Goal: Task Accomplishment & Management: Manage account settings

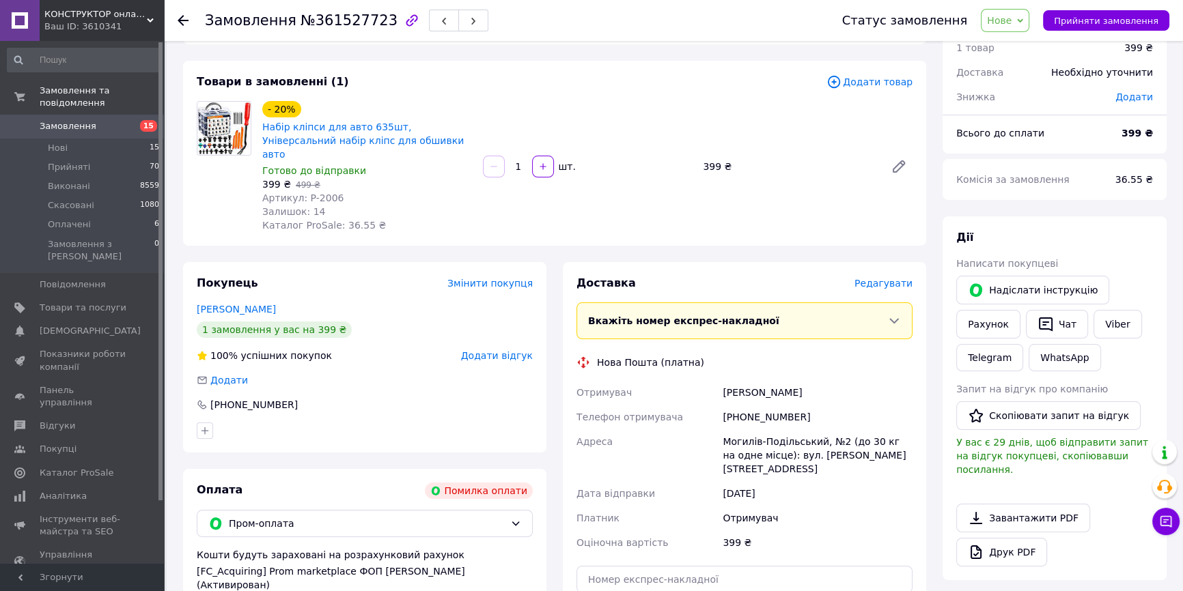
scroll to position [363, 0]
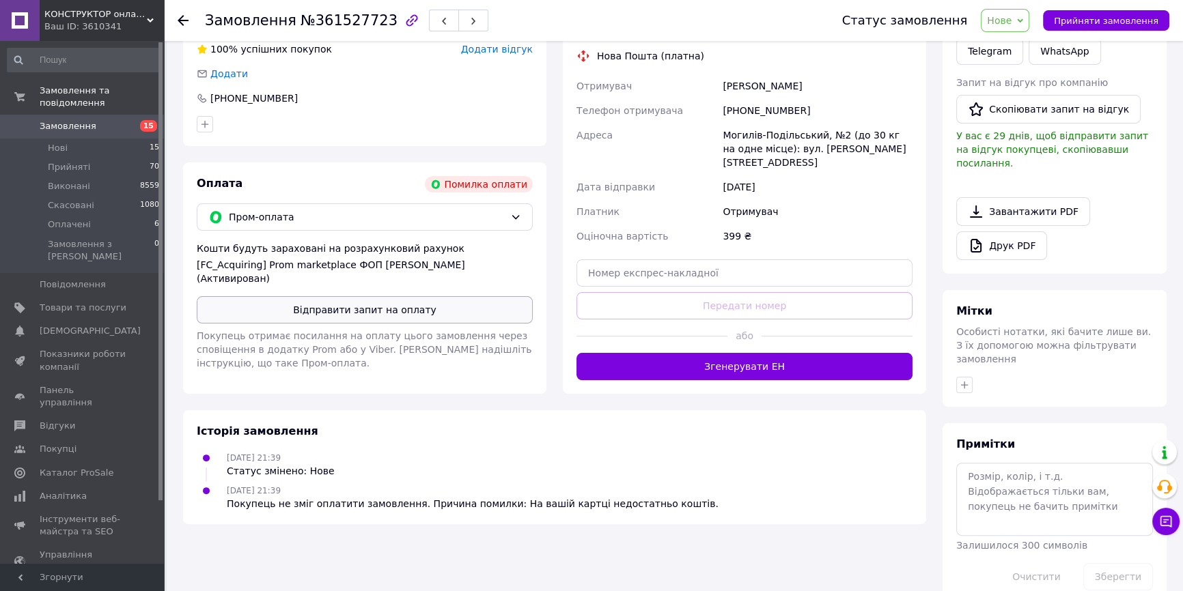
click at [366, 296] on button "Відправити запит на оплату" at bounding box center [365, 309] width 336 height 27
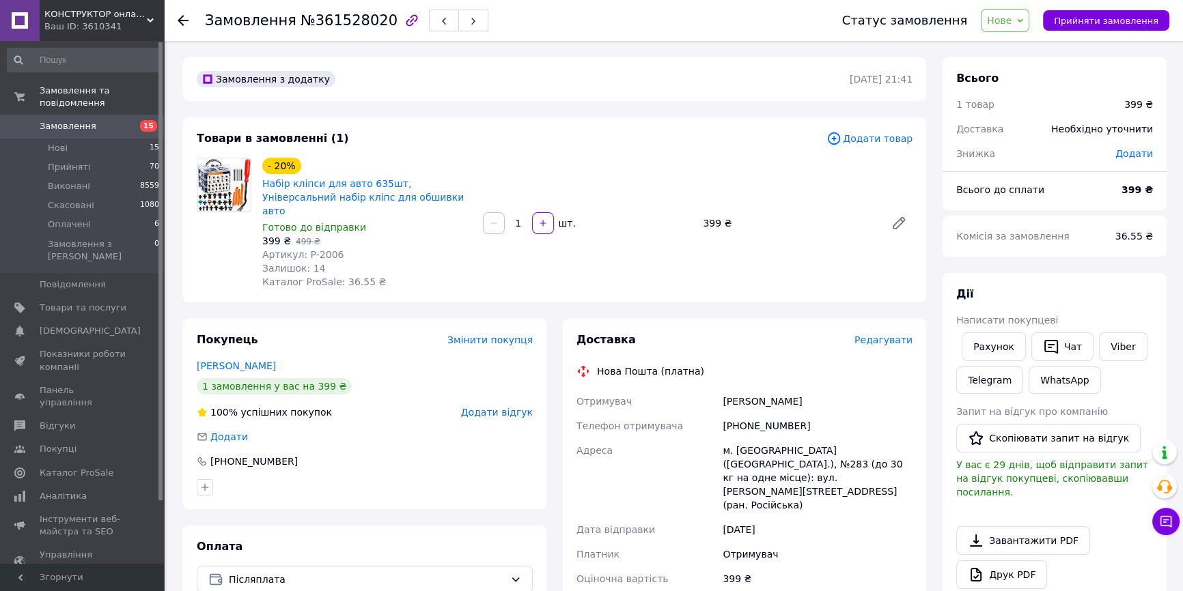
click at [1011, 20] on span "Нове" at bounding box center [999, 20] width 25 height 11
click at [1019, 46] on li "Прийнято" at bounding box center [1012, 48] width 63 height 20
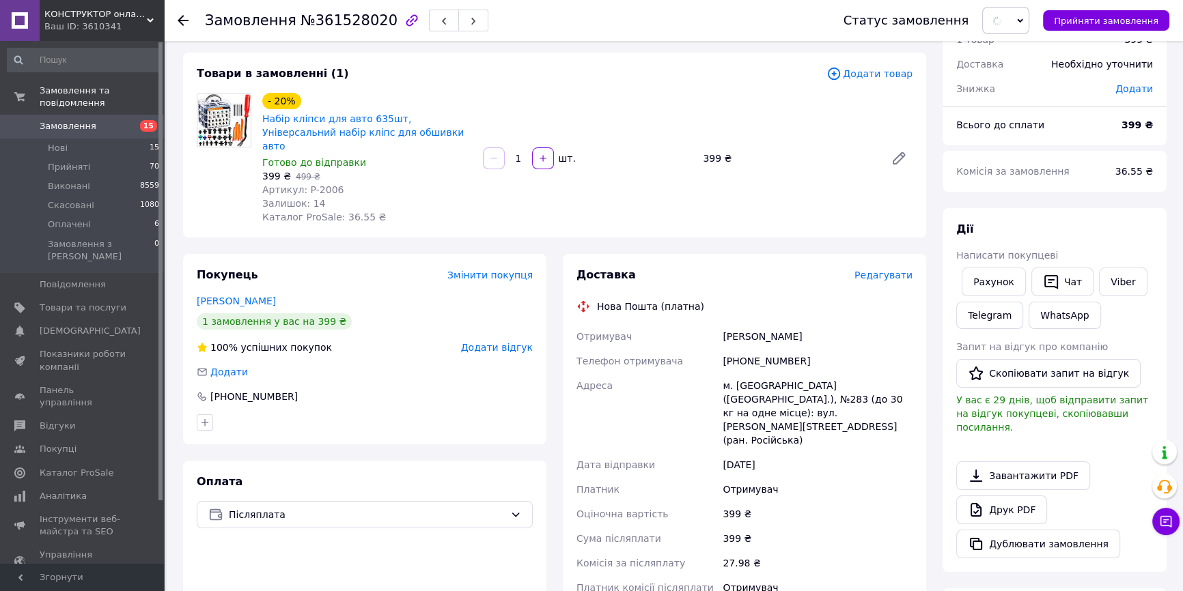
scroll to position [310, 0]
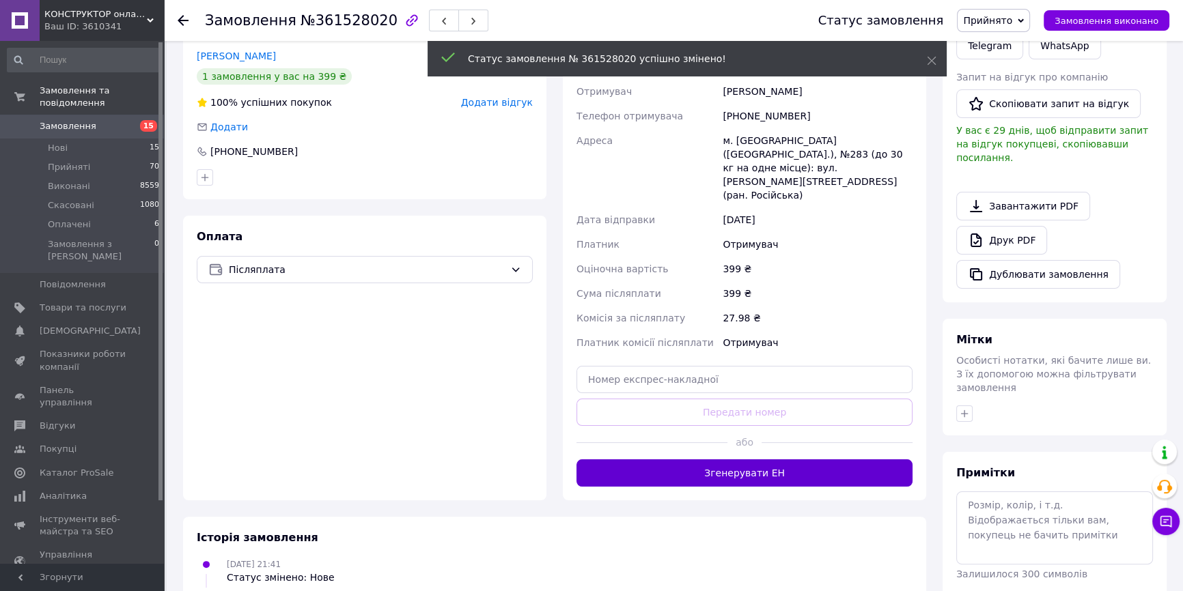
click at [712, 460] on button "Згенерувати ЕН" at bounding box center [744, 473] width 336 height 27
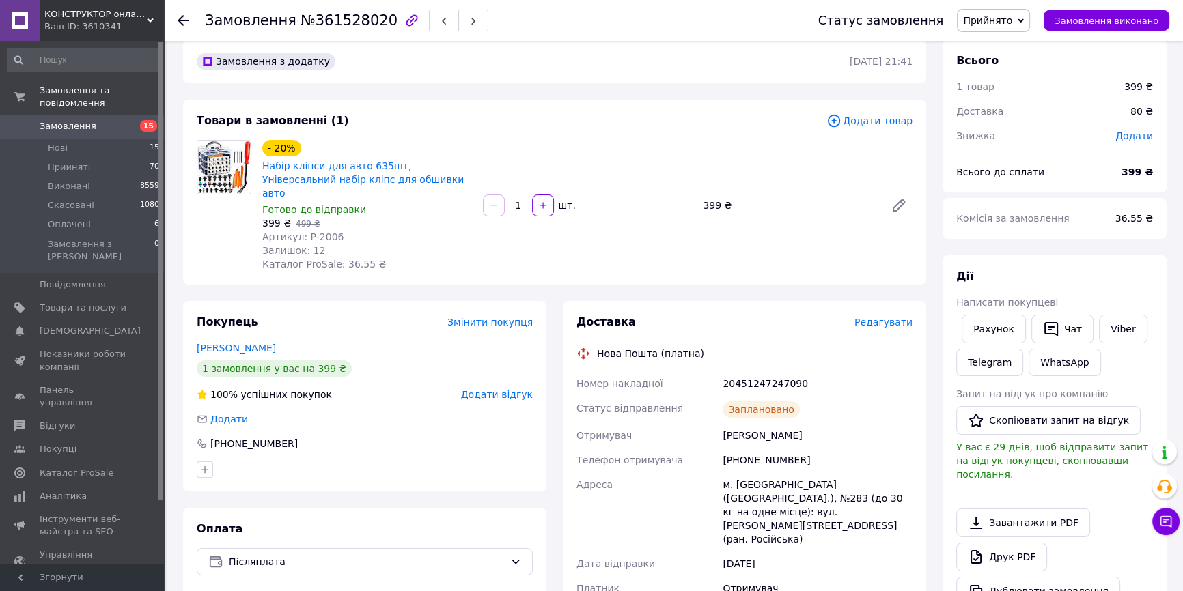
scroll to position [0, 0]
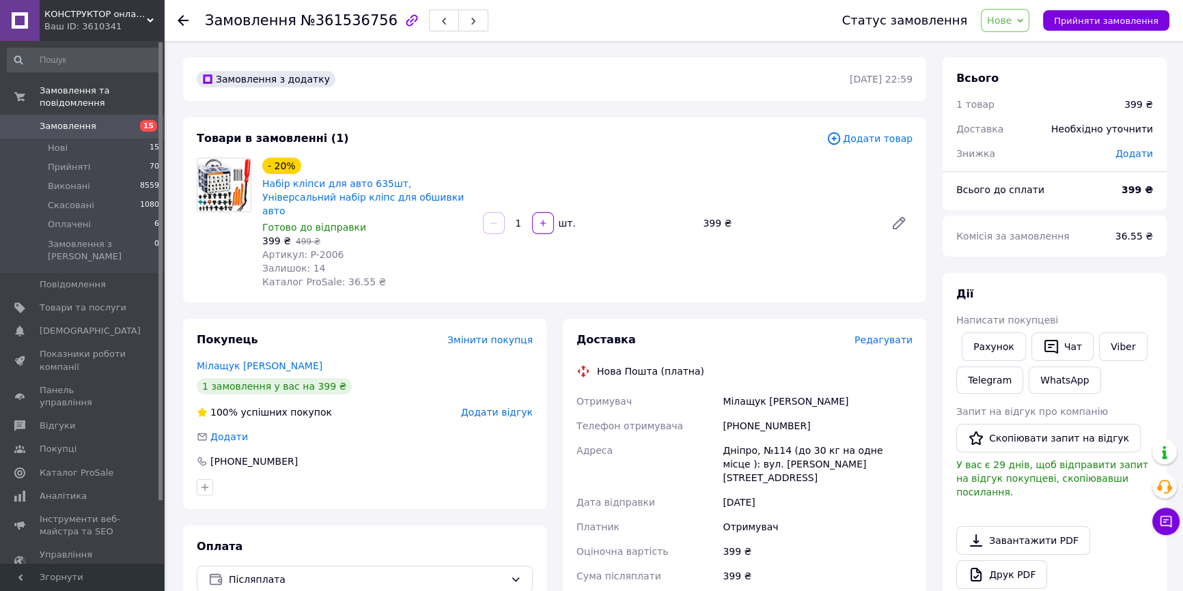
click at [1007, 18] on span "Нове" at bounding box center [999, 20] width 25 height 11
click at [1014, 48] on li "Прийнято" at bounding box center [1012, 48] width 63 height 20
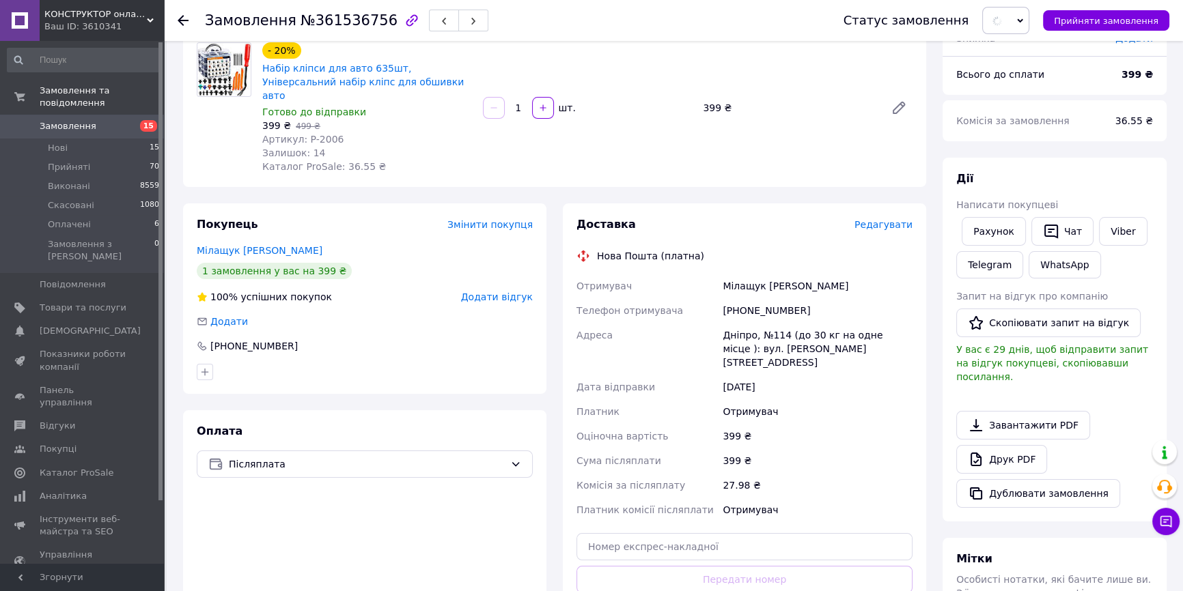
scroll to position [310, 0]
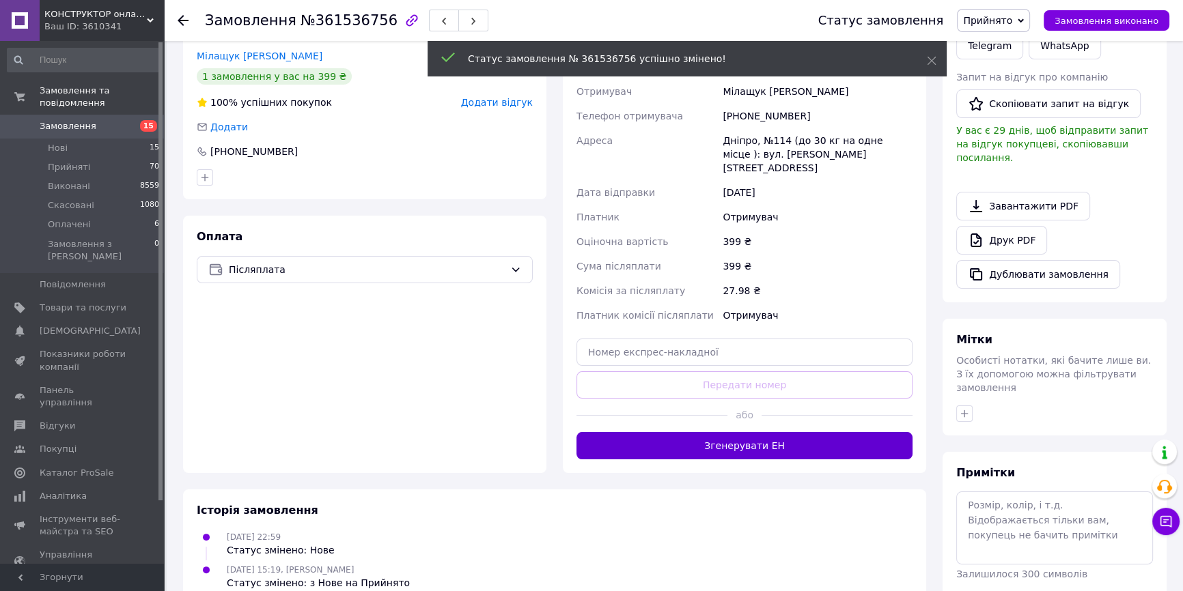
click at [720, 432] on button "Згенерувати ЕН" at bounding box center [744, 445] width 336 height 27
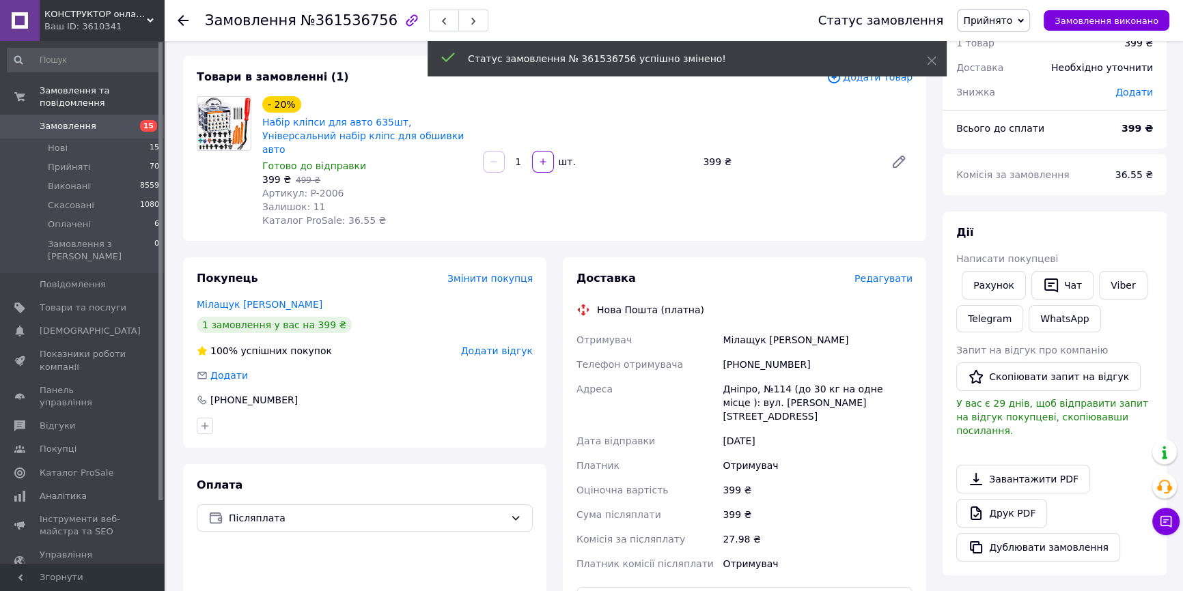
scroll to position [0, 0]
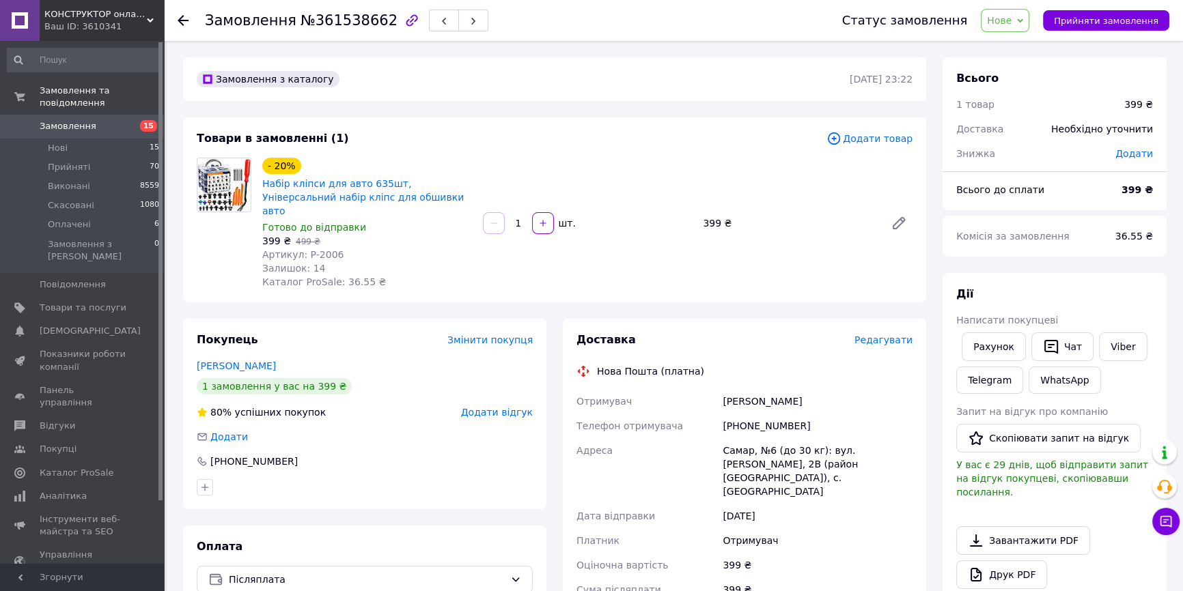
click at [1011, 16] on span "Нове" at bounding box center [999, 20] width 25 height 11
click at [1024, 46] on li "Прийнято" at bounding box center [1012, 48] width 63 height 20
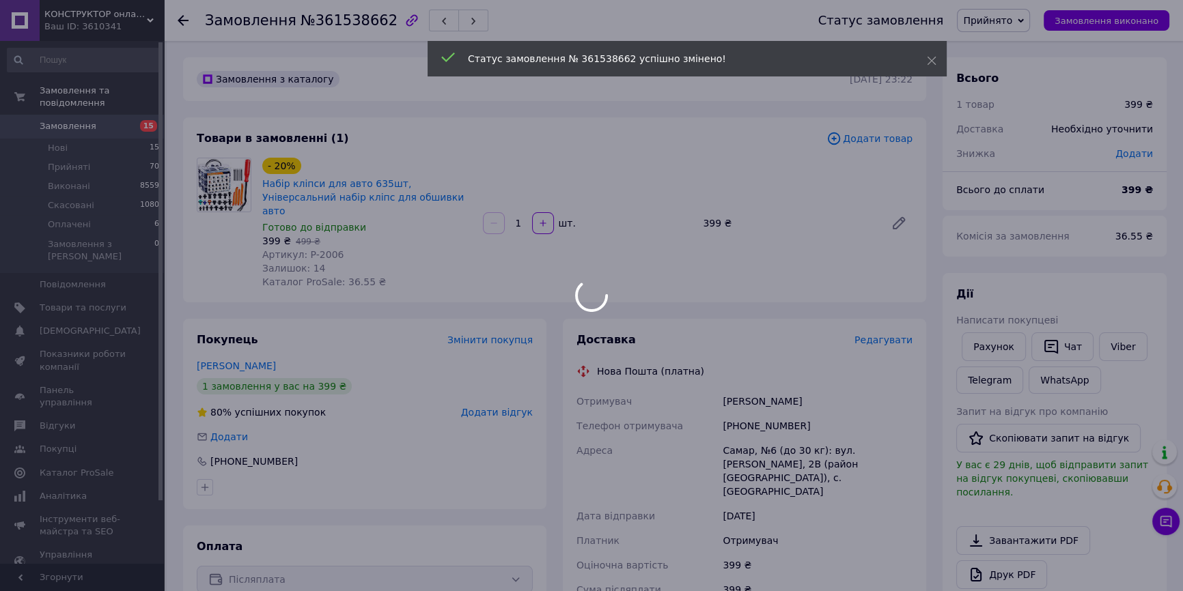
scroll to position [248, 0]
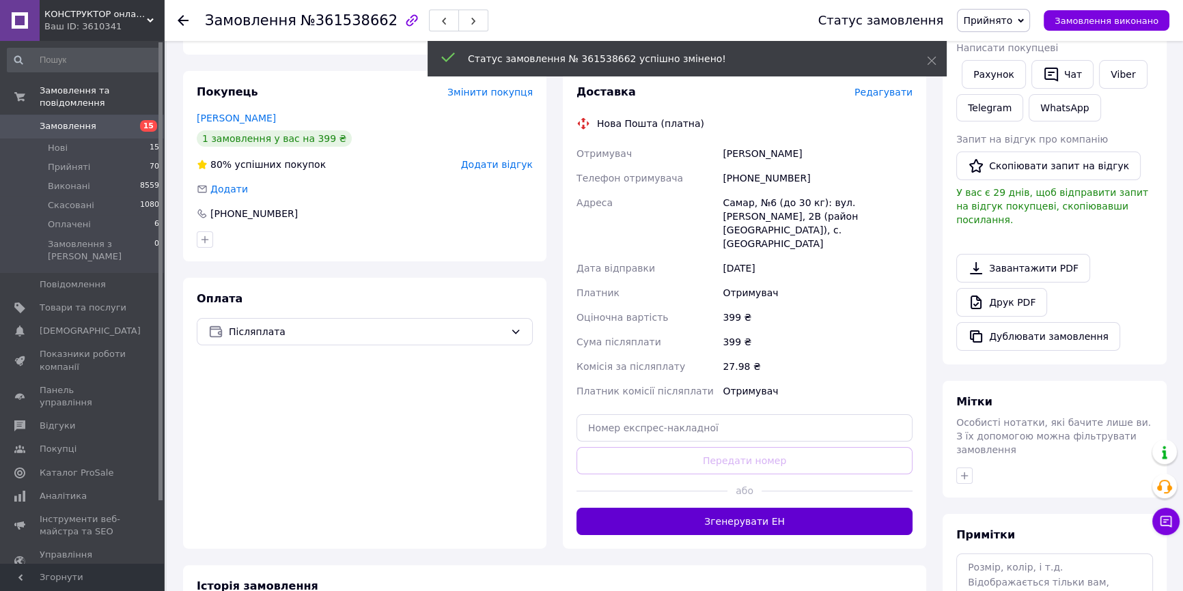
click at [724, 508] on button "Згенерувати ЕН" at bounding box center [744, 521] width 336 height 27
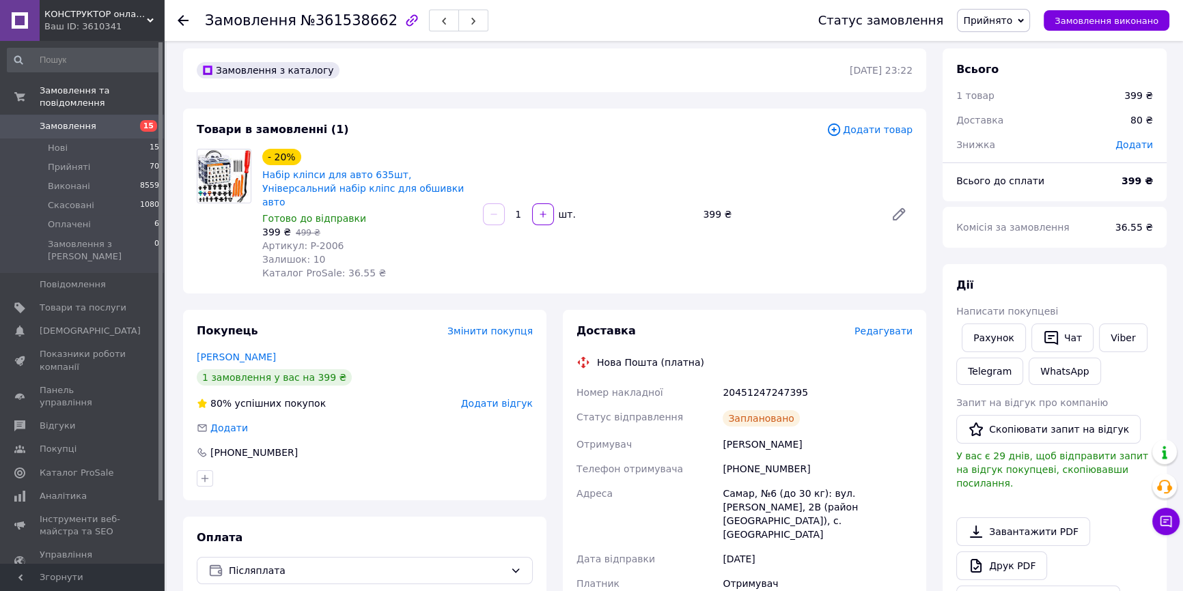
scroll to position [0, 0]
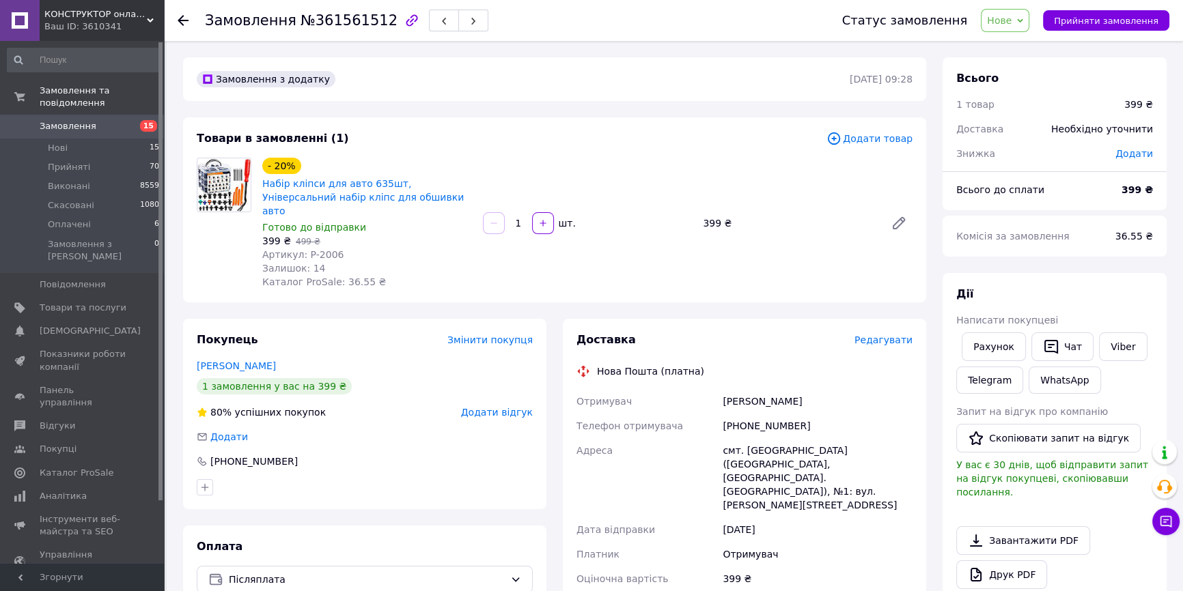
click at [1011, 23] on span "Нове" at bounding box center [999, 20] width 25 height 11
click at [1018, 48] on li "Прийнято" at bounding box center [1012, 48] width 63 height 20
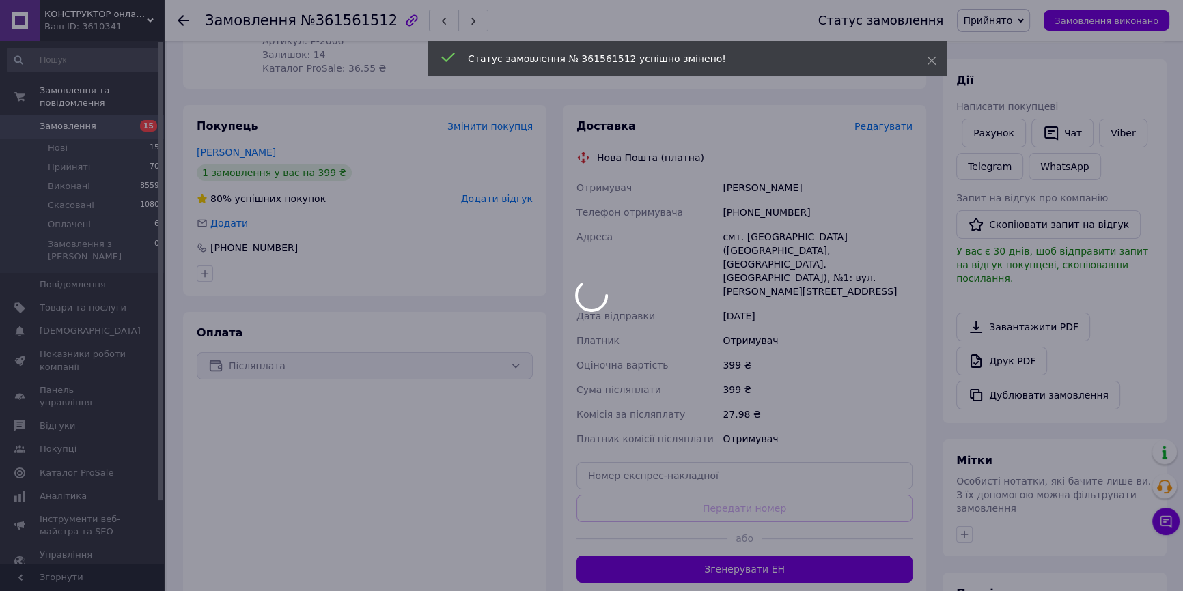
scroll to position [248, 0]
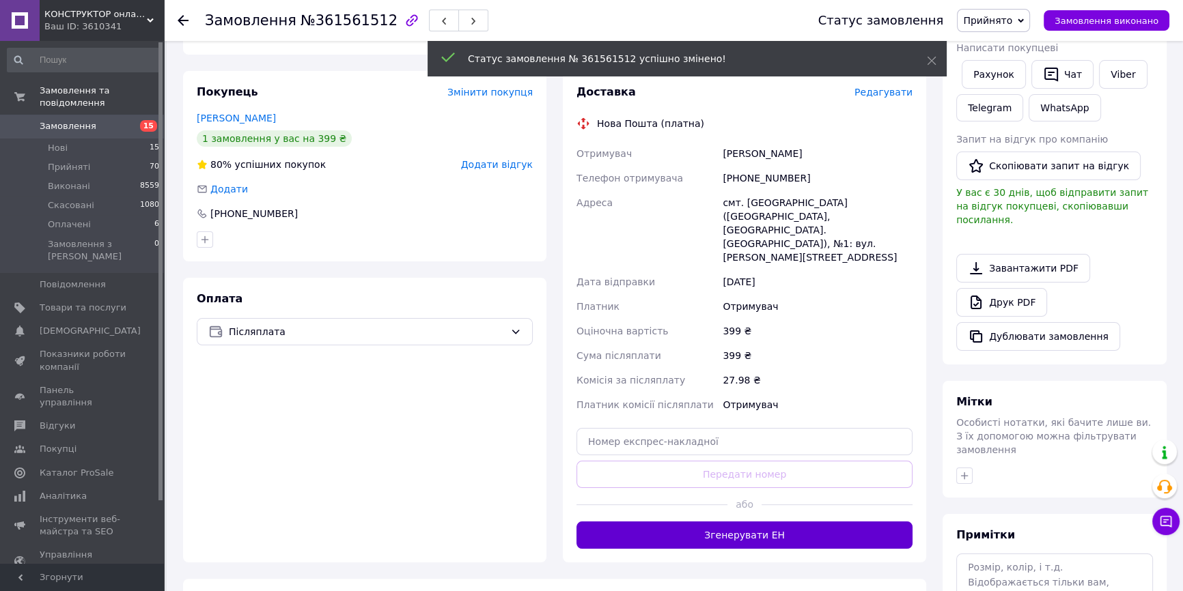
click at [754, 522] on button "Згенерувати ЕН" at bounding box center [744, 535] width 336 height 27
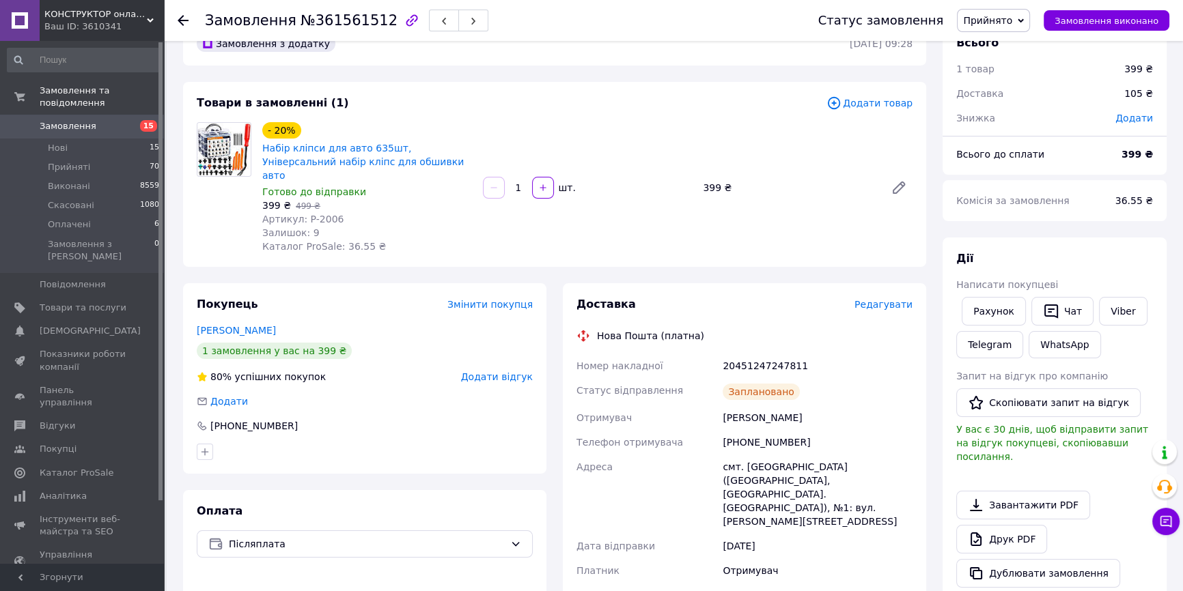
scroll to position [0, 0]
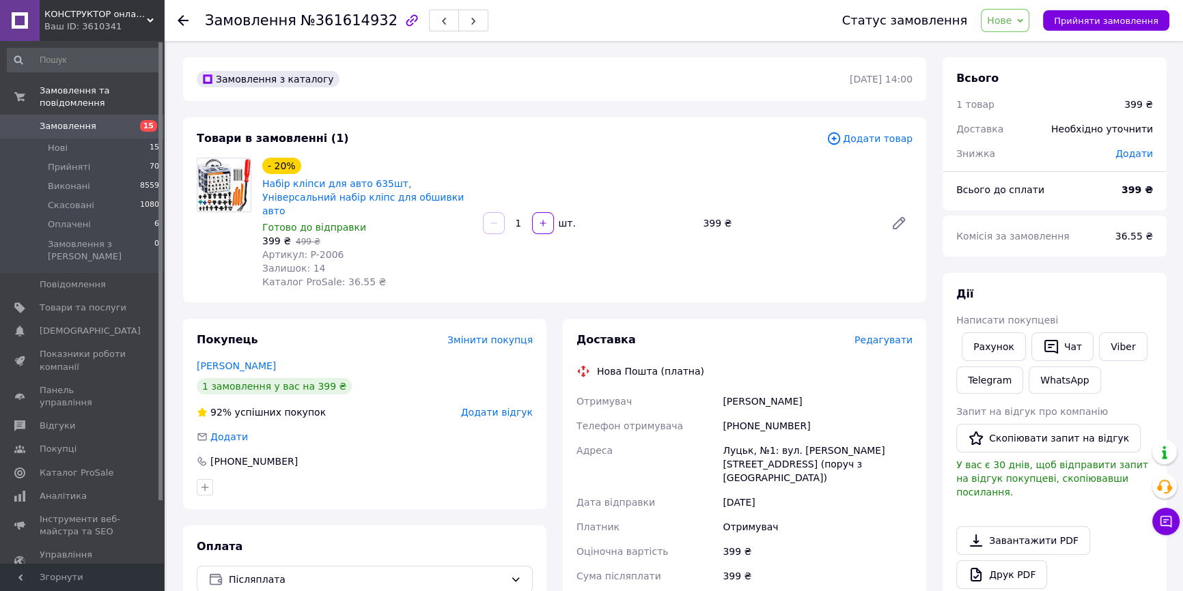
click at [1011, 20] on span "Нове" at bounding box center [999, 20] width 25 height 11
click at [1019, 47] on li "Прийнято" at bounding box center [1012, 48] width 63 height 20
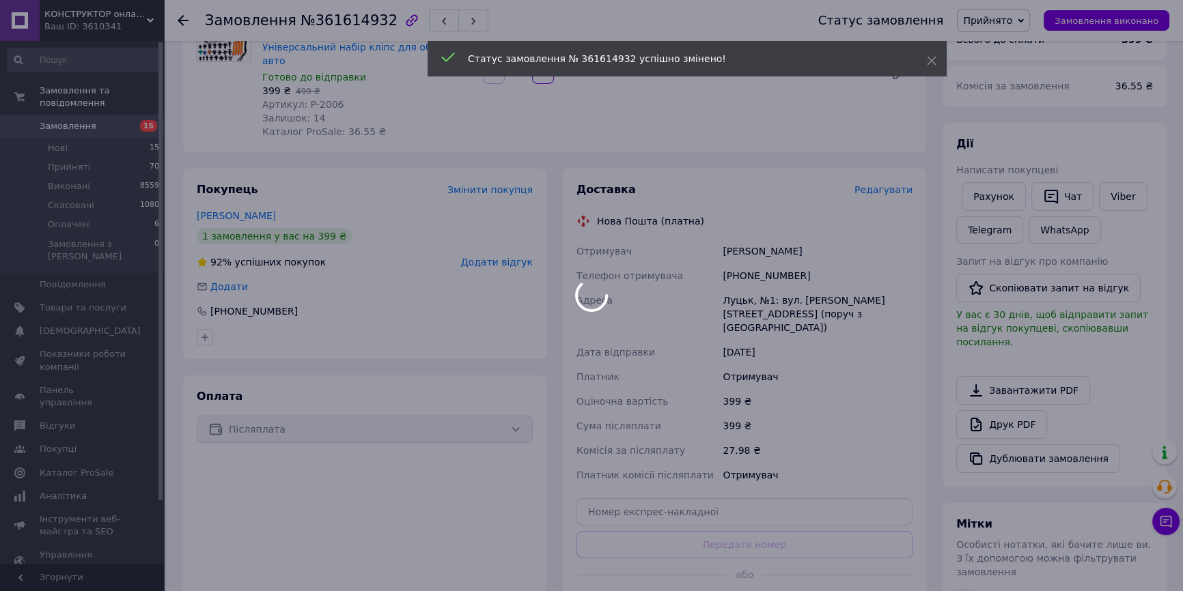
scroll to position [248, 0]
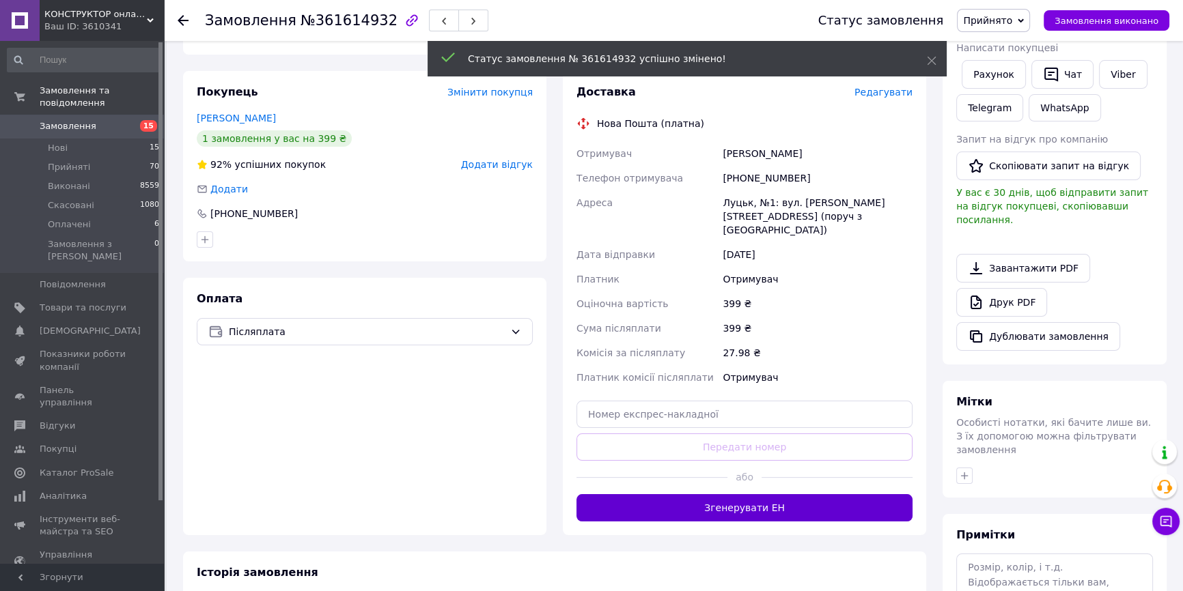
click at [742, 494] on button "Згенерувати ЕН" at bounding box center [744, 507] width 336 height 27
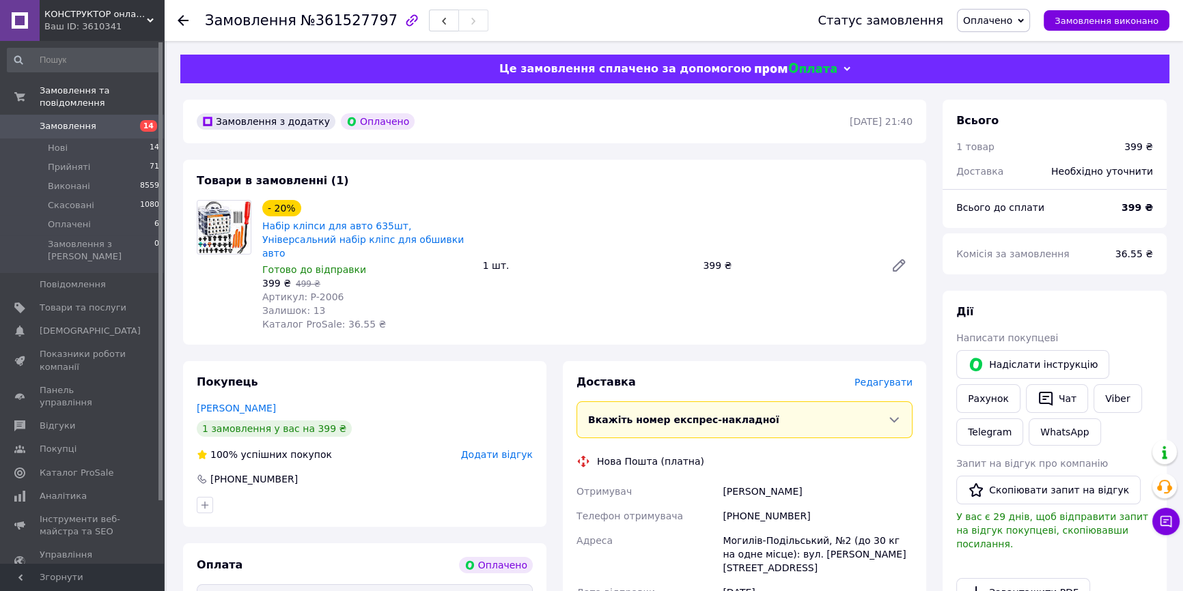
click at [1011, 12] on span "Оплачено" at bounding box center [993, 20] width 73 height 23
click at [994, 48] on li "Прийнято" at bounding box center [993, 48] width 72 height 20
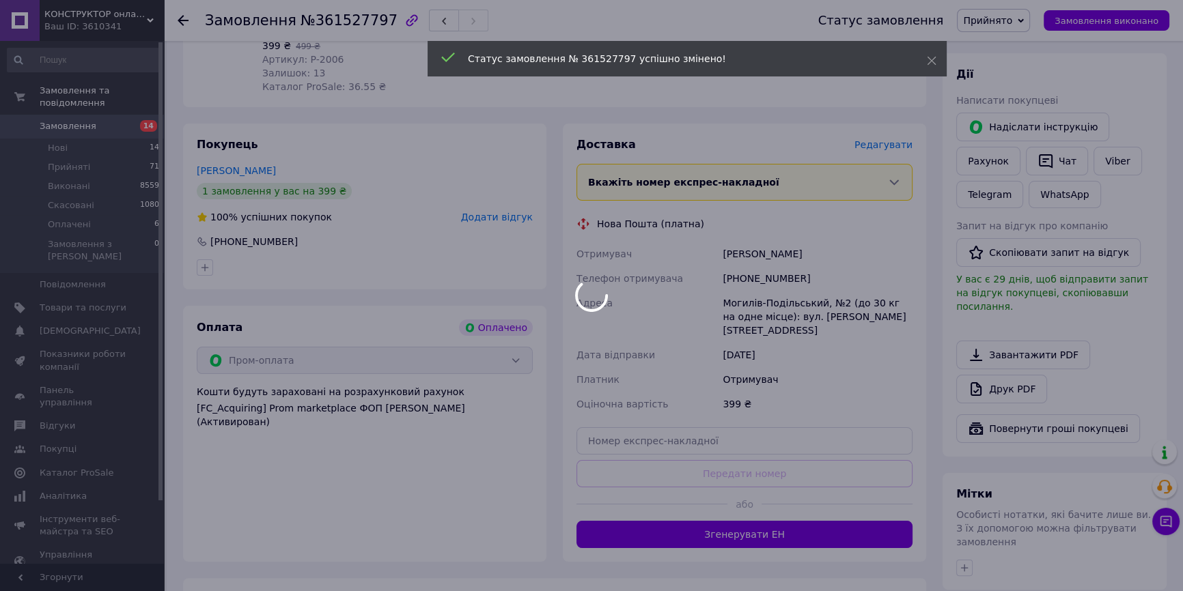
scroll to position [248, 0]
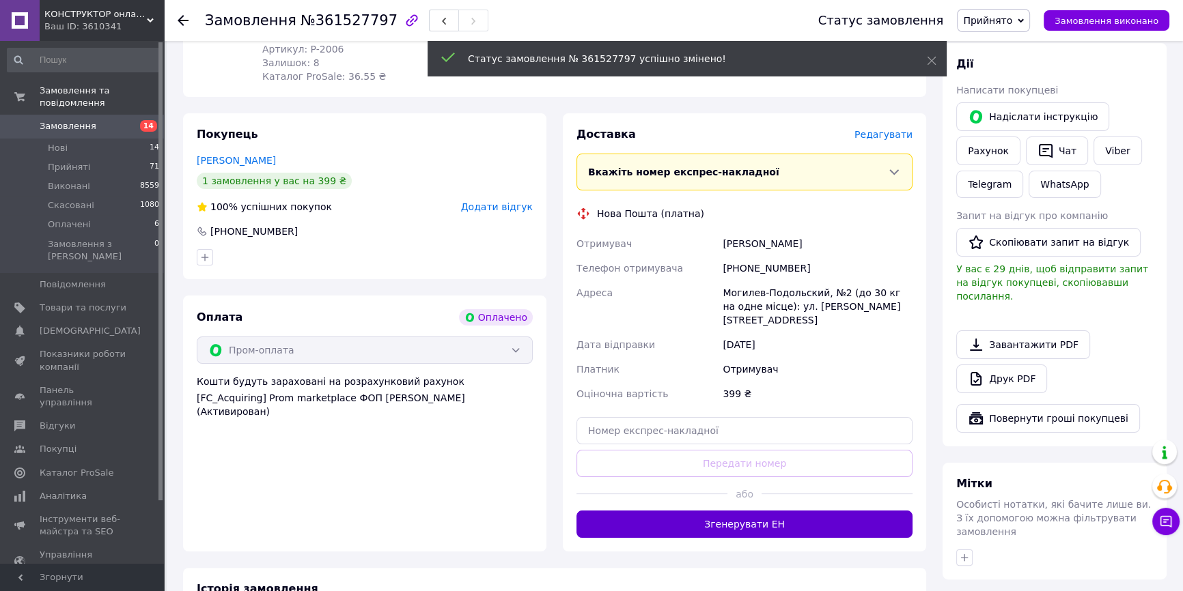
click at [724, 511] on button "Згенерувати ЕН" at bounding box center [744, 524] width 336 height 27
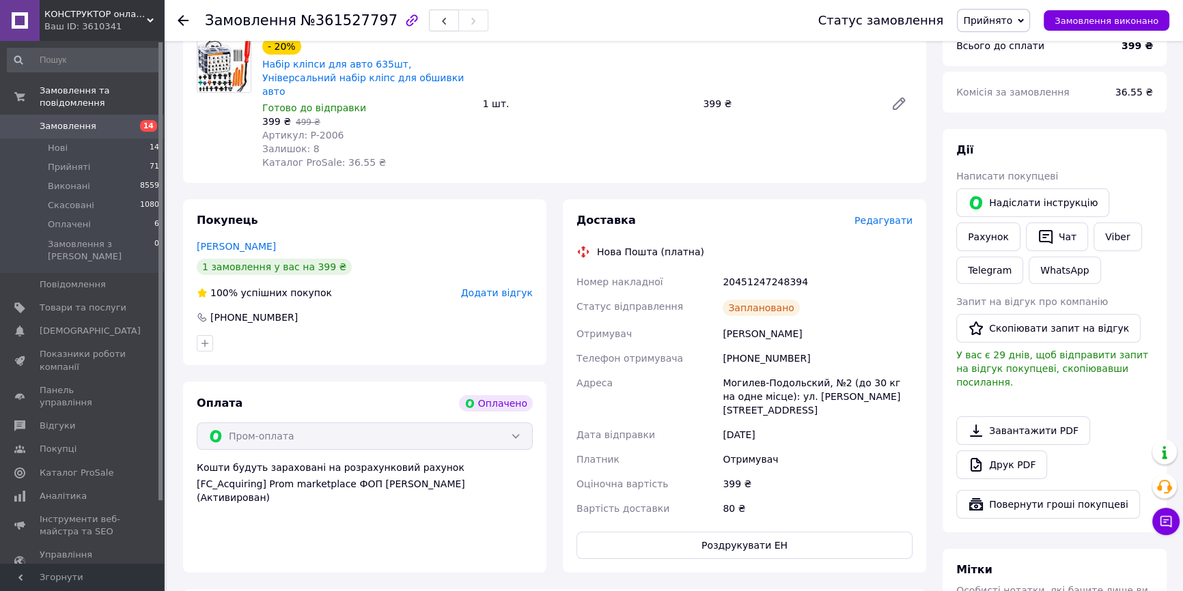
scroll to position [0, 0]
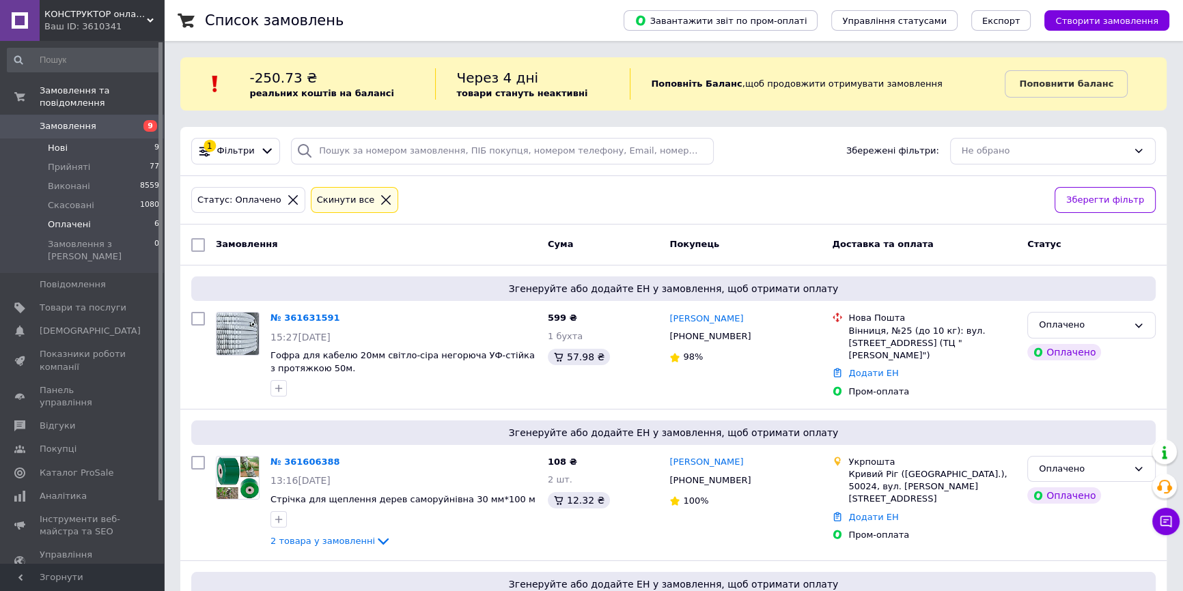
click at [113, 139] on li "Нові 9" at bounding box center [83, 148] width 167 height 19
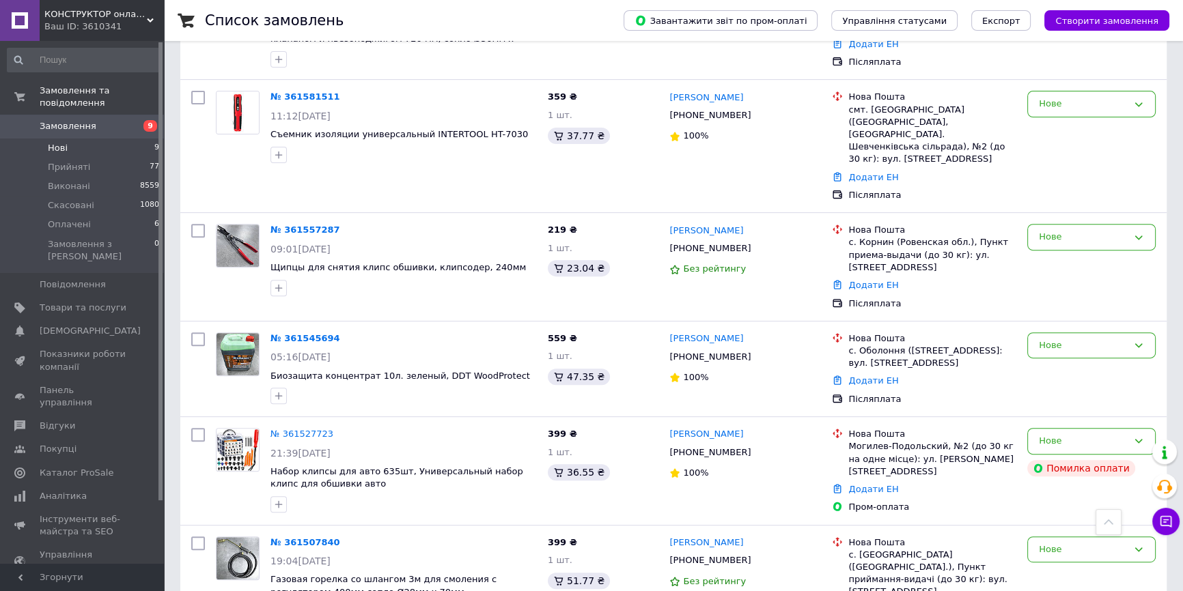
scroll to position [648, 0]
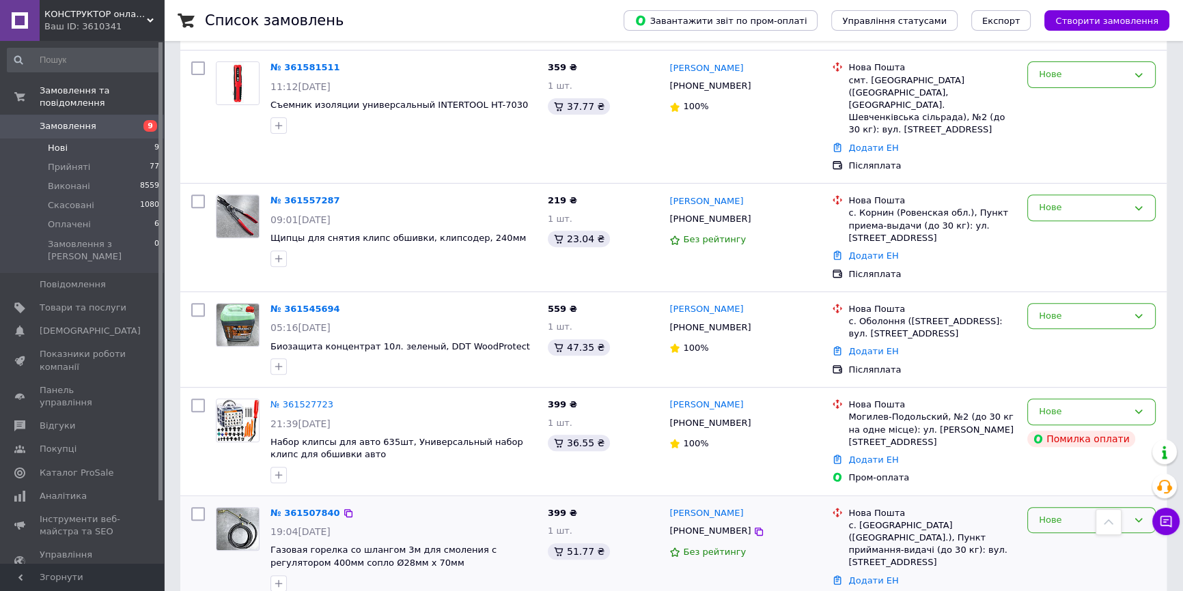
drag, startPoint x: 305, startPoint y: 482, endPoint x: 1074, endPoint y: 503, distance: 769.9
click at [1074, 507] on div "Нове" at bounding box center [1091, 520] width 128 height 27
click at [1050, 536] on li "Прийнято" at bounding box center [1091, 548] width 127 height 25
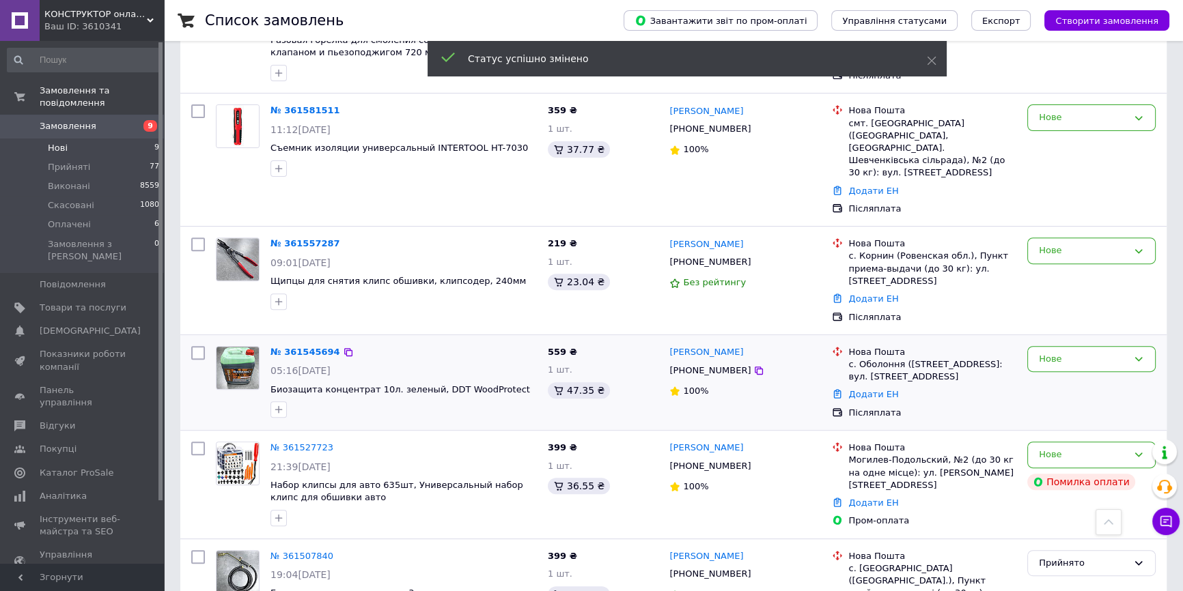
scroll to position [586, 0]
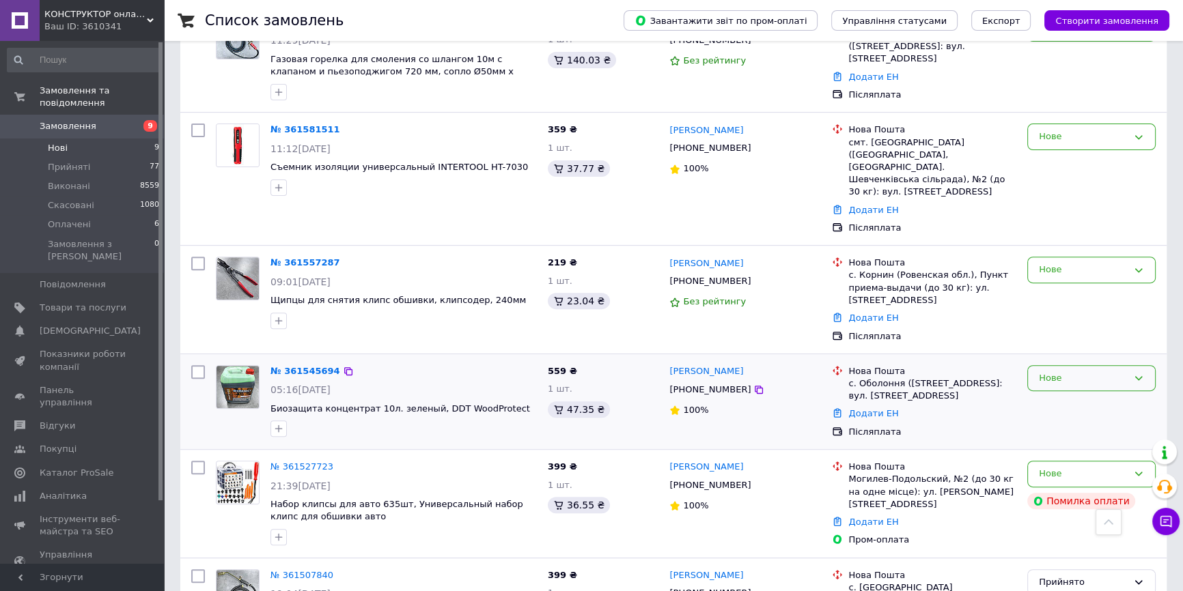
click at [1070, 372] on div "Нове" at bounding box center [1083, 379] width 89 height 14
click at [1060, 394] on li "Прийнято" at bounding box center [1091, 406] width 127 height 25
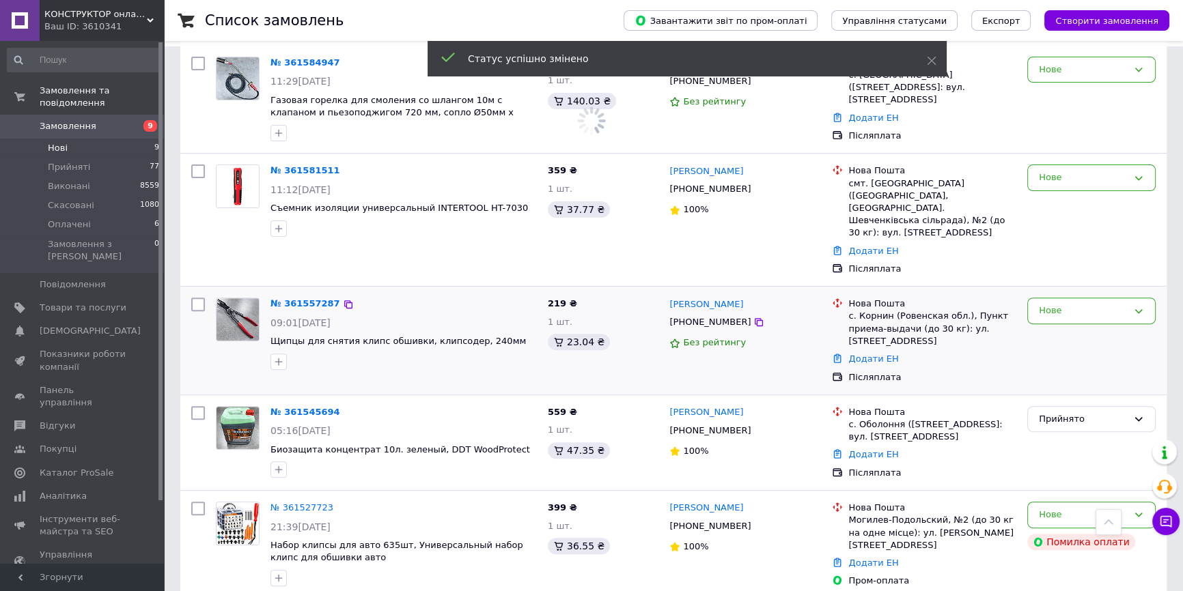
scroll to position [524, 0]
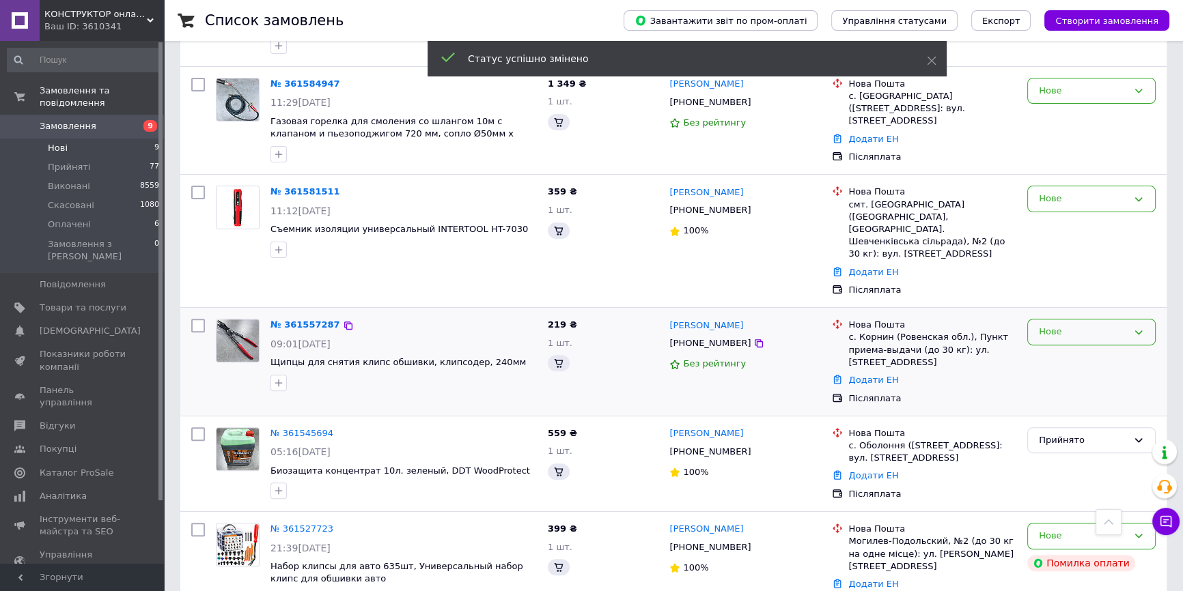
click at [1046, 325] on div "Нове" at bounding box center [1083, 332] width 89 height 14
click at [1056, 348] on li "Прийнято" at bounding box center [1091, 360] width 127 height 25
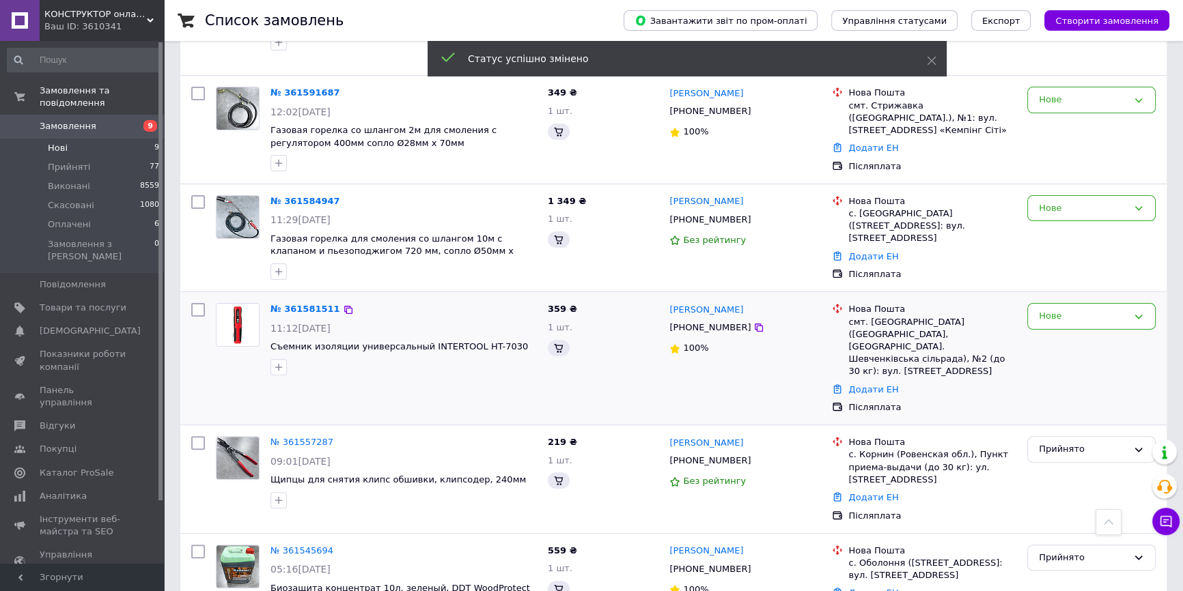
scroll to position [400, 0]
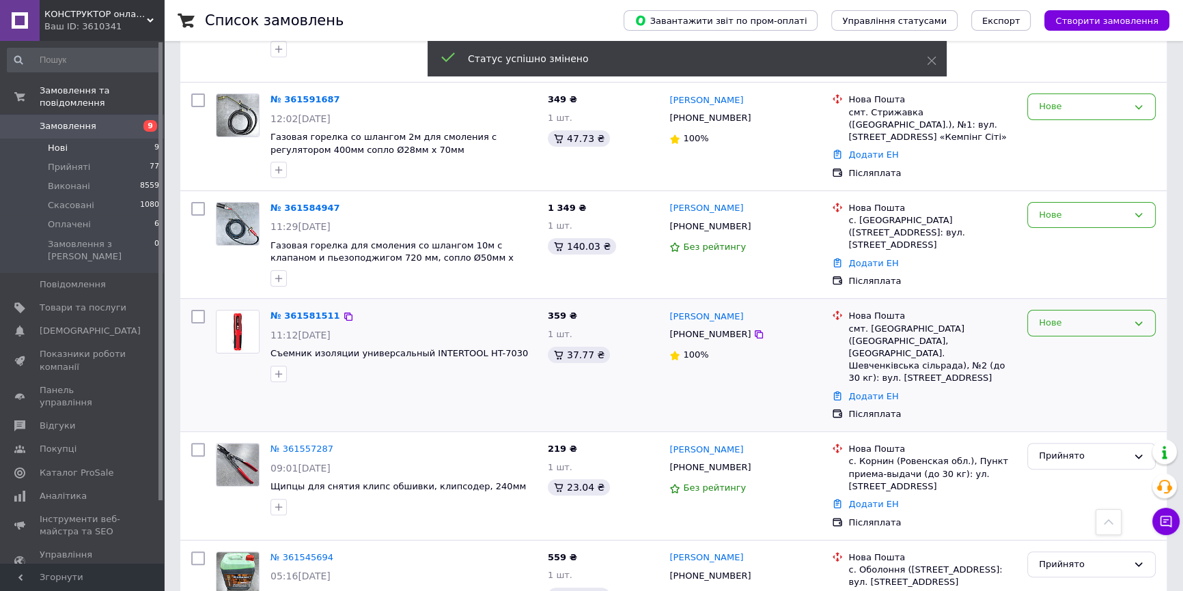
click at [1098, 316] on div "Нове" at bounding box center [1083, 323] width 89 height 14
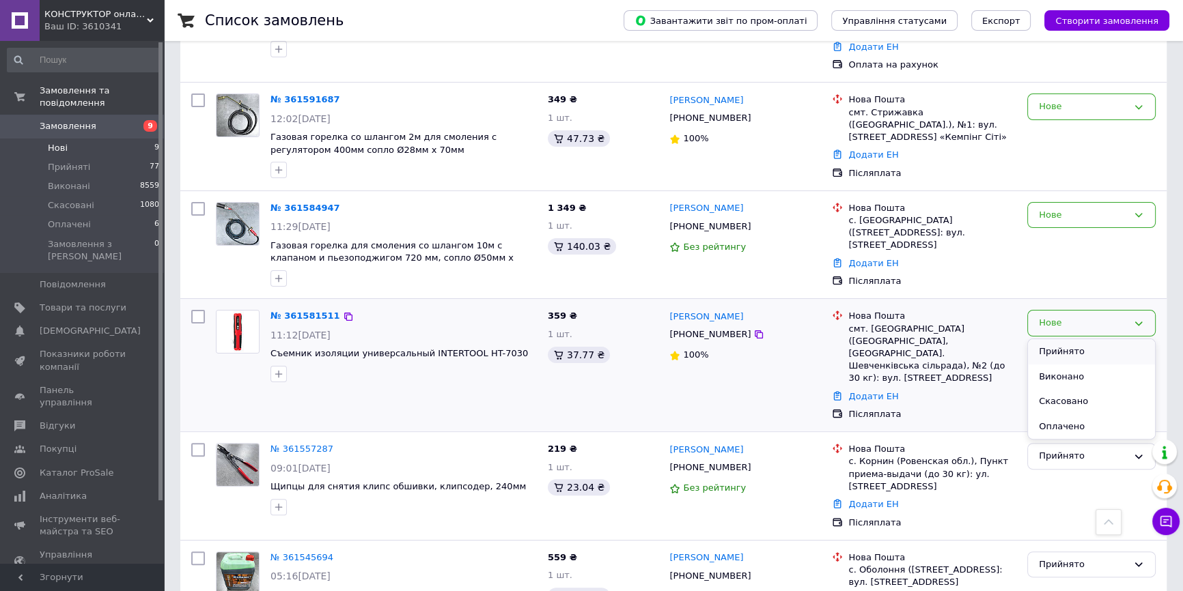
click at [1056, 339] on li "Прийнято" at bounding box center [1091, 351] width 127 height 25
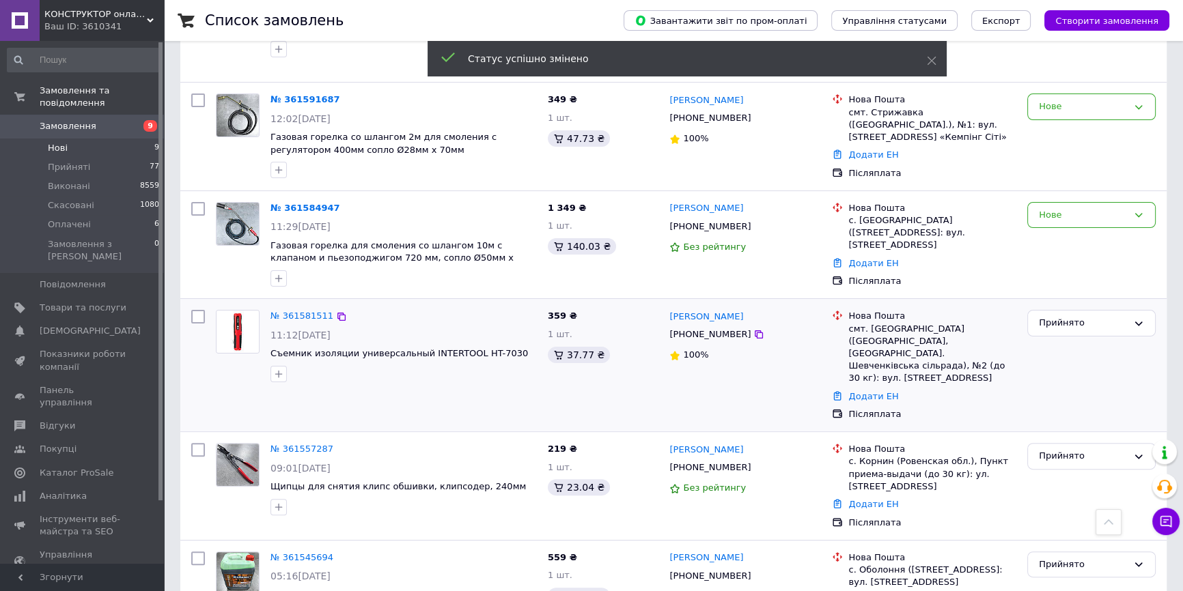
scroll to position [337, 0]
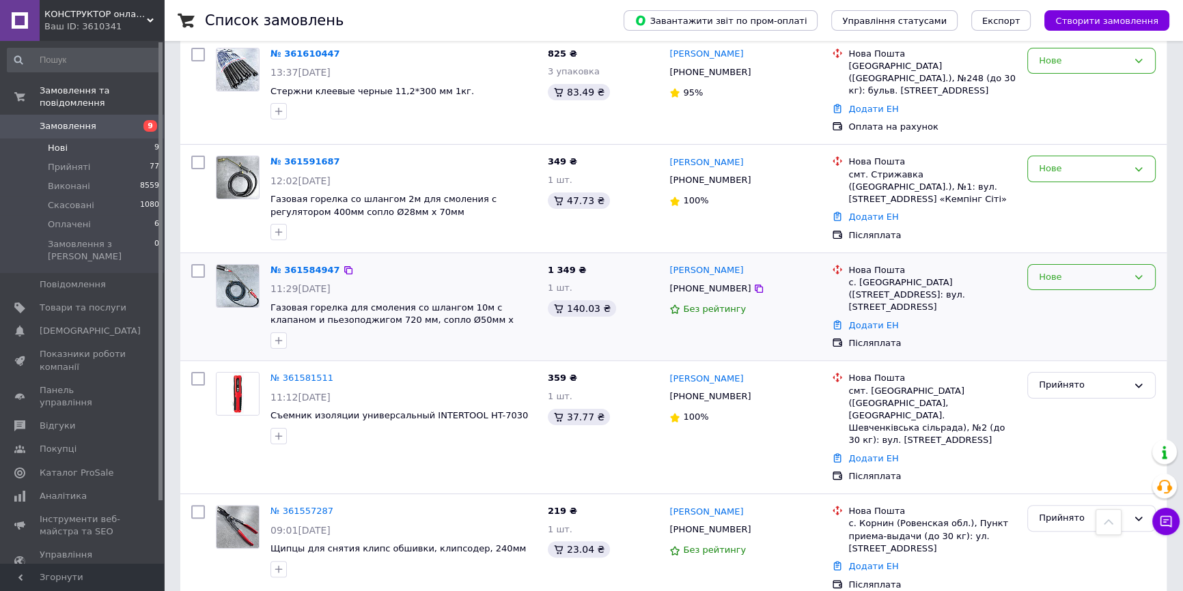
click at [1093, 270] on div "Нове" at bounding box center [1083, 277] width 89 height 14
click at [1053, 293] on li "Прийнято" at bounding box center [1091, 305] width 127 height 25
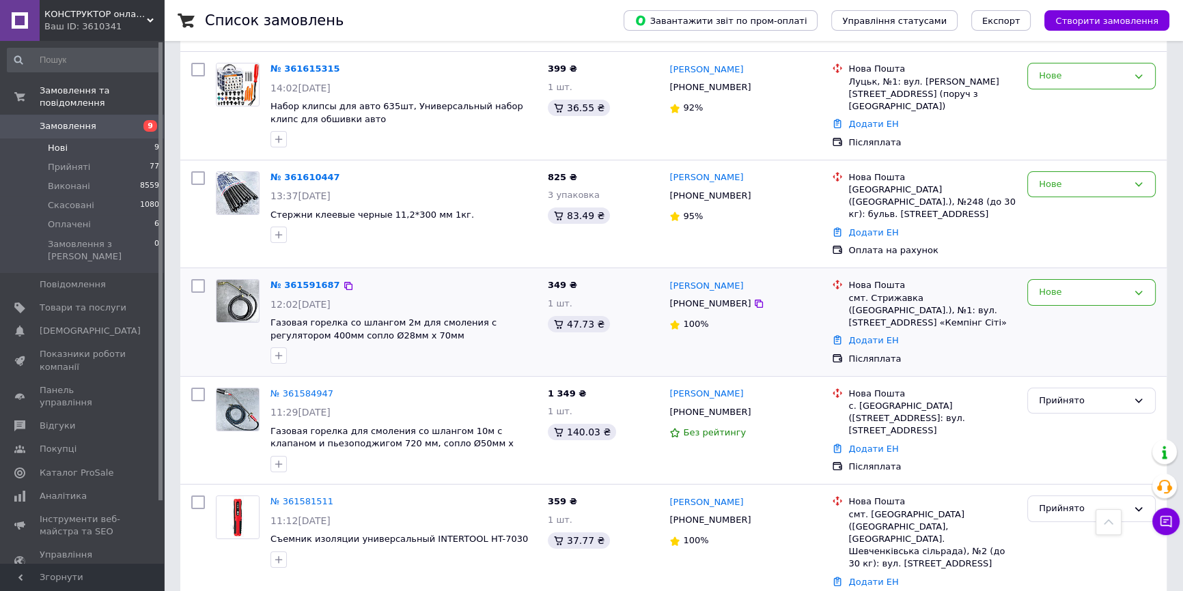
scroll to position [213, 0]
click at [1044, 286] on div "Нове" at bounding box center [1083, 293] width 89 height 14
click at [1054, 309] on li "Прийнято" at bounding box center [1091, 321] width 127 height 25
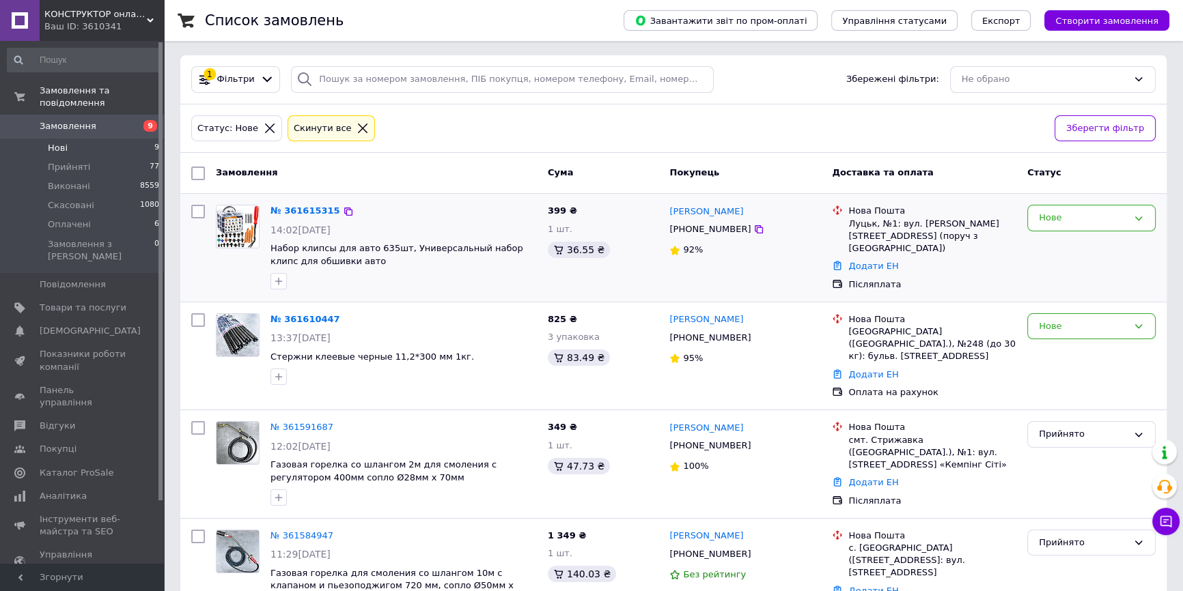
scroll to position [27, 0]
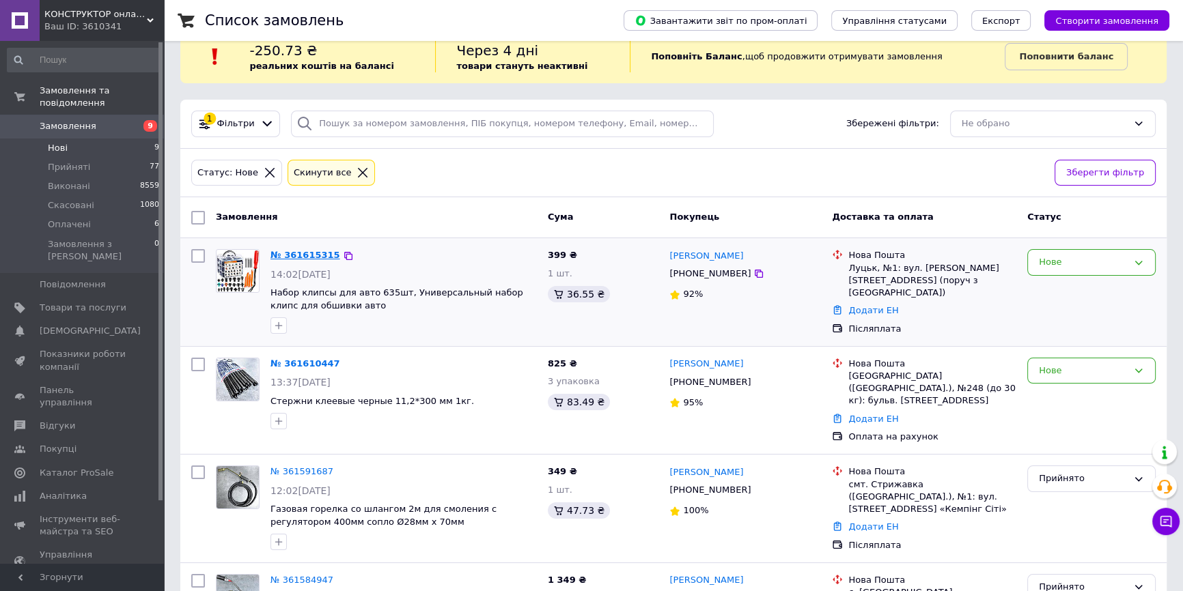
click at [286, 251] on link "№ 361615315" at bounding box center [305, 255] width 70 height 10
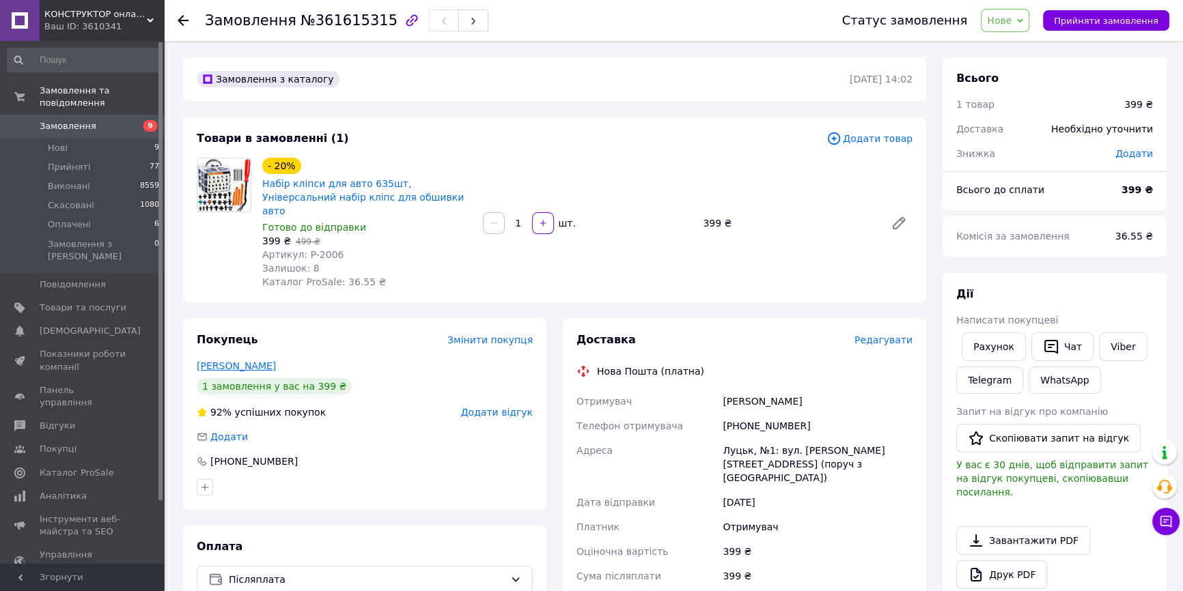
click at [239, 361] on link "Войтюк Дмитро" at bounding box center [236, 366] width 79 height 11
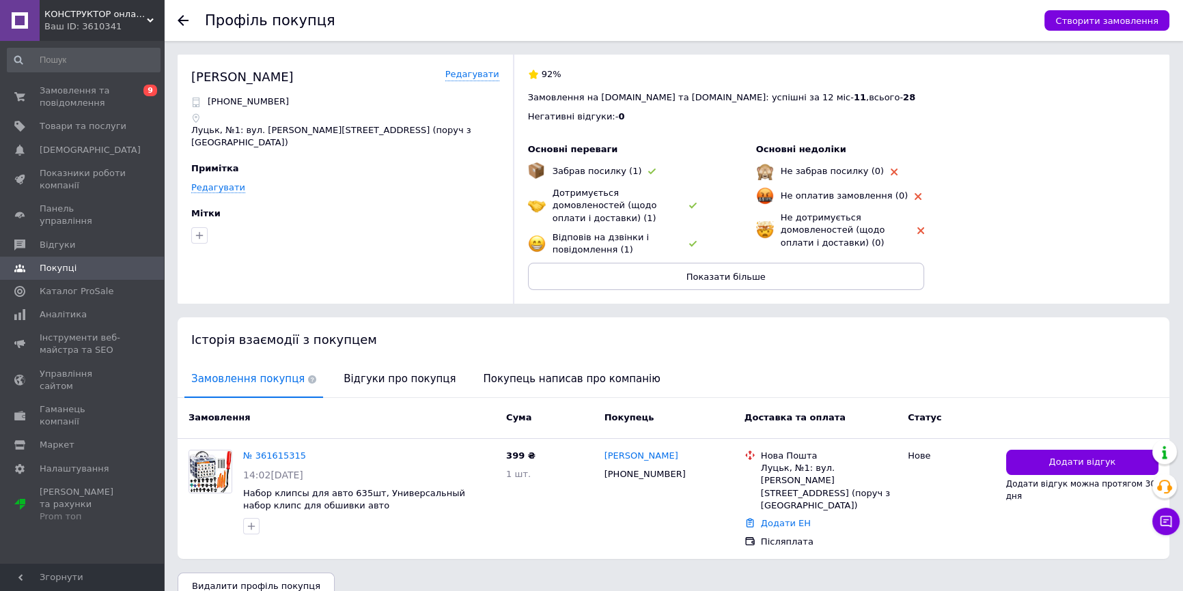
scroll to position [1, 0]
click at [83, 99] on span "Замовлення та повідомлення" at bounding box center [83, 97] width 87 height 25
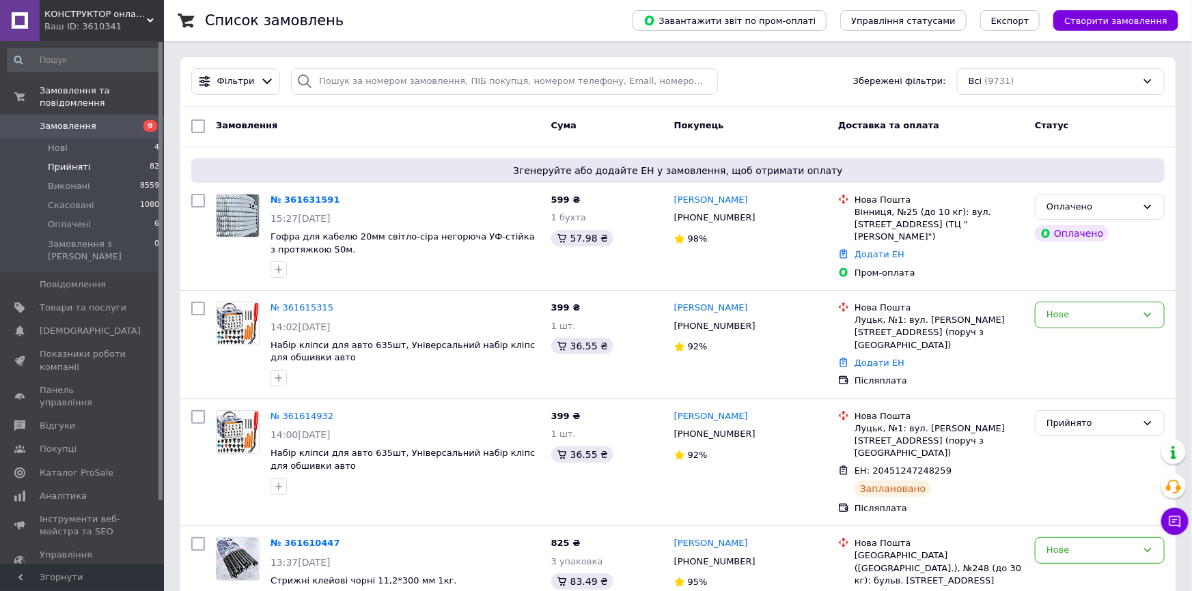
click at [67, 161] on span "Прийняті" at bounding box center [69, 167] width 42 height 12
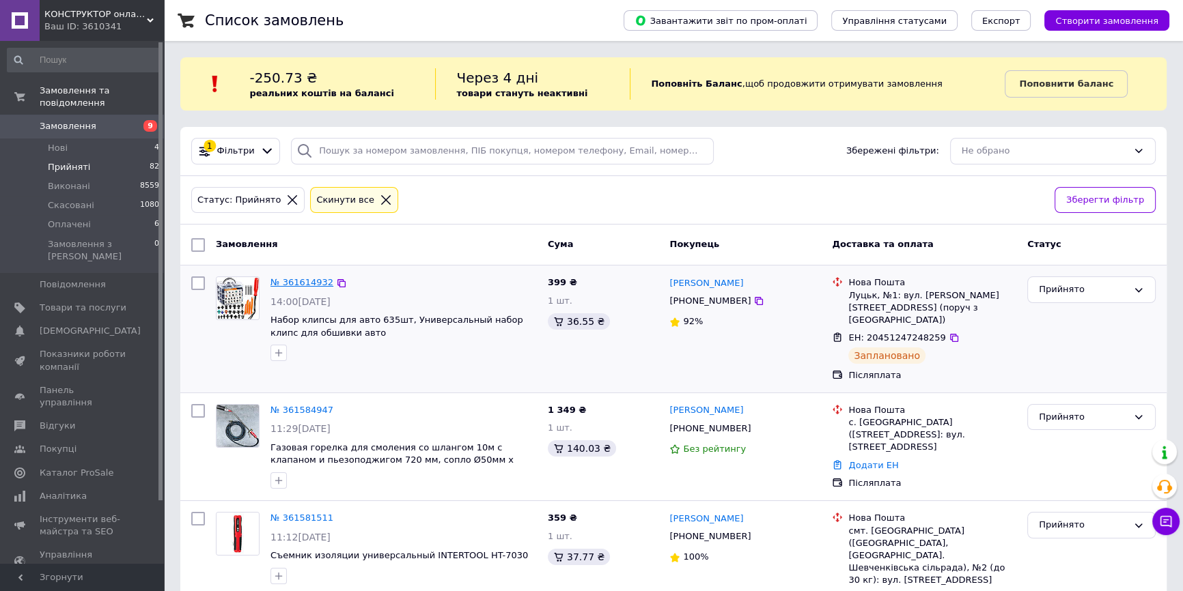
click at [298, 279] on link "№ 361614932" at bounding box center [301, 282] width 63 height 10
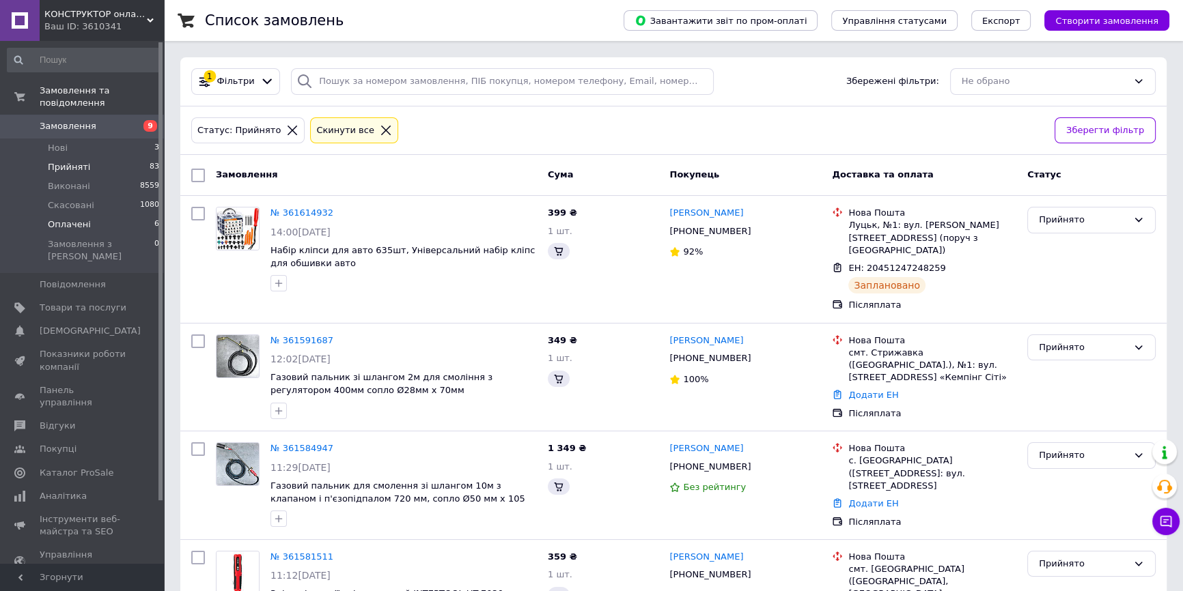
click at [82, 219] on span "Оплачені" at bounding box center [69, 225] width 43 height 12
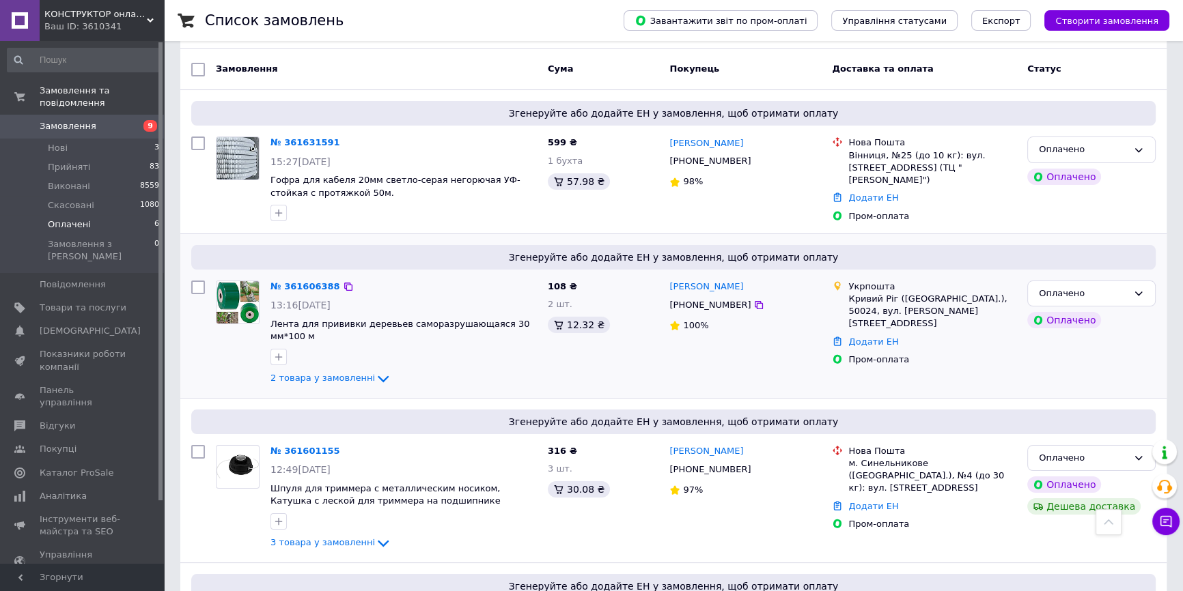
scroll to position [123, 0]
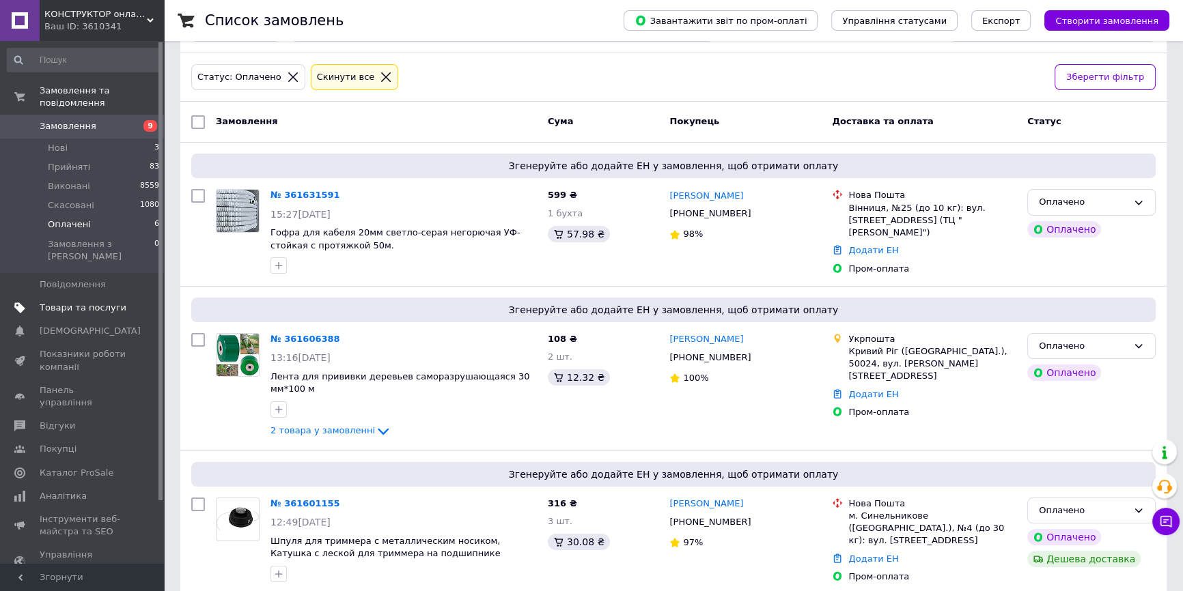
click at [77, 302] on span "Товари та послуги" at bounding box center [83, 308] width 87 height 12
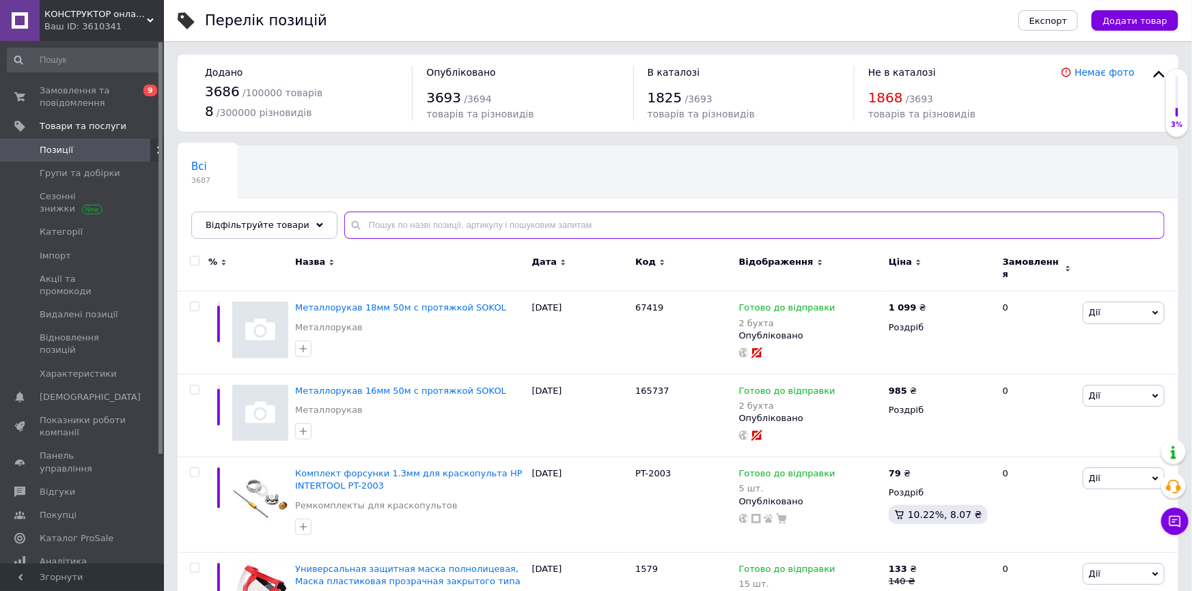
click at [450, 236] on input "text" at bounding box center [754, 225] width 820 height 27
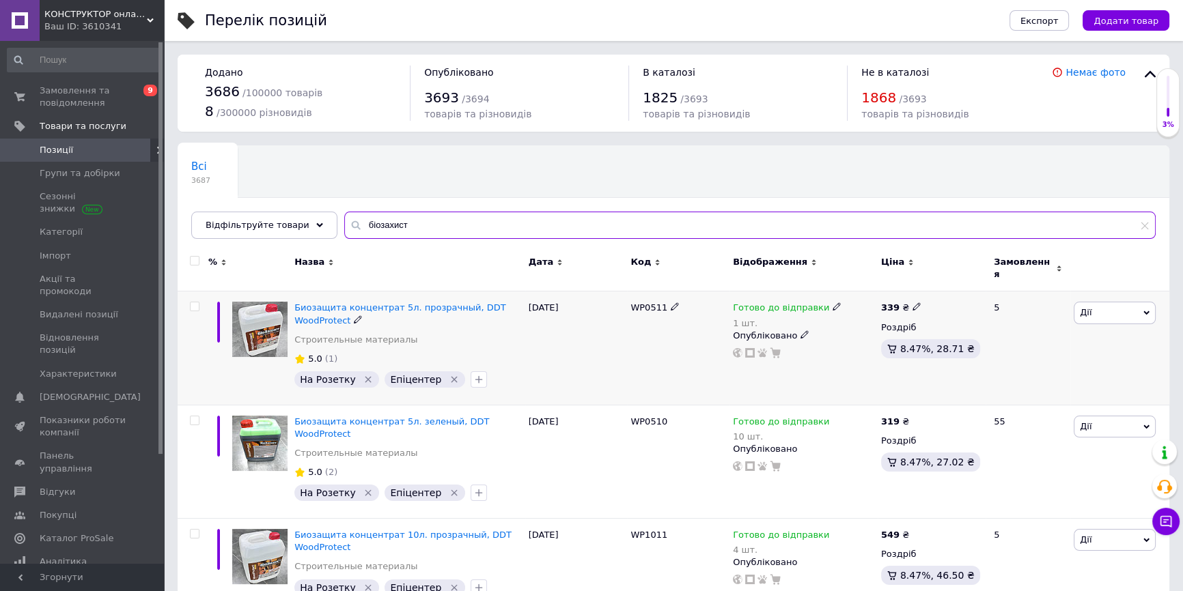
scroll to position [124, 0]
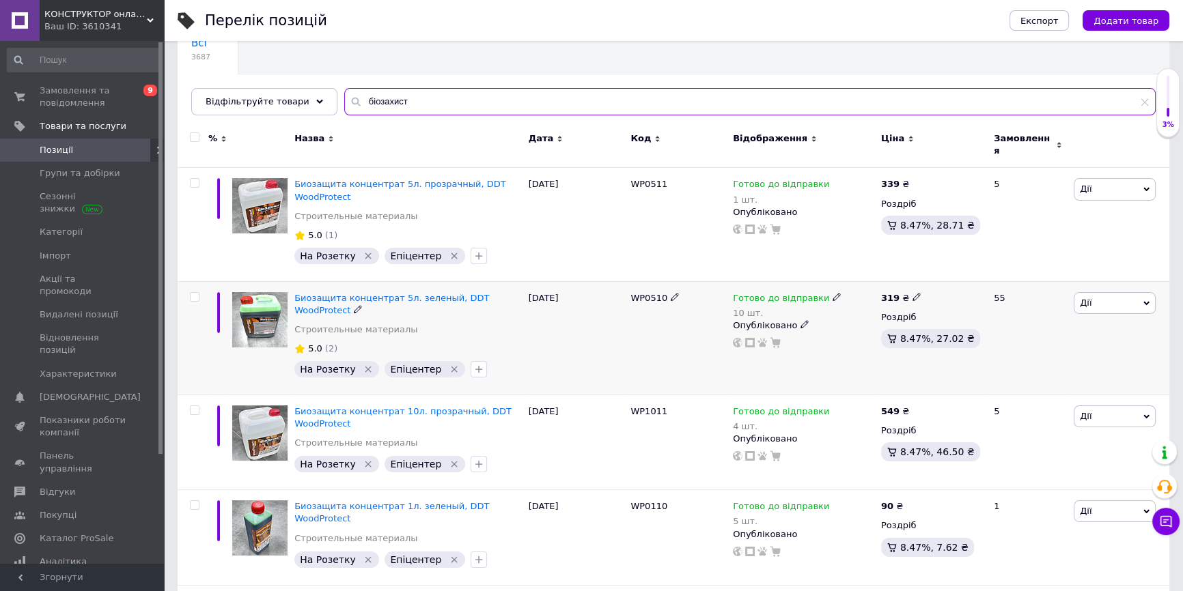
type input "біозахист"
click at [772, 293] on span "Готово до відправки" at bounding box center [781, 300] width 96 height 14
click at [869, 338] on li "Немає в наявності" at bounding box center [907, 347] width 130 height 19
click at [819, 344] on div "Готово до відправки 10 шт. Наявність Немає в наявності В наявності Під замовлен…" at bounding box center [803, 337] width 148 height 113
type input "0"
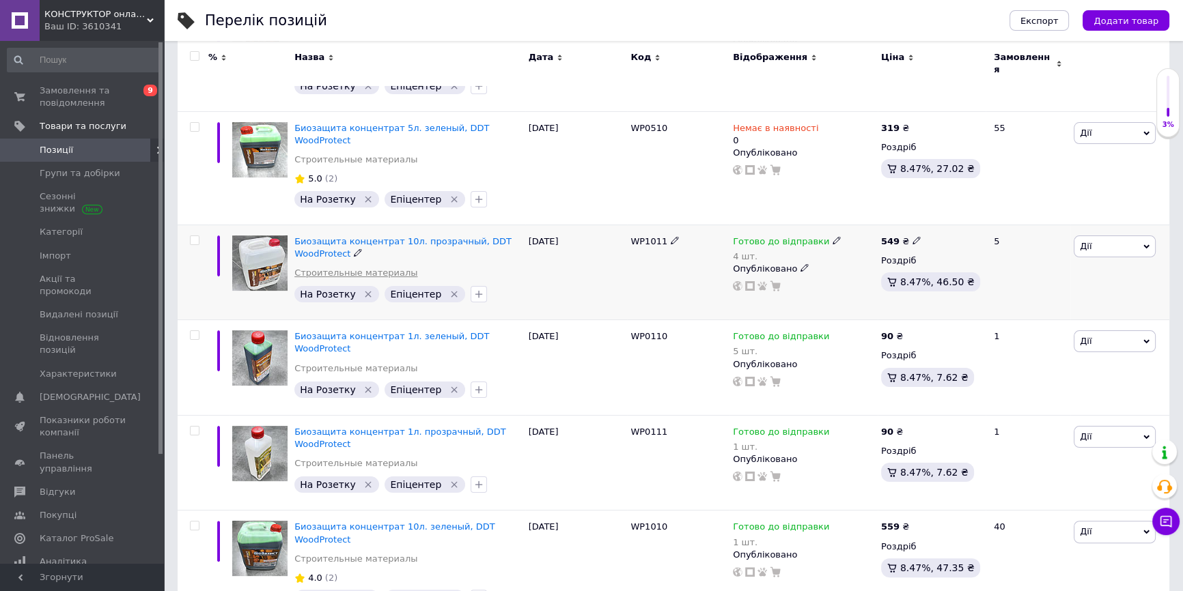
scroll to position [0, 0]
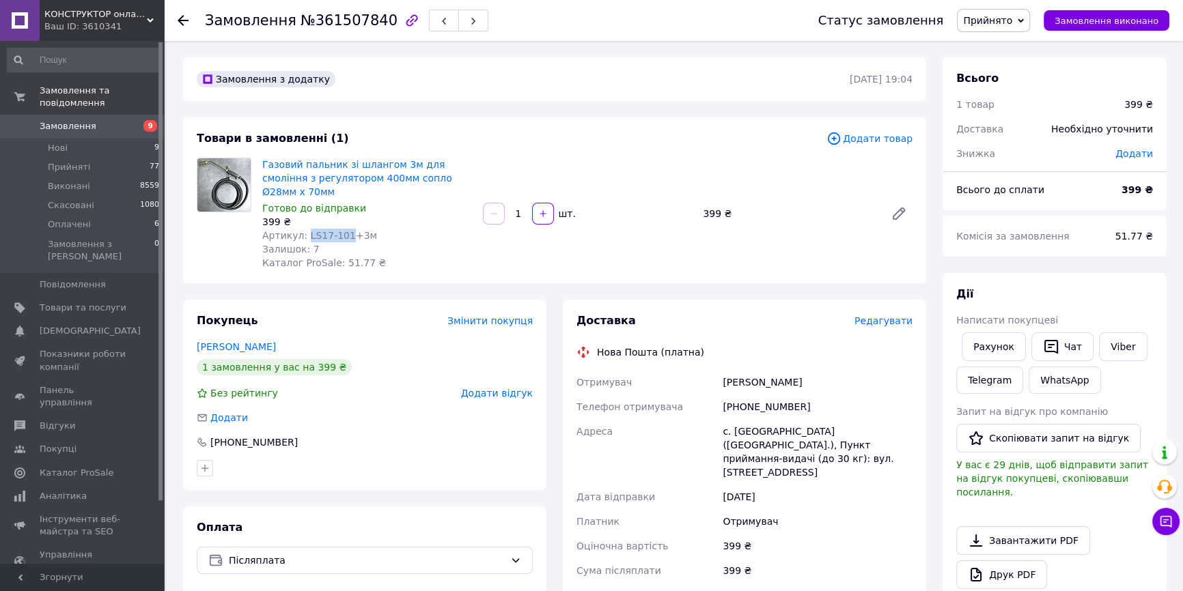
drag, startPoint x: 341, startPoint y: 219, endPoint x: 303, endPoint y: 216, distance: 38.4
click at [303, 230] on span "Артикул: LS17-101+3м" at bounding box center [319, 235] width 115 height 11
copy span "LS17-101"
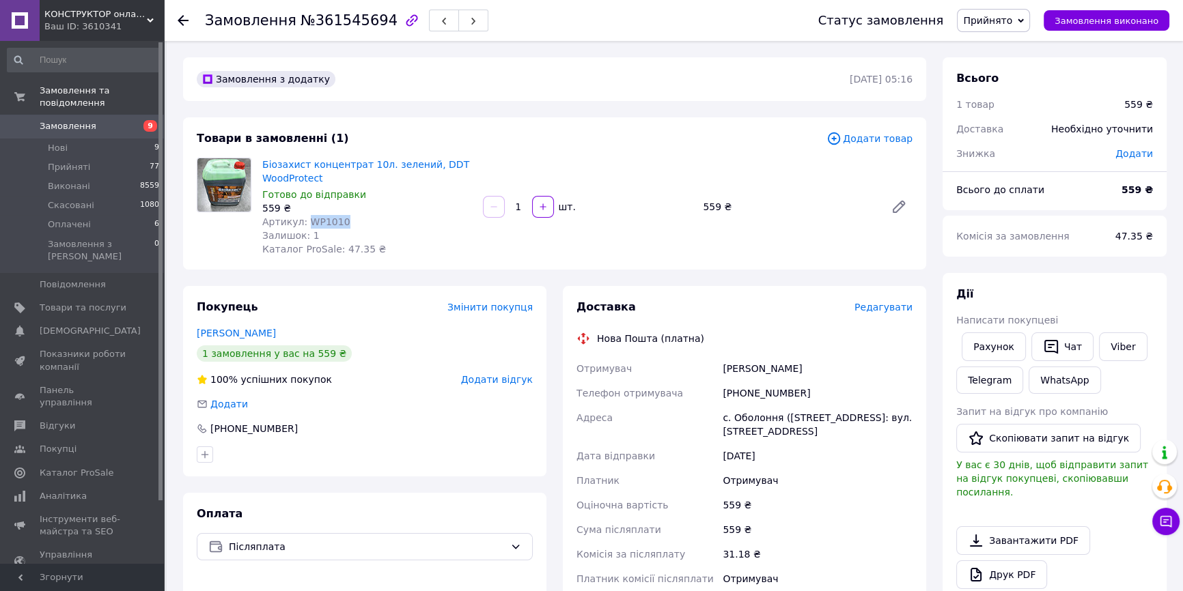
drag, startPoint x: 348, startPoint y: 223, endPoint x: 302, endPoint y: 223, distance: 45.8
click at [302, 223] on div "Артикул: WP1010" at bounding box center [367, 222] width 210 height 14
click at [880, 309] on span "Редагувати" at bounding box center [883, 307] width 58 height 11
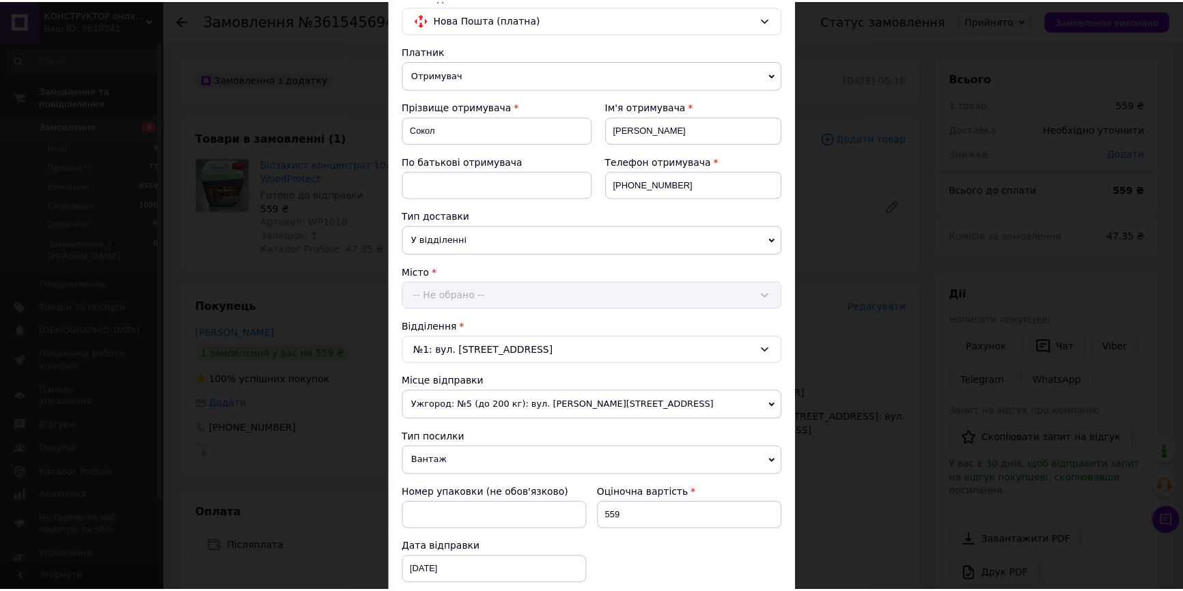
scroll to position [448, 0]
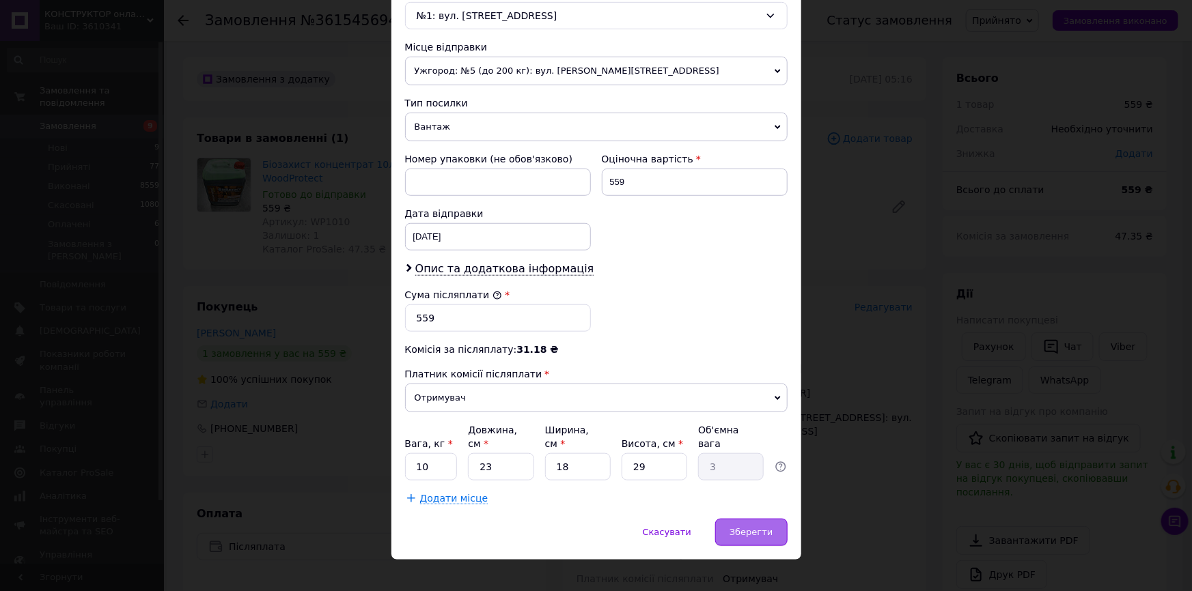
click at [750, 527] on span "Зберегти" at bounding box center [750, 532] width 43 height 10
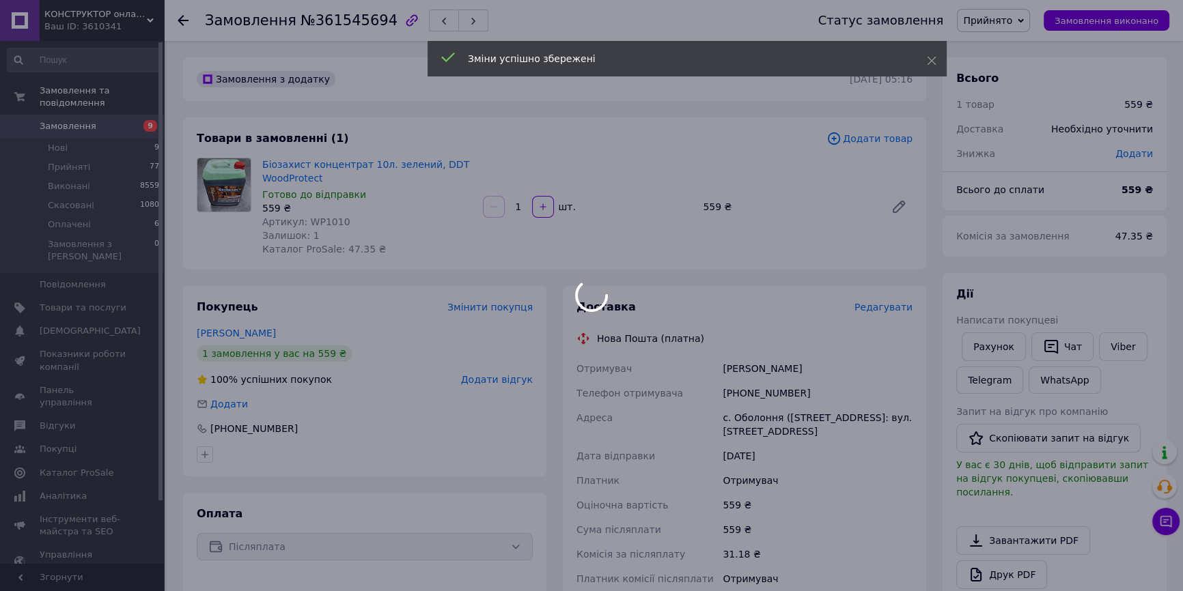
scroll to position [248, 0]
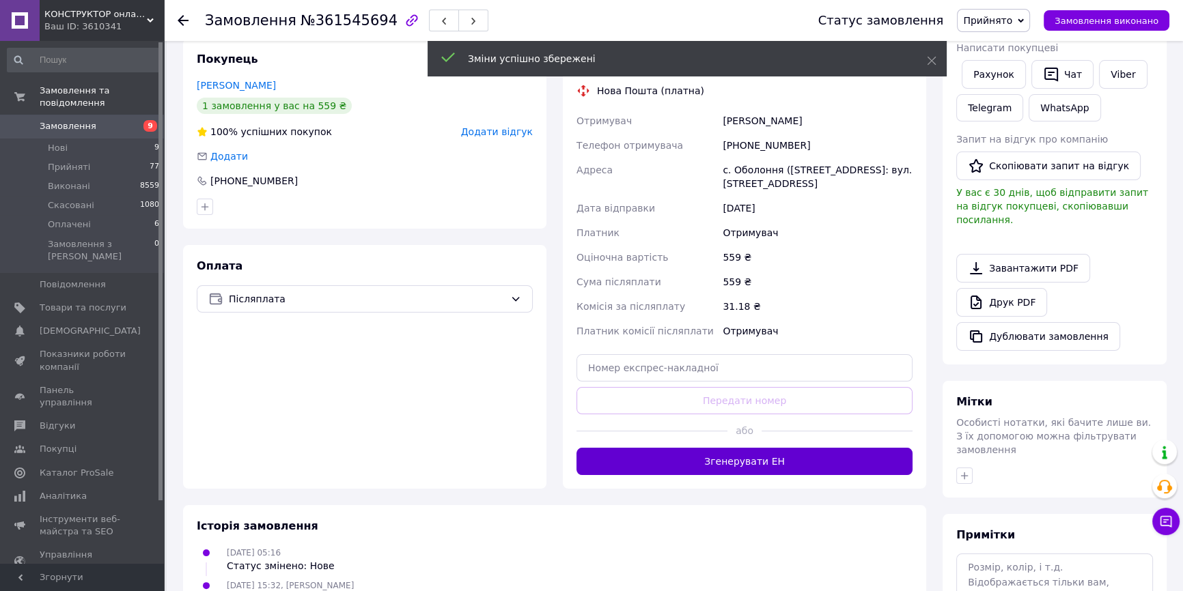
click at [734, 459] on button "Згенерувати ЕН" at bounding box center [744, 461] width 336 height 27
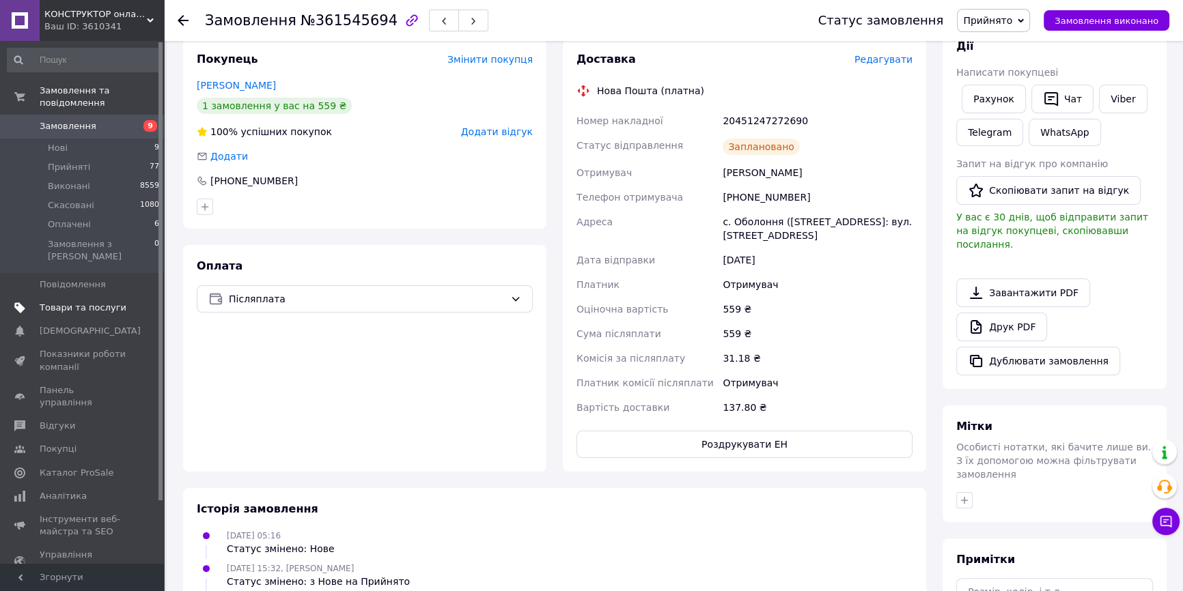
click span "Товари та послуги"
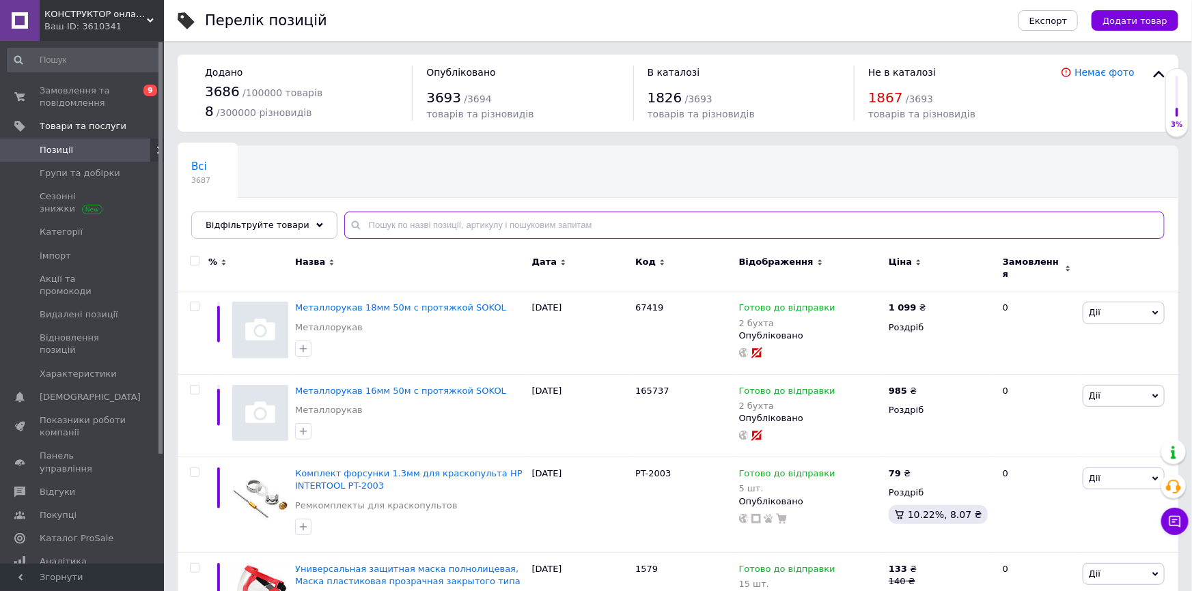
click input "text"
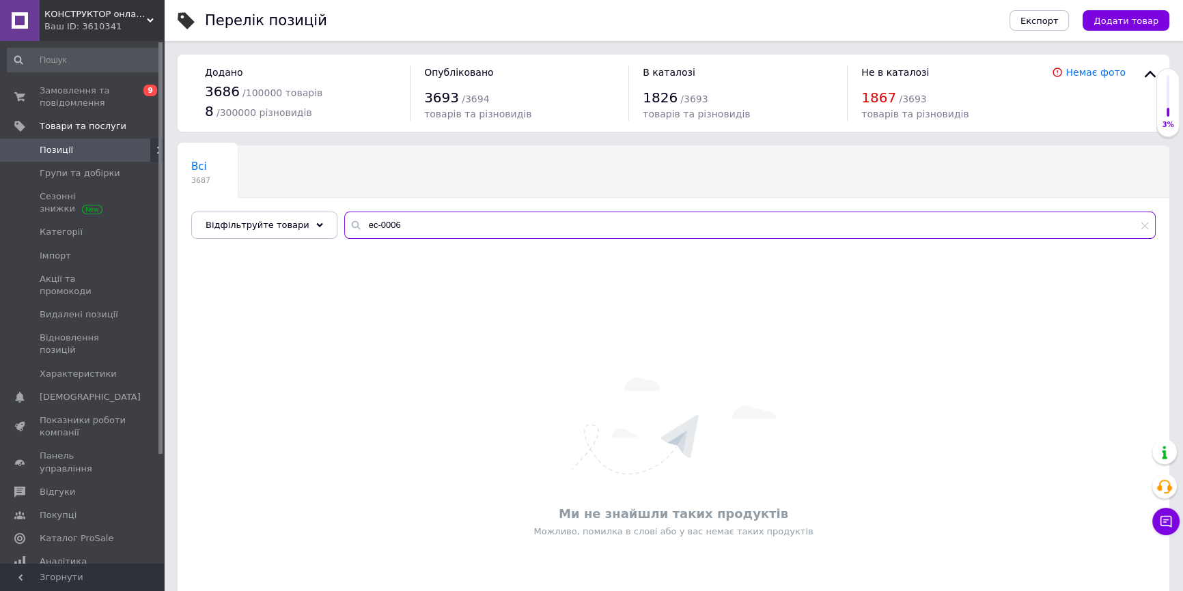
drag, startPoint x: 362, startPoint y: 227, endPoint x: 346, endPoint y: 225, distance: 16.5
click input "ес-0006"
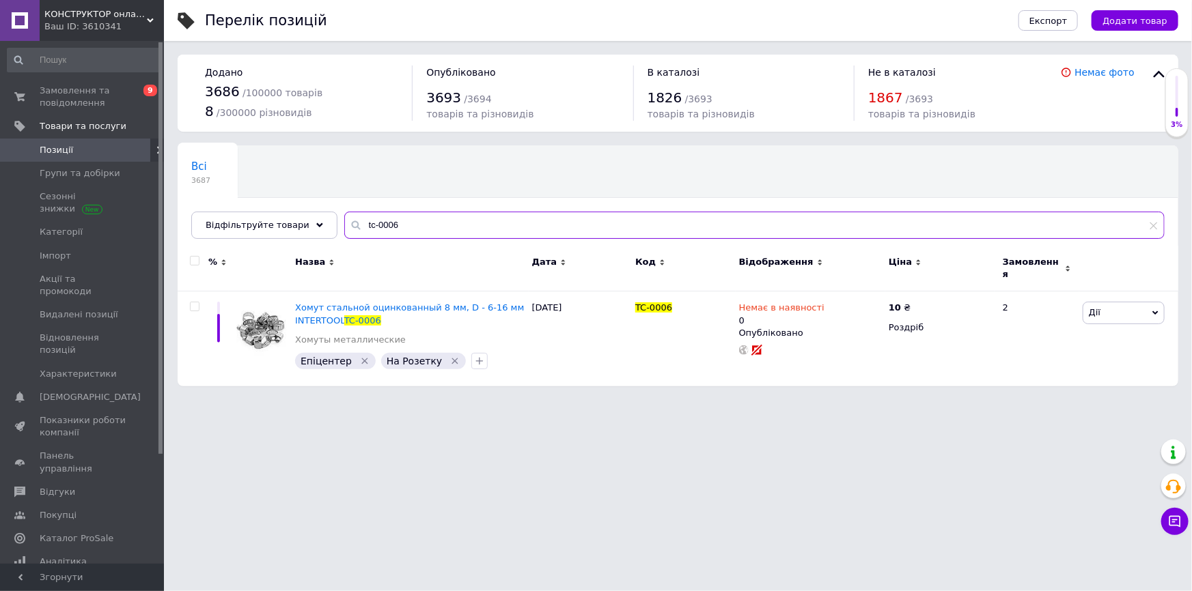
drag, startPoint x: 399, startPoint y: 220, endPoint x: 341, endPoint y: 216, distance: 58.1
click input "tc-0006"
type input "tc-0006"
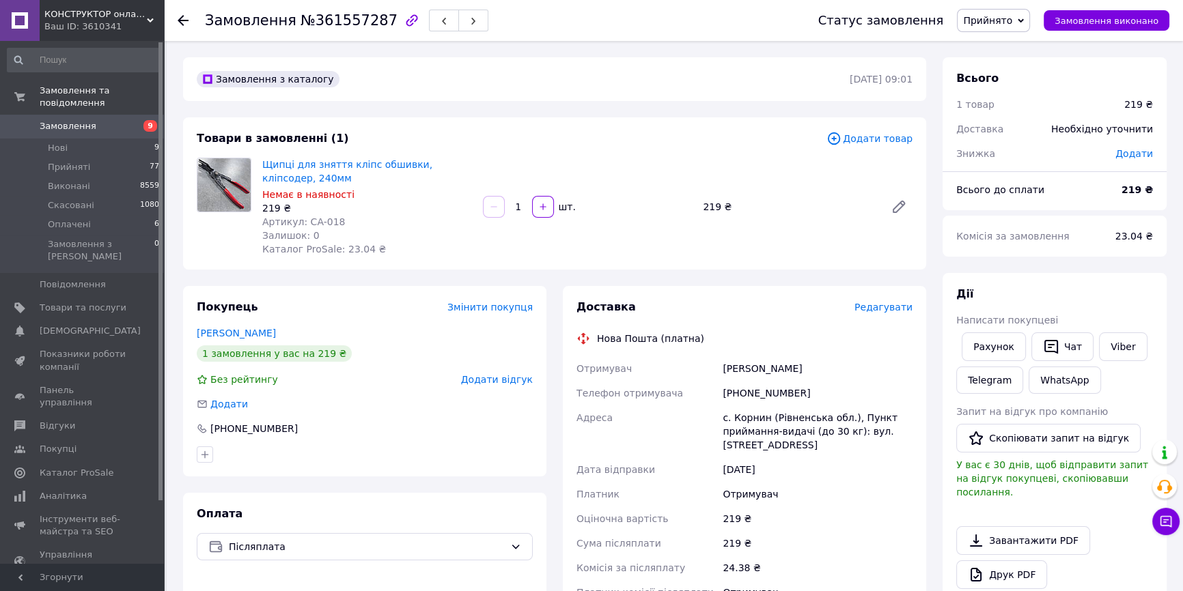
click at [890, 313] on span "Редагувати" at bounding box center [883, 307] width 58 height 11
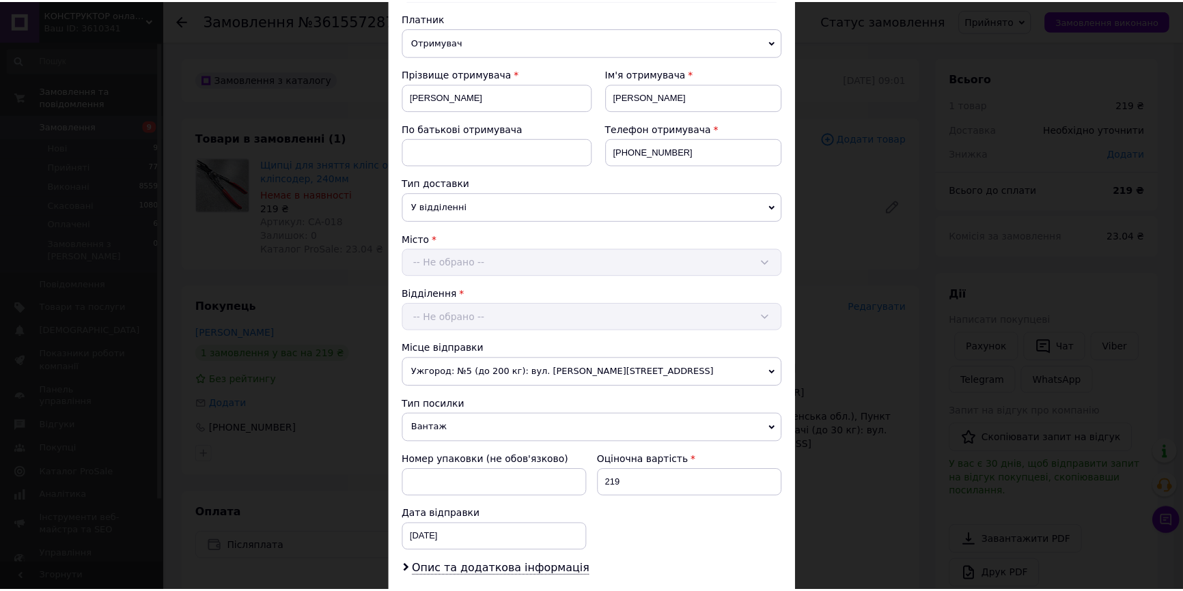
scroll to position [448, 0]
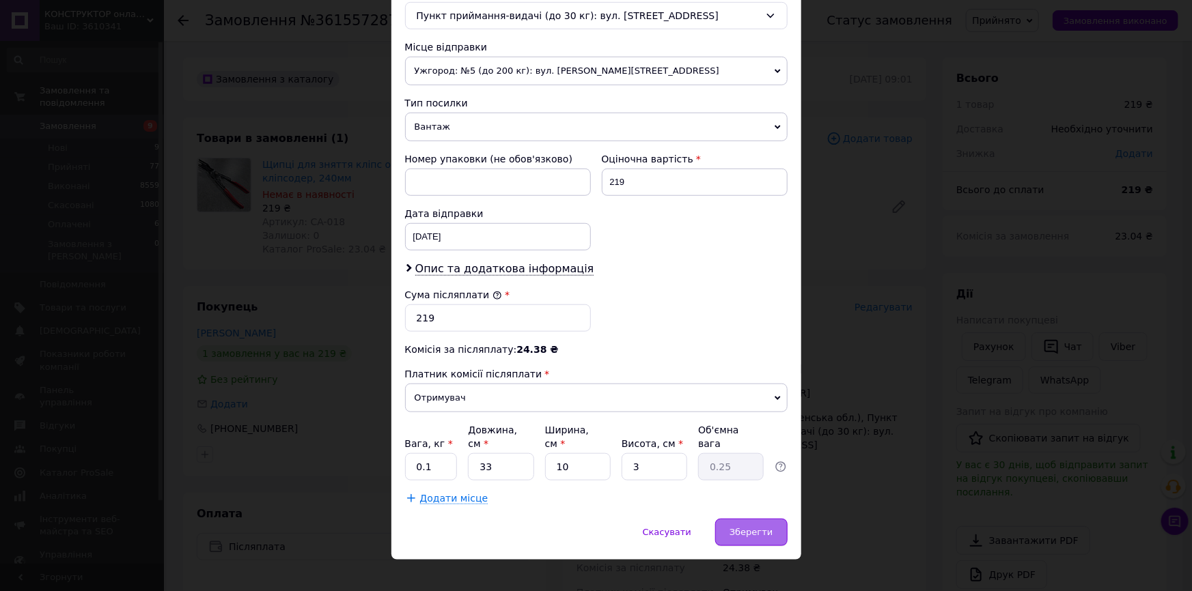
click at [735, 527] on span "Зберегти" at bounding box center [750, 532] width 43 height 10
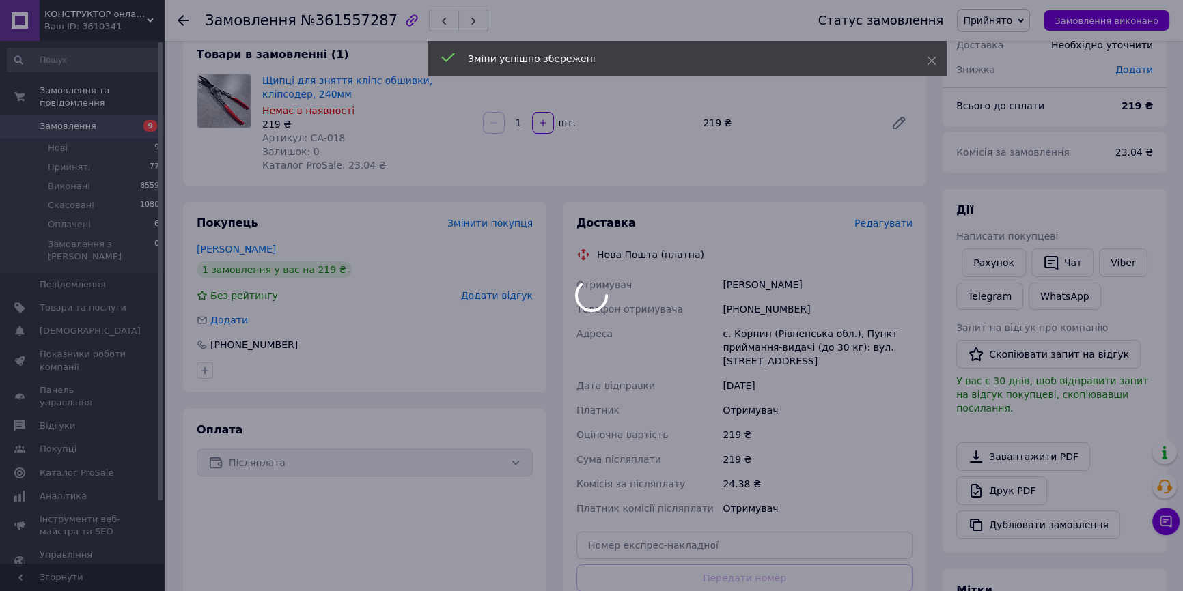
scroll to position [248, 0]
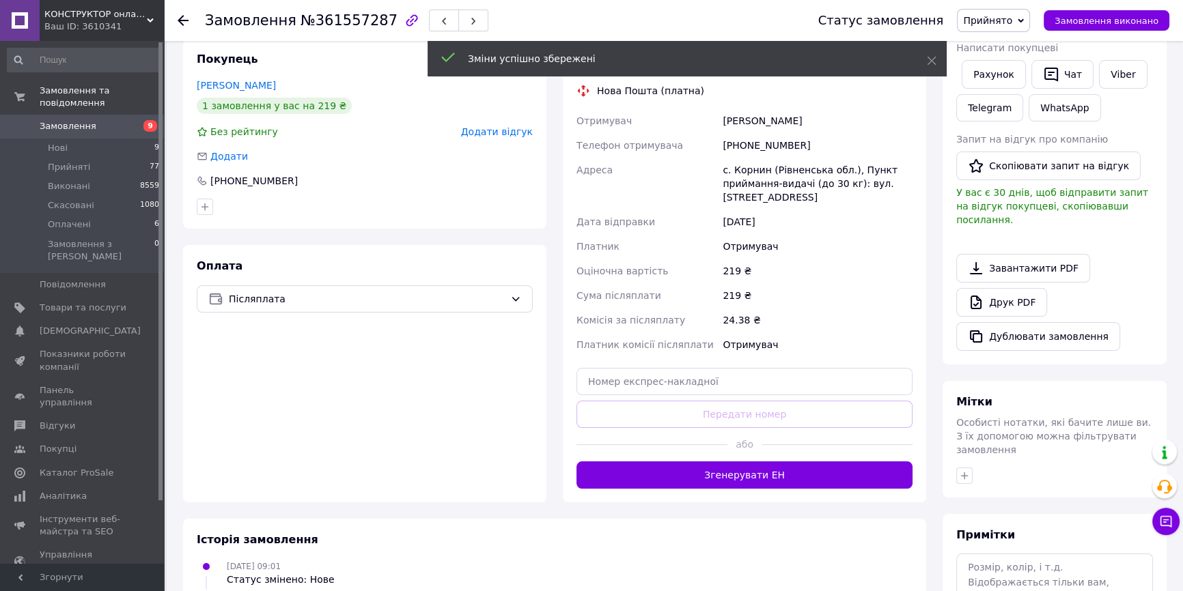
click at [736, 474] on button "Згенерувати ЕН" at bounding box center [744, 475] width 336 height 27
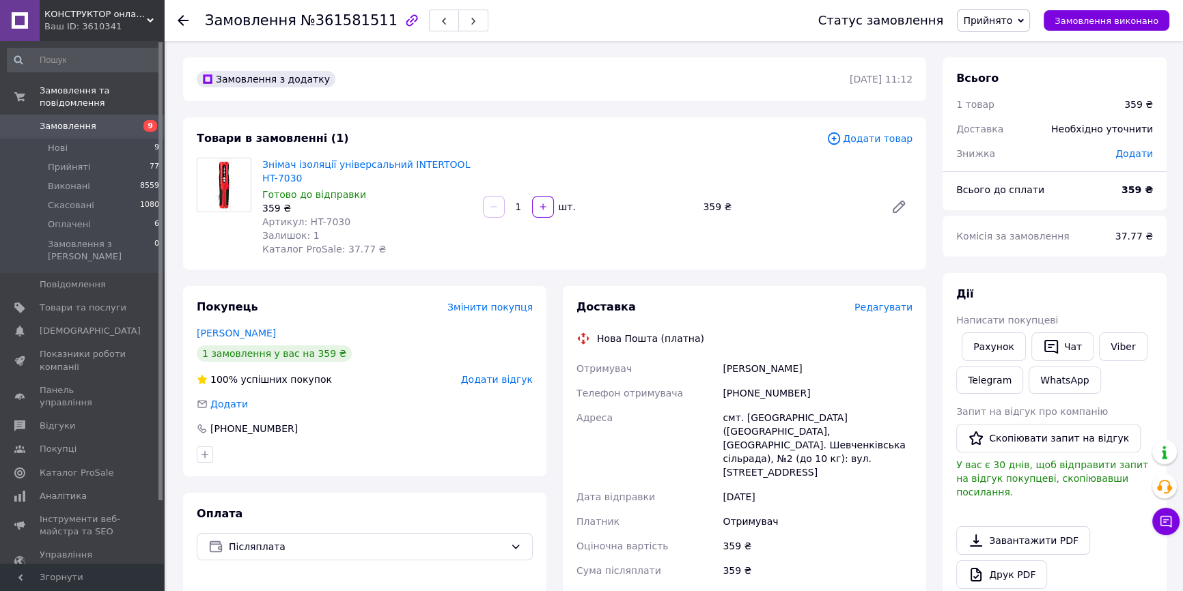
click at [885, 311] on span "Редагувати" at bounding box center [883, 307] width 58 height 11
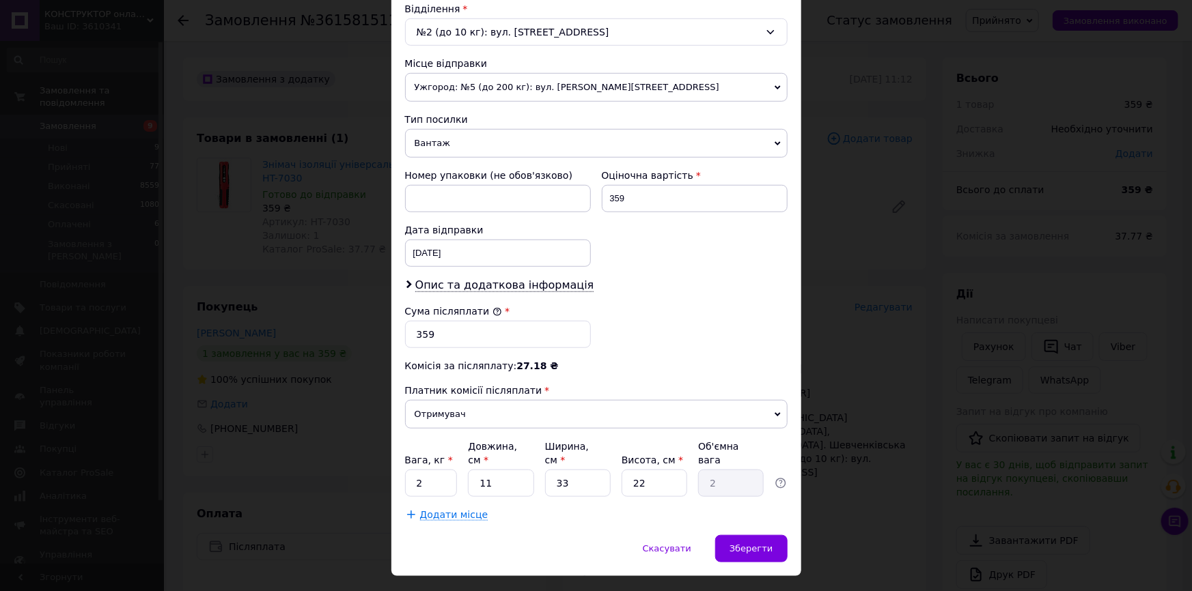
scroll to position [448, 0]
drag, startPoint x: 419, startPoint y: 451, endPoint x: 410, endPoint y: 451, distance: 8.2
click at [410, 468] on input "2" at bounding box center [431, 481] width 53 height 27
type input "0.2"
drag, startPoint x: 506, startPoint y: 447, endPoint x: 472, endPoint y: 451, distance: 34.4
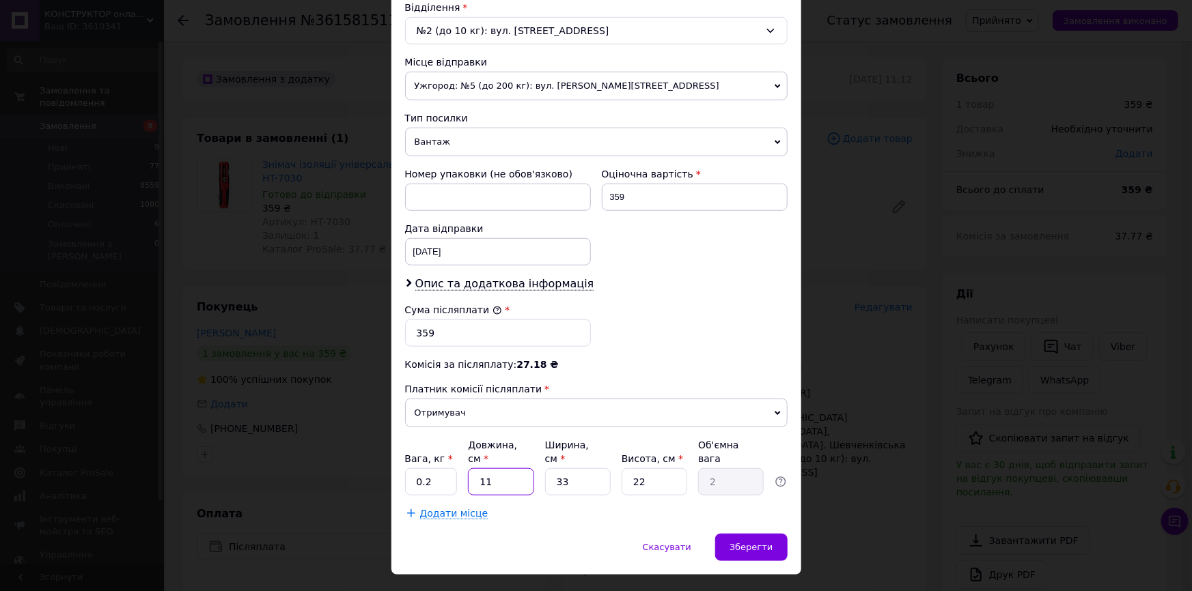
click at [472, 468] on input "11" at bounding box center [501, 481] width 66 height 27
type input "1"
type input "0.18"
type input "15"
type input "2.72"
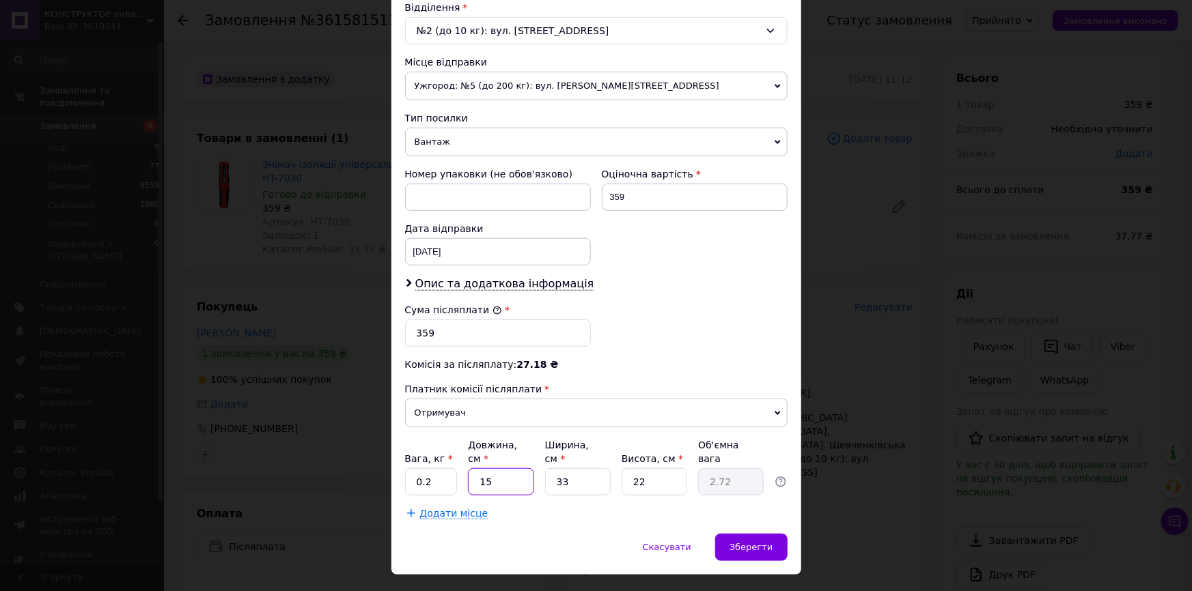
type input "15"
drag, startPoint x: 567, startPoint y: 453, endPoint x: 546, endPoint y: 455, distance: 20.5
click at [546, 468] on input "33" at bounding box center [578, 481] width 66 height 27
type input "5"
type input "0.41"
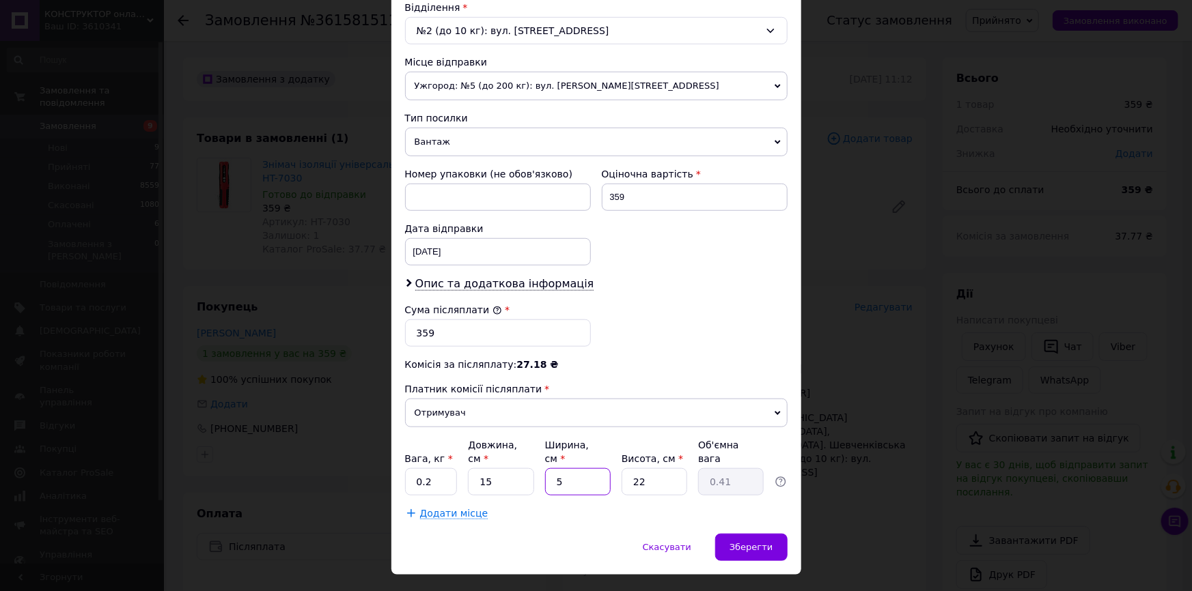
type input "5"
drag, startPoint x: 660, startPoint y: 450, endPoint x: 622, endPoint y: 455, distance: 37.9
click at [622, 468] on input "22" at bounding box center [654, 481] width 66 height 27
type input "5"
type input "0.1"
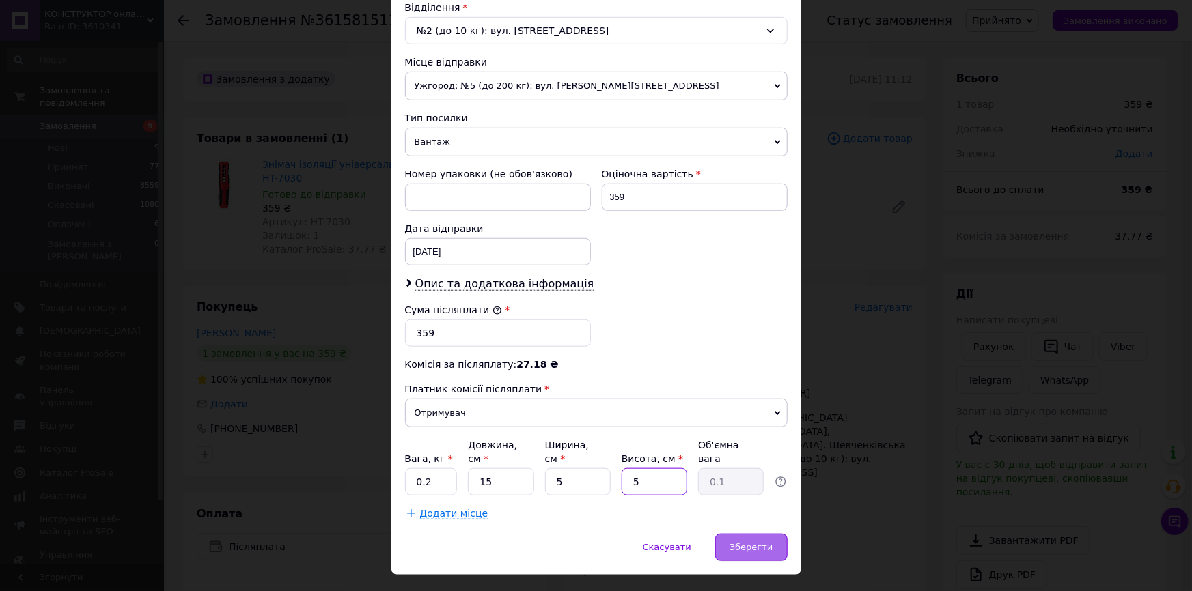
type input "5"
click at [752, 542] on span "Зберегти" at bounding box center [750, 547] width 43 height 10
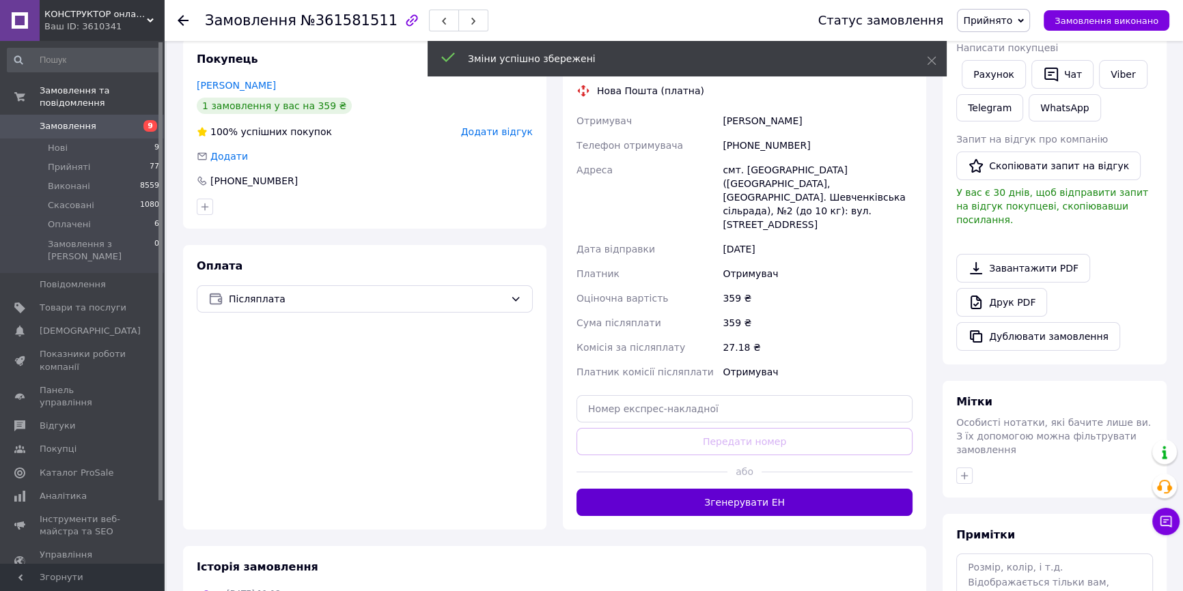
click at [747, 489] on button "Згенерувати ЕН" at bounding box center [744, 502] width 336 height 27
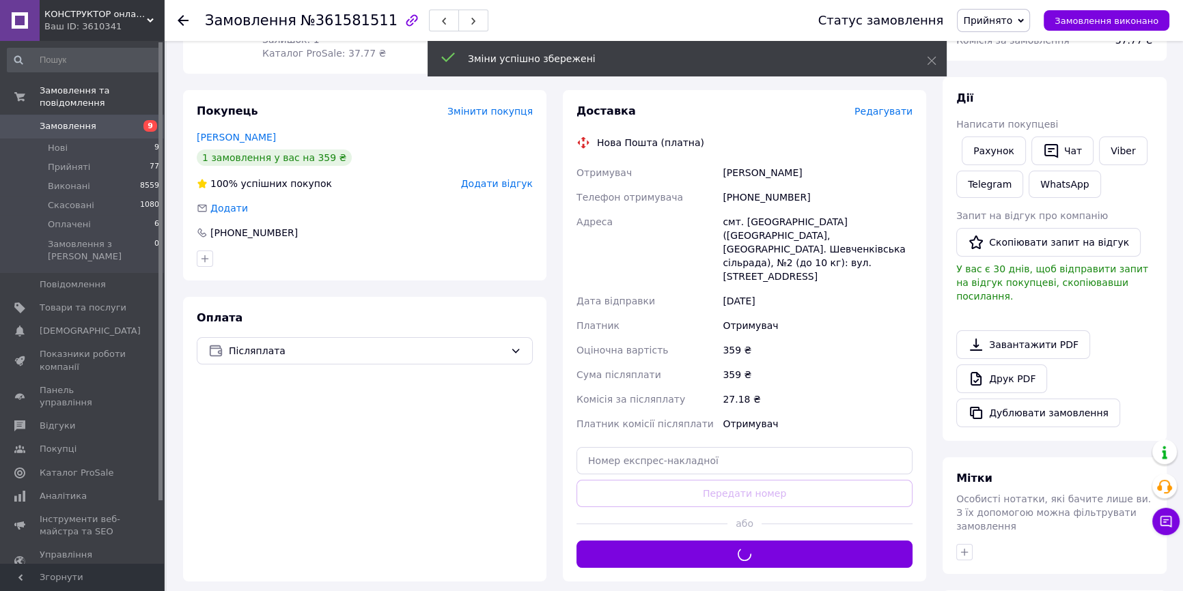
scroll to position [124, 0]
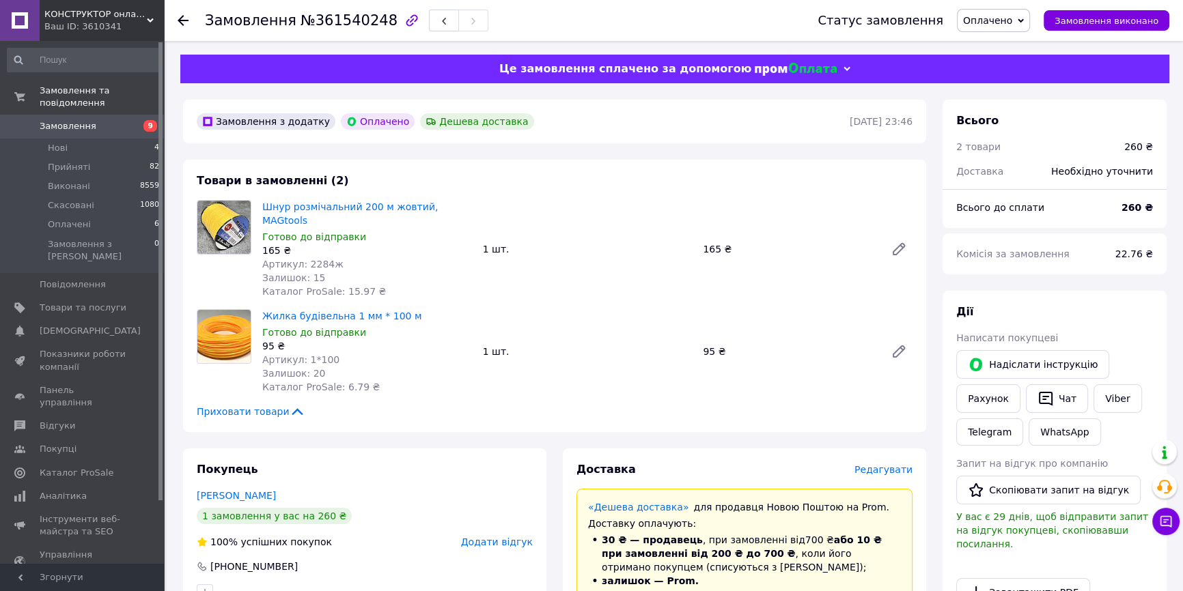
click at [1013, 29] on span "Оплачено" at bounding box center [993, 20] width 73 height 23
click at [996, 47] on li "Прийнято" at bounding box center [993, 48] width 72 height 20
click at [888, 464] on span "Редагувати" at bounding box center [883, 469] width 58 height 11
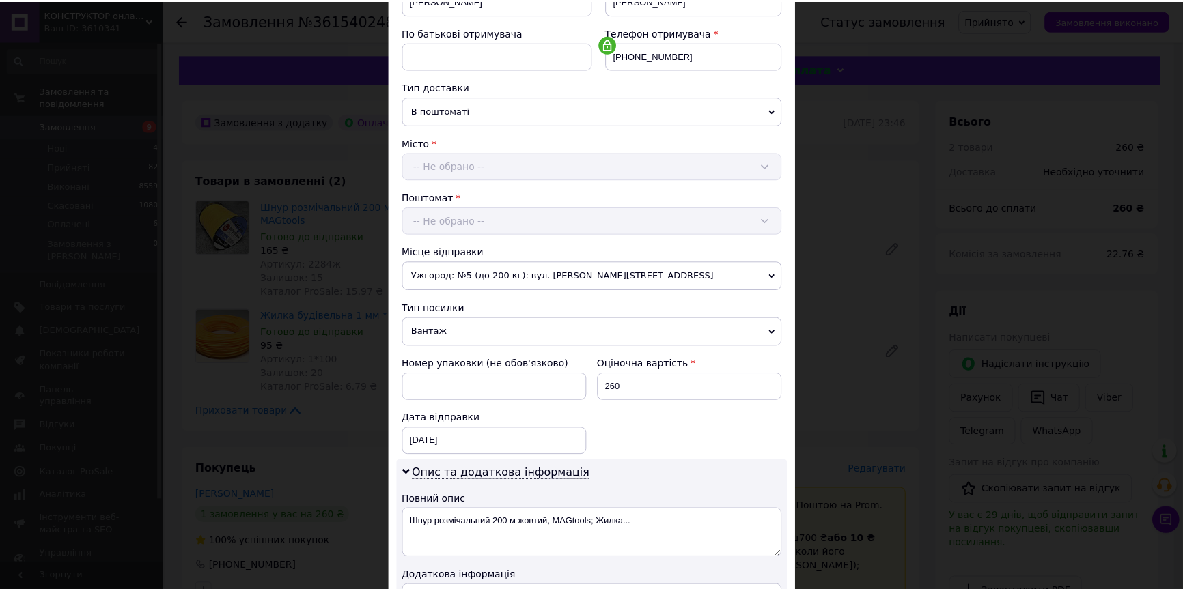
scroll to position [466, 0]
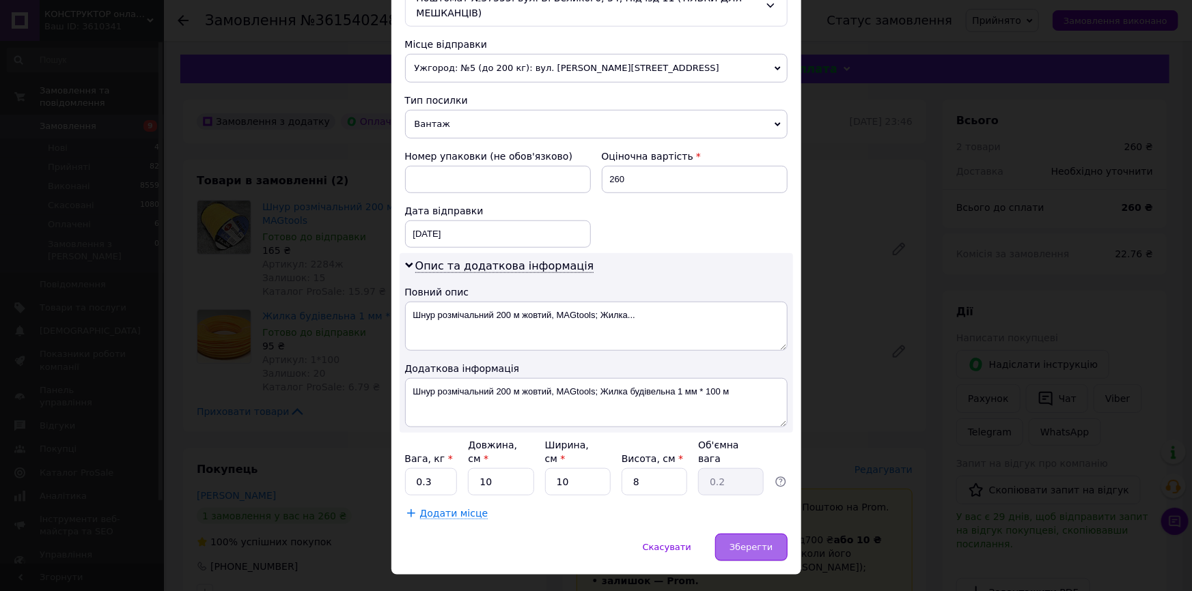
click at [737, 542] on span "Зберегти" at bounding box center [750, 547] width 43 height 10
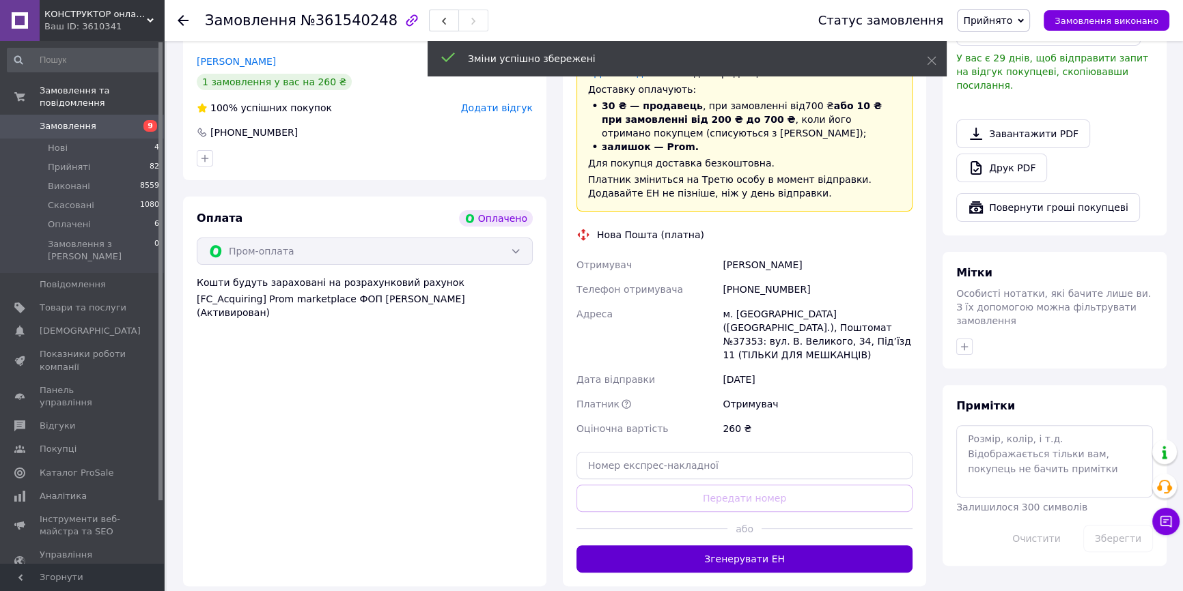
click at [759, 546] on button "Згенерувати ЕН" at bounding box center [744, 559] width 336 height 27
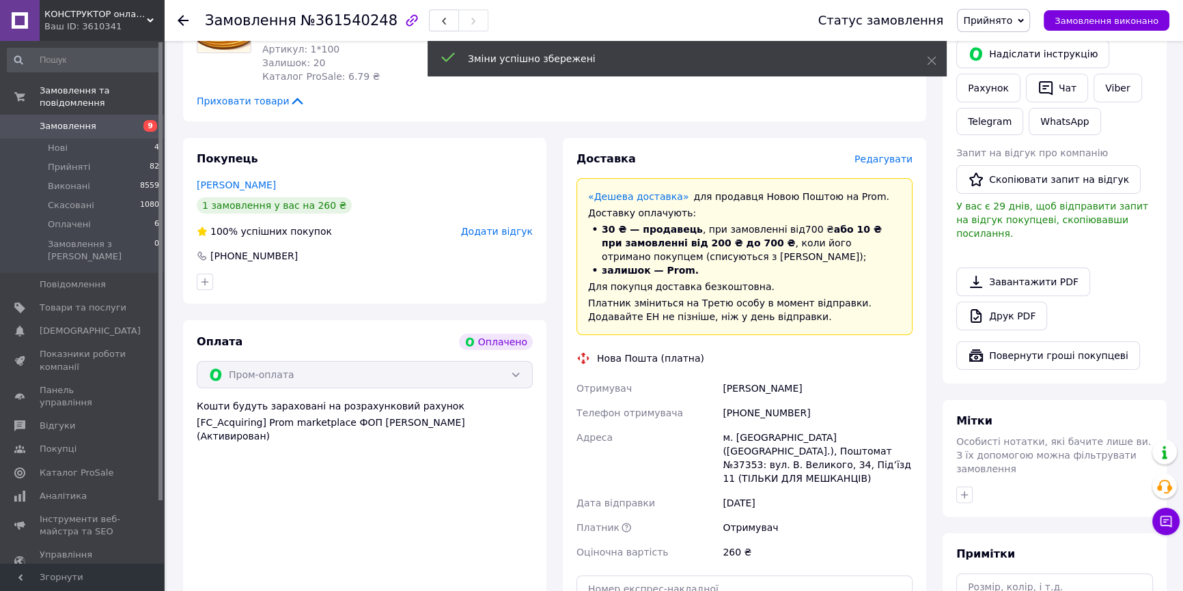
scroll to position [310, 0]
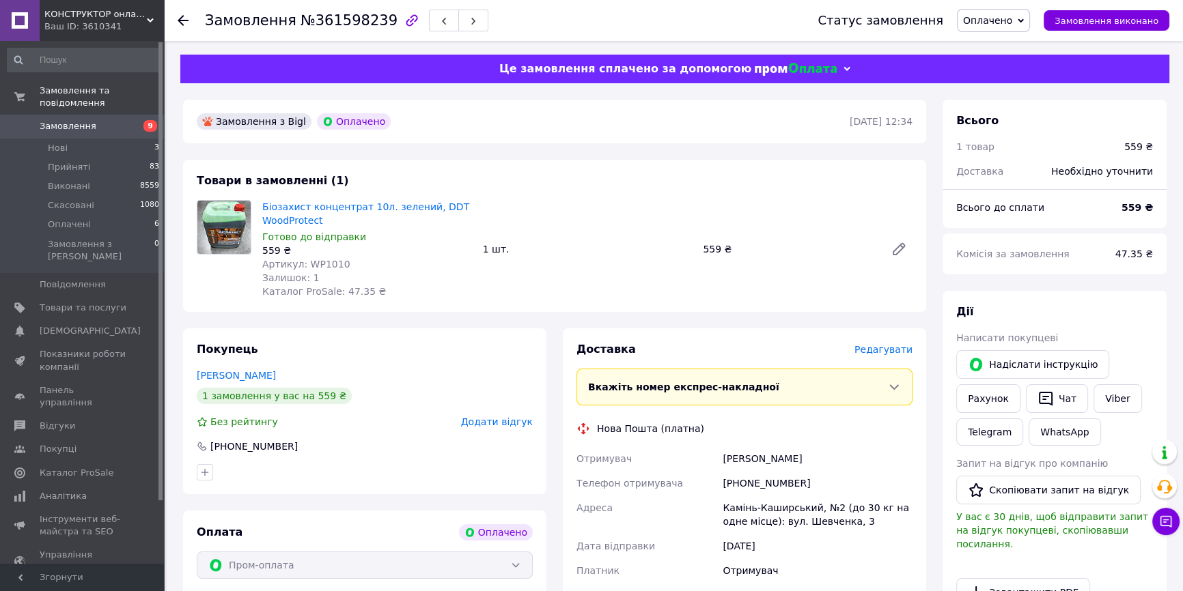
click at [999, 21] on span "Оплачено" at bounding box center [987, 20] width 49 height 11
click at [1000, 45] on li "Прийнято" at bounding box center [993, 48] width 72 height 20
click at [907, 350] on span "Редагувати" at bounding box center [883, 349] width 58 height 11
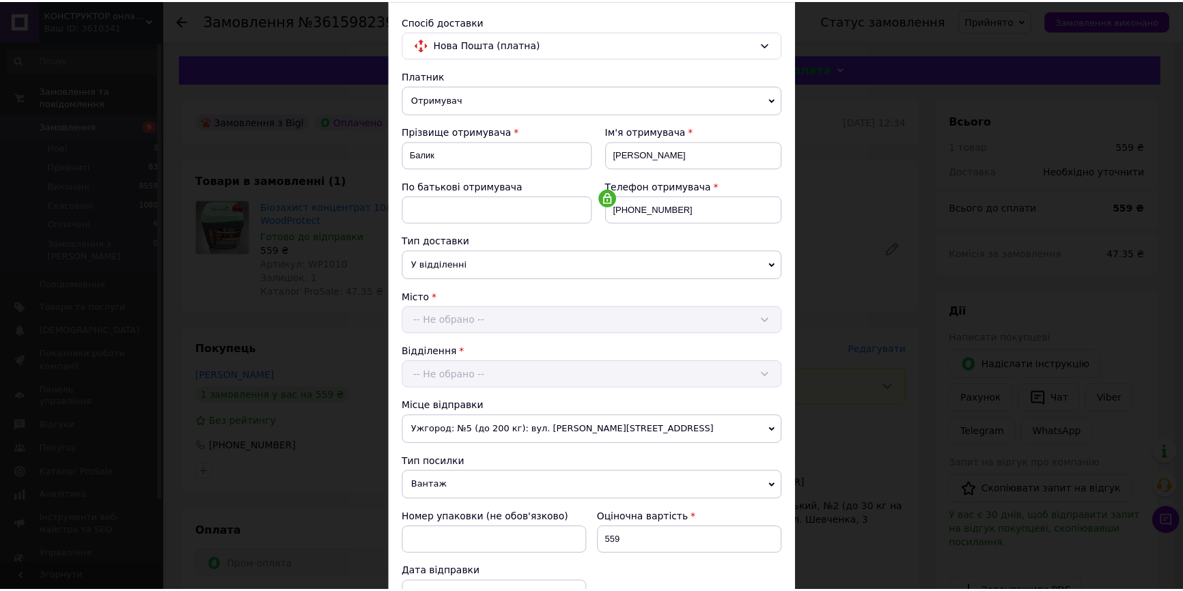
scroll to position [313, 0]
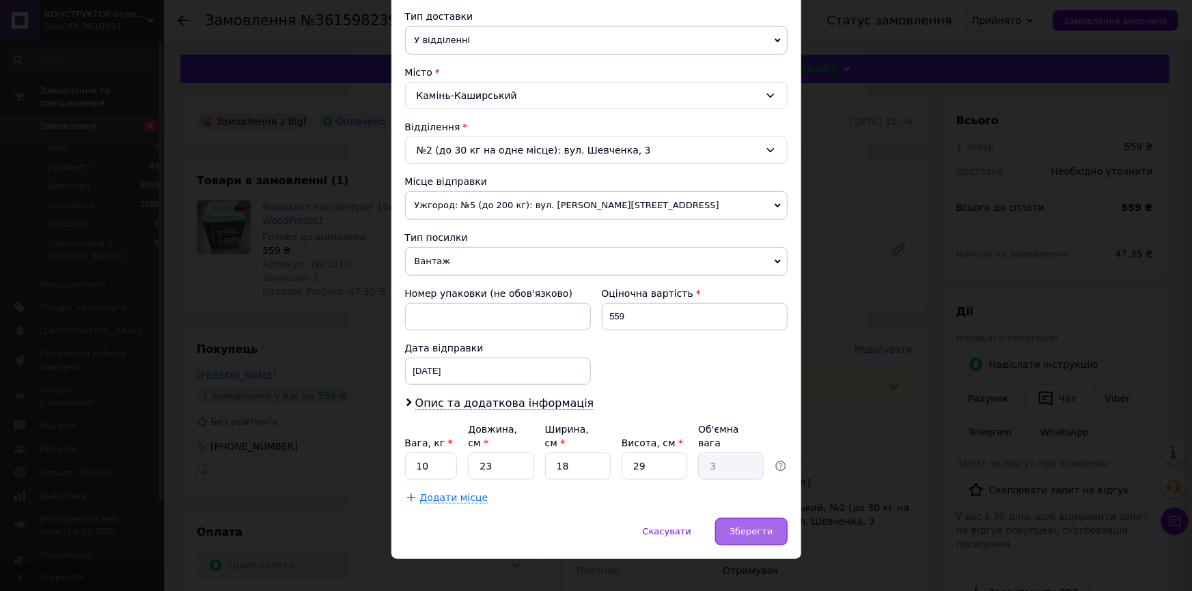
click at [733, 518] on div "Зберегти" at bounding box center [751, 531] width 72 height 27
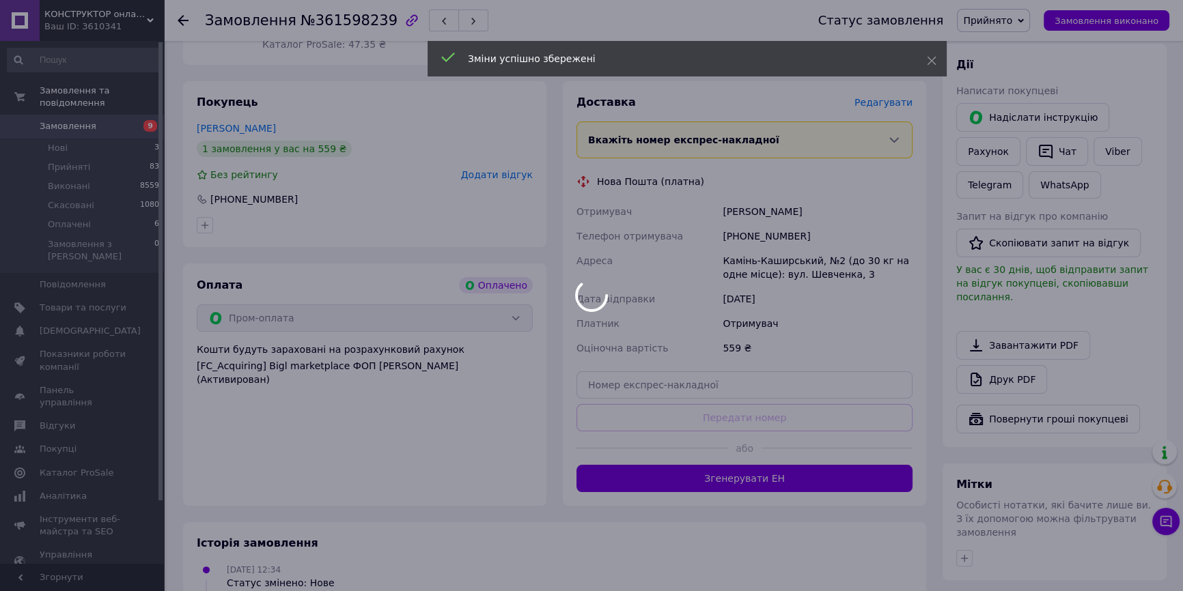
scroll to position [248, 0]
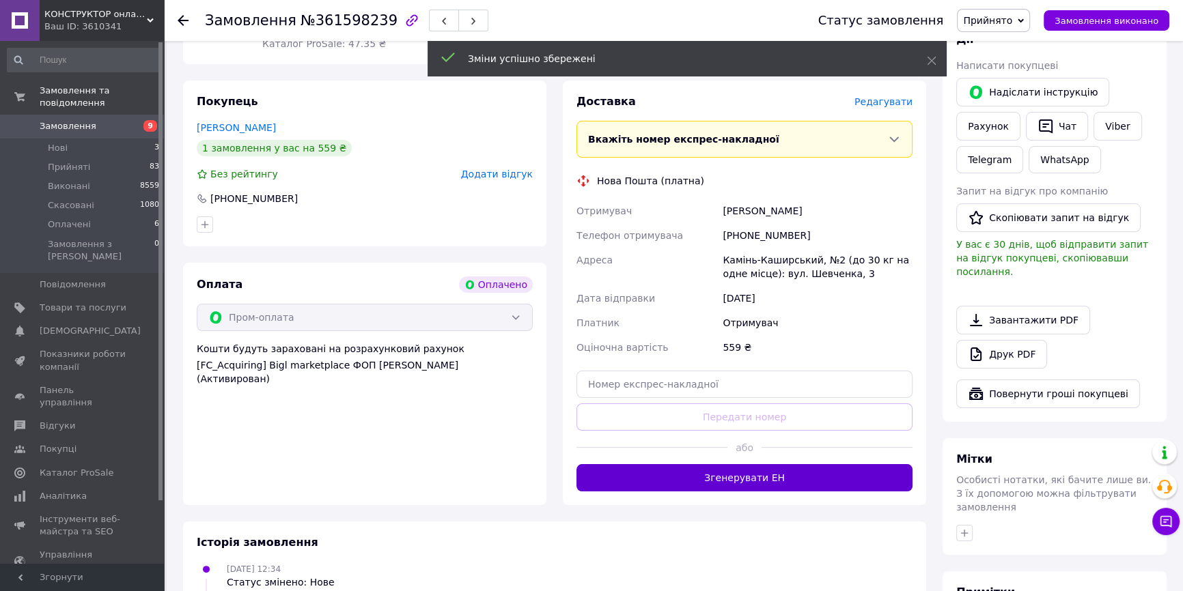
click at [751, 485] on button "Згенерувати ЕН" at bounding box center [744, 477] width 336 height 27
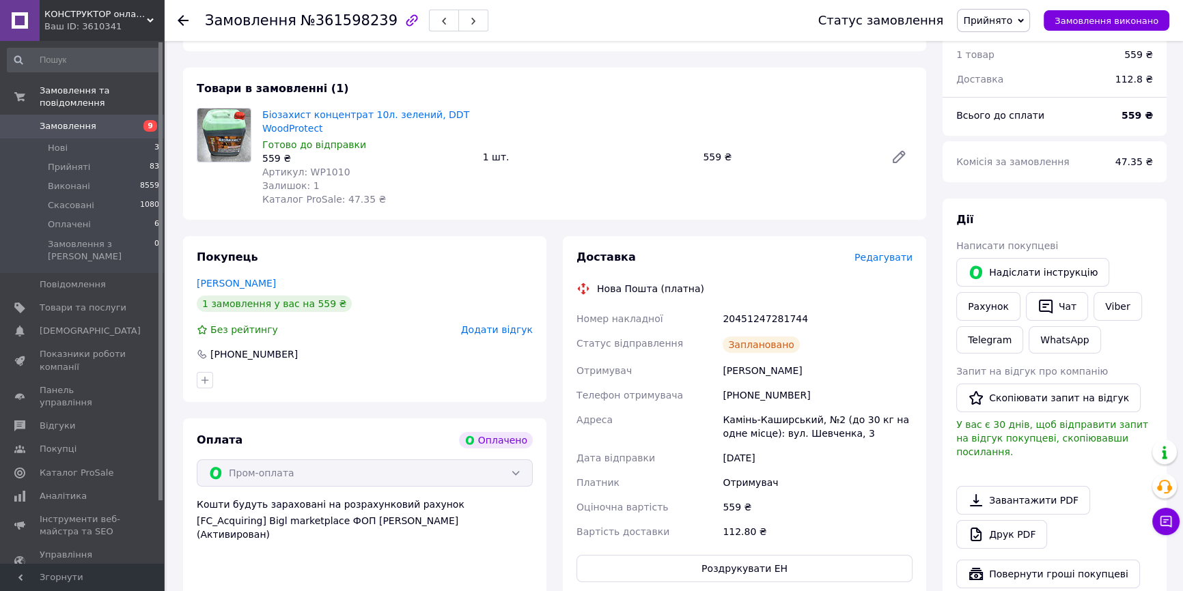
scroll to position [0, 0]
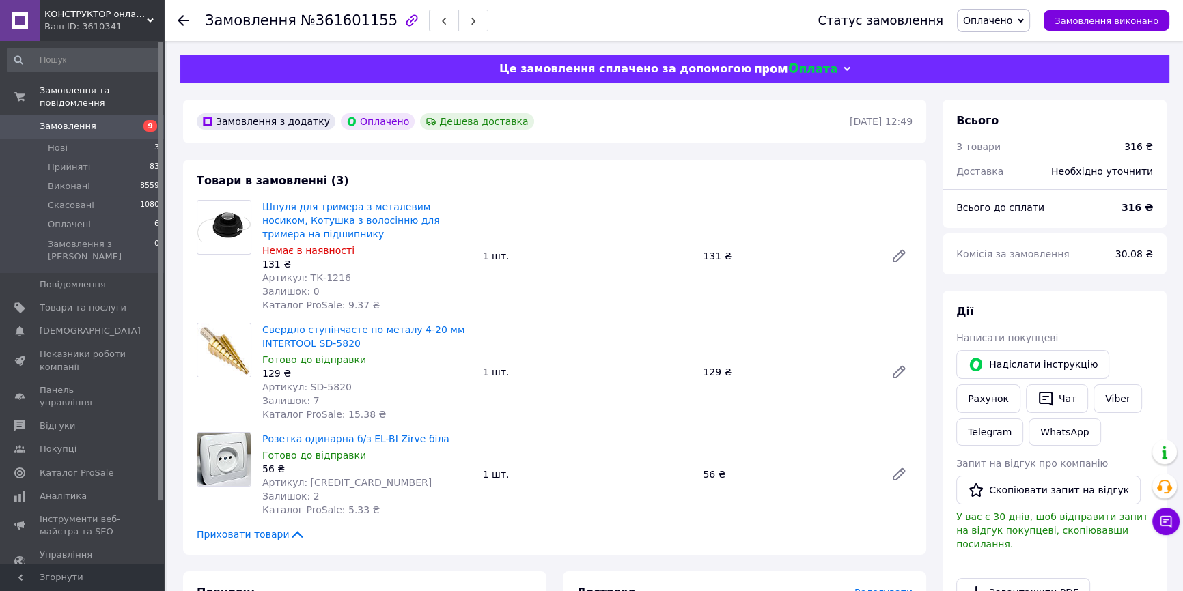
click at [1012, 18] on span "Оплачено" at bounding box center [987, 20] width 49 height 11
click at [994, 44] on li "Прийнято" at bounding box center [993, 48] width 72 height 20
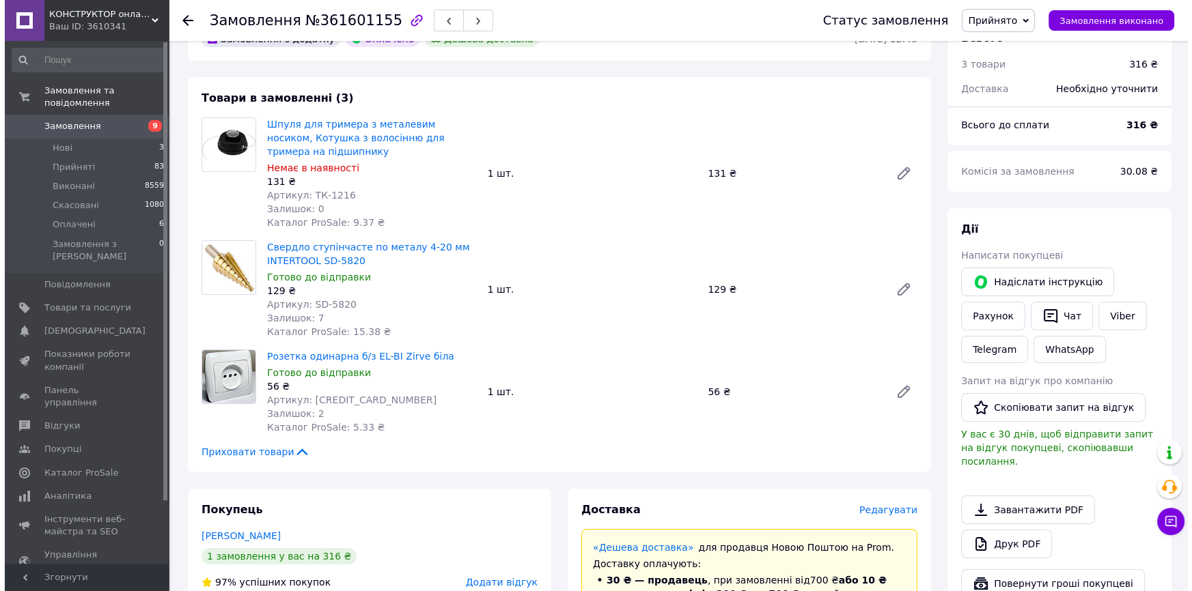
scroll to position [248, 0]
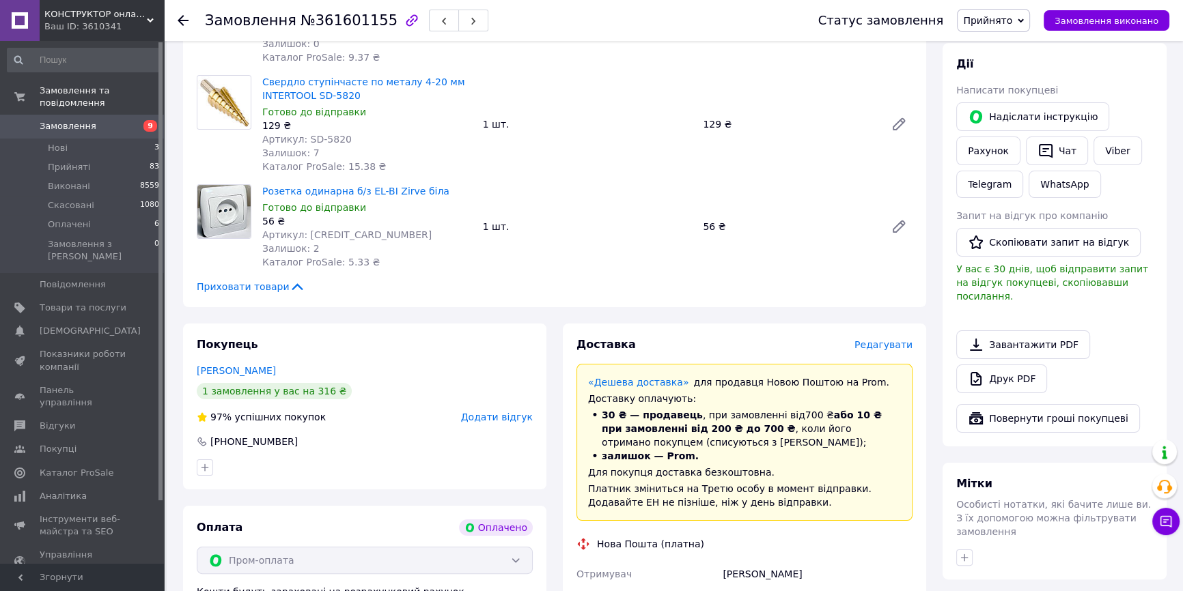
click at [894, 340] on span "Редагувати" at bounding box center [883, 344] width 58 height 11
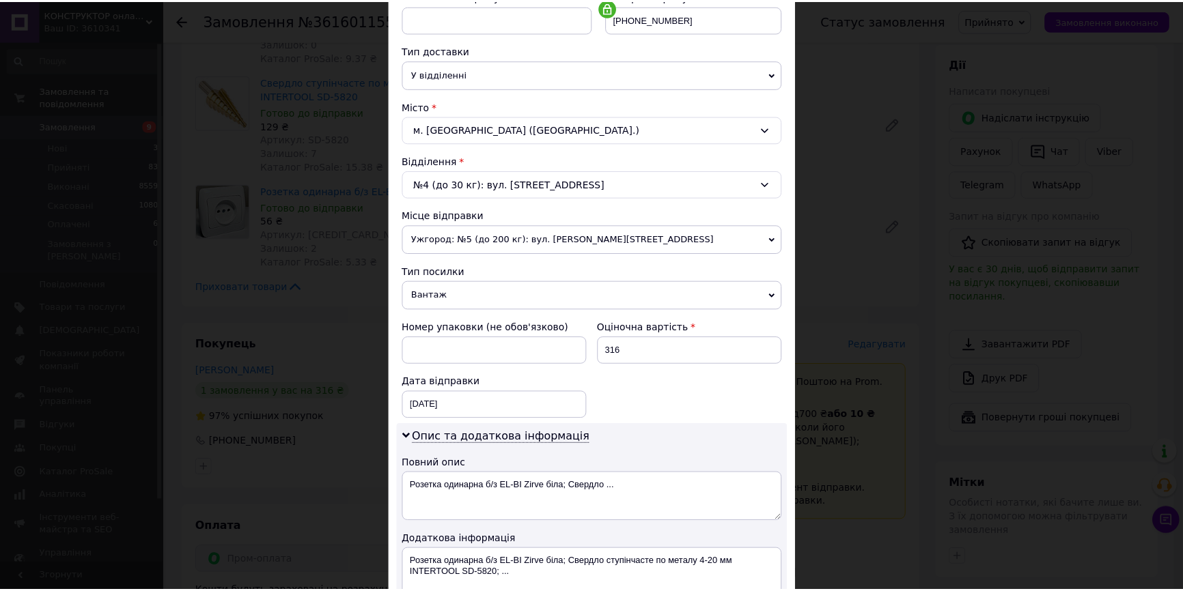
scroll to position [434, 0]
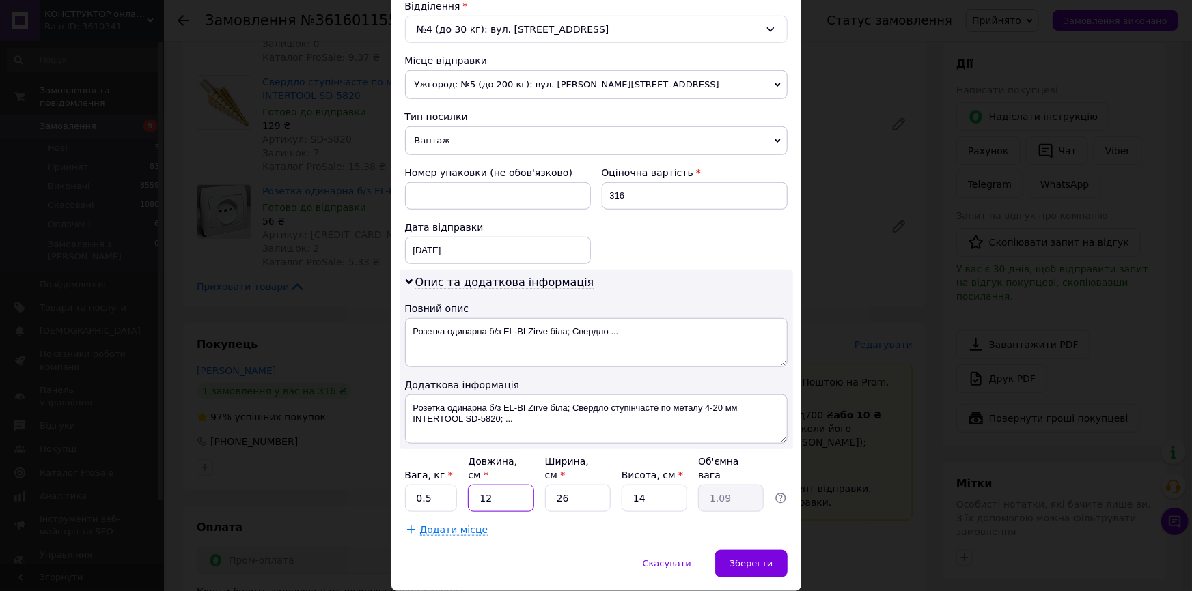
drag, startPoint x: 496, startPoint y: 478, endPoint x: 483, endPoint y: 481, distance: 13.9
click at [476, 485] on input "12" at bounding box center [501, 498] width 66 height 27
type input "2"
type input "0.18"
type input "20"
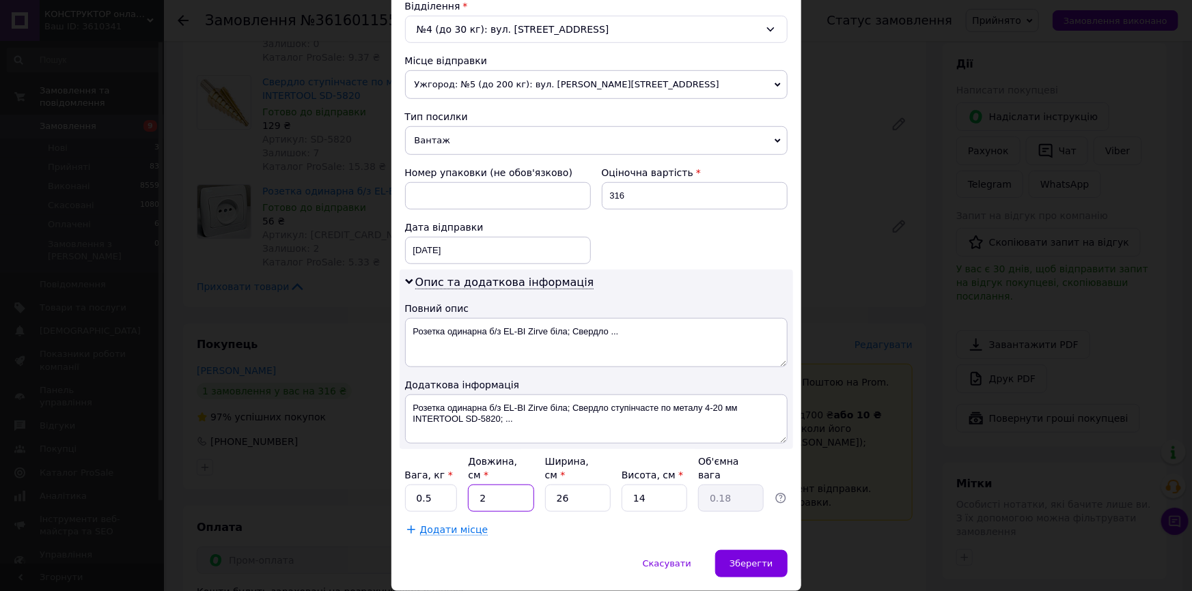
type input "1.82"
type input "20"
drag, startPoint x: 578, startPoint y: 484, endPoint x: 542, endPoint y: 486, distance: 35.5
click at [545, 486] on input "26" at bounding box center [578, 498] width 66 height 27
type input "1"
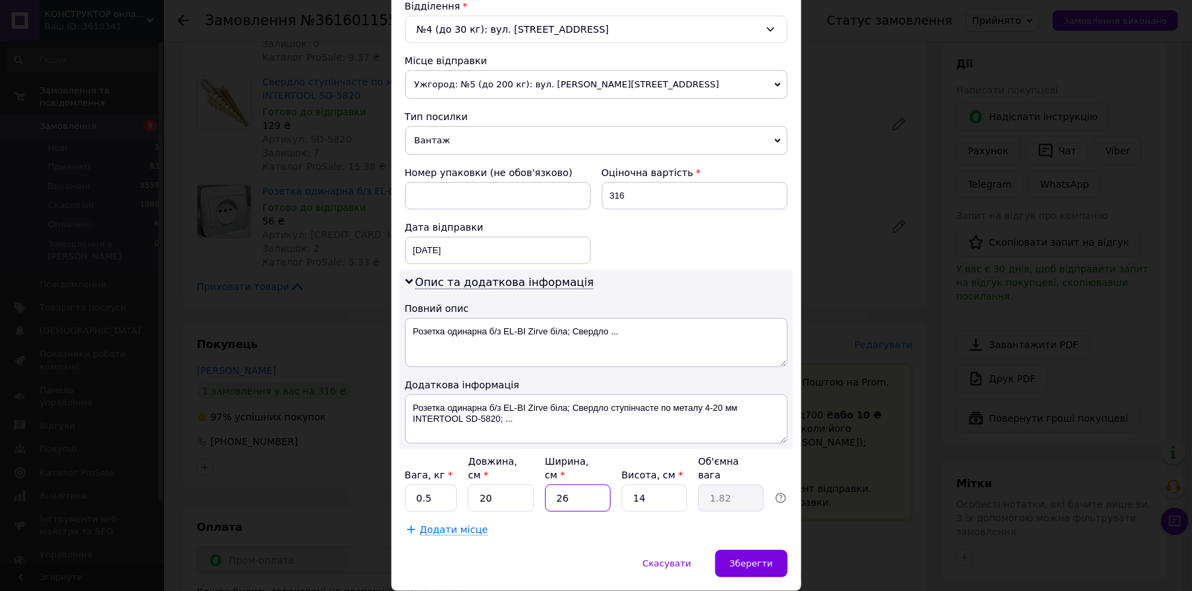
type input "0.1"
type input "15"
type input "1.05"
type input "15"
drag, startPoint x: 638, startPoint y: 483, endPoint x: 615, endPoint y: 488, distance: 23.9
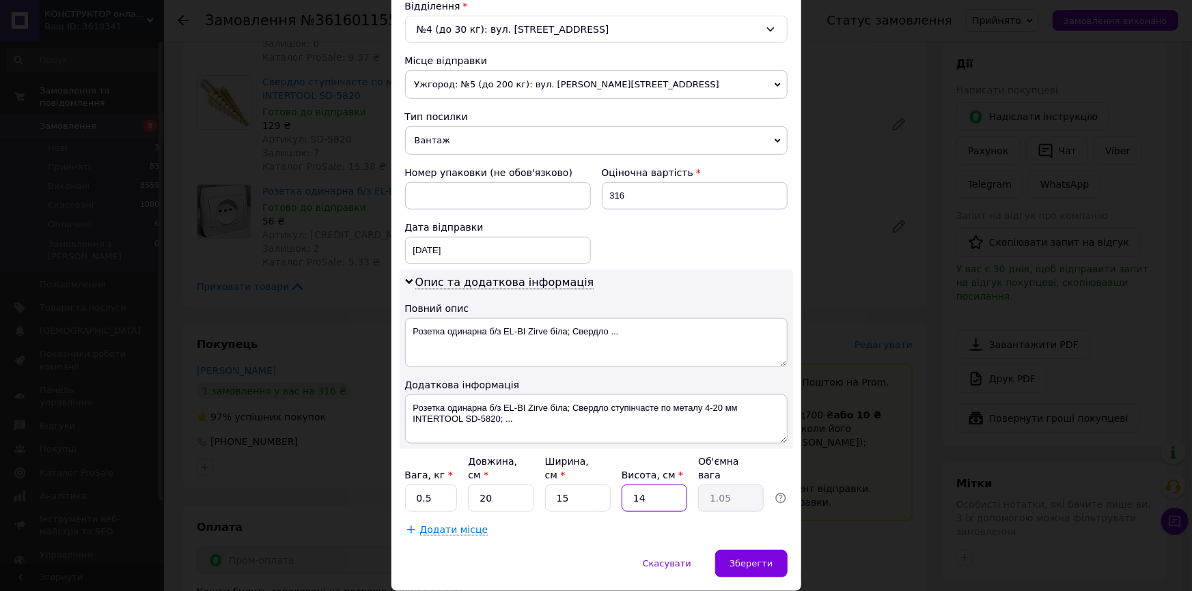
click at [615, 488] on div "Вага, кг * 0.5 Довжина, см * 20 Ширина, см * 15 Висота, см * 14 Об'ємна вага 1.…" at bounding box center [596, 483] width 382 height 57
type input "1"
type input "0.1"
type input "10"
type input "0.75"
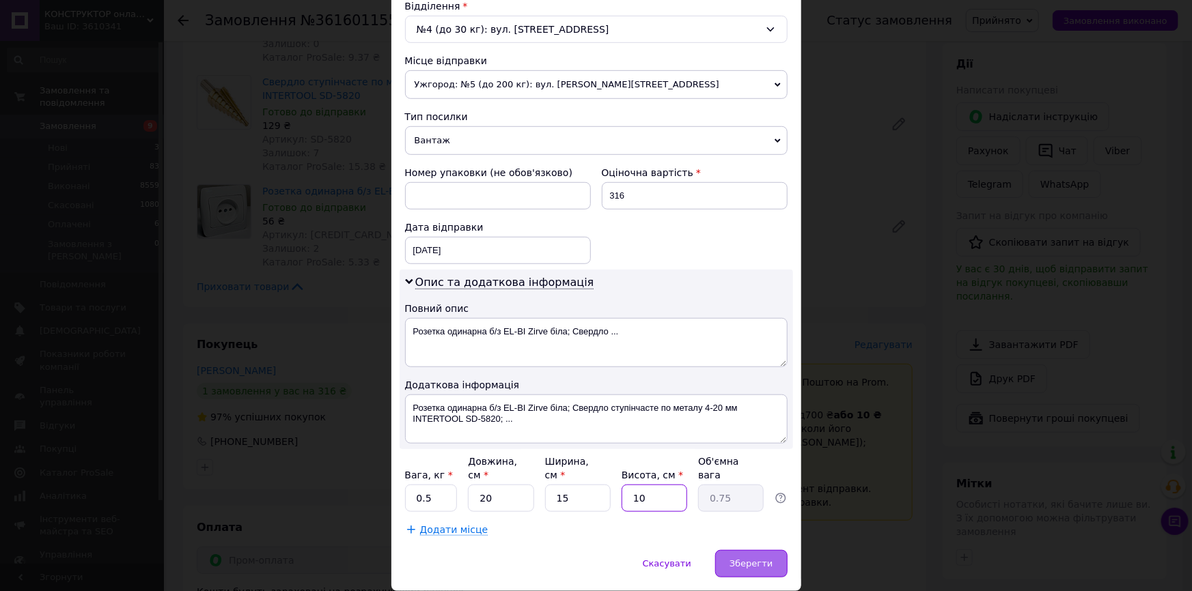
type input "10"
click at [751, 559] on span "Зберегти" at bounding box center [750, 564] width 43 height 10
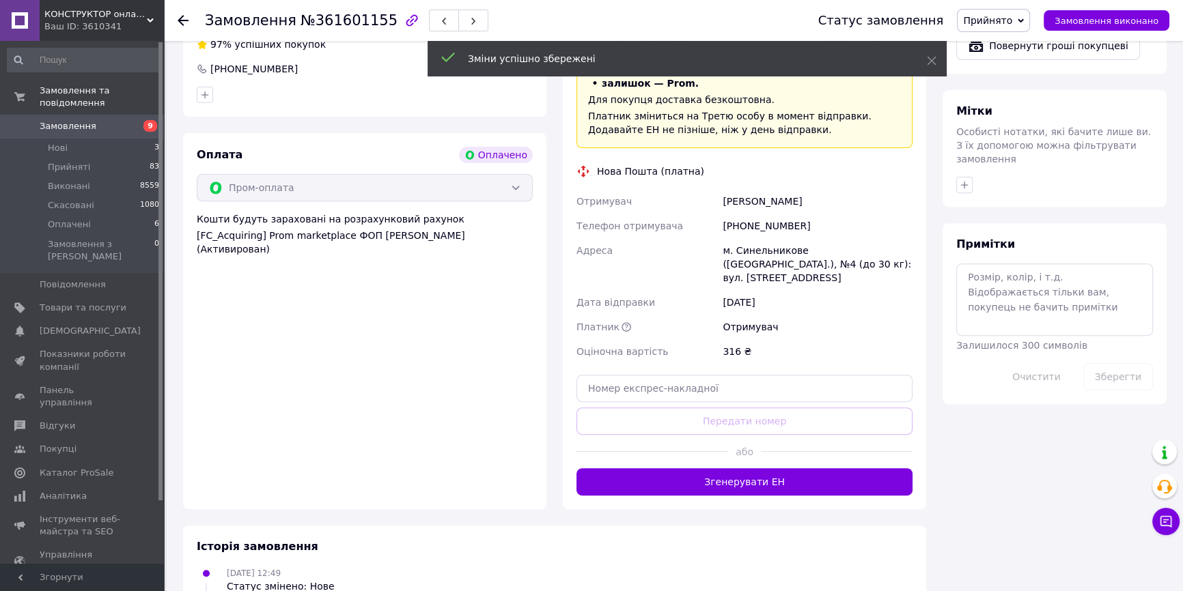
click at [697, 468] on button "Згенерувати ЕН" at bounding box center [744, 481] width 336 height 27
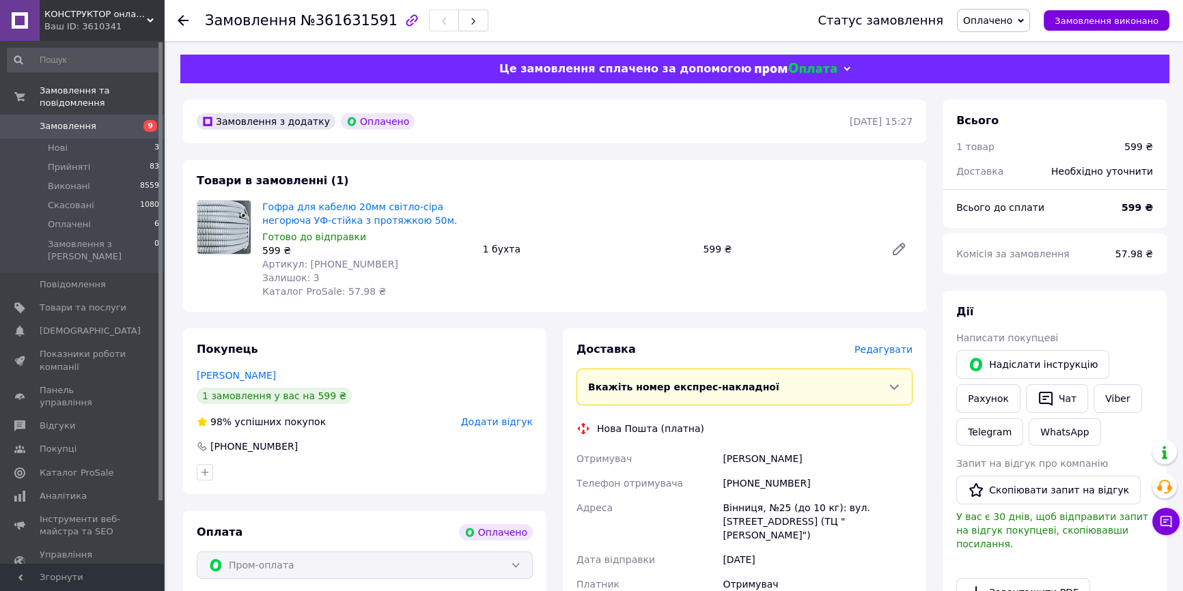
click at [902, 355] on span "Редагувати" at bounding box center [883, 349] width 58 height 11
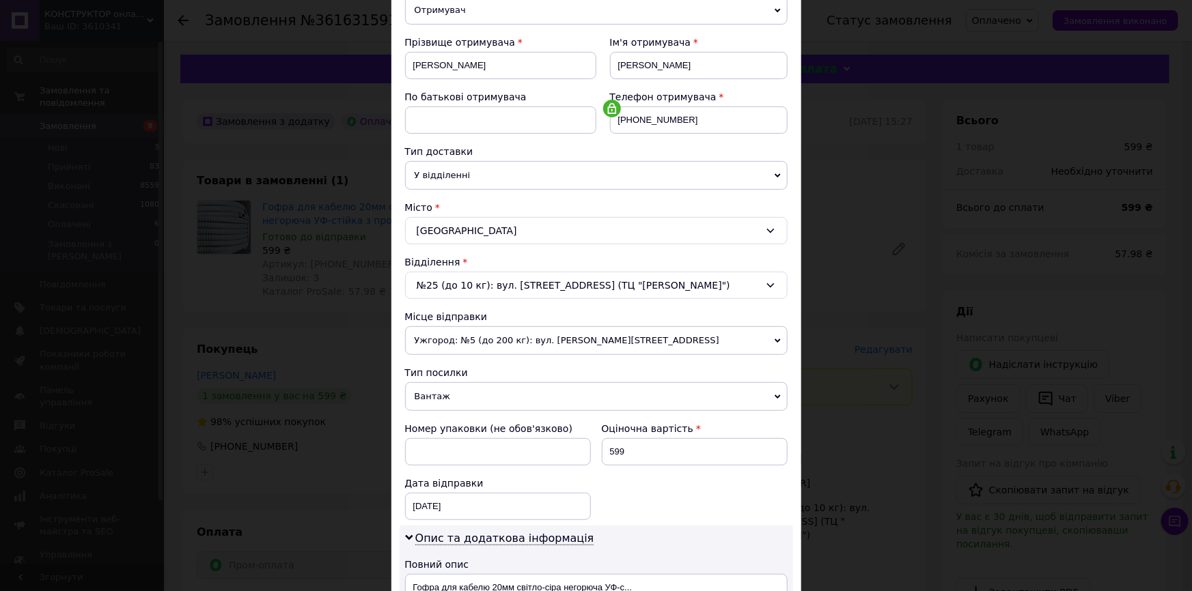
scroll to position [31, 0]
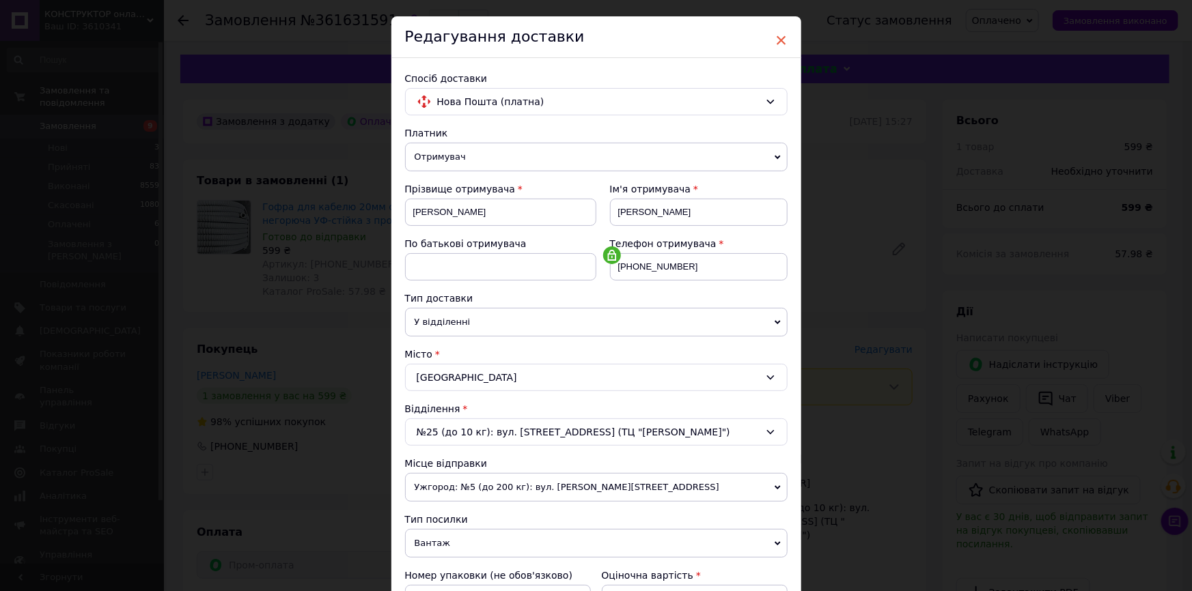
click at [775, 42] on span "×" at bounding box center [781, 40] width 12 height 23
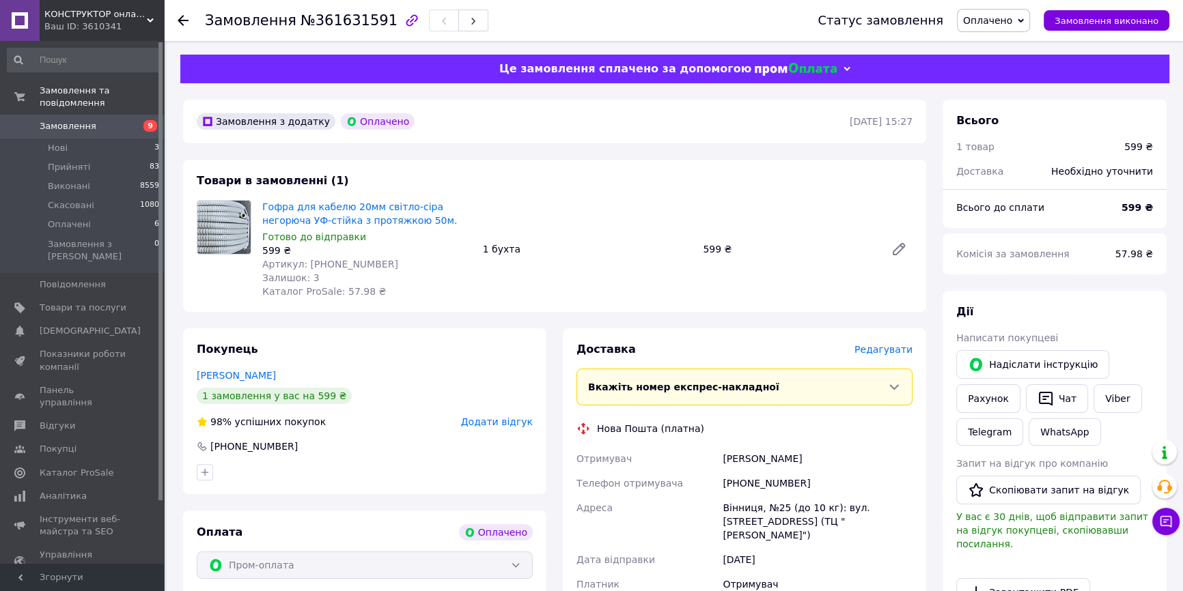
click at [994, 25] on span "Оплачено" at bounding box center [987, 20] width 49 height 11
click at [998, 46] on li "Прийнято" at bounding box center [993, 48] width 72 height 20
click at [873, 351] on span "Редагувати" at bounding box center [883, 349] width 58 height 11
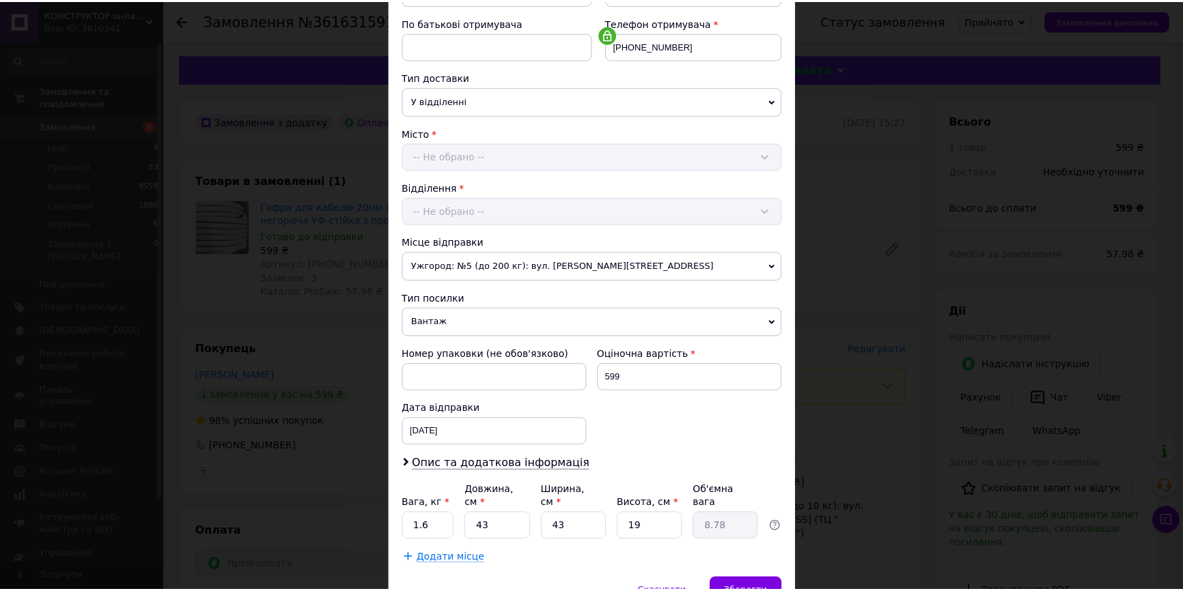
scroll to position [313, 0]
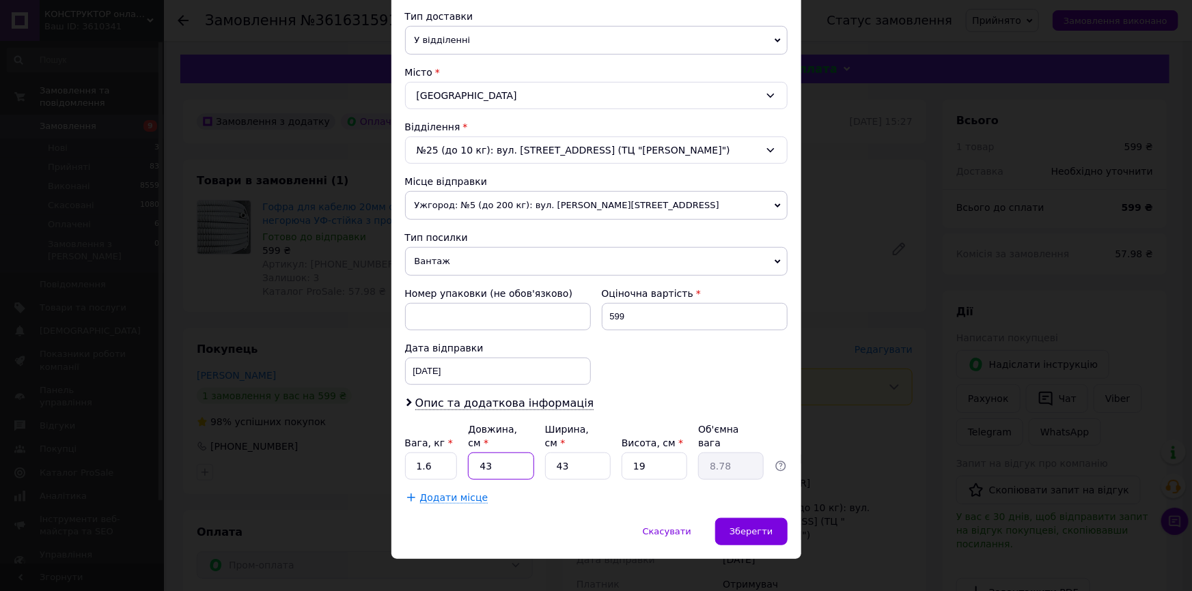
click at [500, 453] on input "43" at bounding box center [501, 466] width 66 height 27
type input "4"
type input "0.82"
type input "42"
type input "8.58"
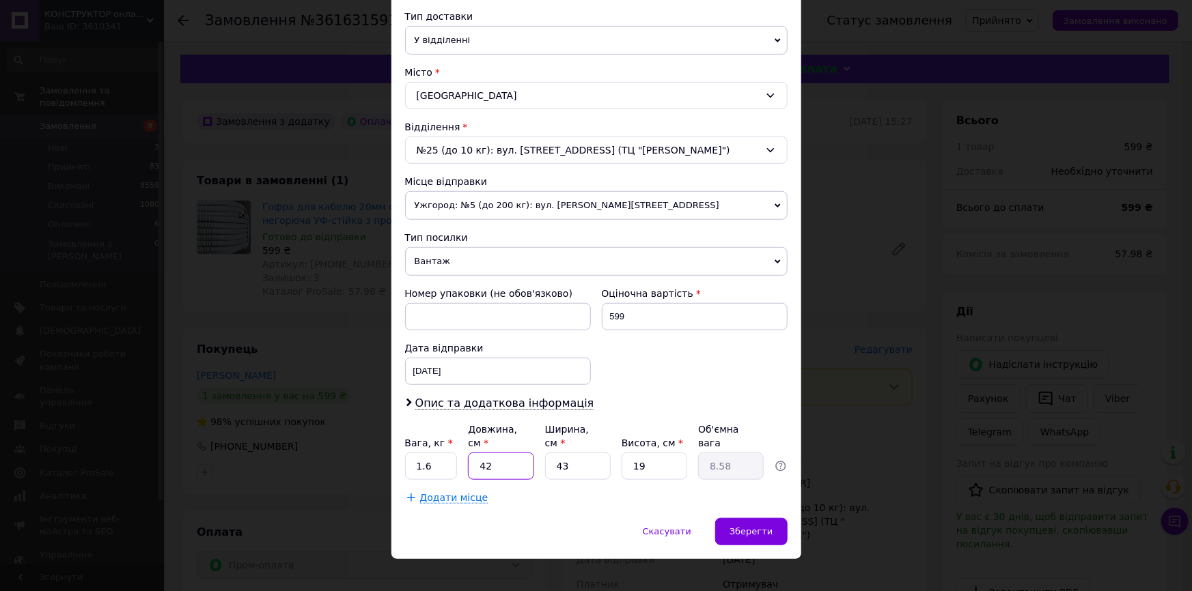
type input "42"
drag, startPoint x: 570, startPoint y: 453, endPoint x: 551, endPoint y: 455, distance: 19.2
click at [551, 455] on input "43" at bounding box center [578, 466] width 66 height 27
type input "3"
type input "0.6"
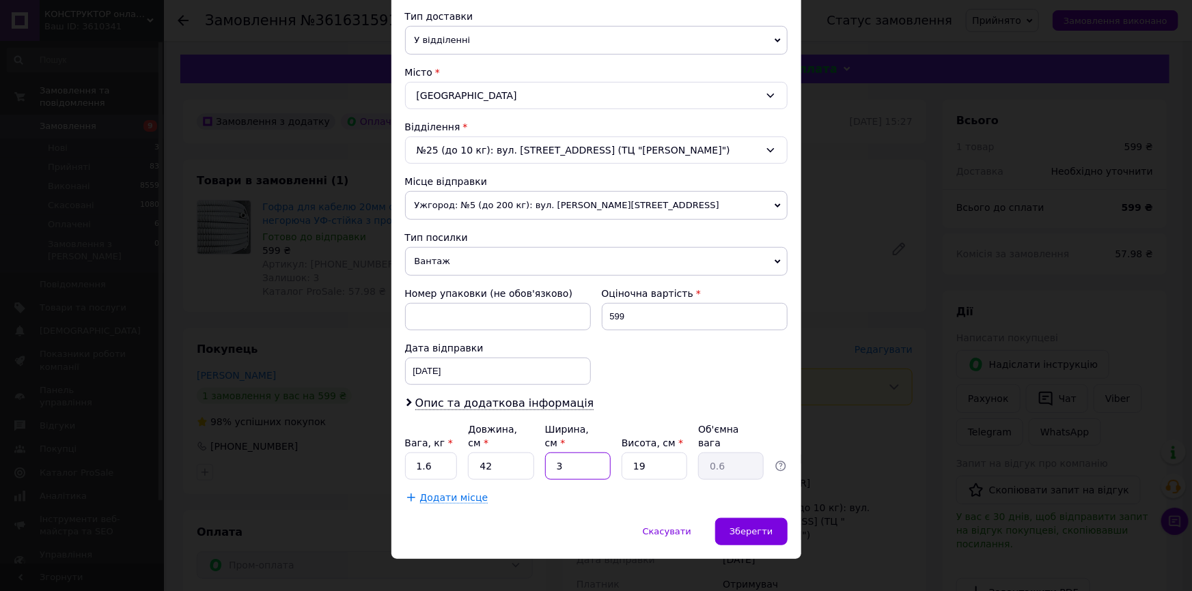
type input "38"
type input "7.58"
type input "38"
drag, startPoint x: 647, startPoint y: 451, endPoint x: 628, endPoint y: 451, distance: 19.8
click at [628, 453] on input "19" at bounding box center [654, 466] width 66 height 27
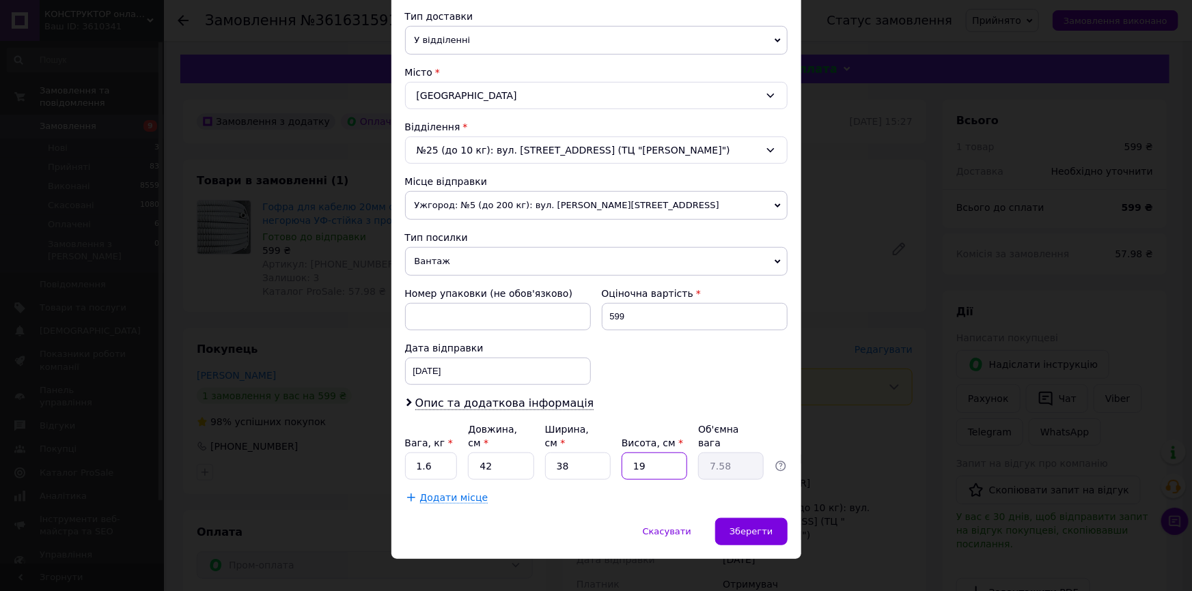
type input "2"
type input "0.8"
type input "24"
type input "9.58"
type input "24"
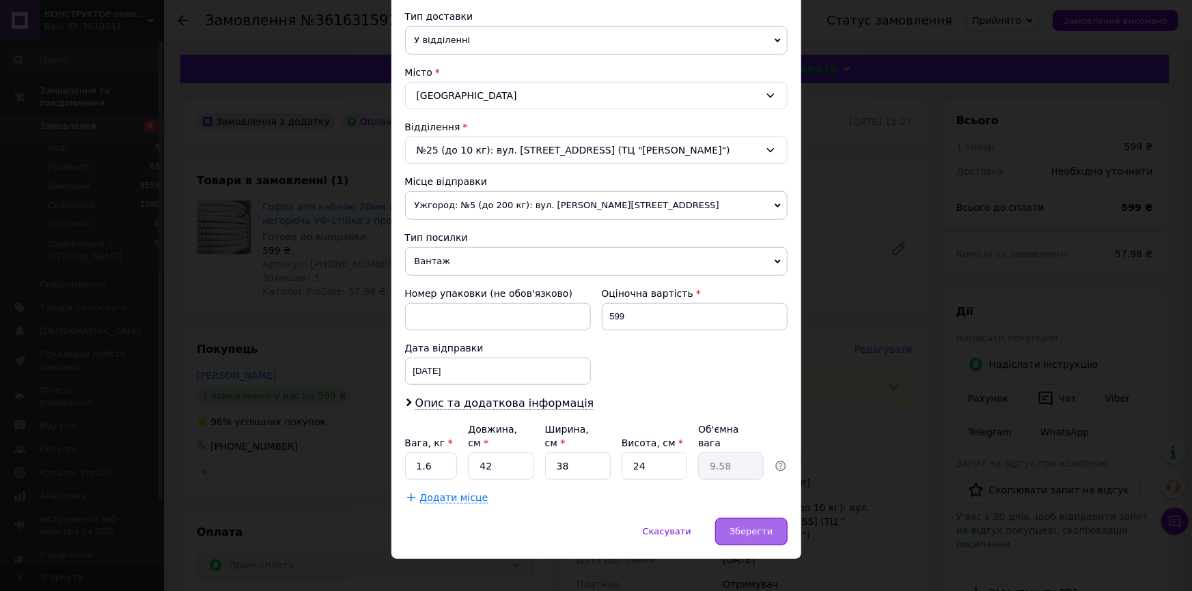
click at [751, 527] on span "Зберегти" at bounding box center [750, 532] width 43 height 10
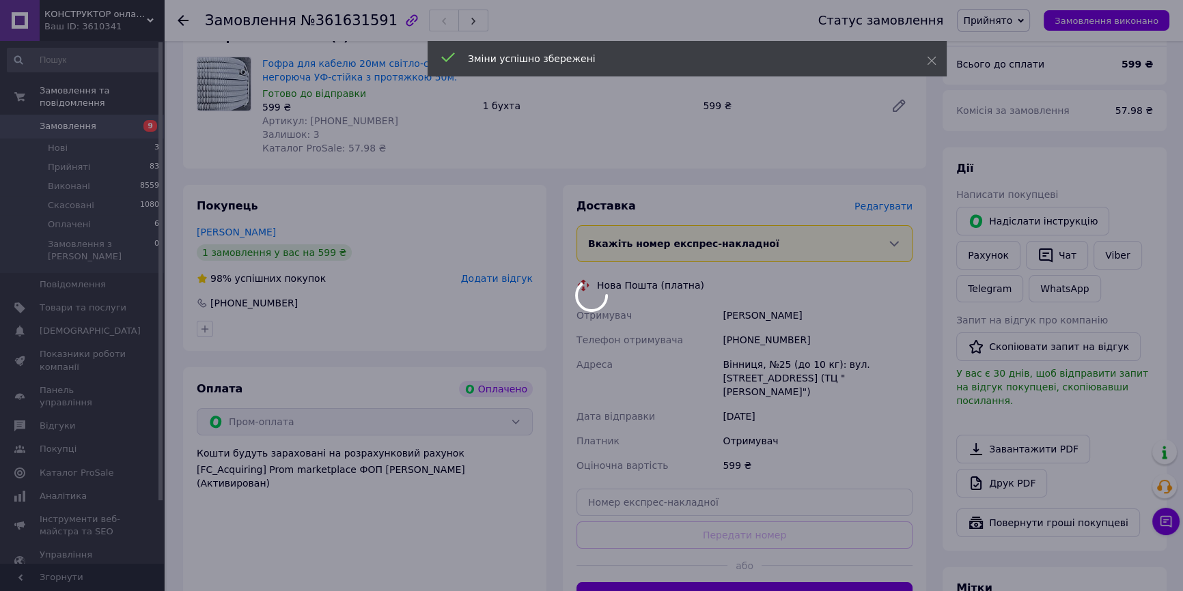
scroll to position [248, 0]
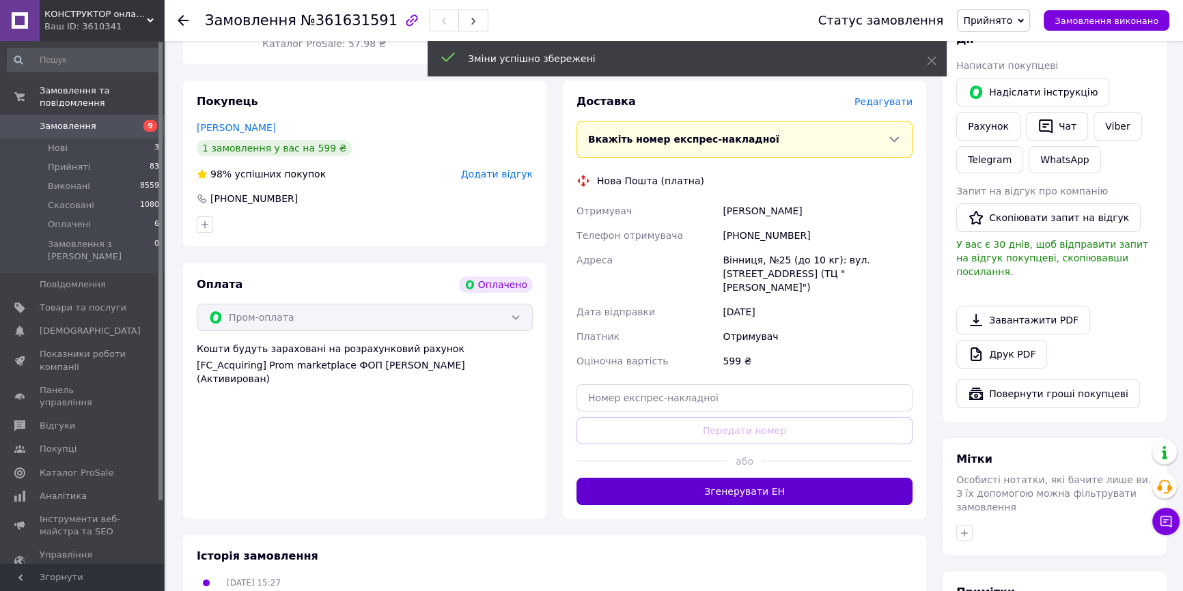
click at [753, 478] on button "Згенерувати ЕН" at bounding box center [744, 491] width 336 height 27
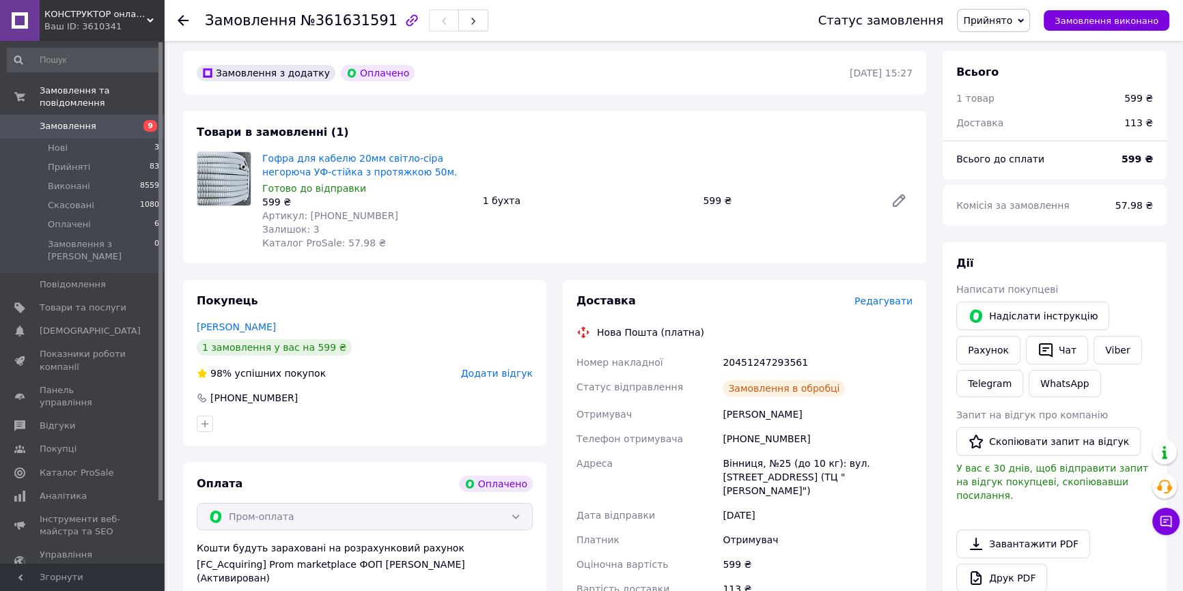
scroll to position [0, 0]
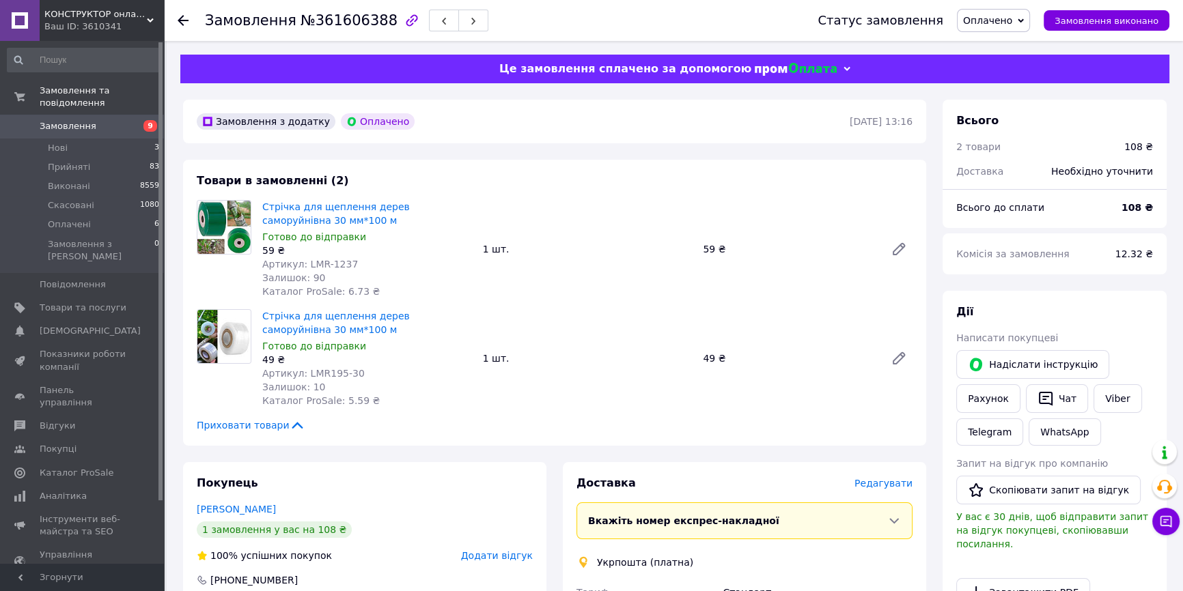
click at [1003, 15] on span "Оплачено" at bounding box center [987, 20] width 49 height 11
click at [995, 47] on li "Прийнято" at bounding box center [993, 48] width 72 height 20
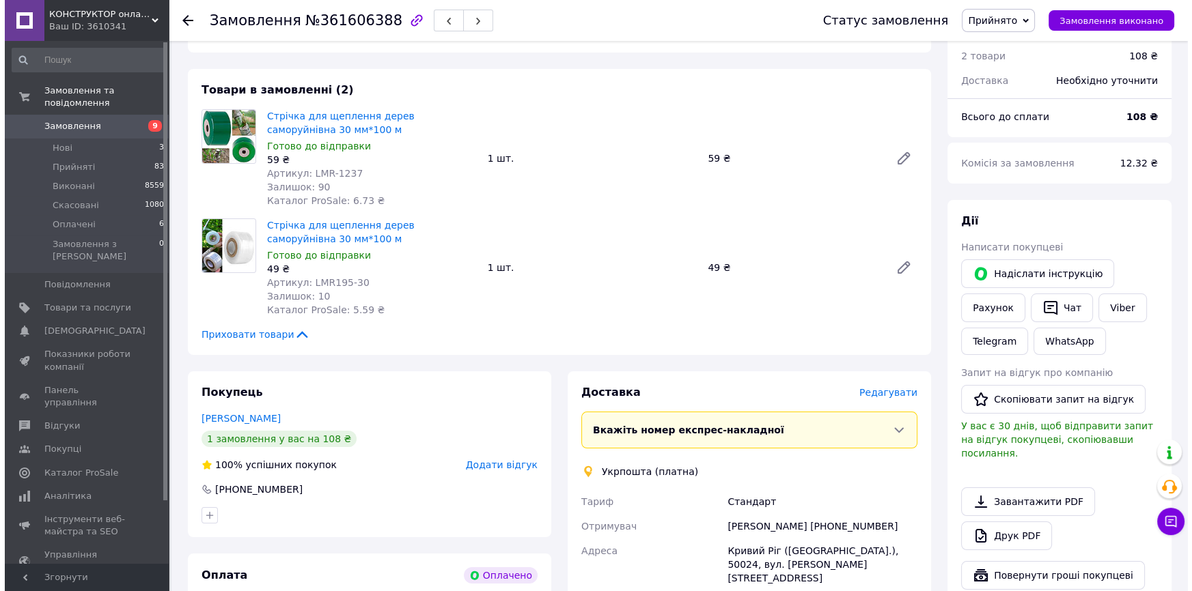
scroll to position [186, 0]
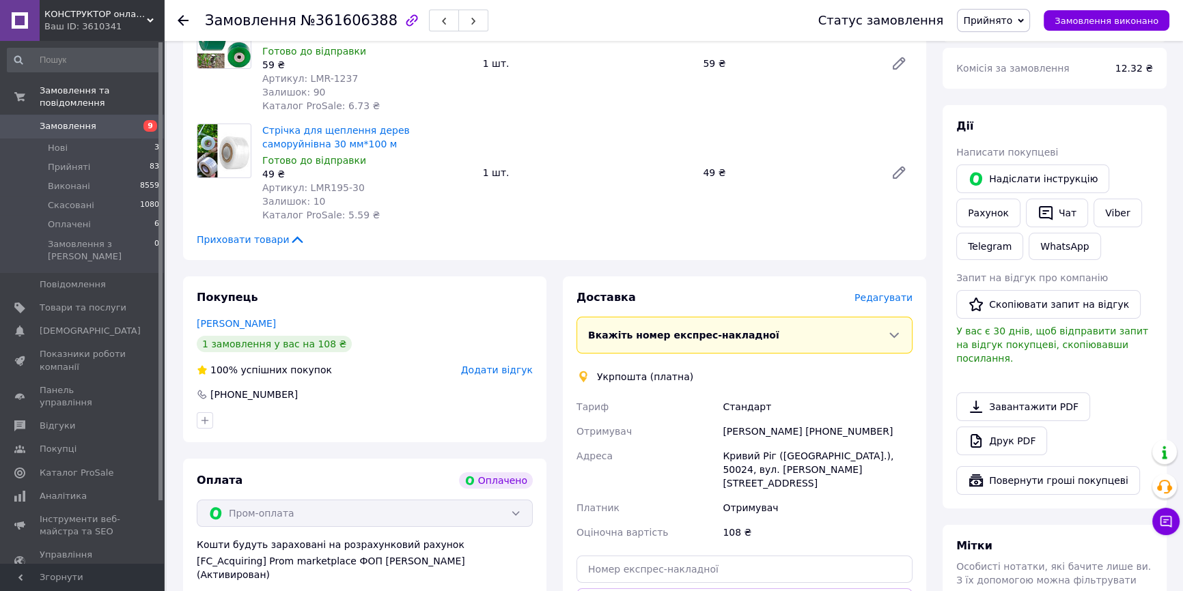
click at [888, 300] on span "Редагувати" at bounding box center [883, 297] width 58 height 11
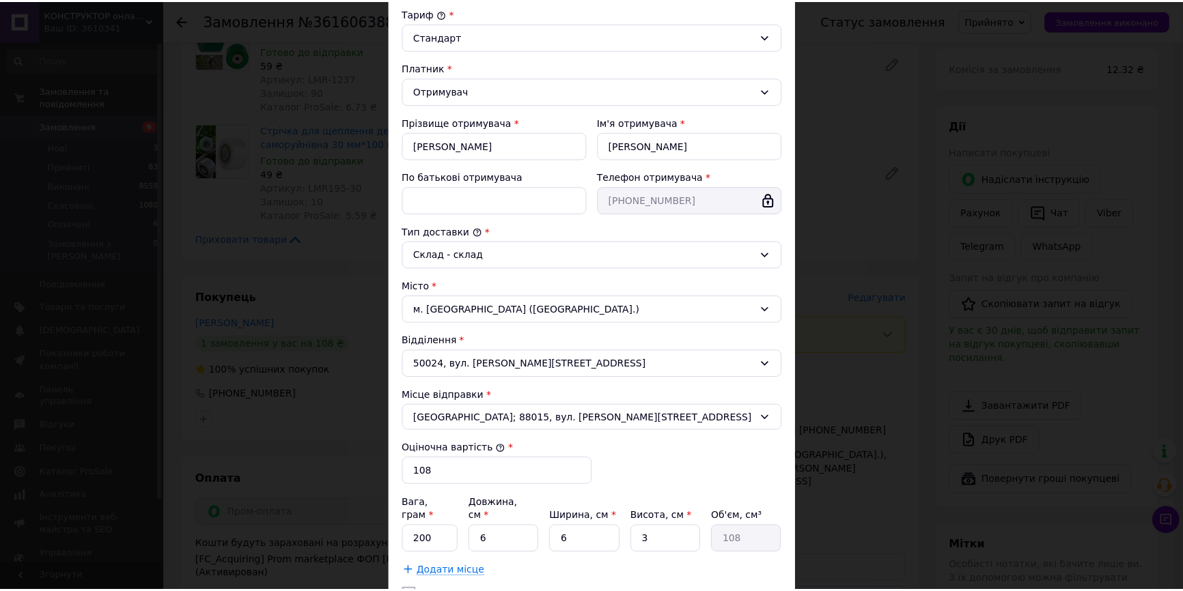
scroll to position [260, 0]
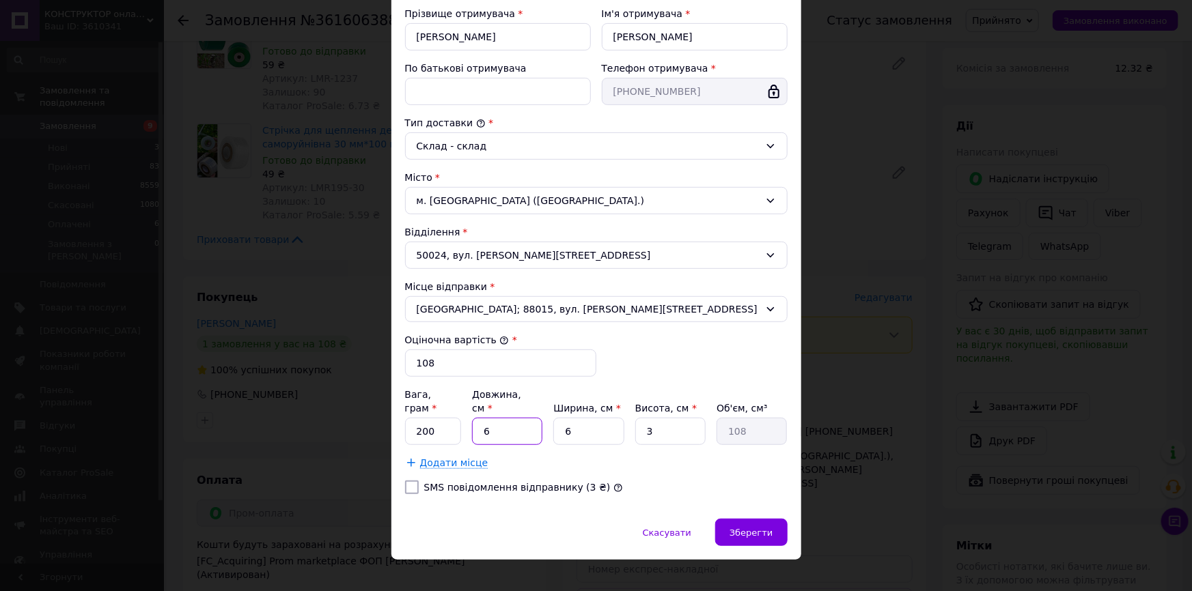
drag, startPoint x: 493, startPoint y: 415, endPoint x: 478, endPoint y: 420, distance: 15.8
click at [478, 420] on input "6" at bounding box center [507, 431] width 70 height 27
type input "1"
type input "18"
type input "15"
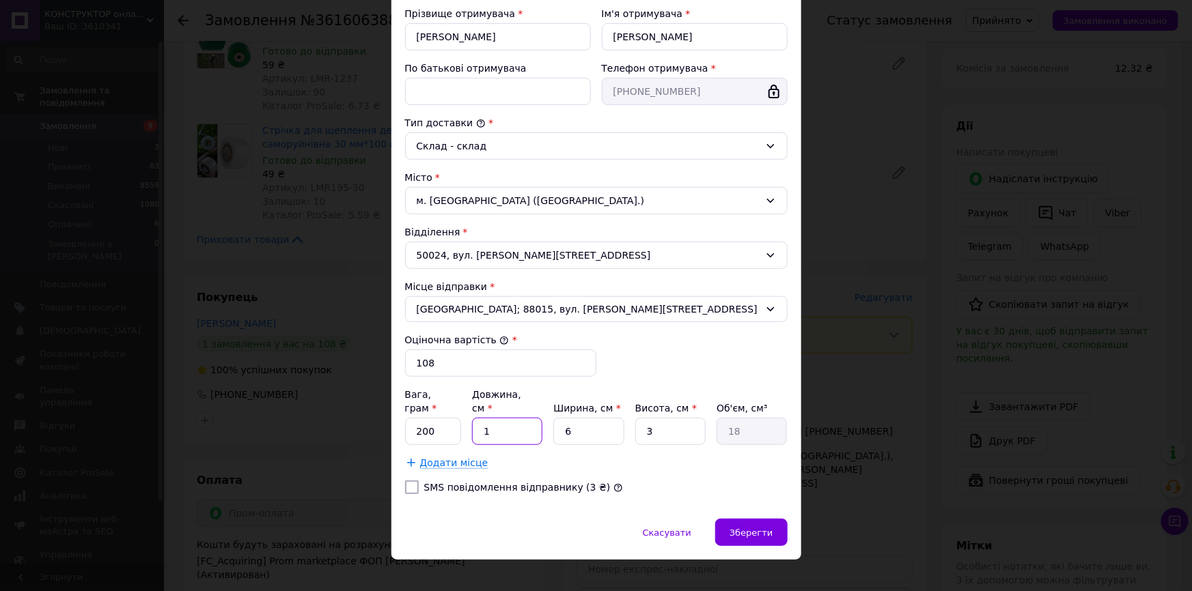
type input "270"
type input "15"
drag, startPoint x: 588, startPoint y: 416, endPoint x: 559, endPoint y: 417, distance: 29.4
click at [559, 418] on input "6" at bounding box center [588, 431] width 70 height 27
type input "1"
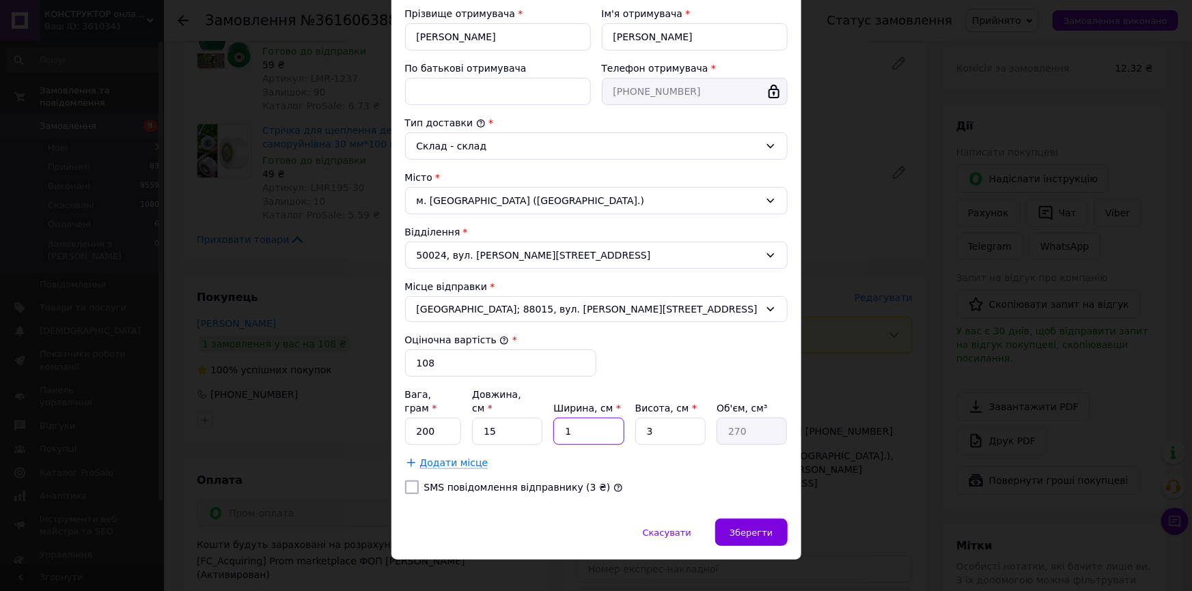
type input "45"
type input "10"
type input "450"
type input "10"
click at [635, 421] on input "3" at bounding box center [670, 431] width 70 height 27
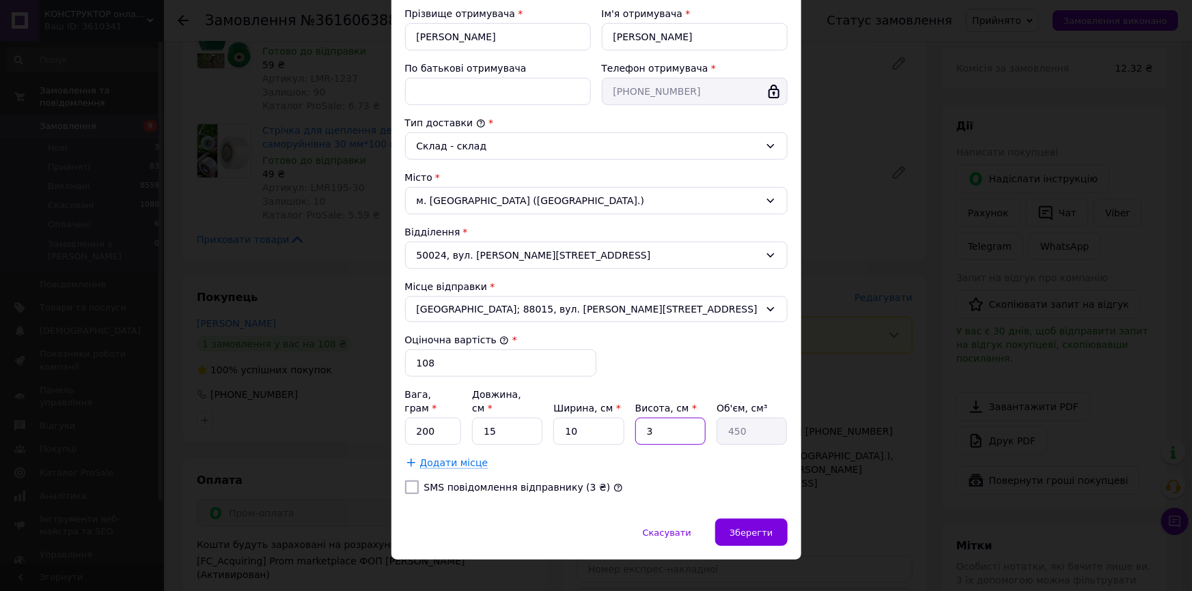
type input "5"
type input "750"
type input "5"
click at [733, 528] on span "Зберегти" at bounding box center [750, 533] width 43 height 10
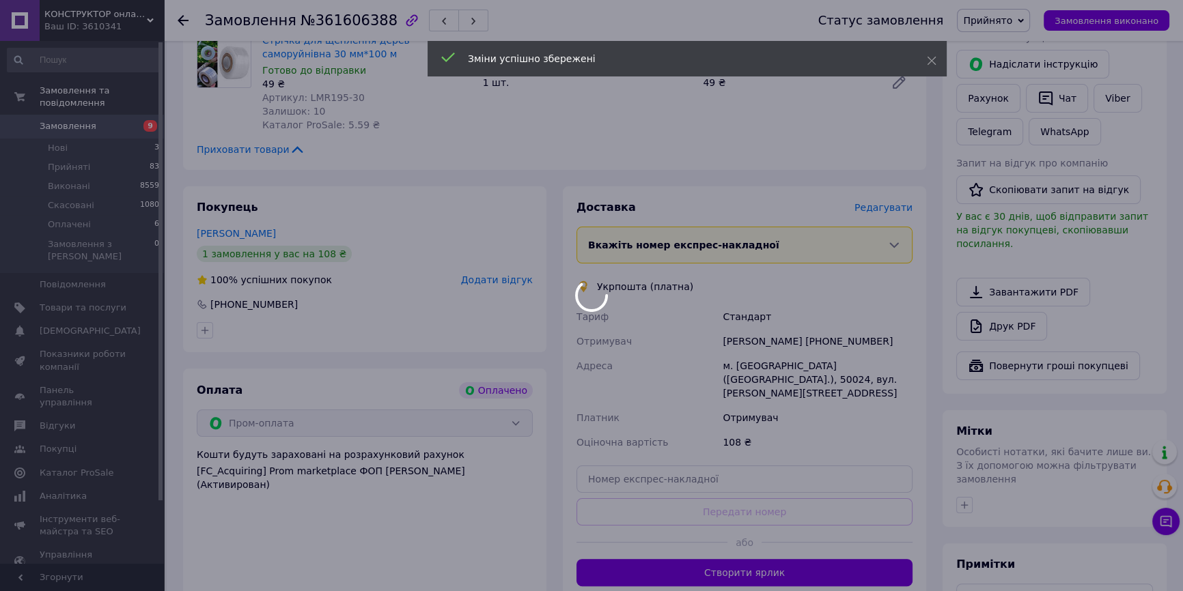
scroll to position [434, 0]
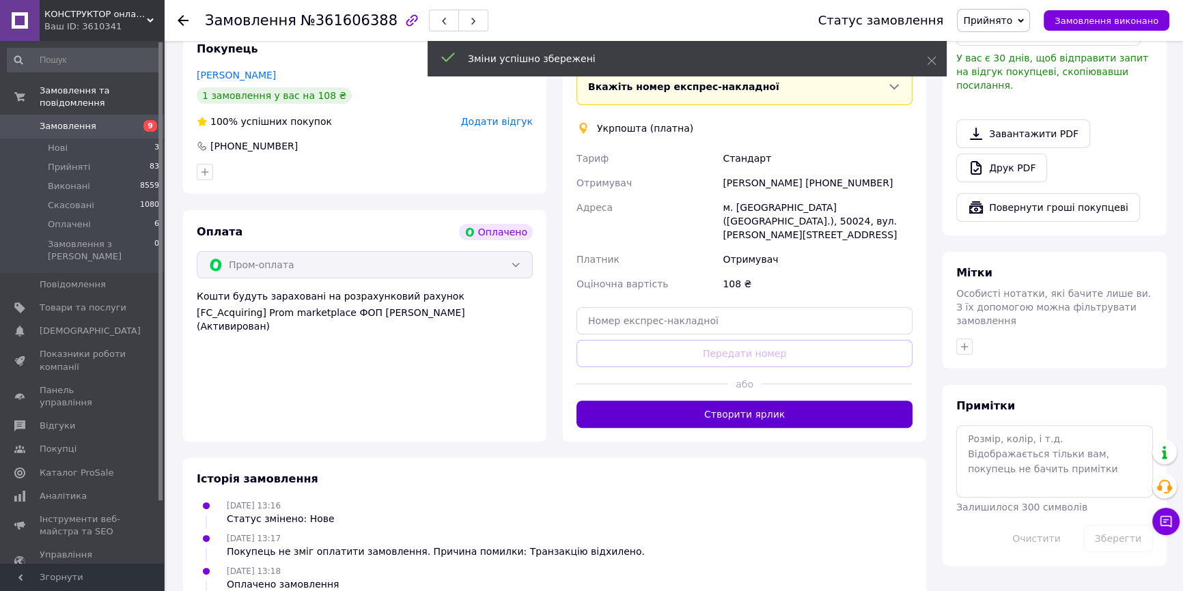
click at [733, 404] on button "Створити ярлик" at bounding box center [744, 414] width 336 height 27
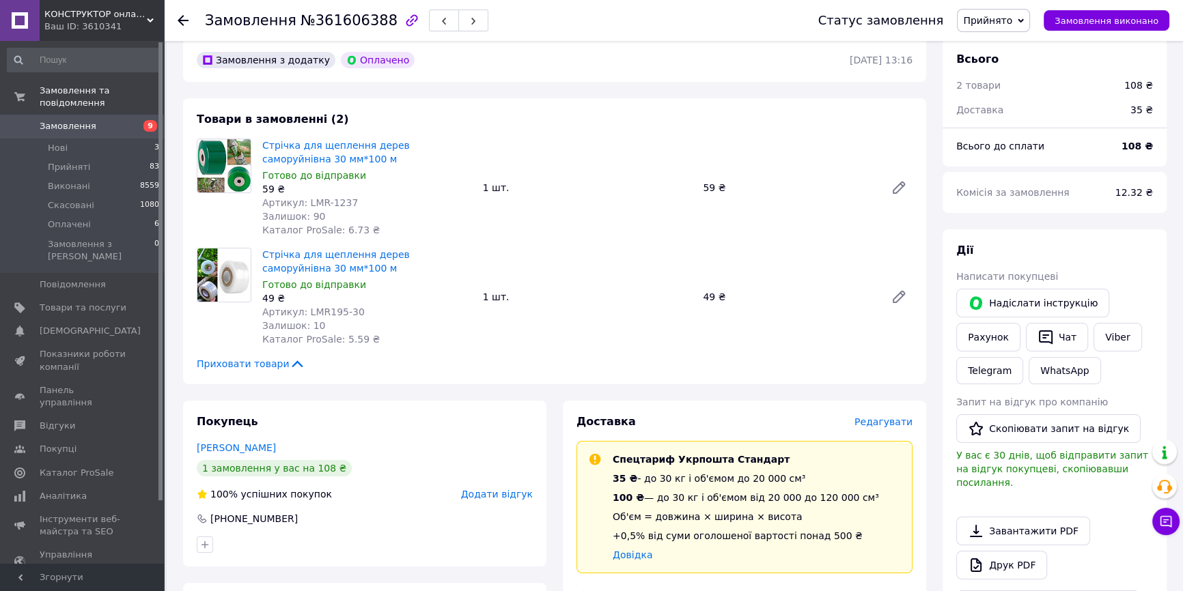
scroll to position [0, 0]
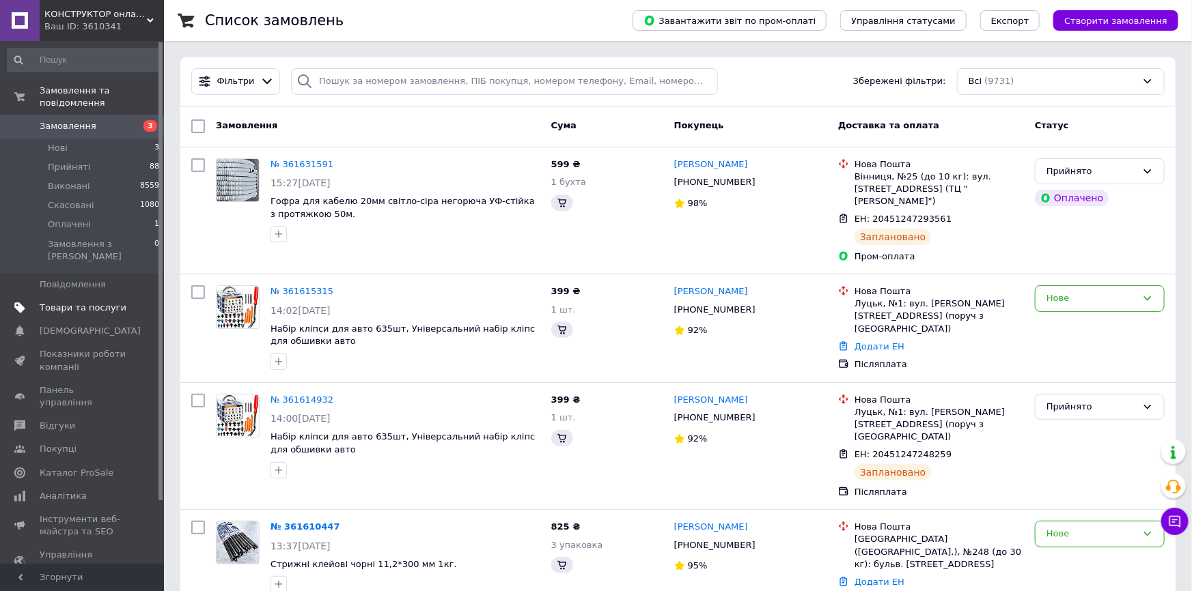
click at [98, 302] on span "Товари та послуги" at bounding box center [83, 308] width 87 height 12
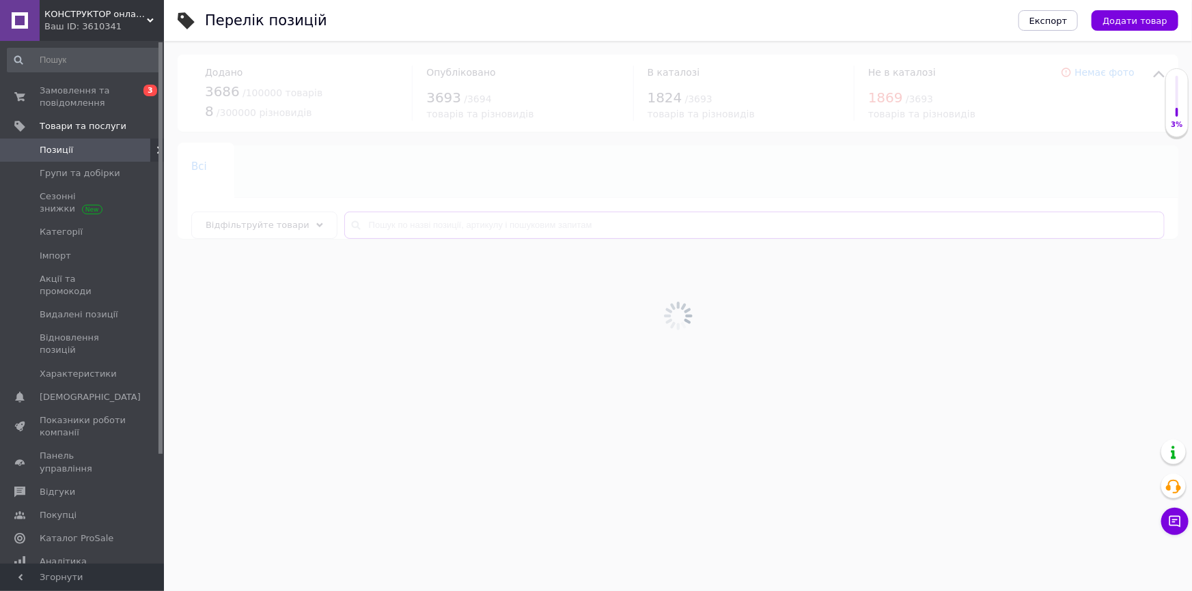
click at [424, 227] on input "text" at bounding box center [754, 225] width 820 height 27
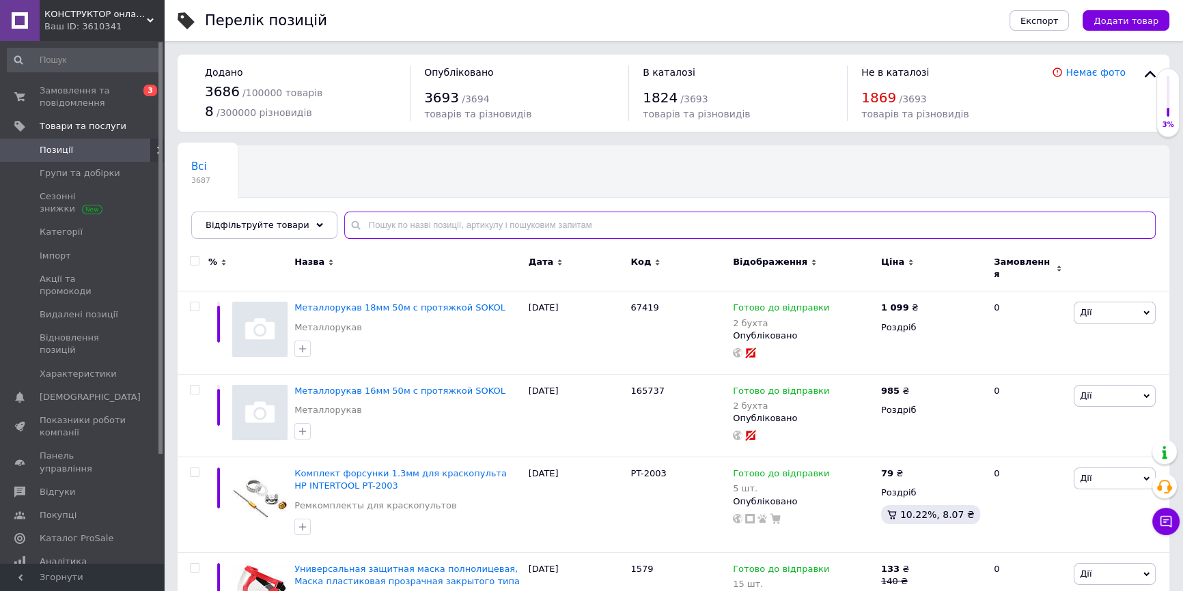
paste input "Патрон електричний"
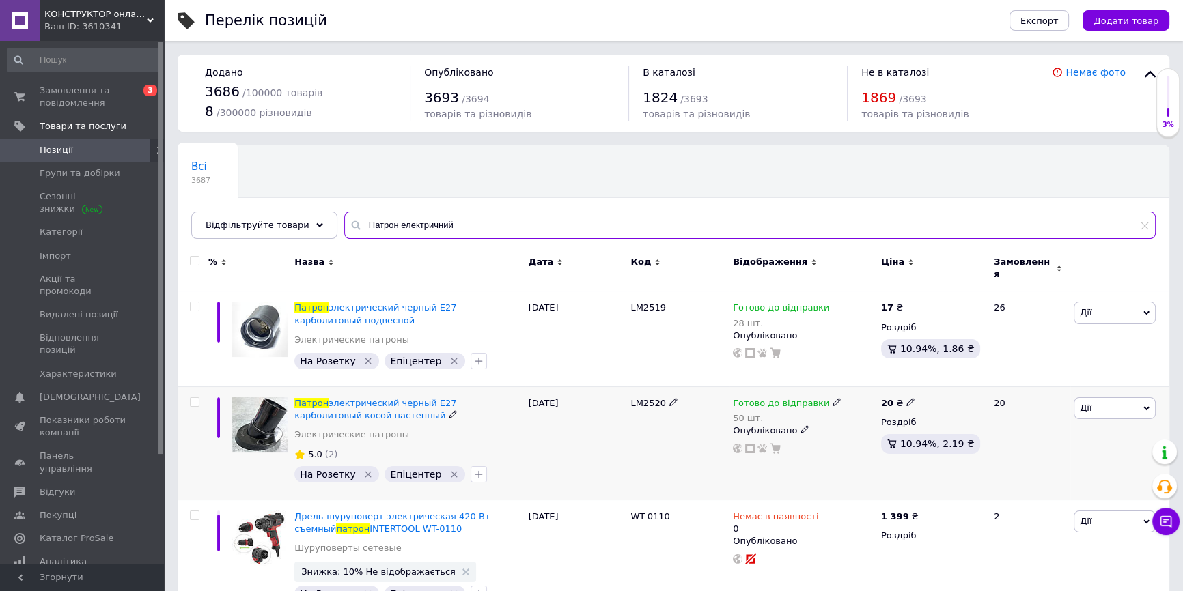
type input "Патрон електричний"
click at [784, 388] on div "Готово до відправки 50 шт. Опубліковано" at bounding box center [803, 443] width 148 height 113
click at [734, 398] on div "Готово до відправки 50 шт. Опубліковано" at bounding box center [803, 443] width 148 height 113
click at [744, 398] on span "Готово до відправки" at bounding box center [781, 405] width 96 height 14
click at [994, 400] on div "Наявність [PERSON_NAME] до відправки В наявності Немає в наявності Під замовлен…" at bounding box center [926, 418] width 171 height 108
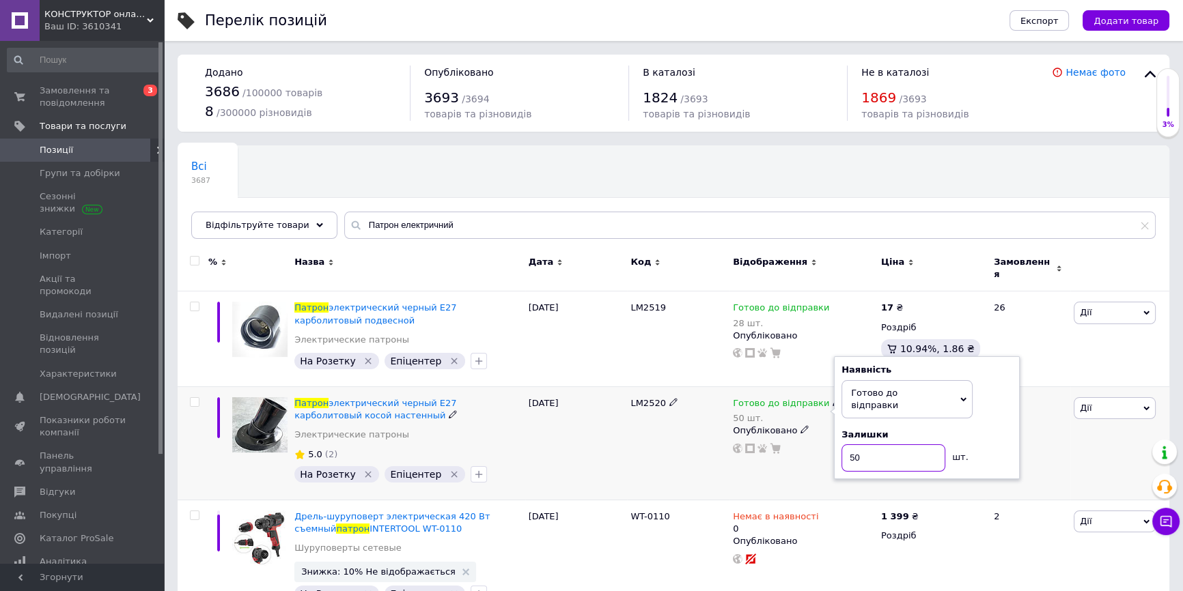
drag, startPoint x: 895, startPoint y: 434, endPoint x: 825, endPoint y: 443, distance: 70.2
click at [825, 443] on div "Готово до відправки 50 шт. Наявність [PERSON_NAME] до відправки В наявності Нем…" at bounding box center [803, 425] width 141 height 57
type input "40"
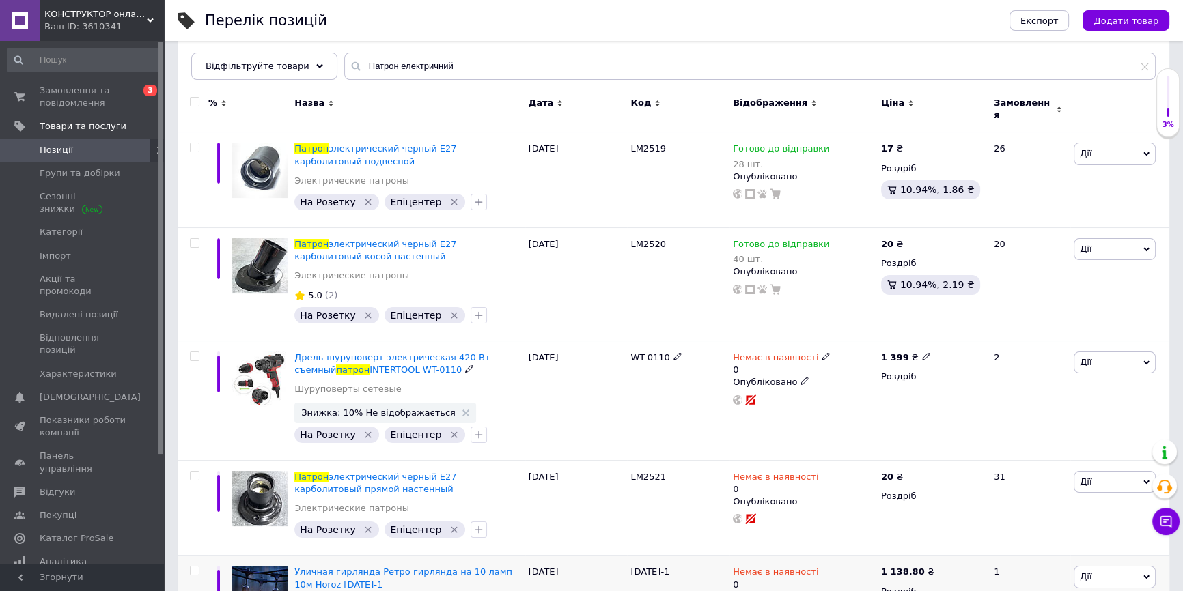
scroll to position [342, 0]
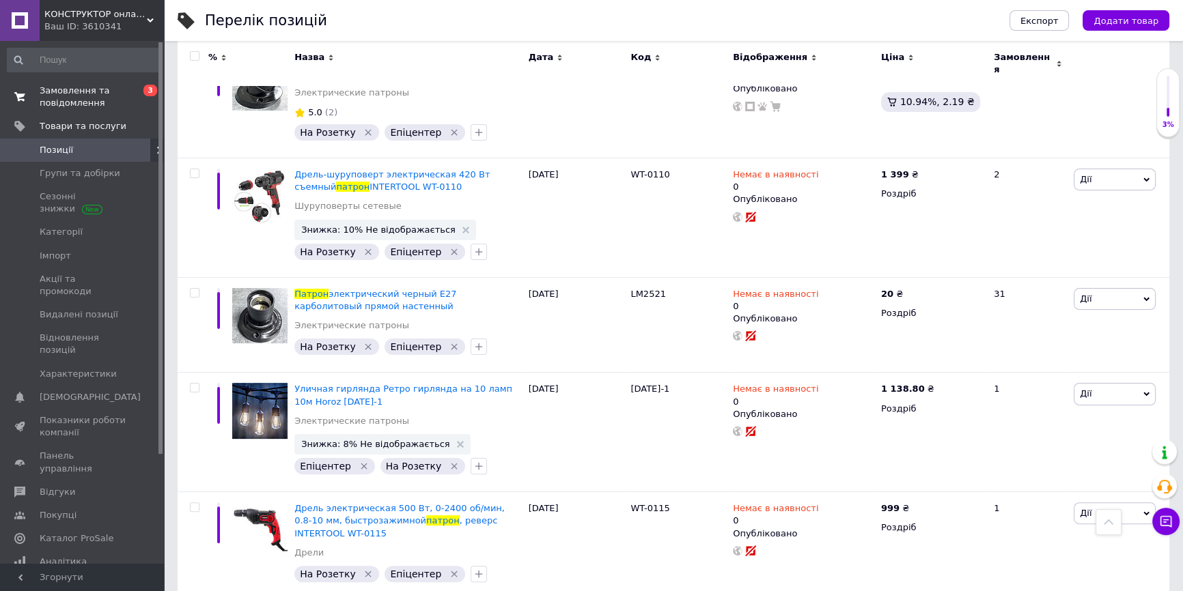
click at [86, 89] on span "Замовлення та повідомлення" at bounding box center [83, 97] width 87 height 25
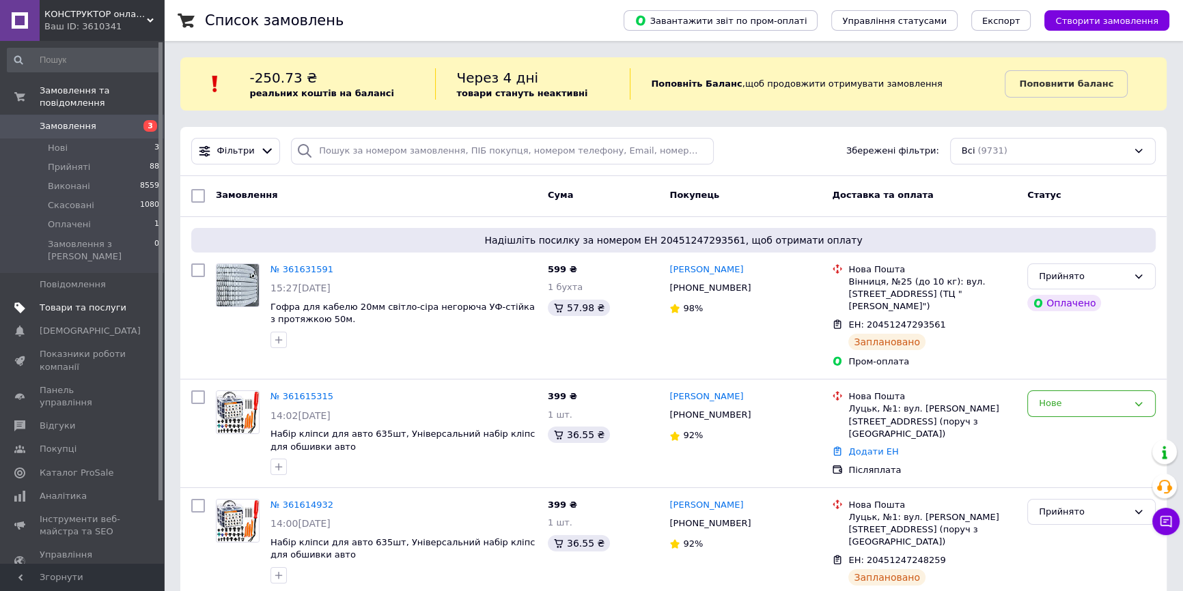
click at [96, 302] on span "Товари та послуги" at bounding box center [83, 308] width 87 height 12
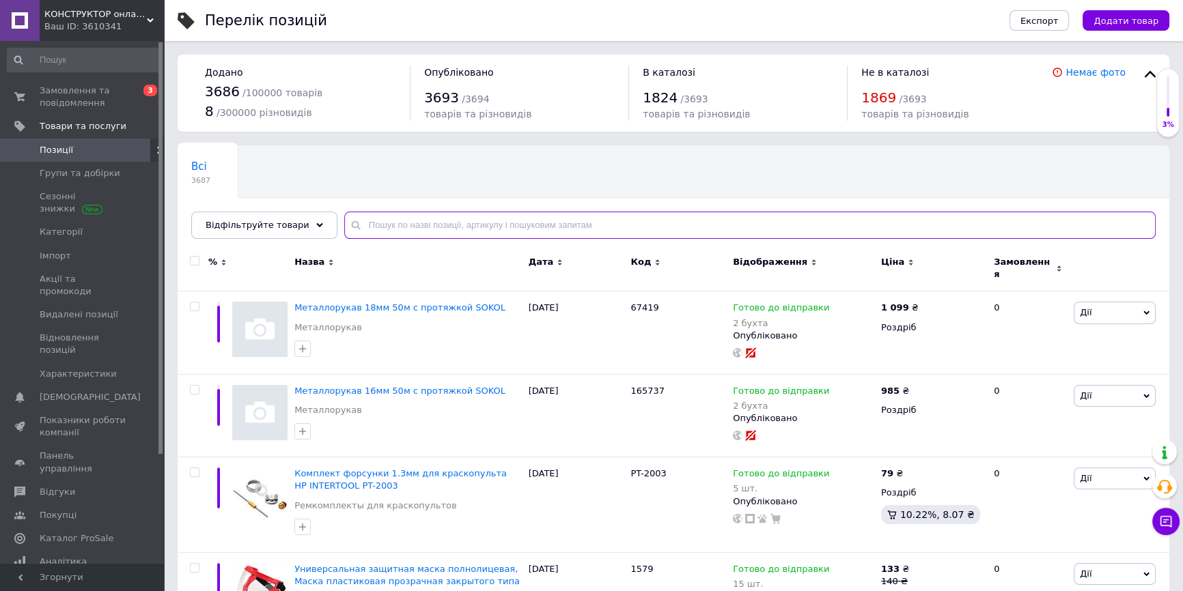
click at [413, 234] on input "text" at bounding box center [749, 225] width 811 height 27
paste input "LS17-106"
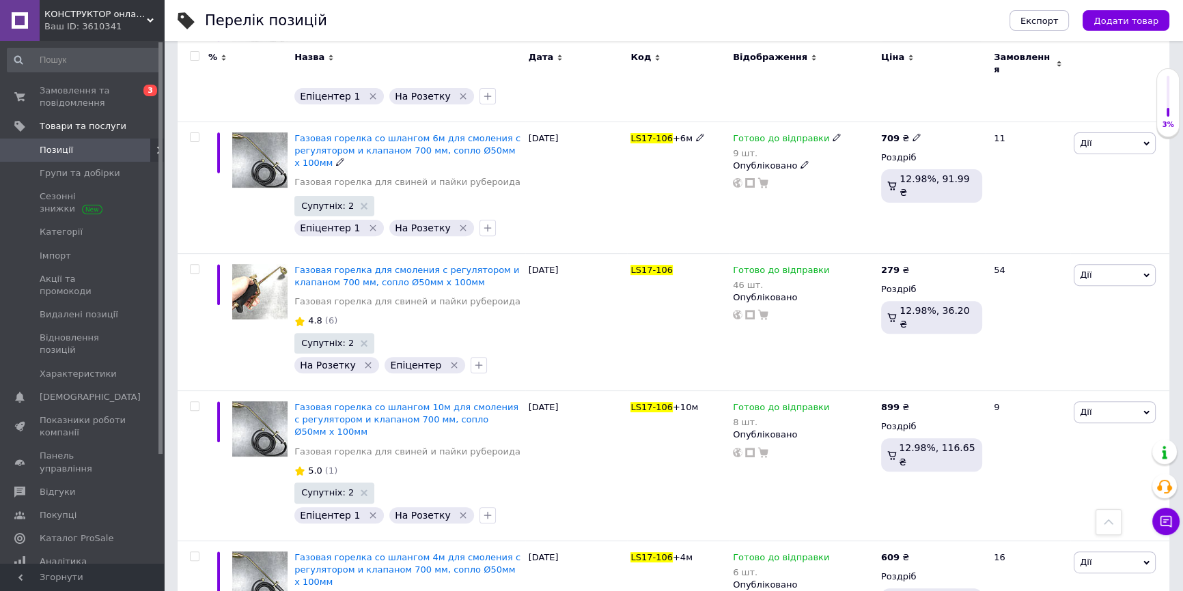
scroll to position [683, 0]
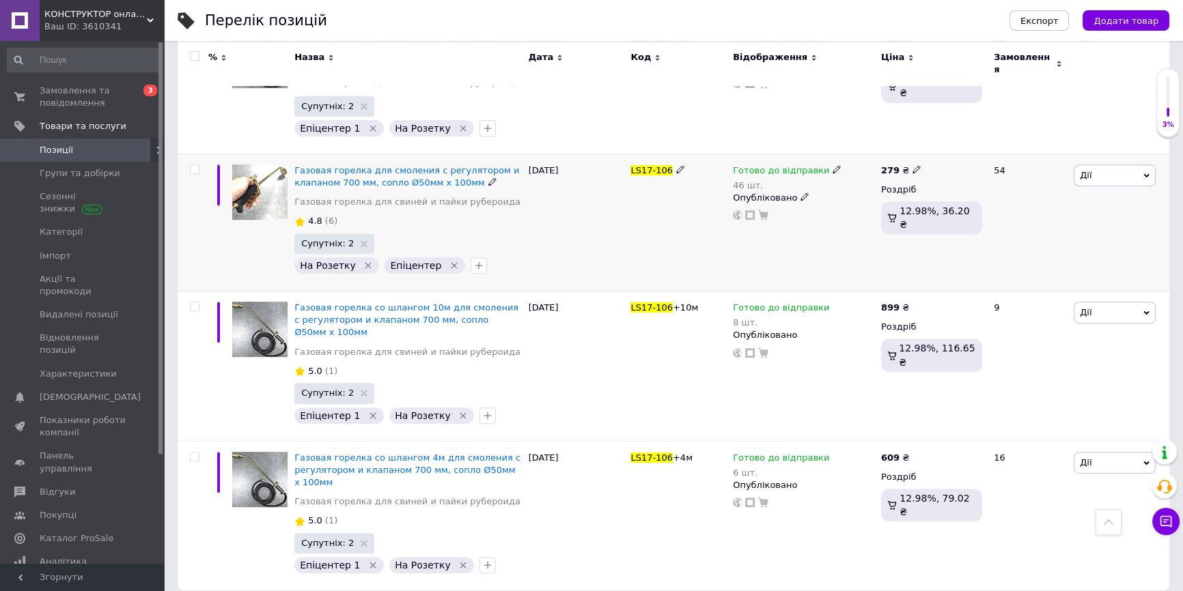
type input "LS17-106"
click at [746, 165] on span "Готово до відправки" at bounding box center [781, 172] width 96 height 14
click at [1005, 196] on div "Залишки" at bounding box center [926, 202] width 171 height 12
drag, startPoint x: 877, startPoint y: 214, endPoint x: 843, endPoint y: 211, distance: 34.3
click at [843, 212] on input "46" at bounding box center [893, 225] width 104 height 27
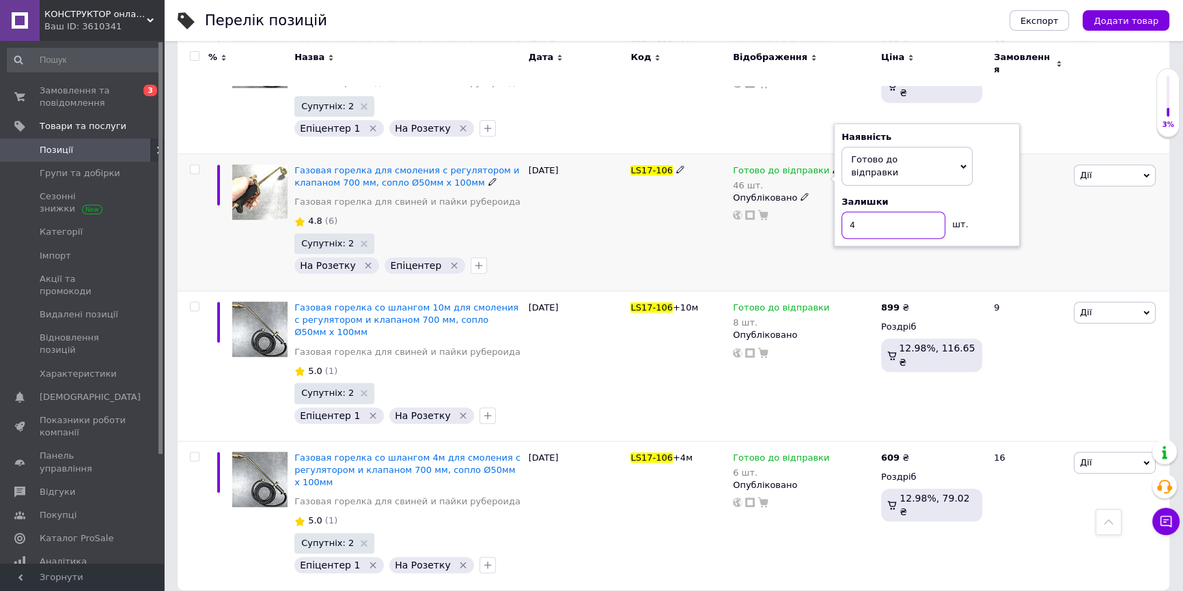
type input "45"
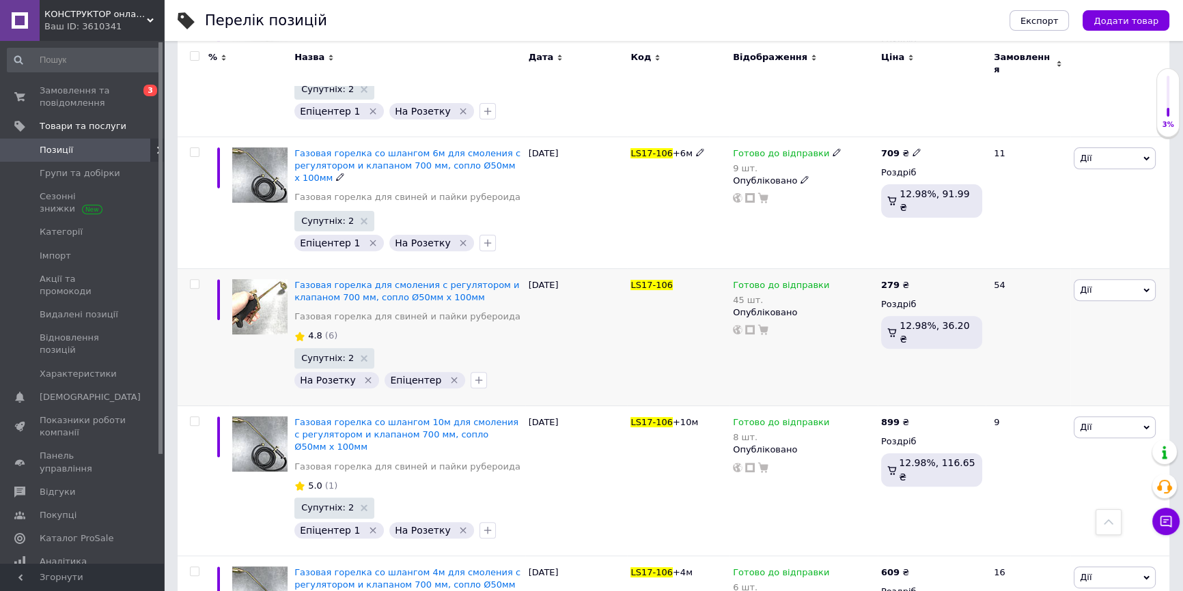
scroll to position [248, 0]
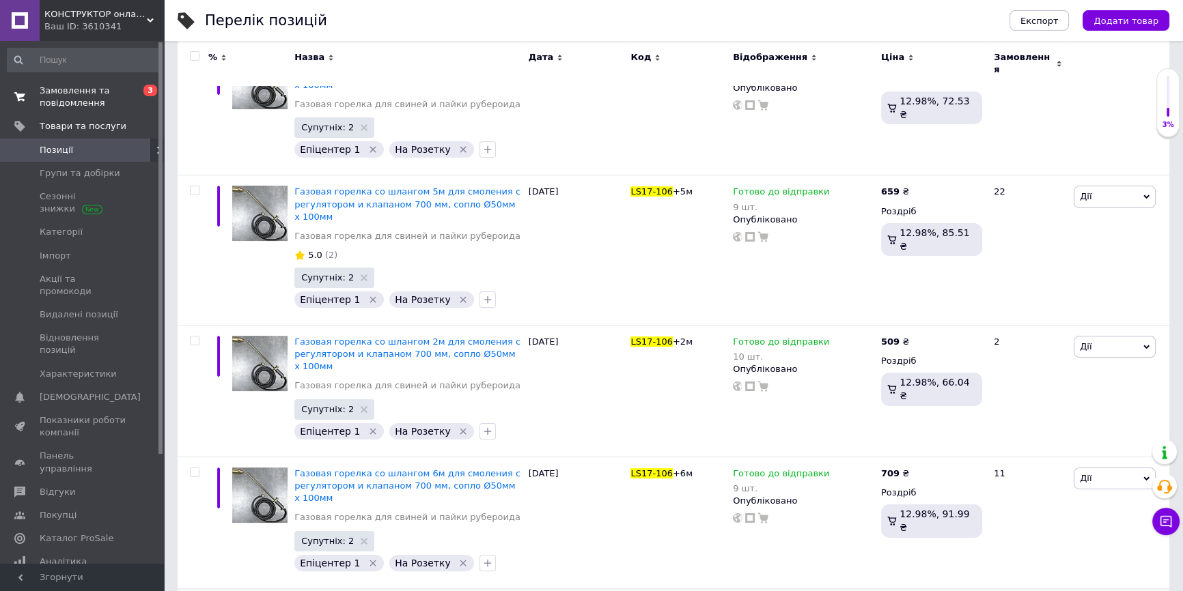
click at [103, 89] on span "Замовлення та повідомлення" at bounding box center [83, 97] width 87 height 25
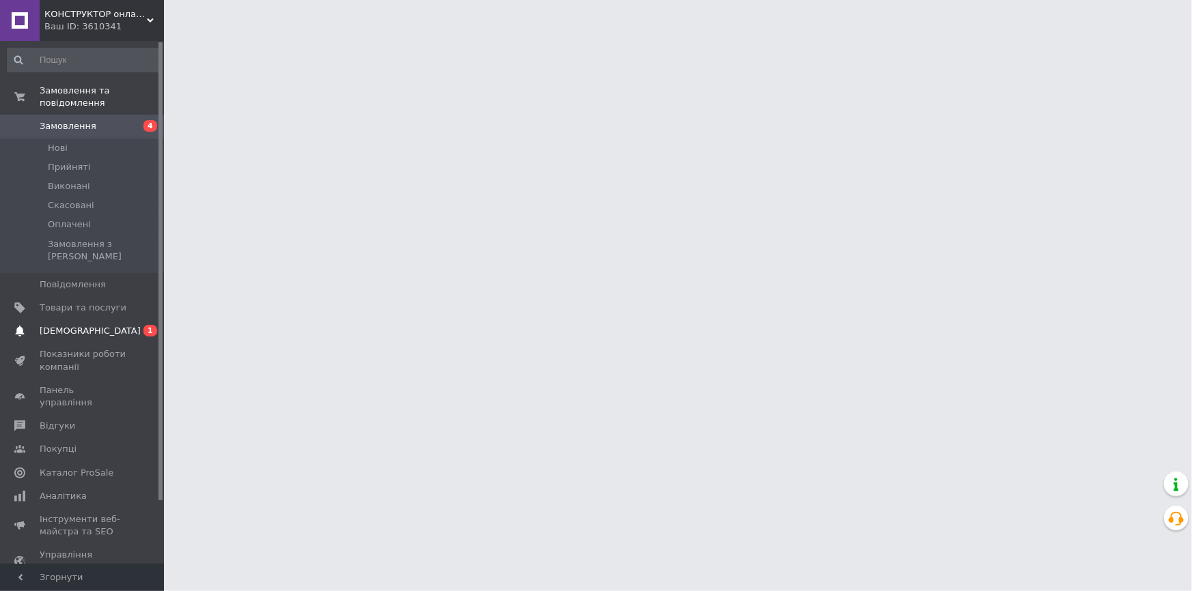
click at [92, 325] on span "[DEMOGRAPHIC_DATA]" at bounding box center [83, 331] width 87 height 12
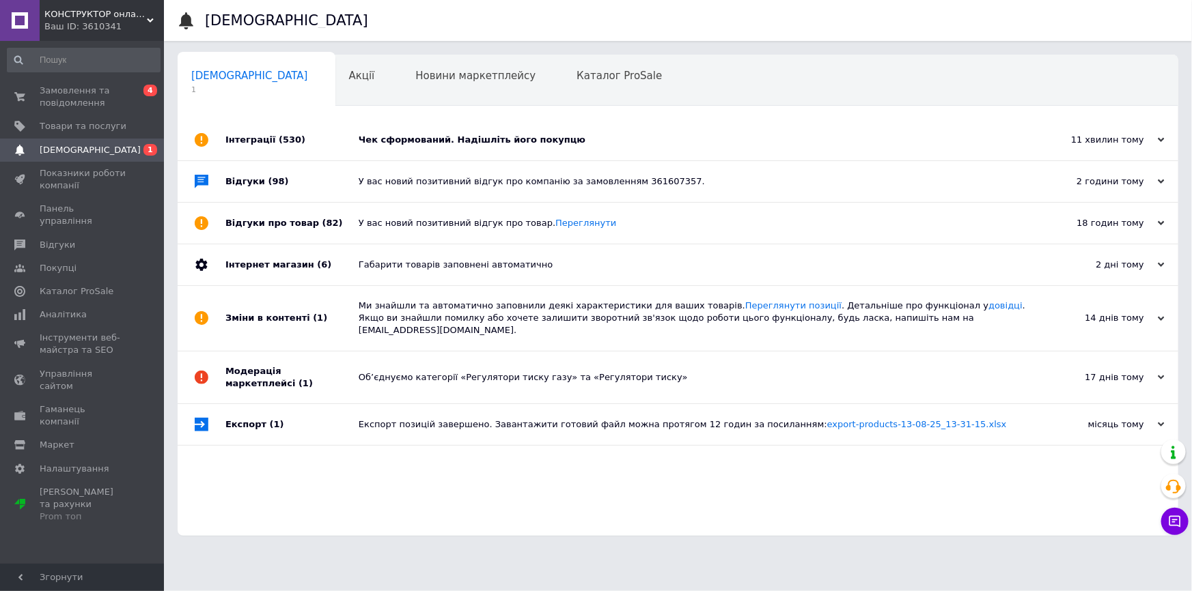
click at [453, 137] on div "Чек сформований. Надішліть його покупцю" at bounding box center [693, 140] width 669 height 12
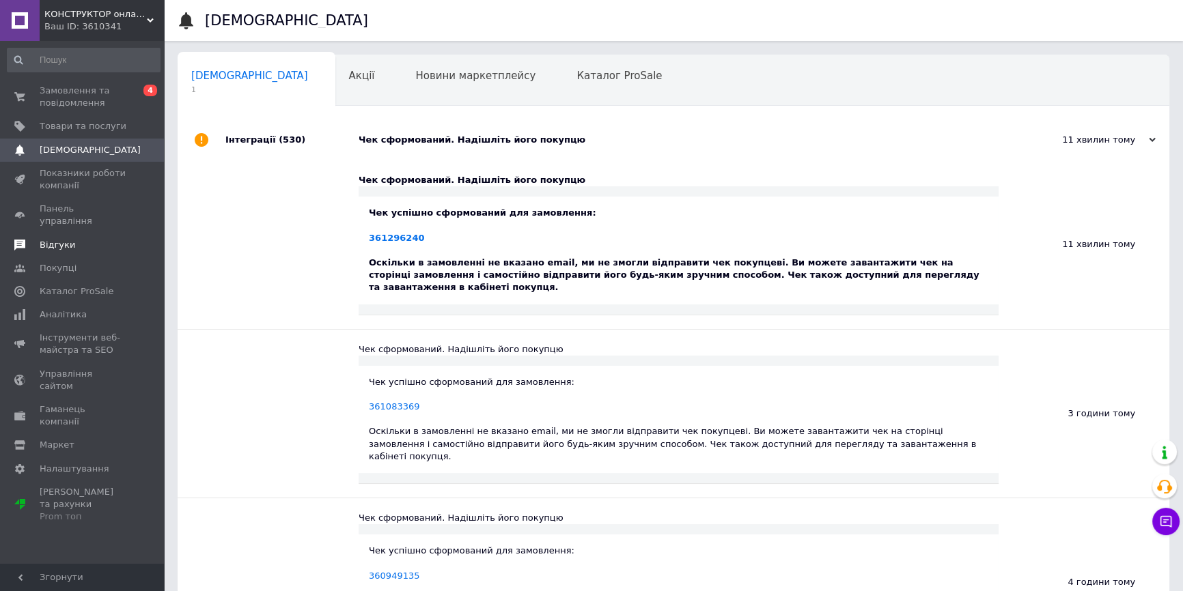
click at [68, 239] on span "Відгуки" at bounding box center [58, 245] width 36 height 12
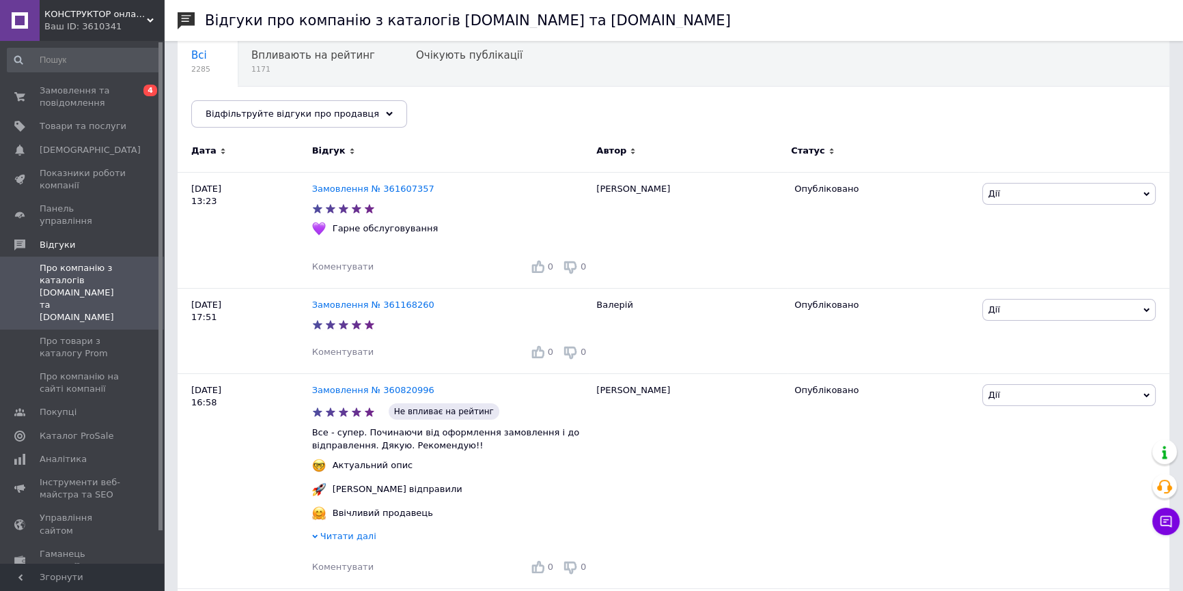
scroll to position [124, 0]
click at [82, 335] on span "Про товари з каталогу Prom" at bounding box center [83, 347] width 87 height 25
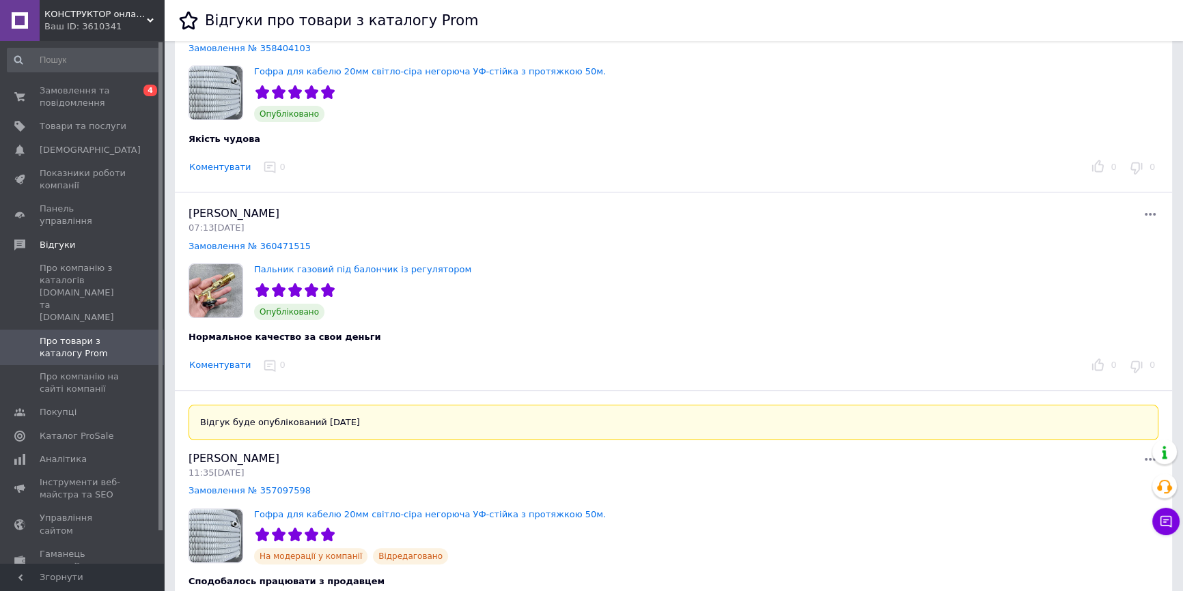
scroll to position [496, 0]
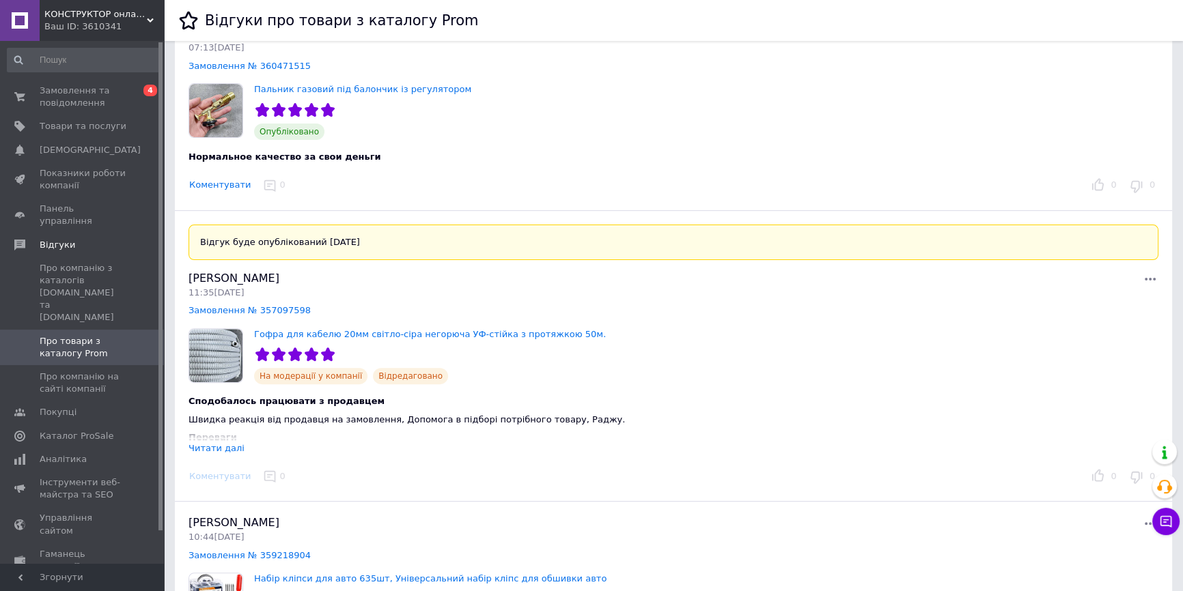
click at [217, 447] on div "Читати далі" at bounding box center [216, 448] width 56 height 10
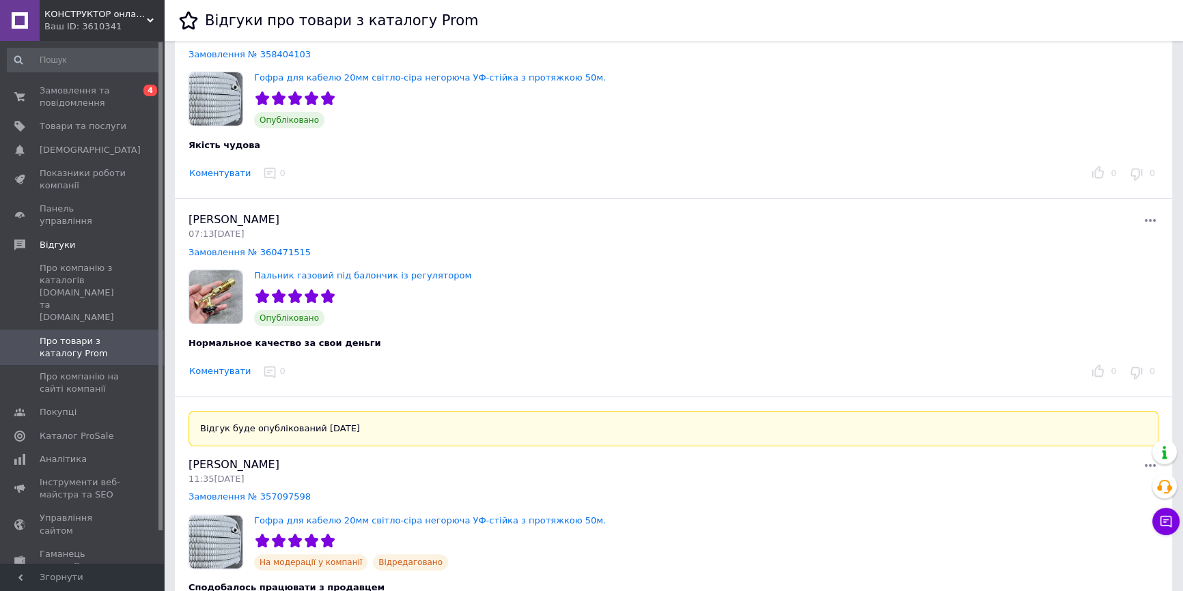
scroll to position [0, 0]
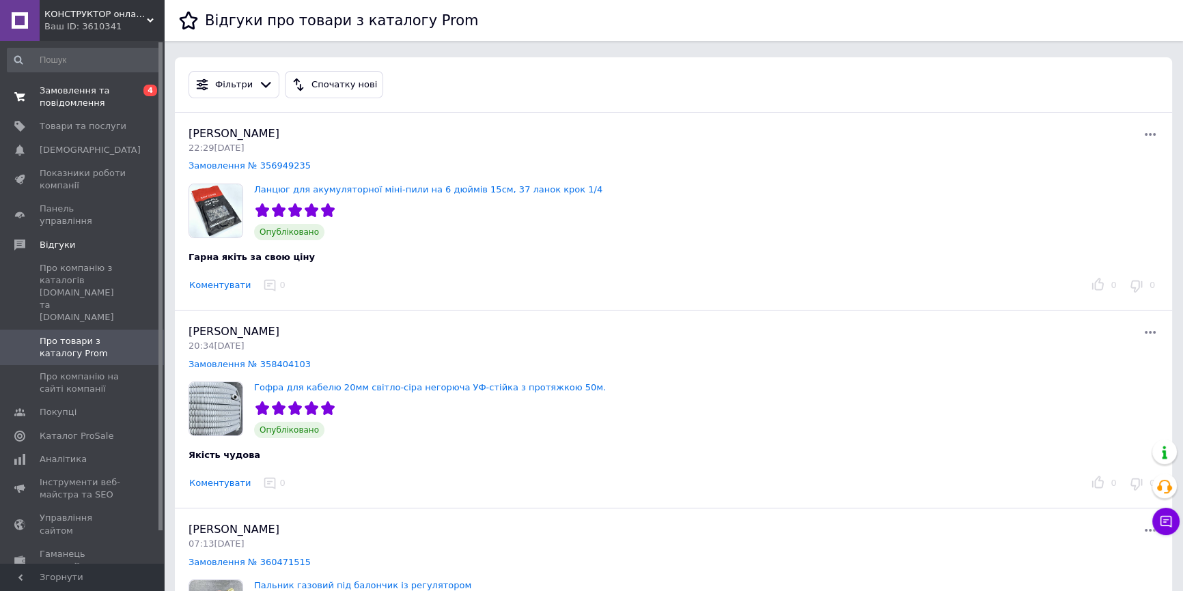
click at [61, 83] on link "Замовлення та повідомлення 0 4" at bounding box center [83, 97] width 167 height 36
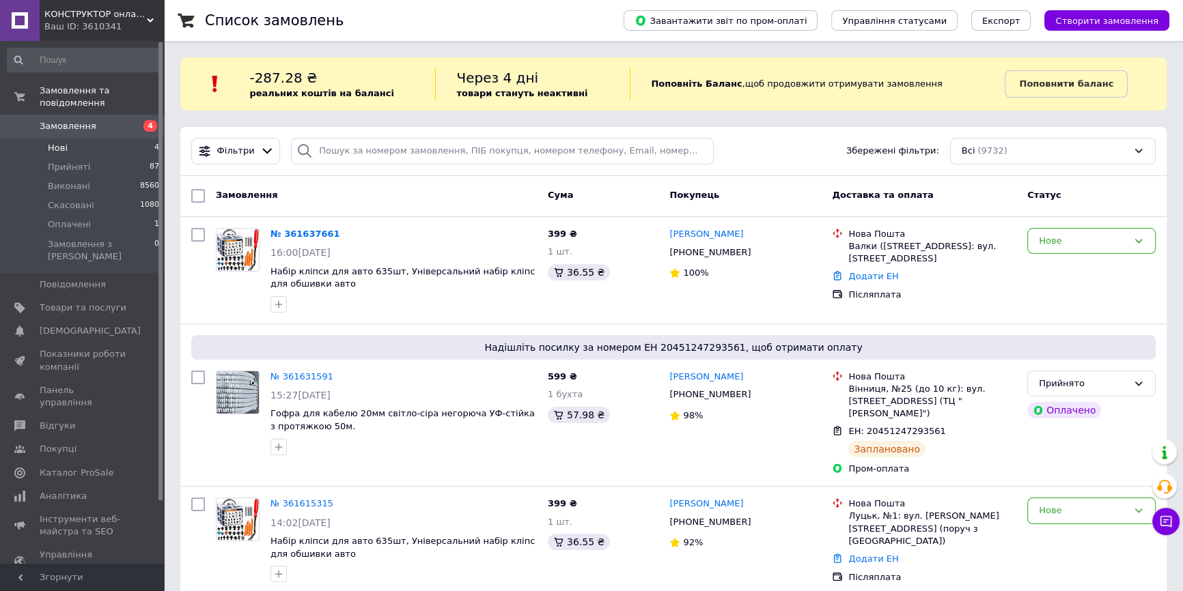
click at [87, 139] on li "Нові 4" at bounding box center [83, 148] width 167 height 19
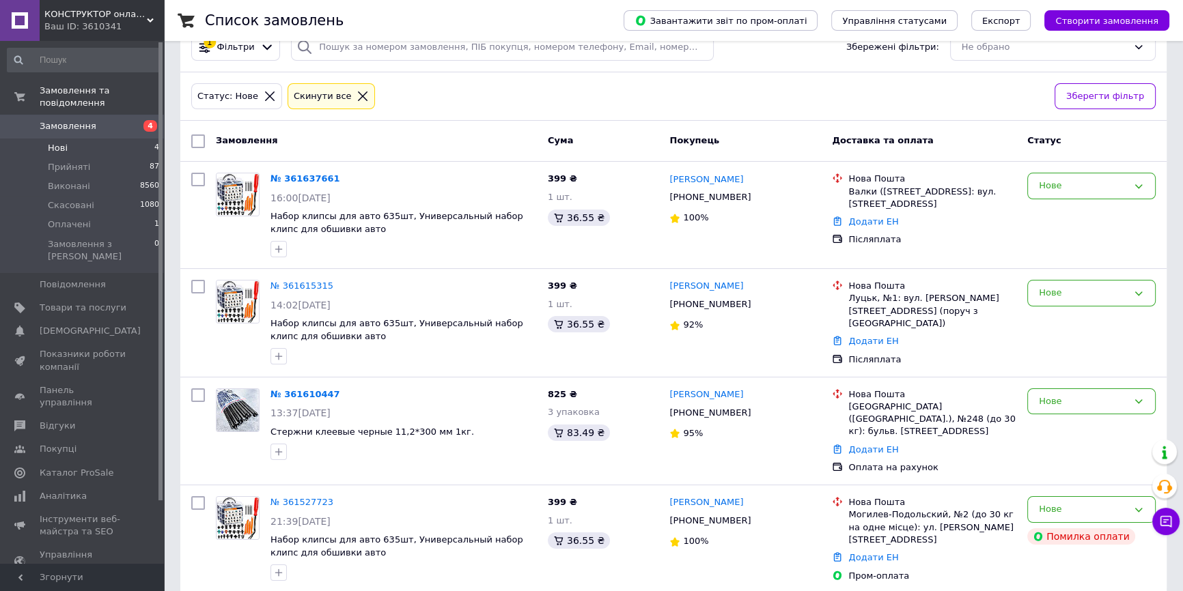
scroll to position [106, 0]
click at [64, 420] on span "Відгуки" at bounding box center [58, 426] width 36 height 12
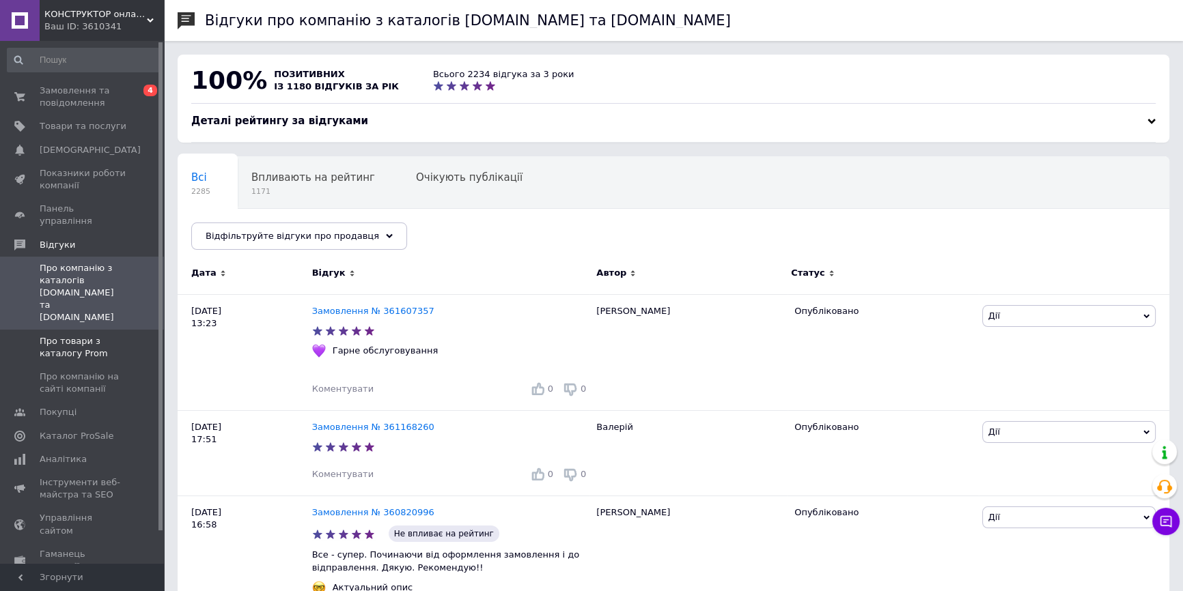
click at [105, 335] on span "Про товари з каталогу Prom" at bounding box center [83, 347] width 87 height 25
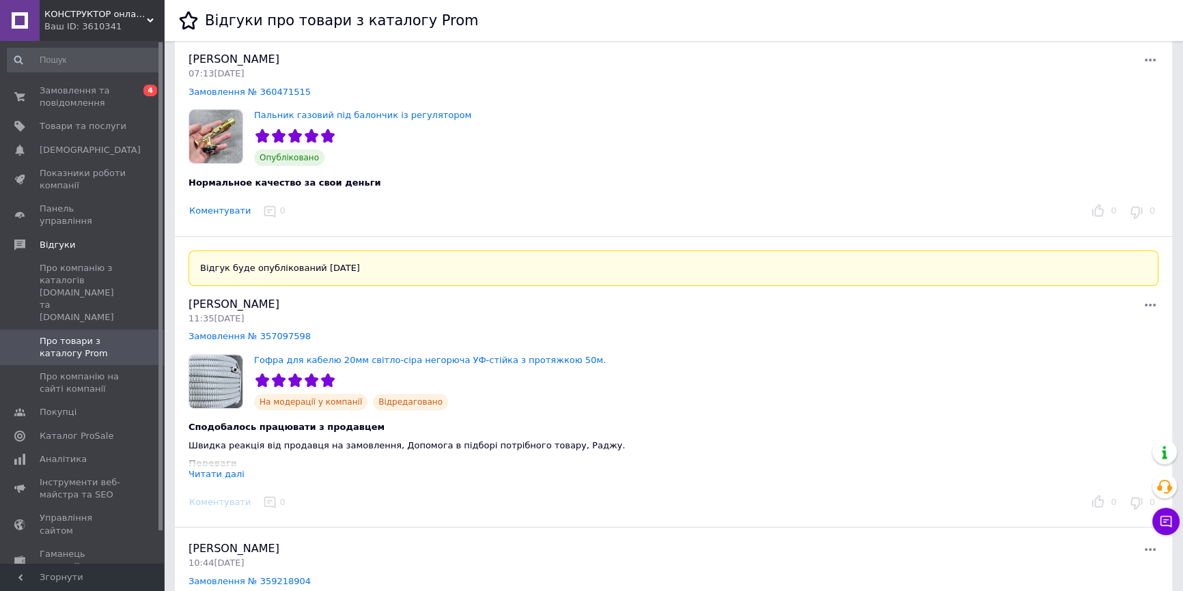
scroll to position [496, 0]
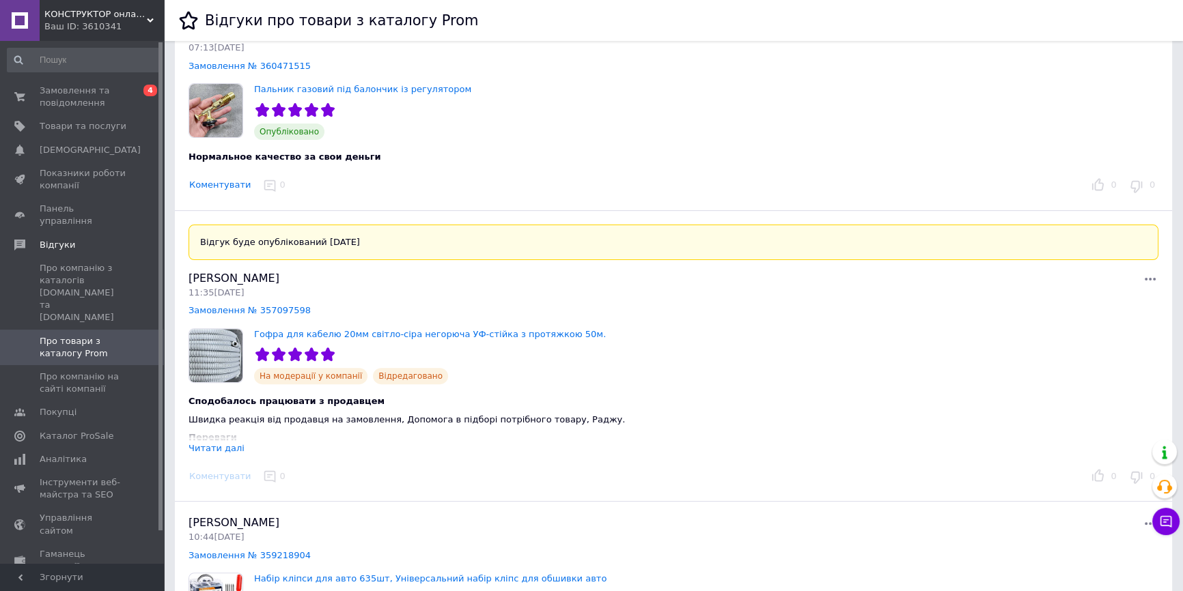
click at [225, 447] on div "Читати далі" at bounding box center [216, 448] width 56 height 10
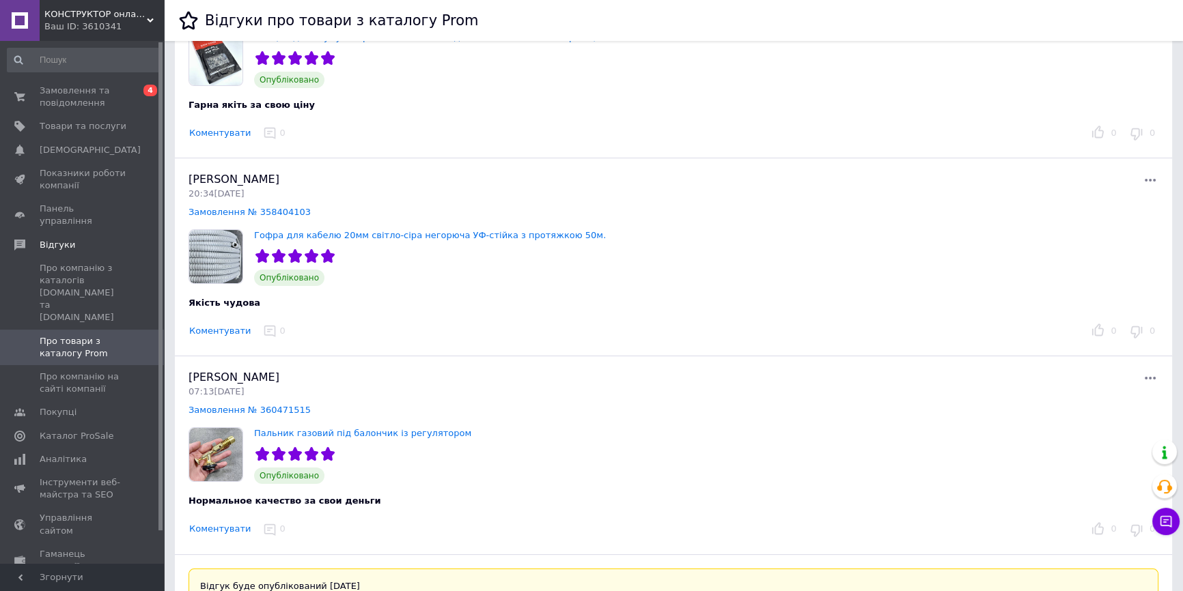
scroll to position [0, 0]
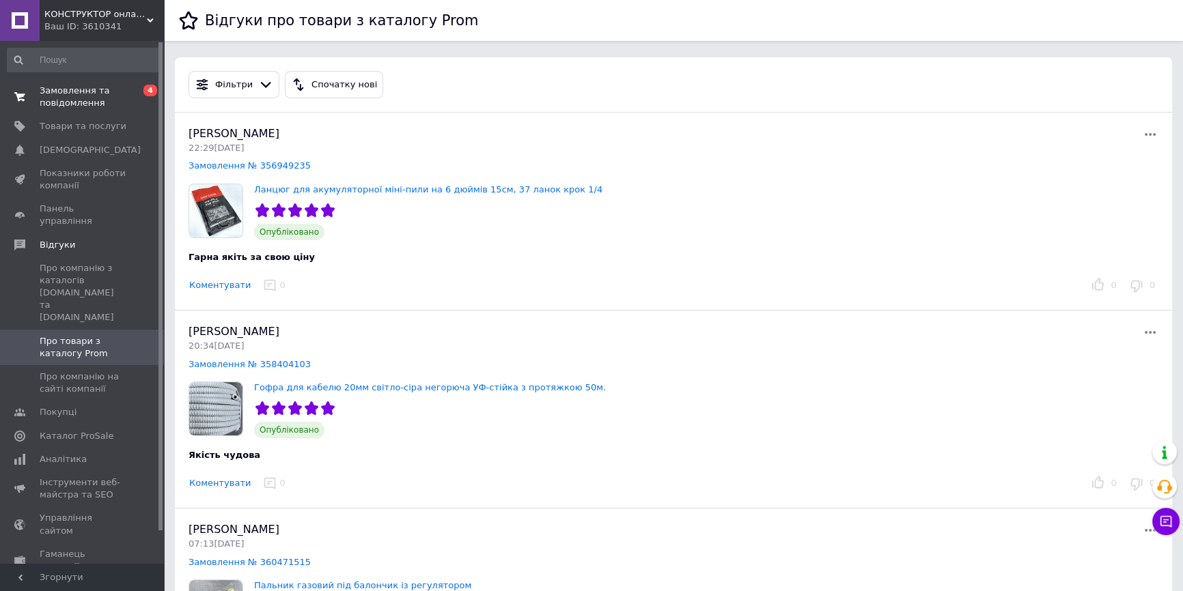
click at [78, 87] on span "Замовлення та повідомлення" at bounding box center [83, 97] width 87 height 25
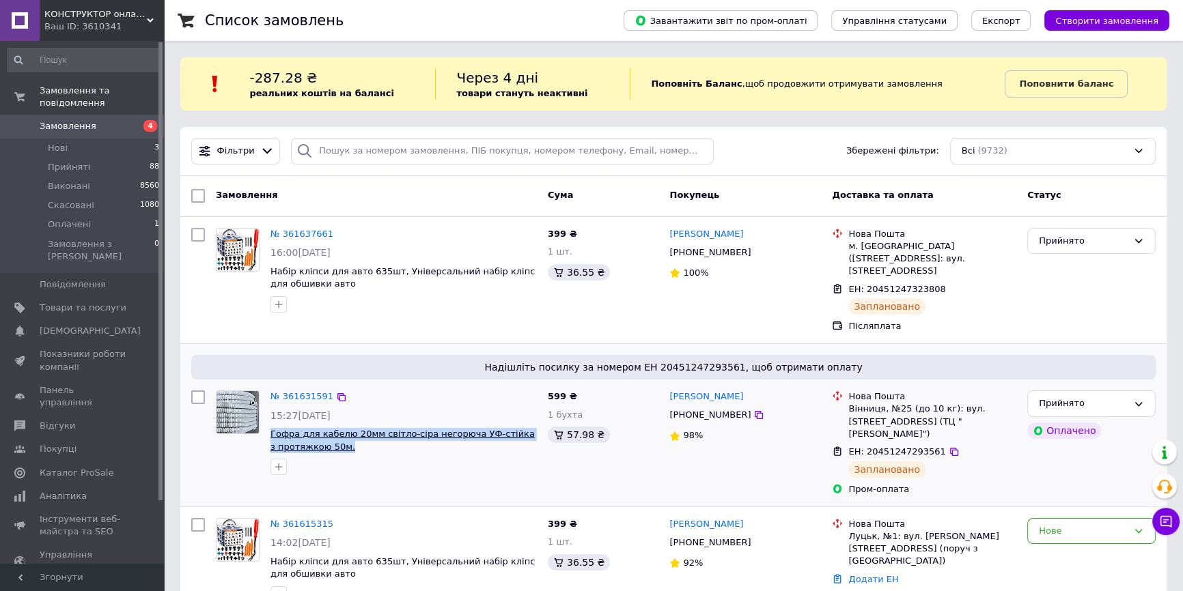
drag, startPoint x: 342, startPoint y: 433, endPoint x: 270, endPoint y: 415, distance: 73.9
click at [270, 428] on span "Гофра для кабелю 20мм світло-сіра негорюча УФ-стійка з протяжкою 50м." at bounding box center [403, 440] width 266 height 25
copy span "Гофра для кабелю 20мм світло-сіра негорюча УФ-стійка з протяжкою 50м."
click at [96, 302] on span "Товари та послуги" at bounding box center [83, 308] width 87 height 12
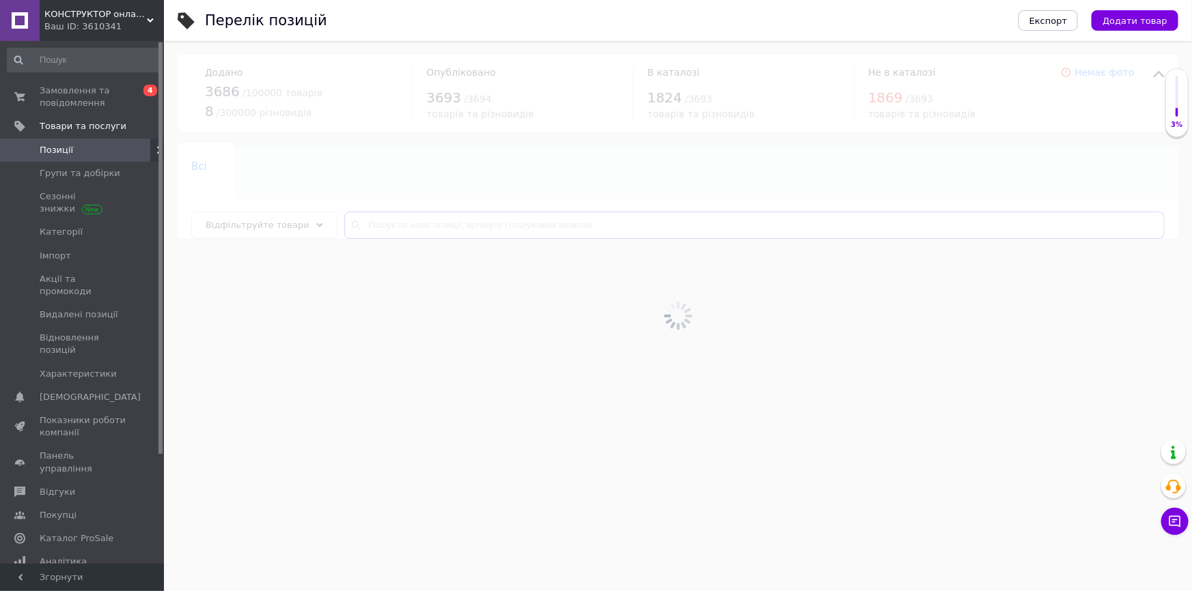
click at [441, 219] on input "text" at bounding box center [754, 225] width 820 height 27
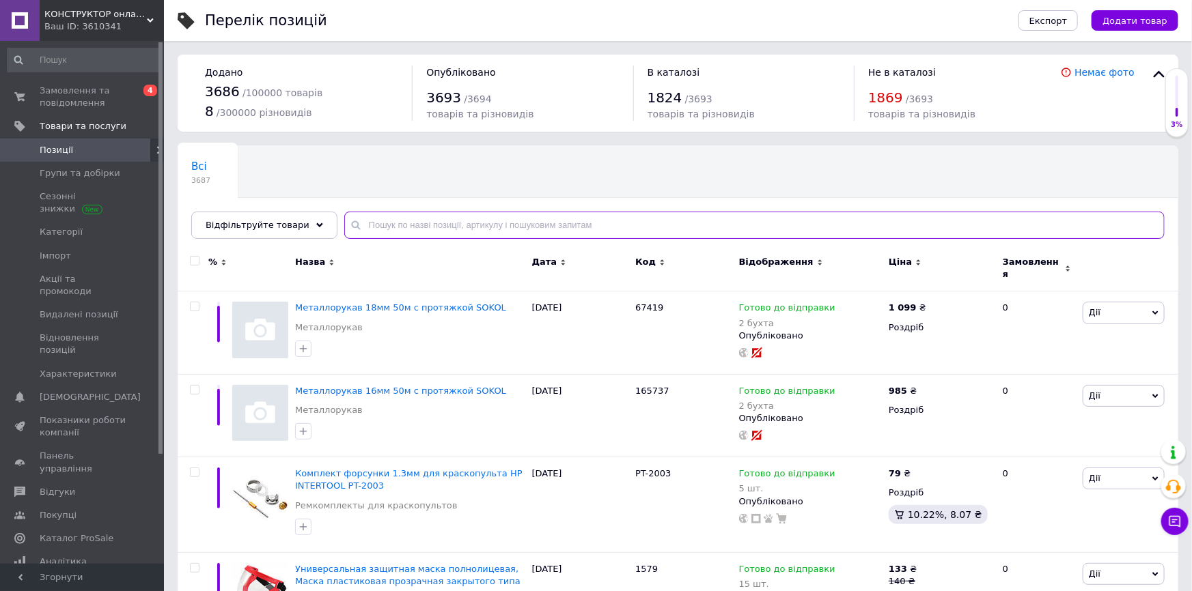
paste input "Гофра для кабелю 20мм світло-сіра негорюча УФ-стійка з протяжкою 50м."
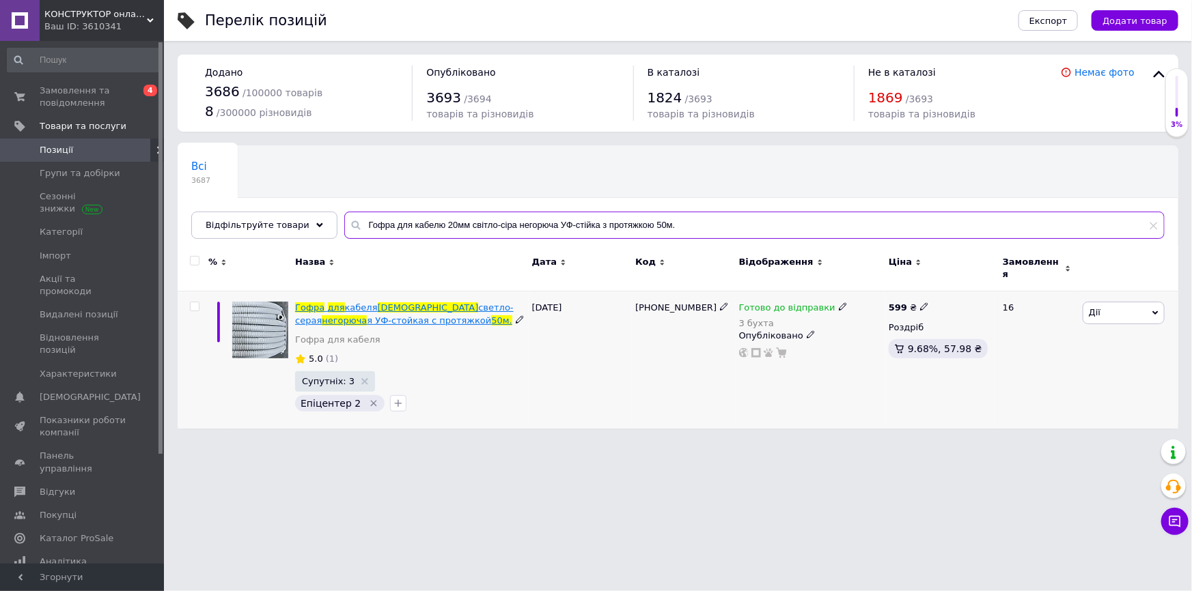
type input "Гофра для кабелю 20мм світло-сіра негорюча УФ-стійка з протяжкою 50м."
click at [417, 303] on span "светло-серая" at bounding box center [404, 314] width 219 height 23
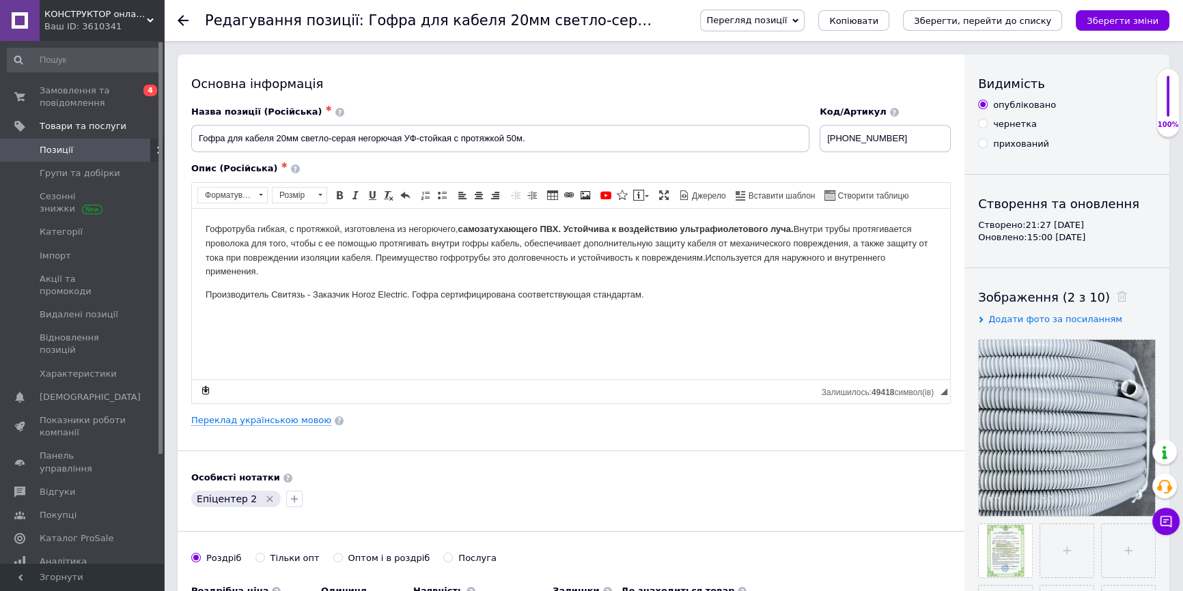
click at [798, 23] on icon at bounding box center [795, 21] width 6 height 6
click at [806, 66] on li "Зберегти та переглянути на маркетплейсі" at bounding box center [808, 65] width 214 height 19
click at [59, 98] on span "Замовлення та повідомлення" at bounding box center [83, 97] width 87 height 25
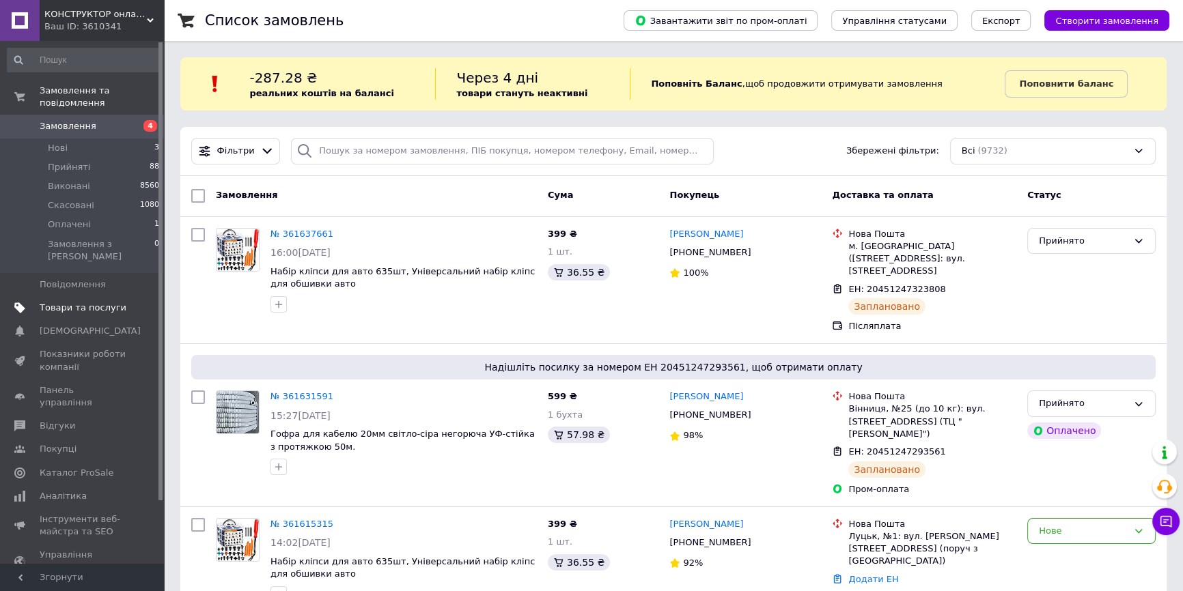
click at [91, 296] on link "Товари та послуги" at bounding box center [83, 307] width 167 height 23
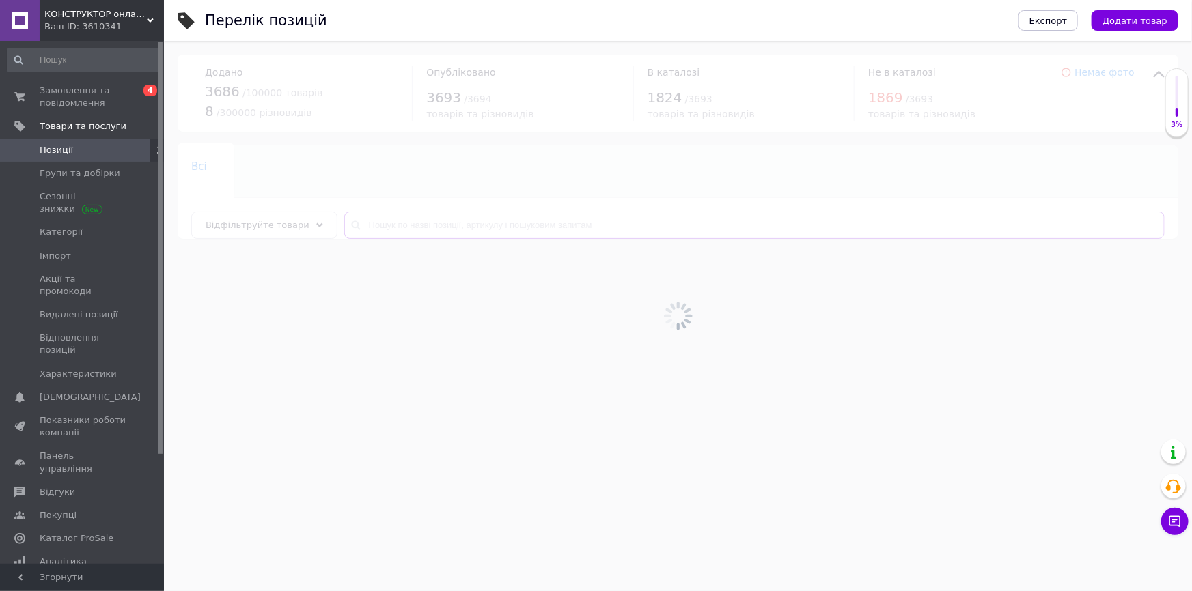
click at [381, 219] on input "text" at bounding box center [754, 225] width 820 height 27
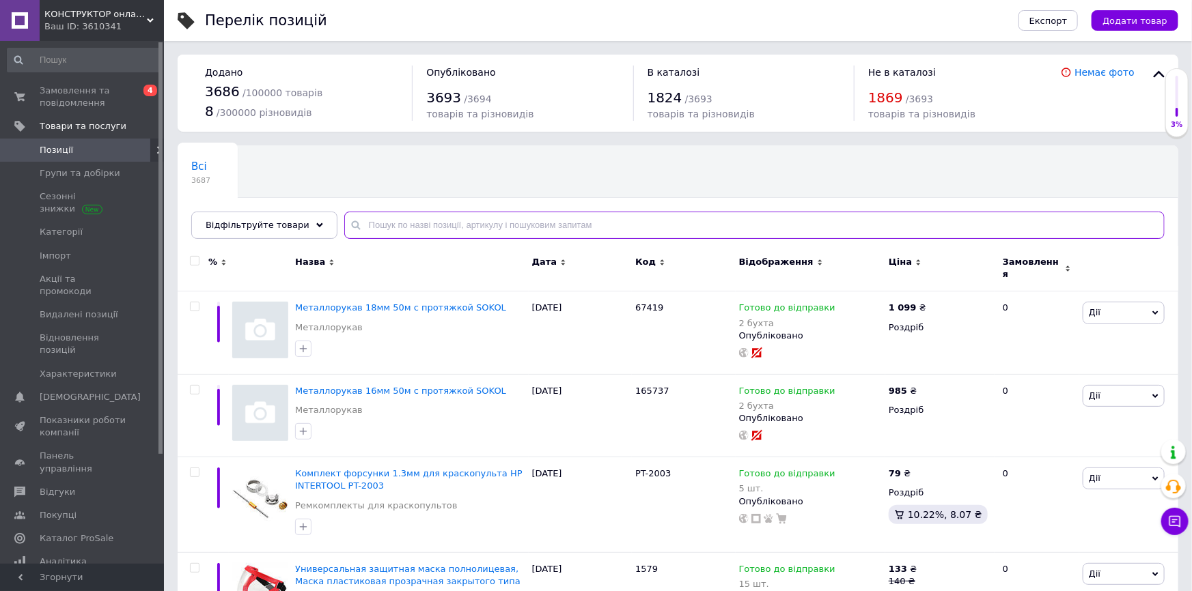
paste input "LS17-101"
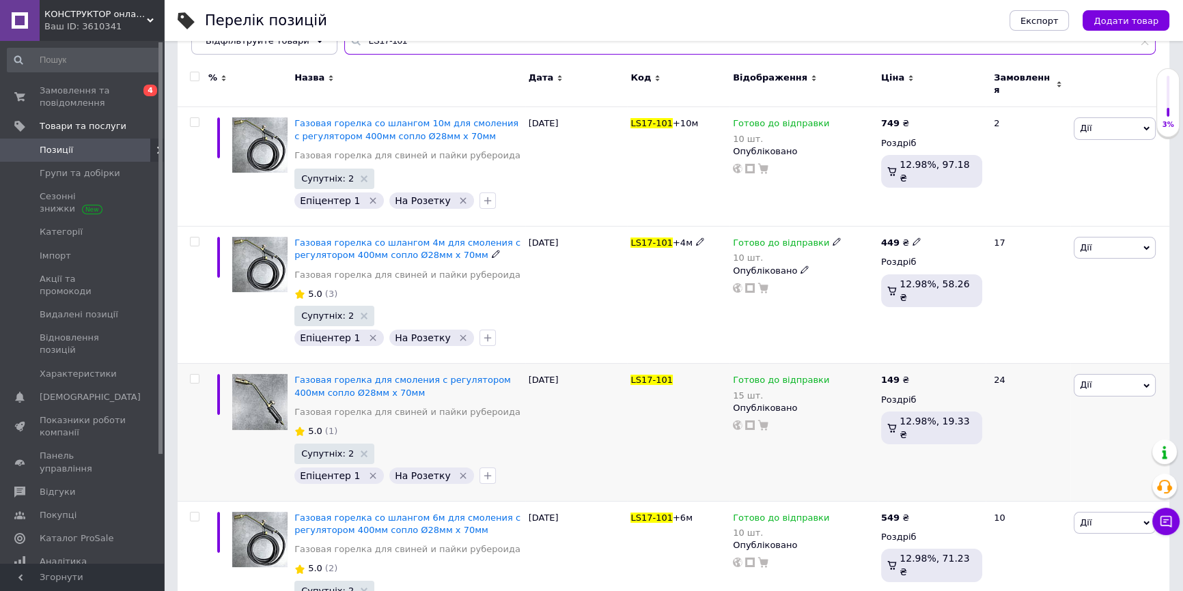
scroll to position [248, 0]
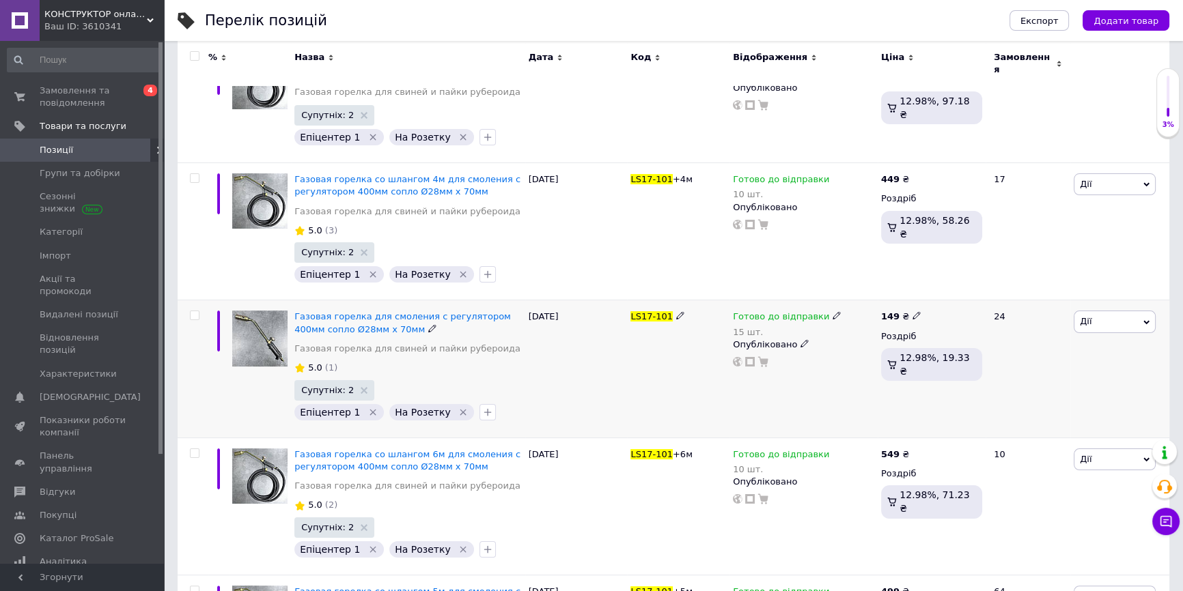
type input "LS17-101"
click at [764, 315] on span "Готово до відправки" at bounding box center [781, 318] width 96 height 14
click at [995, 343] on div "Залишки" at bounding box center [926, 349] width 171 height 12
drag, startPoint x: 895, startPoint y: 350, endPoint x: 782, endPoint y: 348, distance: 113.4
click at [786, 350] on div "Готово до відправки 15 шт. Наявність Готово до відправки В наявності Немає в на…" at bounding box center [803, 339] width 141 height 57
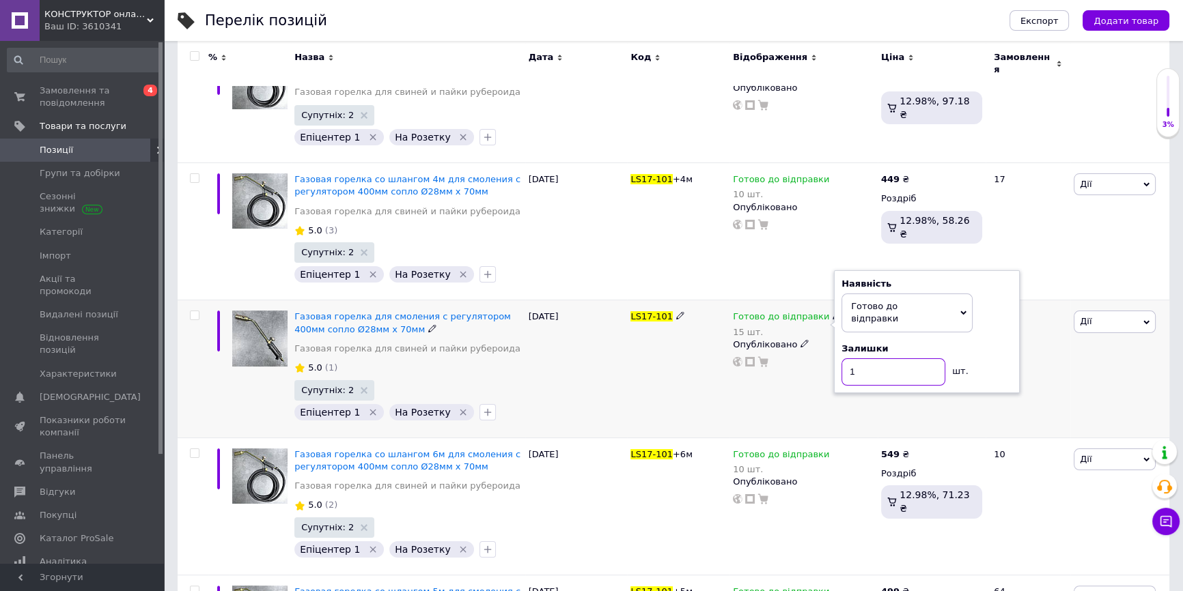
type input "13"
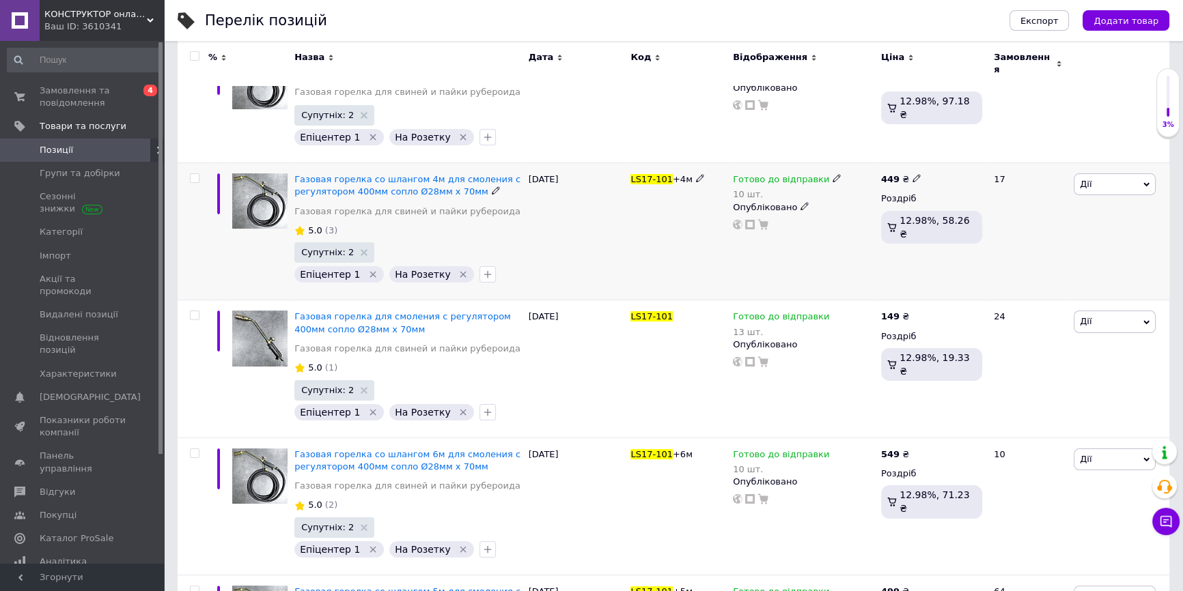
scroll to position [0, 0]
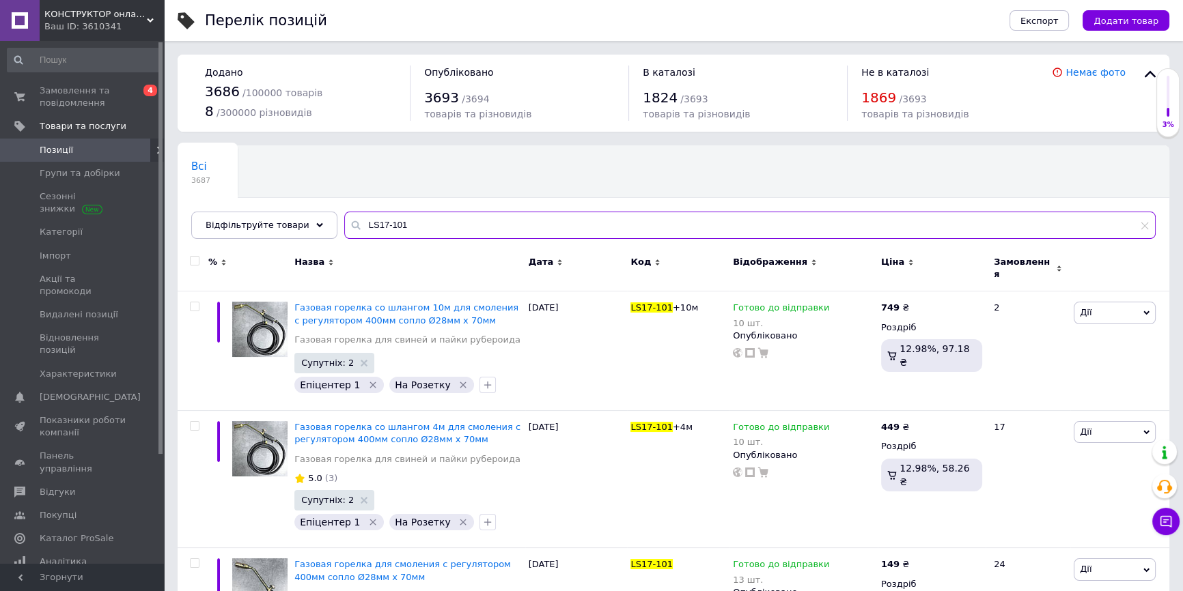
drag, startPoint x: 403, startPoint y: 222, endPoint x: 322, endPoint y: 224, distance: 80.6
click at [344, 215] on input "LS17-101" at bounding box center [749, 225] width 811 height 27
paste input "2069"
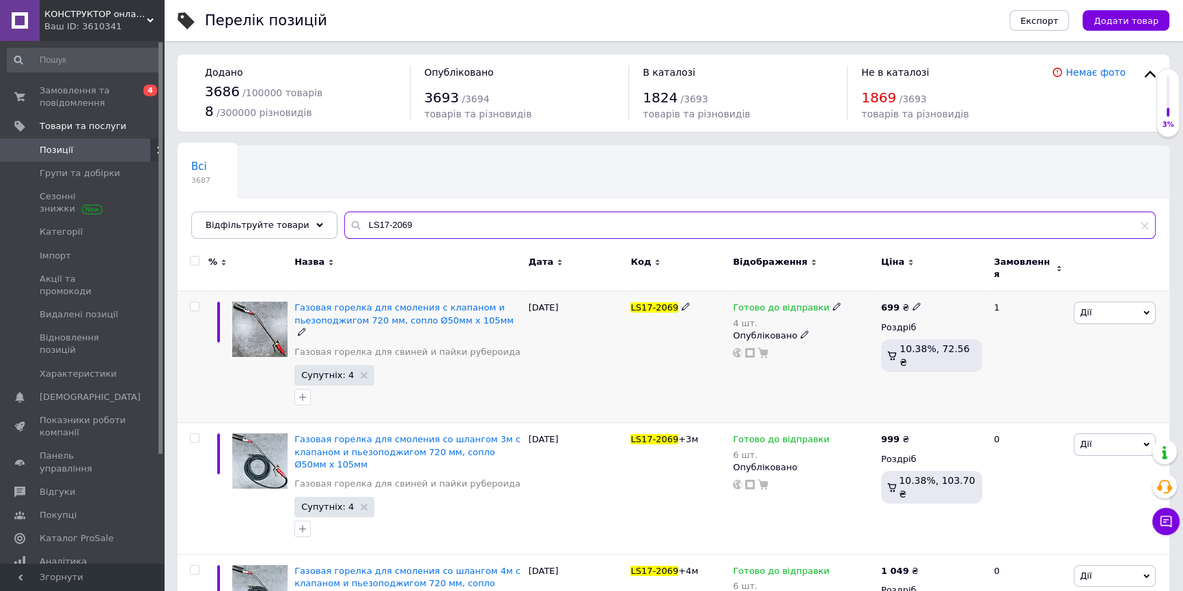
type input "LS17-2069"
click at [755, 303] on span "Готово до відправки" at bounding box center [781, 310] width 96 height 14
click at [983, 333] on div "Залишки" at bounding box center [926, 339] width 171 height 12
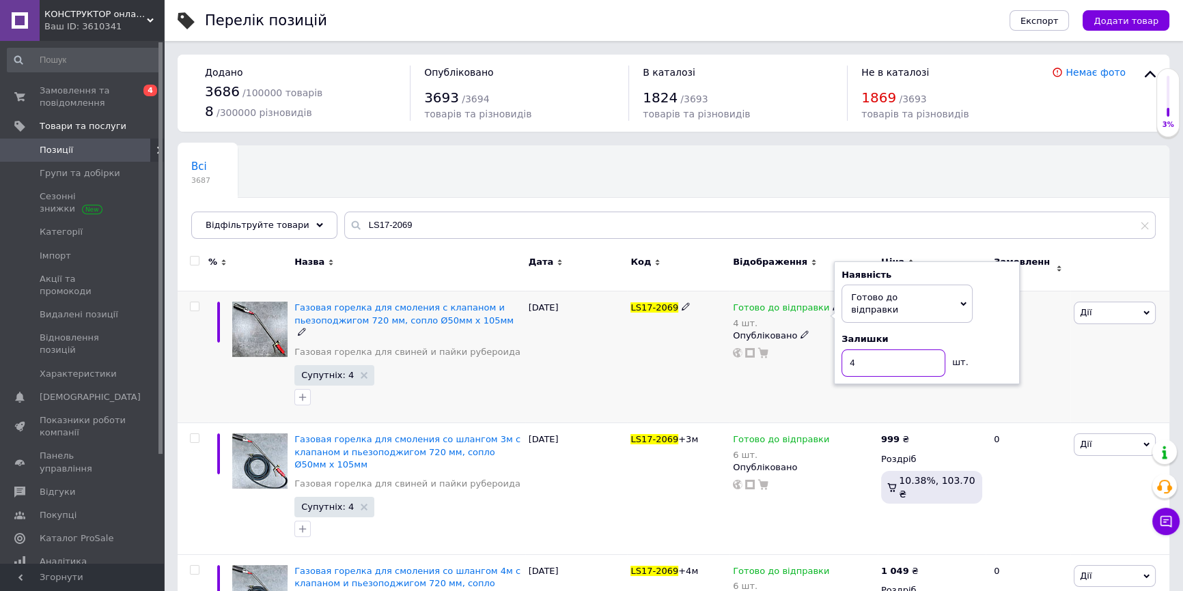
drag, startPoint x: 870, startPoint y: 336, endPoint x: 781, endPoint y: 344, distance: 89.8
click at [787, 344] on div "Готово до відправки 4 шт. Наявність Готово до відправки В наявності Немає в ная…" at bounding box center [803, 330] width 141 height 57
type input "3"
click at [744, 303] on span "Готово до відправки" at bounding box center [781, 310] width 96 height 14
click at [969, 324] on ul "В наявності Немає в наявності Під замовлення" at bounding box center [906, 357] width 131 height 66
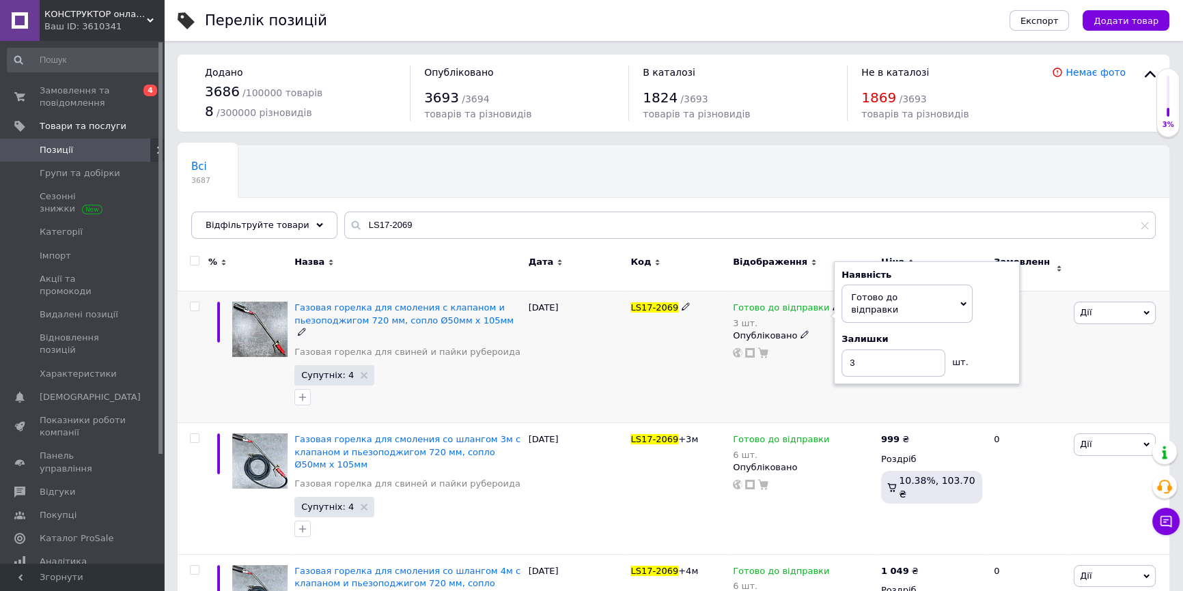
click at [1000, 333] on div "Залишки" at bounding box center [926, 339] width 171 height 12
drag, startPoint x: 898, startPoint y: 339, endPoint x: 811, endPoint y: 341, distance: 87.4
click at [813, 341] on div "Готово до відправки 3 шт. Наявність Готово до відправки В наявності Немає в ная…" at bounding box center [803, 330] width 141 height 57
type input "2"
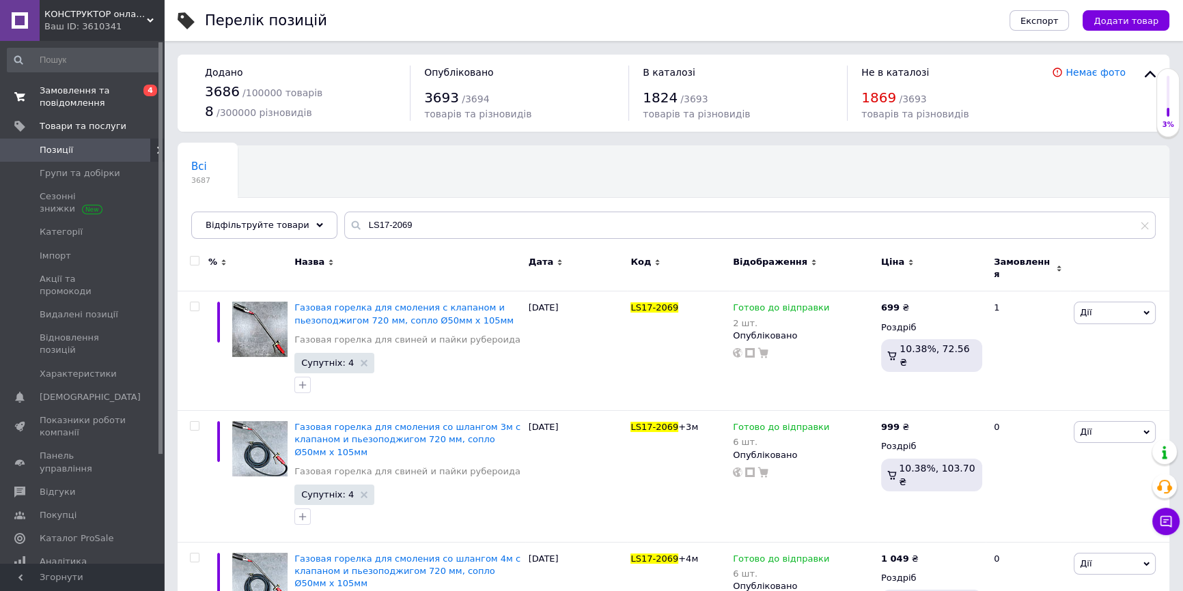
click at [96, 98] on span "Замовлення та повідомлення" at bounding box center [83, 97] width 87 height 25
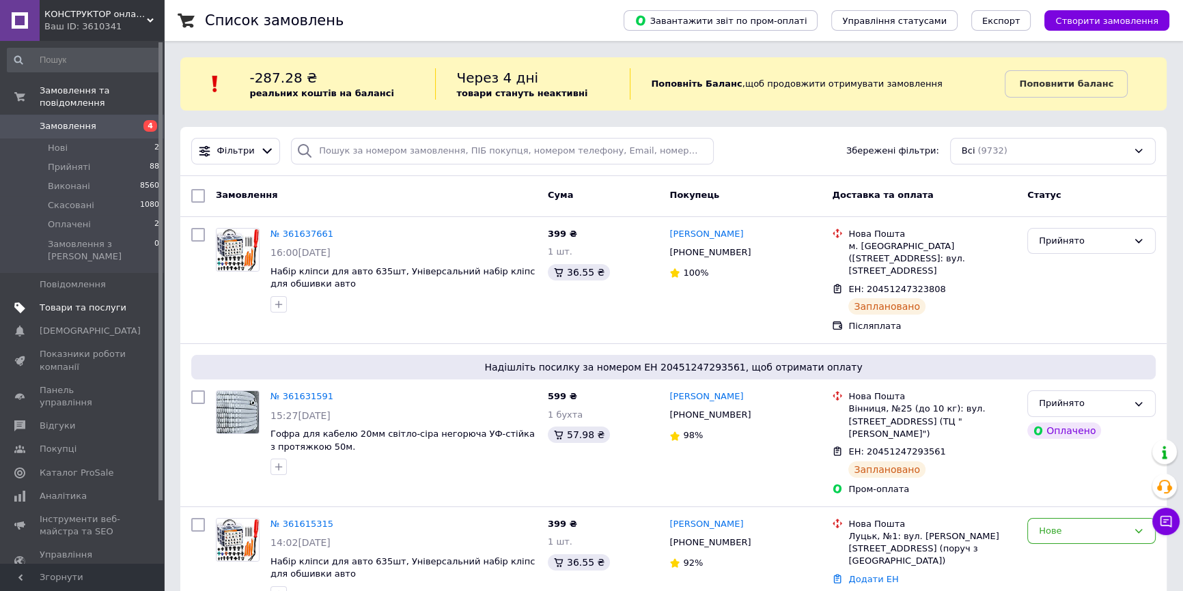
click at [65, 302] on span "Товари та послуги" at bounding box center [83, 308] width 87 height 12
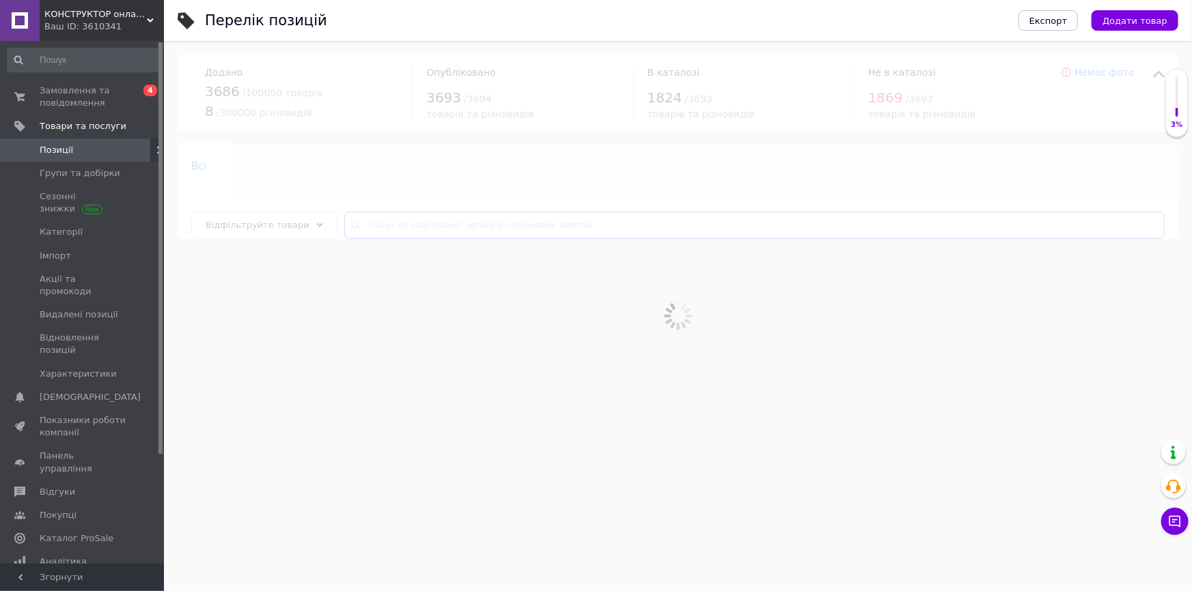
click at [458, 222] on input "text" at bounding box center [754, 225] width 820 height 27
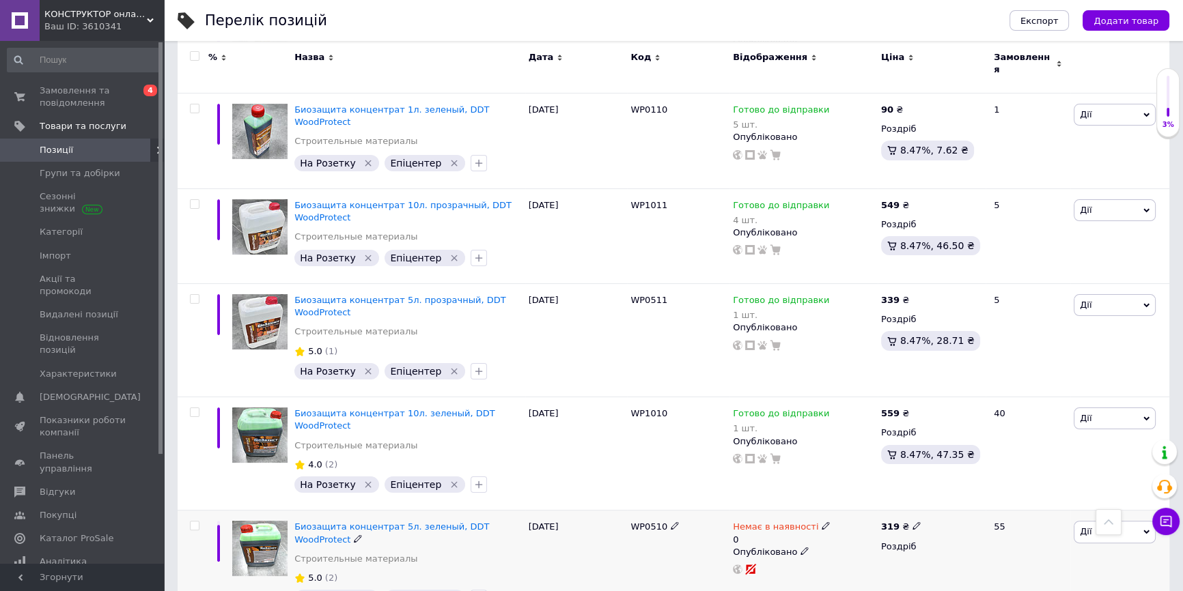
scroll to position [302, 0]
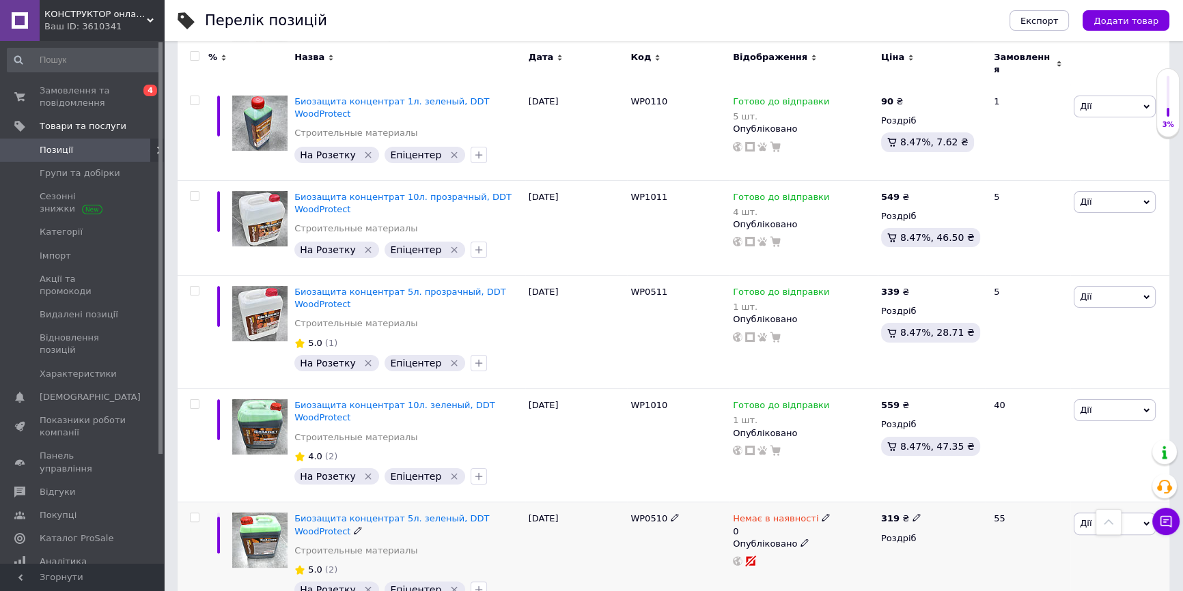
type input "біозахист"
click at [759, 514] on span "Немає в наявності" at bounding box center [775, 521] width 85 height 14
drag, startPoint x: 904, startPoint y: 539, endPoint x: 890, endPoint y: 524, distance: 20.8
click at [903, 565] on li "Готово до відправки" at bounding box center [897, 574] width 130 height 19
drag, startPoint x: 876, startPoint y: 524, endPoint x: 814, endPoint y: 527, distance: 62.2
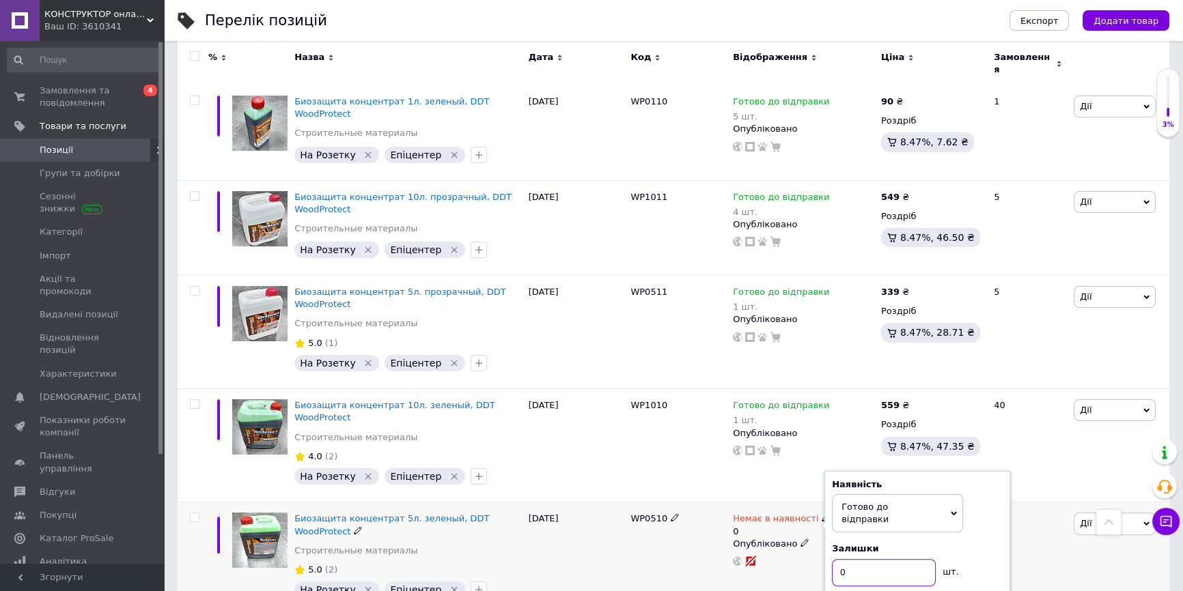
click at [814, 527] on div "Немає в наявності 0 Наявність Готово до відправки В наявності Немає в наявності…" at bounding box center [803, 540] width 141 height 54
type input "10"
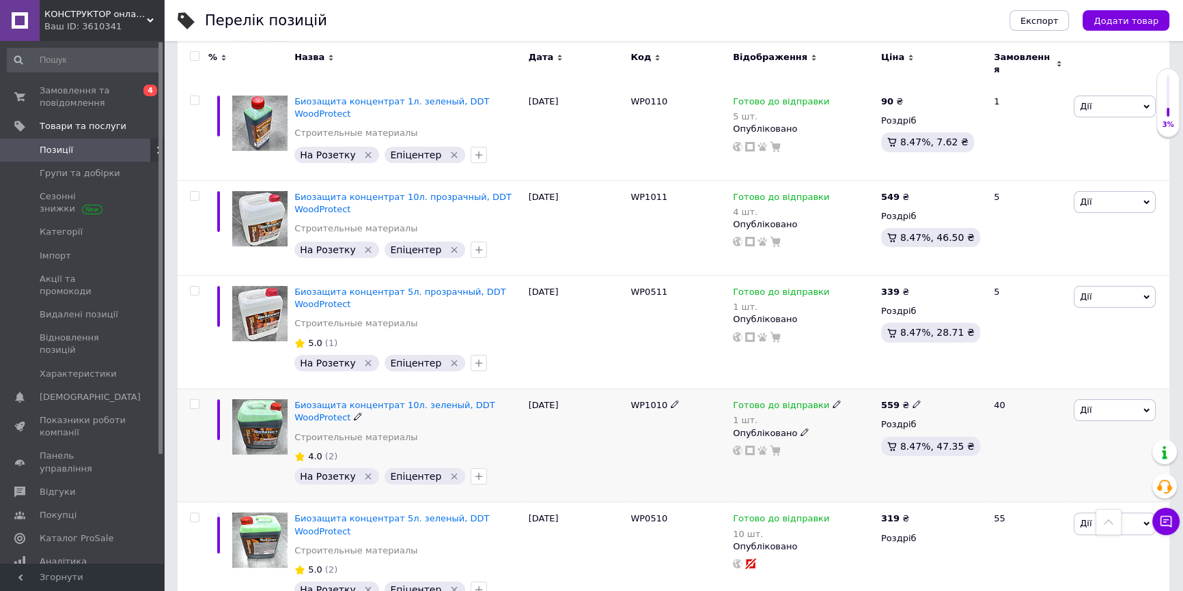
click at [770, 400] on span "Готово до відправки" at bounding box center [781, 407] width 96 height 14
click at [994, 431] on div "Залишки" at bounding box center [926, 437] width 171 height 12
drag, startPoint x: 895, startPoint y: 419, endPoint x: 725, endPoint y: 443, distance: 171.6
click at [727, 441] on div "Биозащита концентрат 10л. зеленый, DDT WoodProtect Строительные материалы 4.0 (…" at bounding box center [674, 445] width 992 height 113
type input "7"
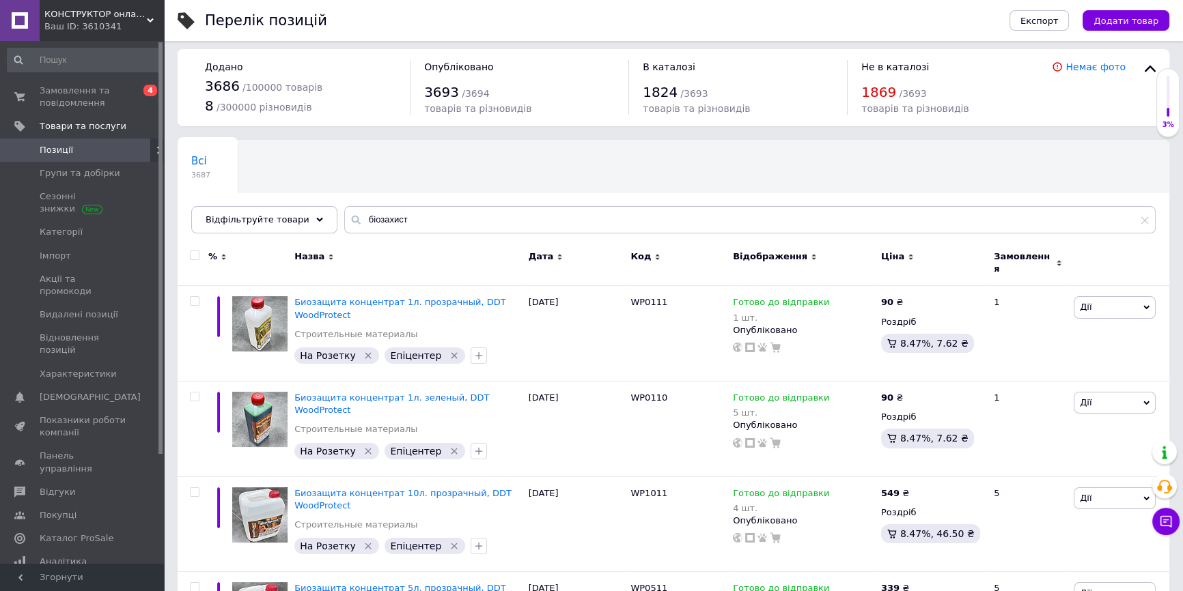
scroll to position [0, 0]
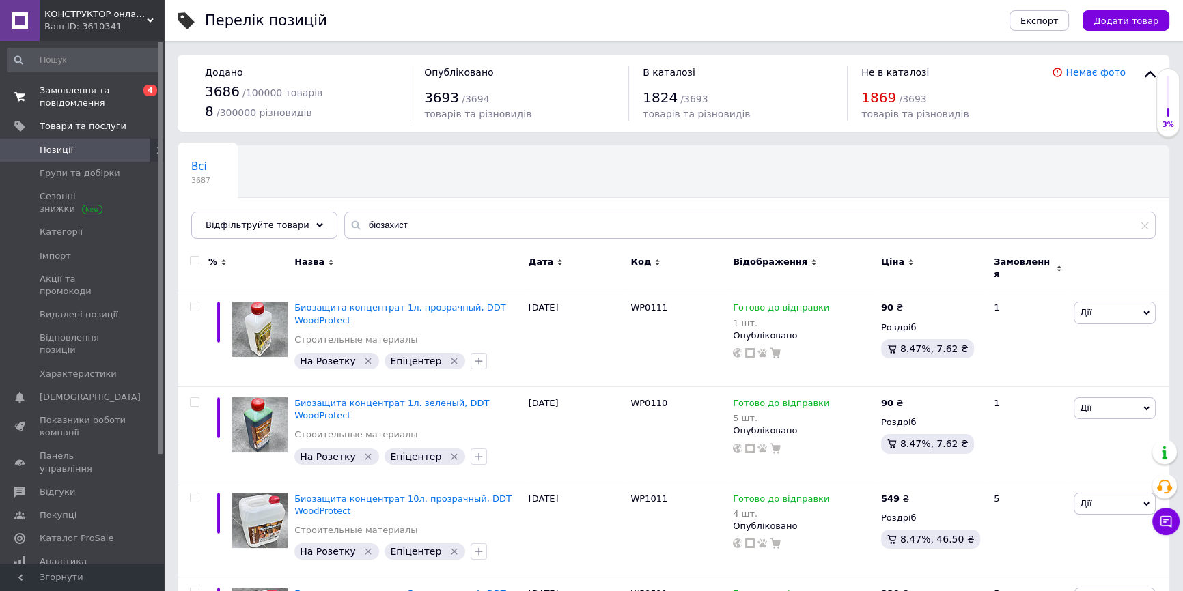
click at [70, 96] on span "Замовлення та повідомлення" at bounding box center [83, 97] width 87 height 25
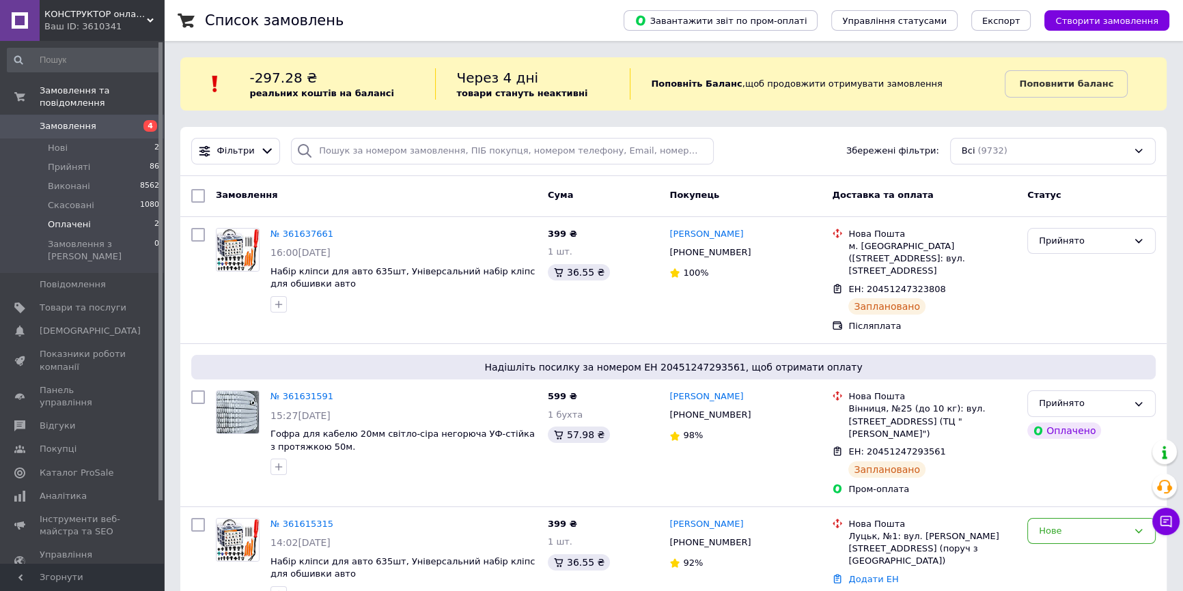
click at [86, 215] on li "Оплачені 2" at bounding box center [83, 224] width 167 height 19
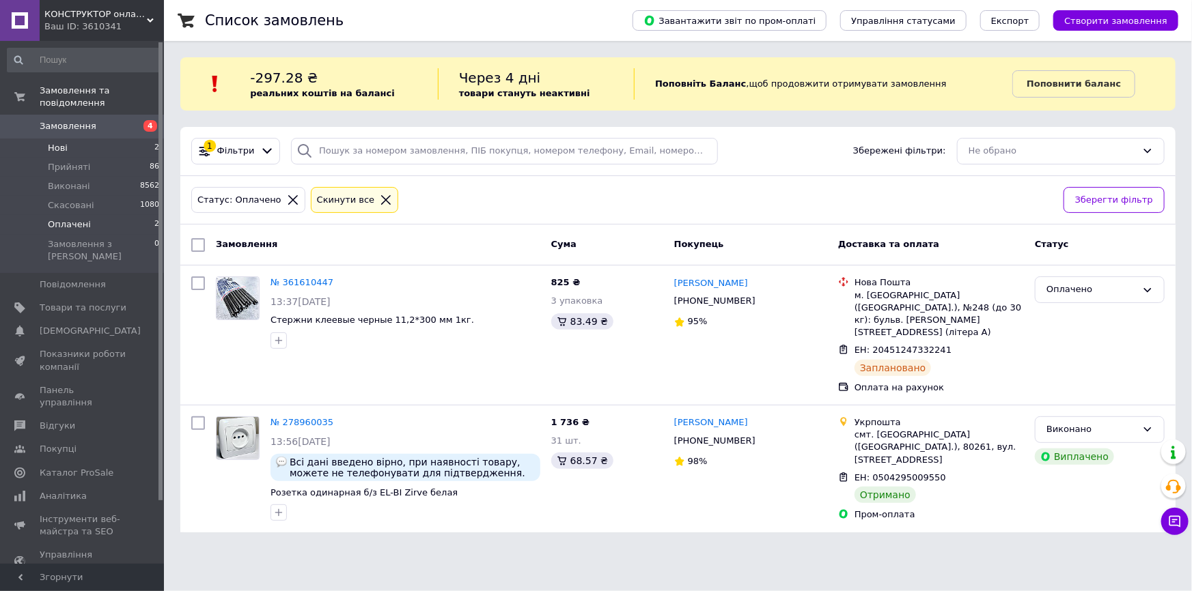
click at [89, 139] on li "Нові 2" at bounding box center [83, 148] width 167 height 19
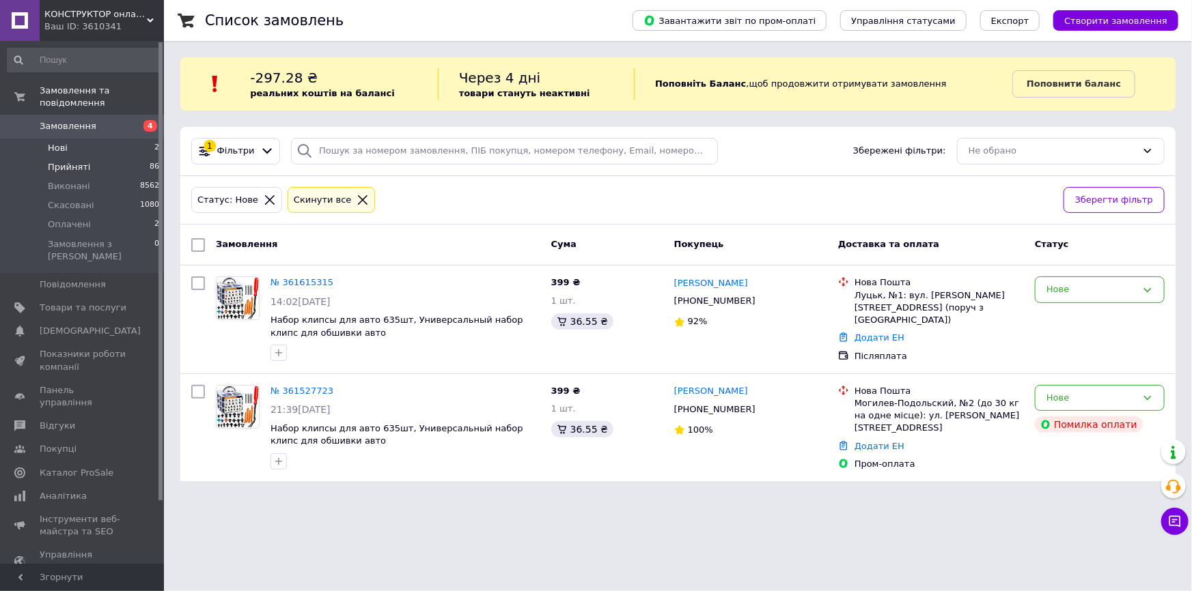
click at [81, 161] on span "Прийняті" at bounding box center [69, 167] width 42 height 12
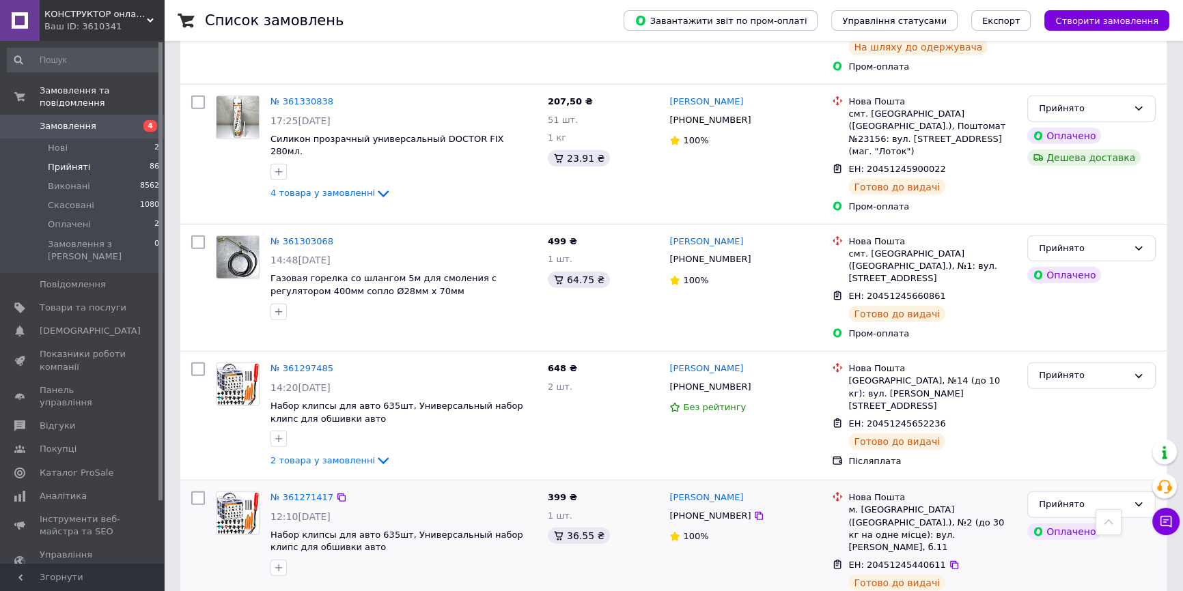
scroll to position [4738, 0]
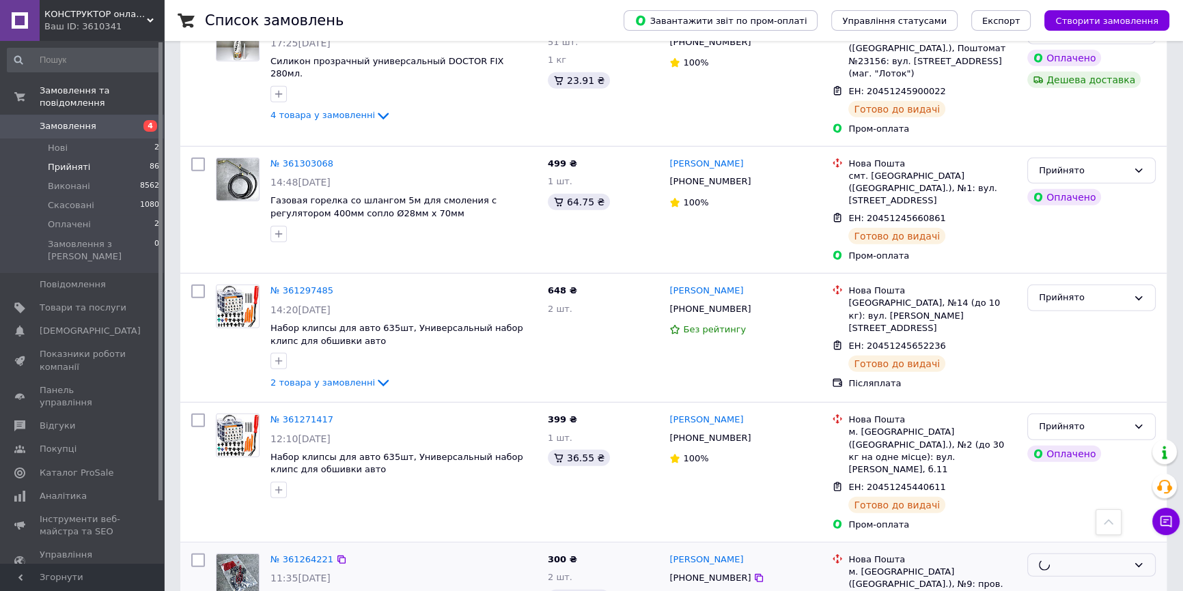
scroll to position [4862, 0]
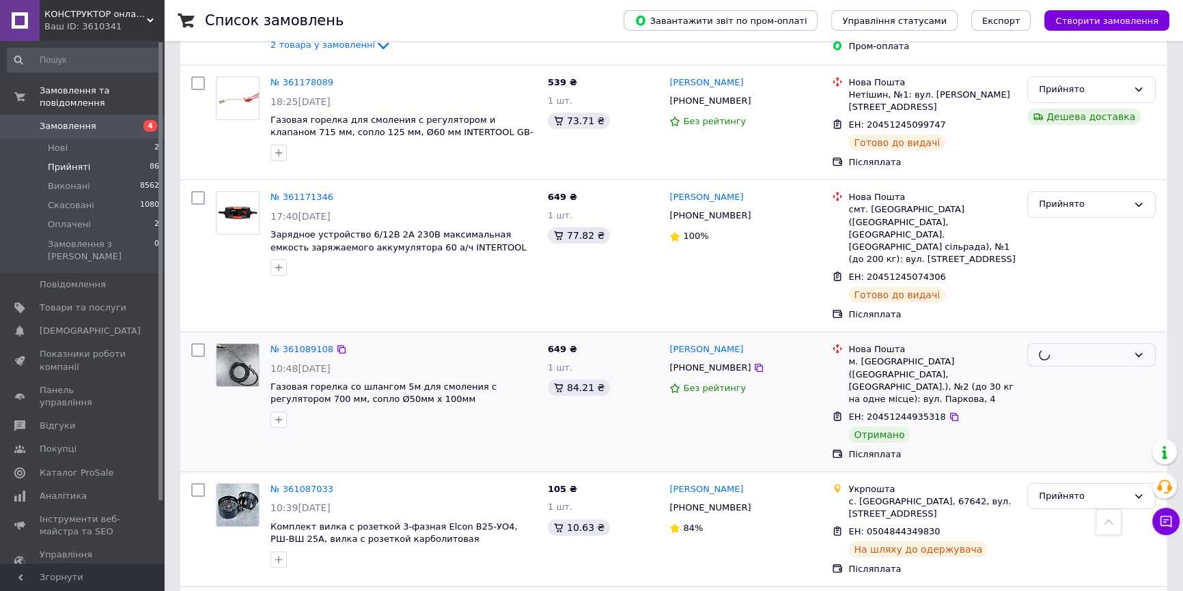
scroll to position [6414, 0]
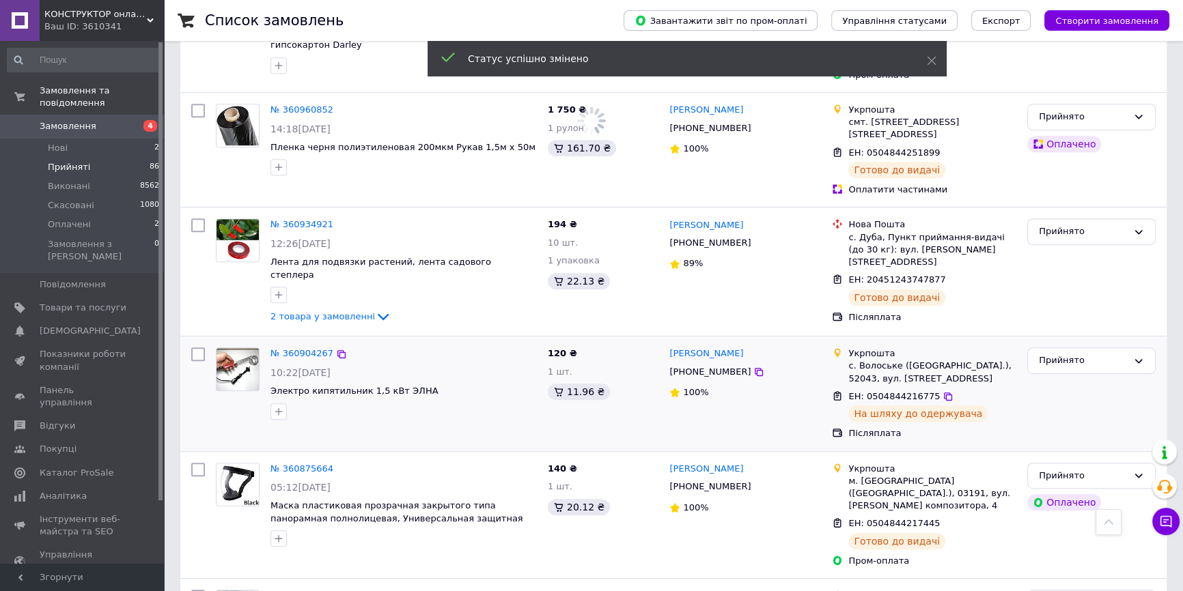
scroll to position [7593, 0]
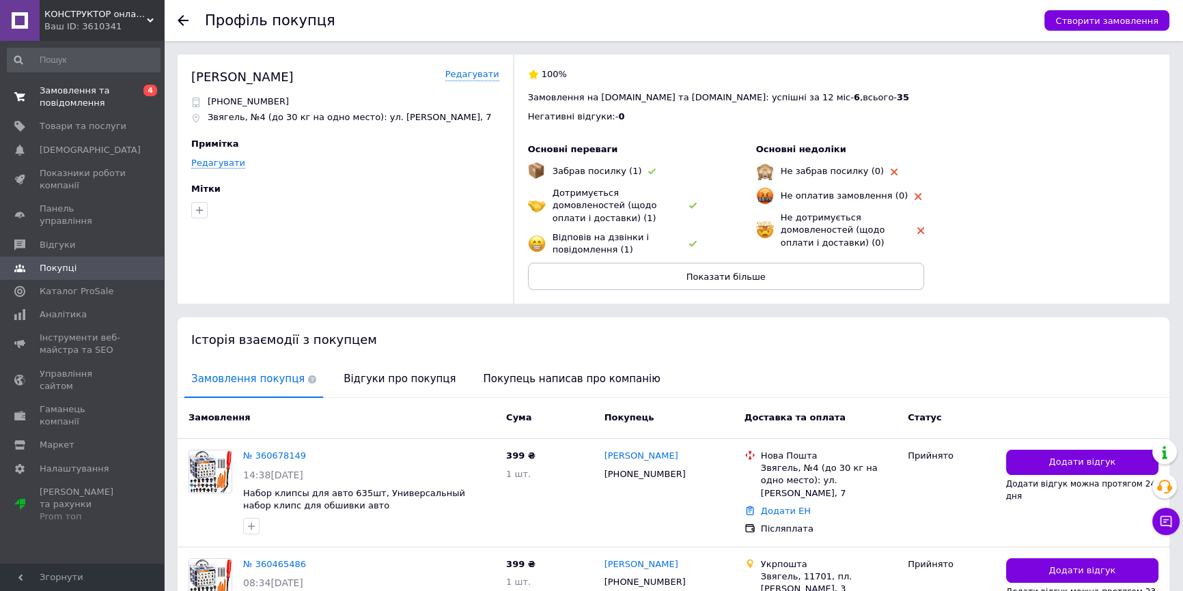
click at [82, 95] on span "Замовлення та повідомлення" at bounding box center [83, 97] width 87 height 25
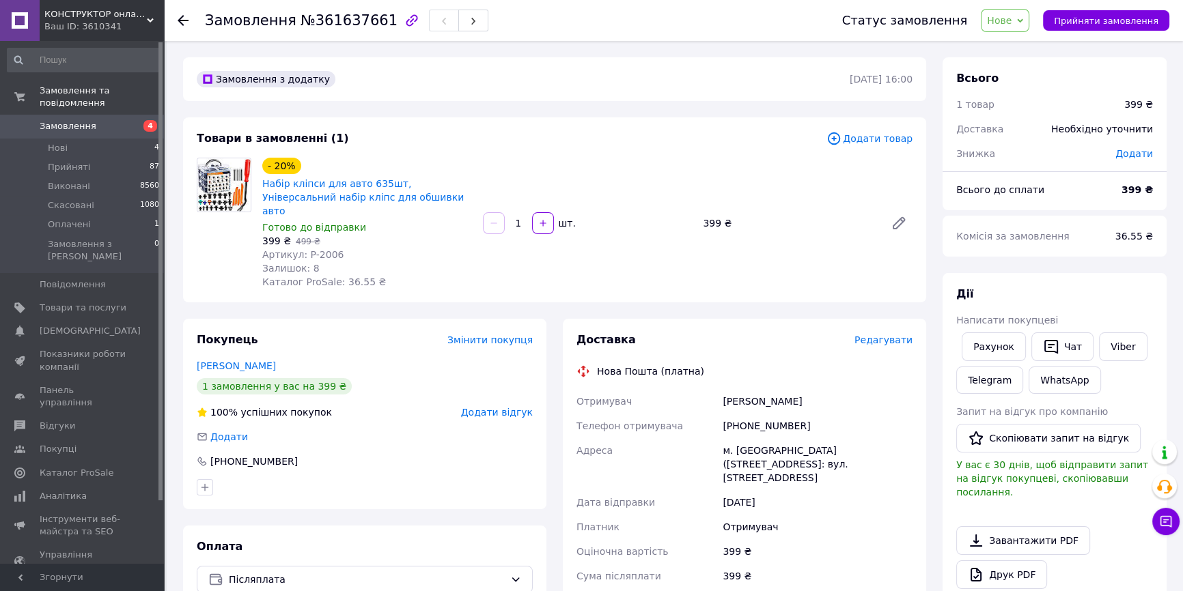
click at [1011, 16] on span "Нове" at bounding box center [999, 20] width 25 height 11
click at [1018, 47] on li "Прийнято" at bounding box center [1012, 48] width 63 height 20
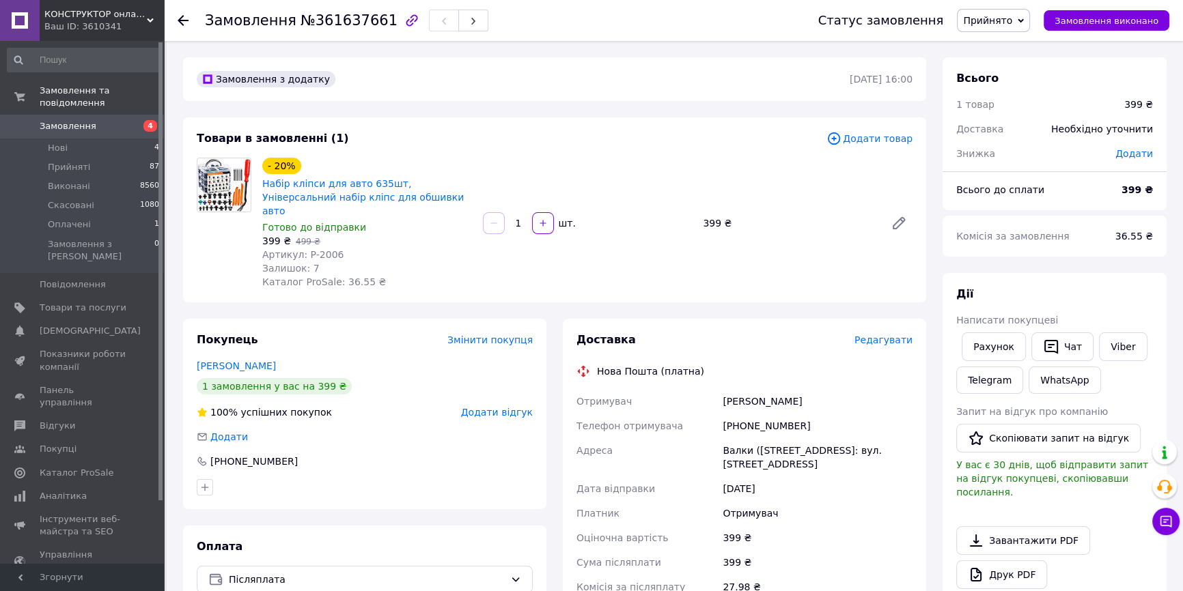
click at [888, 335] on span "Редагувати" at bounding box center [883, 340] width 58 height 11
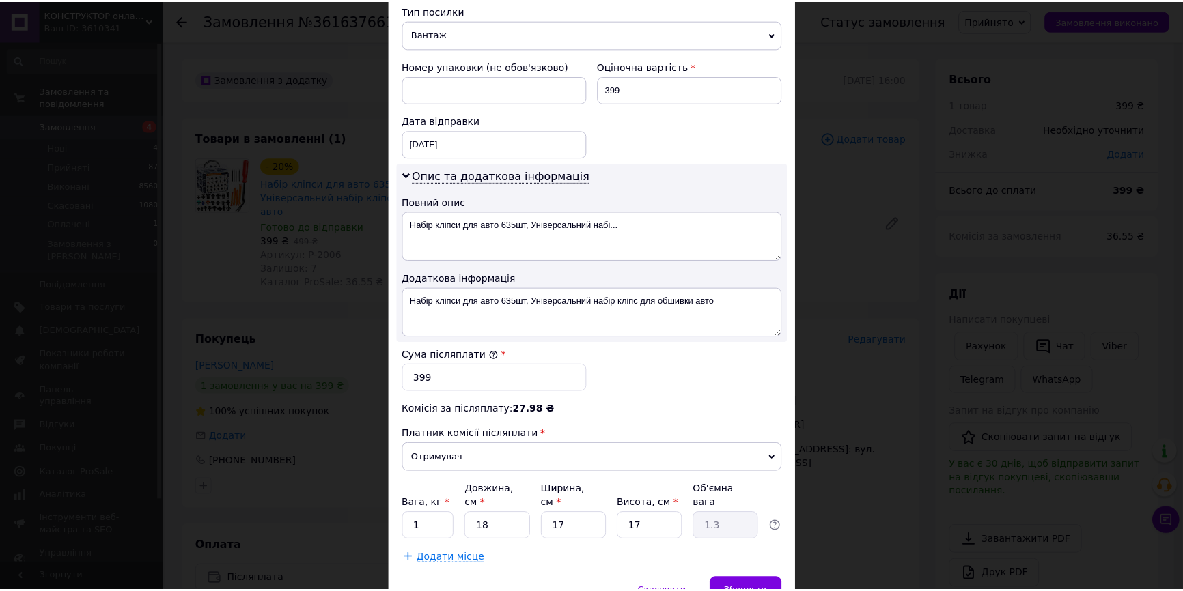
scroll to position [601, 0]
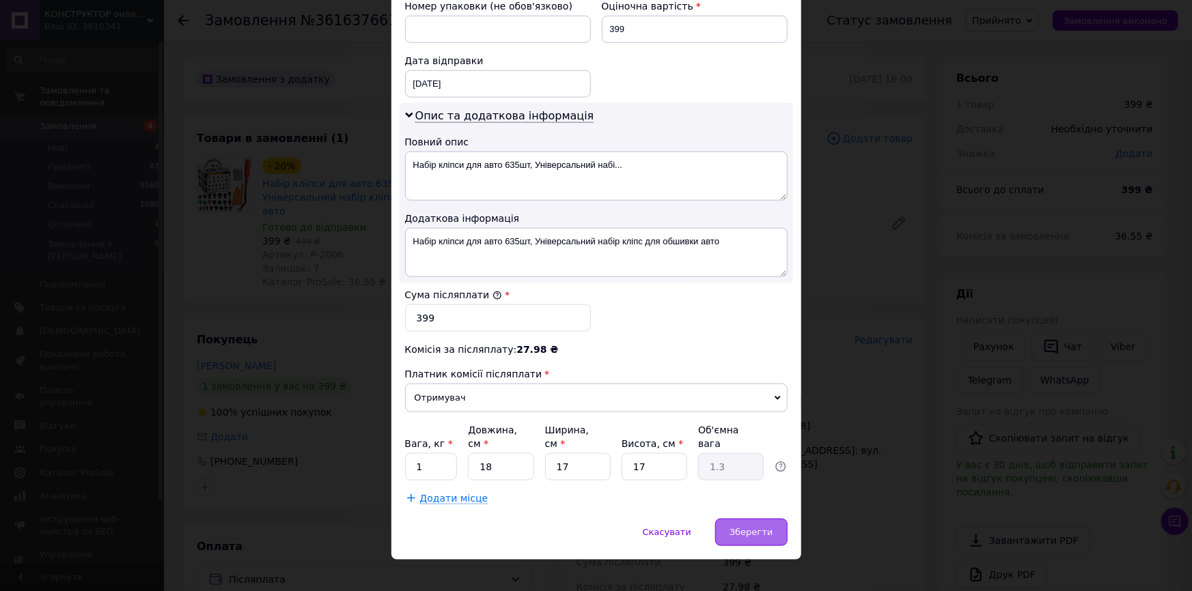
click at [766, 527] on span "Зберегти" at bounding box center [750, 532] width 43 height 10
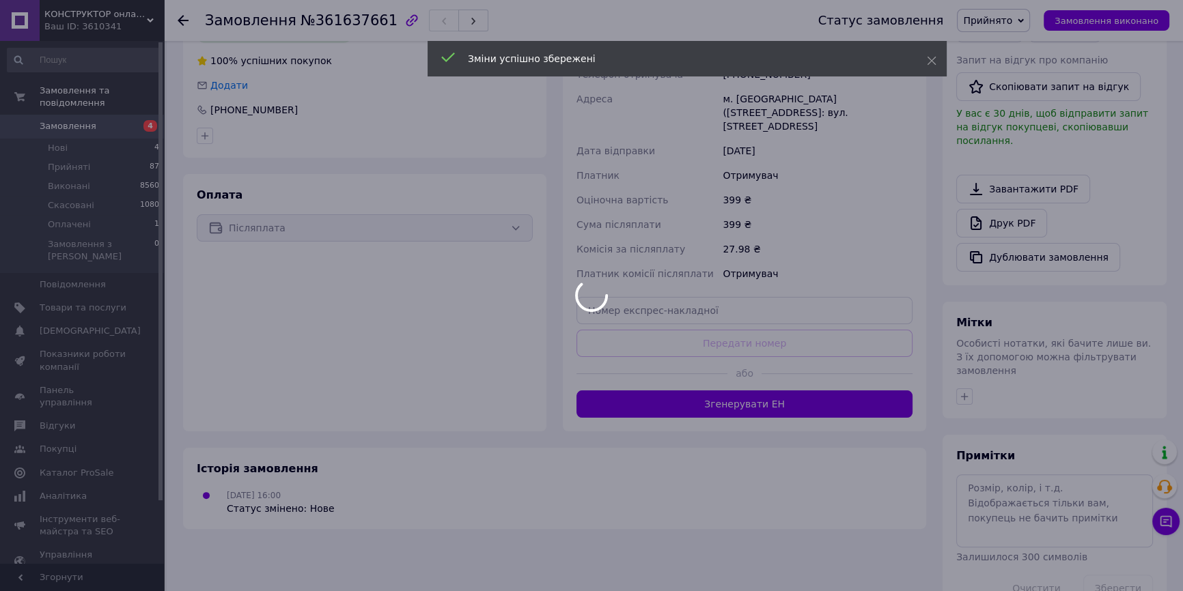
scroll to position [363, 0]
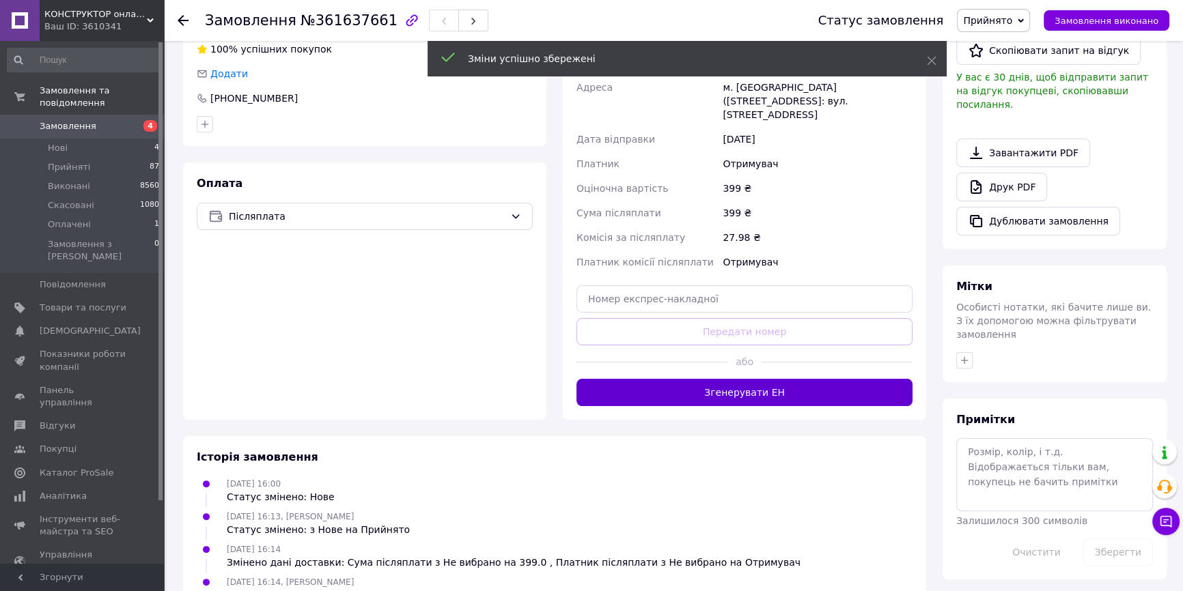
click at [751, 379] on button "Згенерувати ЕН" at bounding box center [744, 392] width 336 height 27
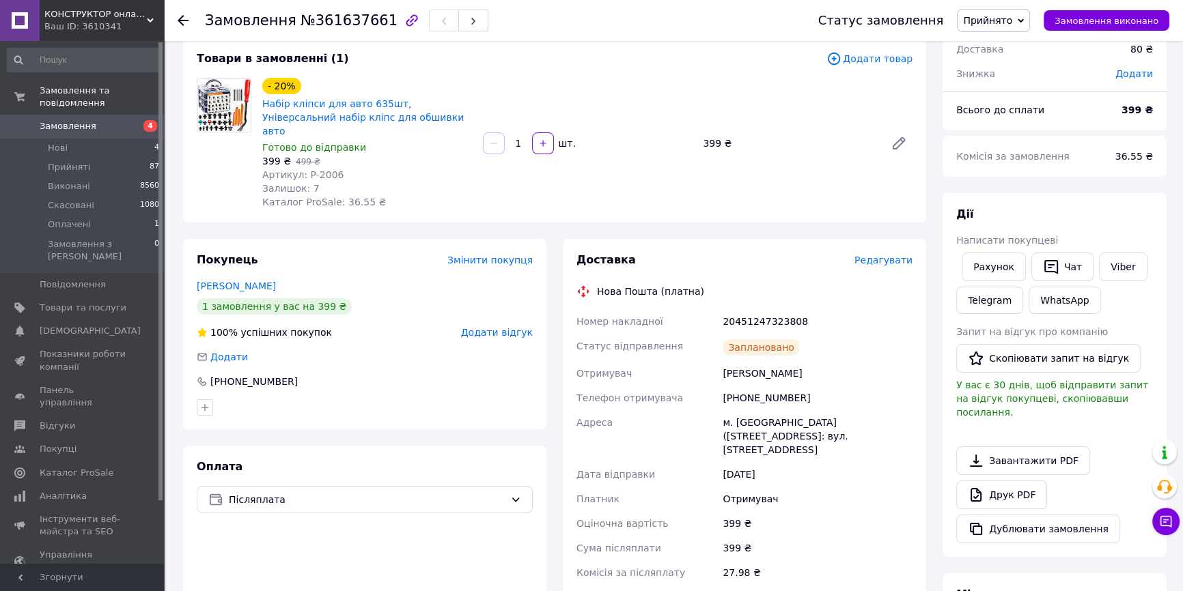
scroll to position [0, 0]
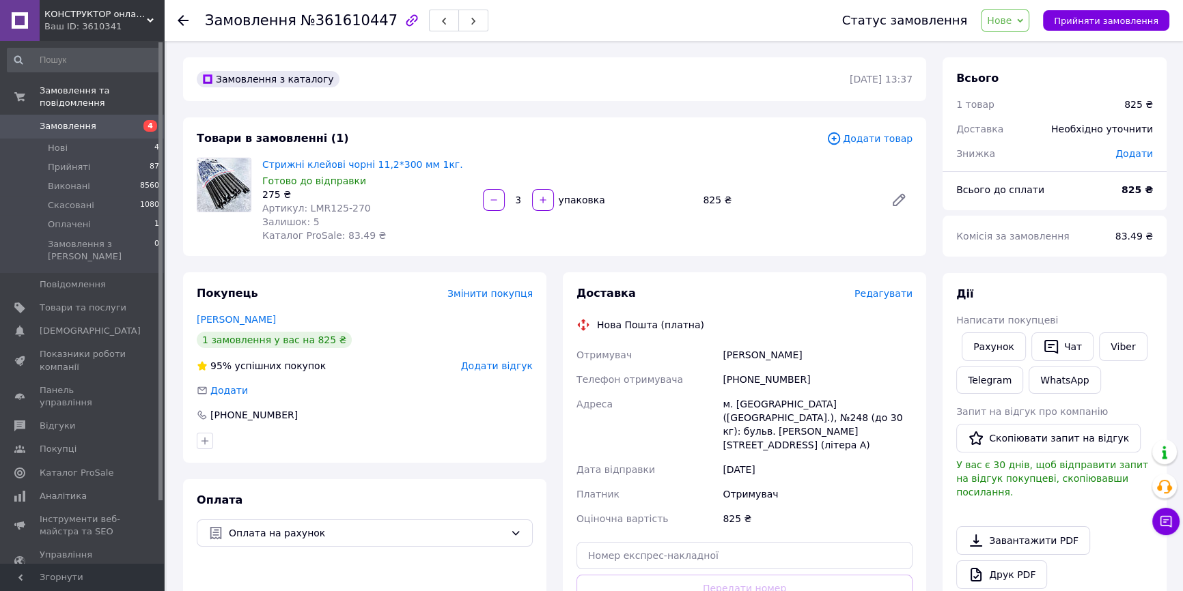
click at [1011, 16] on span "Нове" at bounding box center [999, 20] width 25 height 11
click at [1024, 111] on li "Оплачено" at bounding box center [1012, 109] width 63 height 20
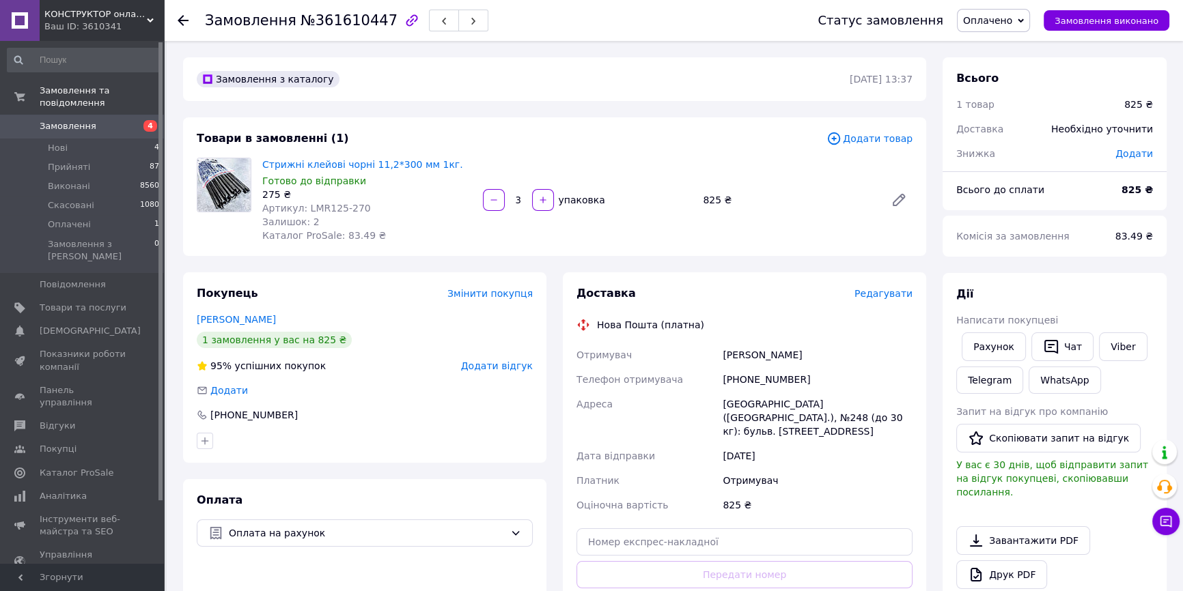
click at [888, 297] on span "Редагувати" at bounding box center [883, 293] width 58 height 11
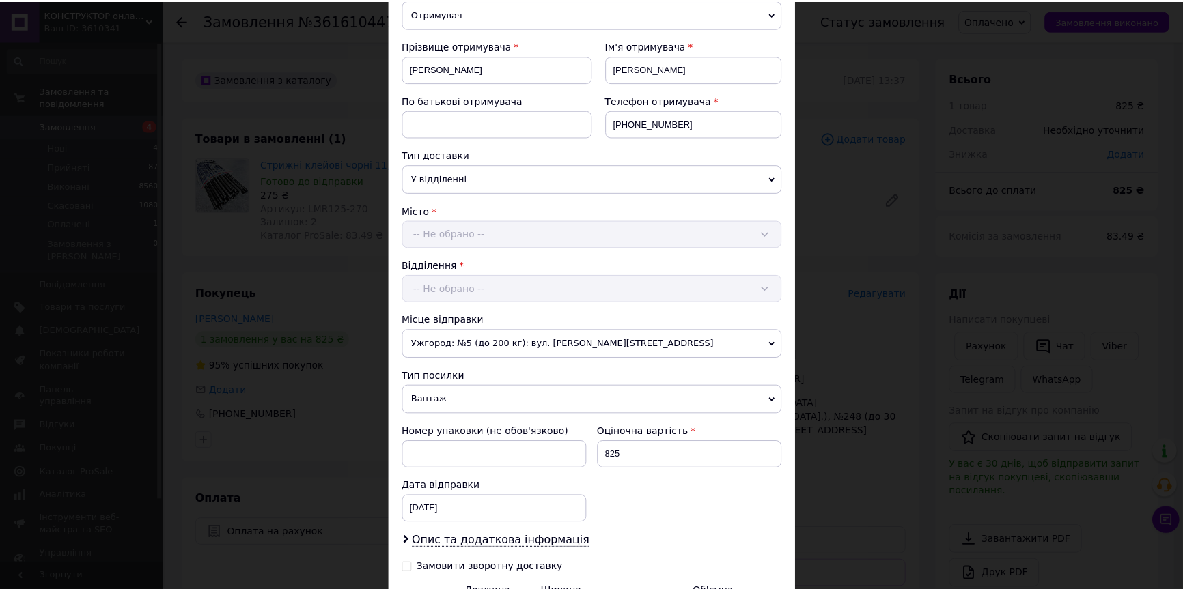
scroll to position [337, 0]
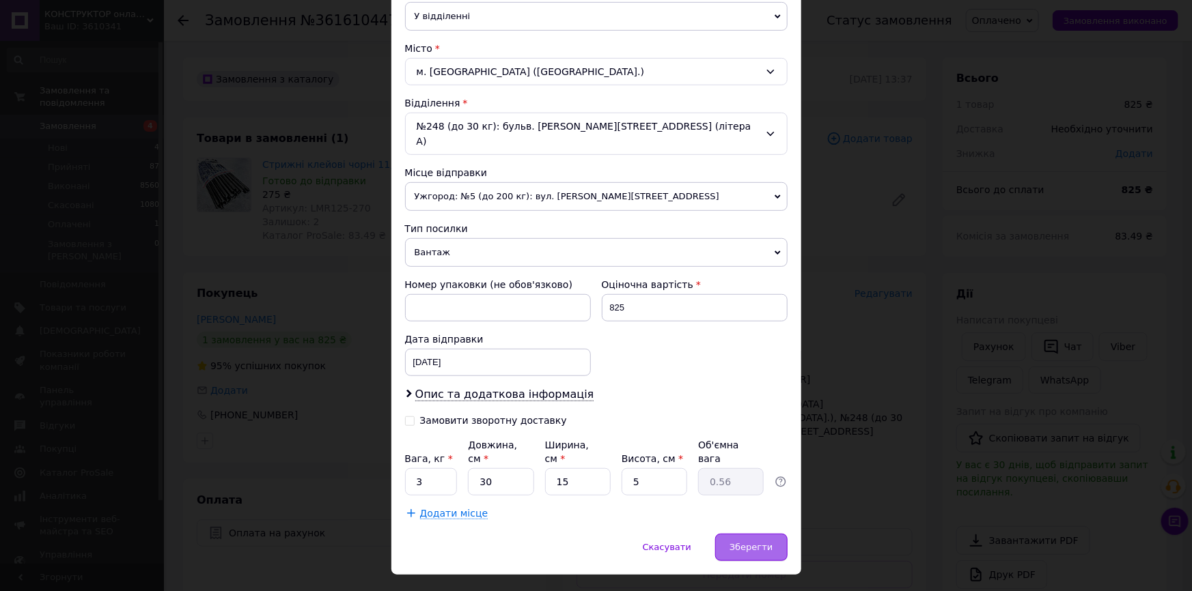
click at [742, 542] on span "Зберегти" at bounding box center [750, 547] width 43 height 10
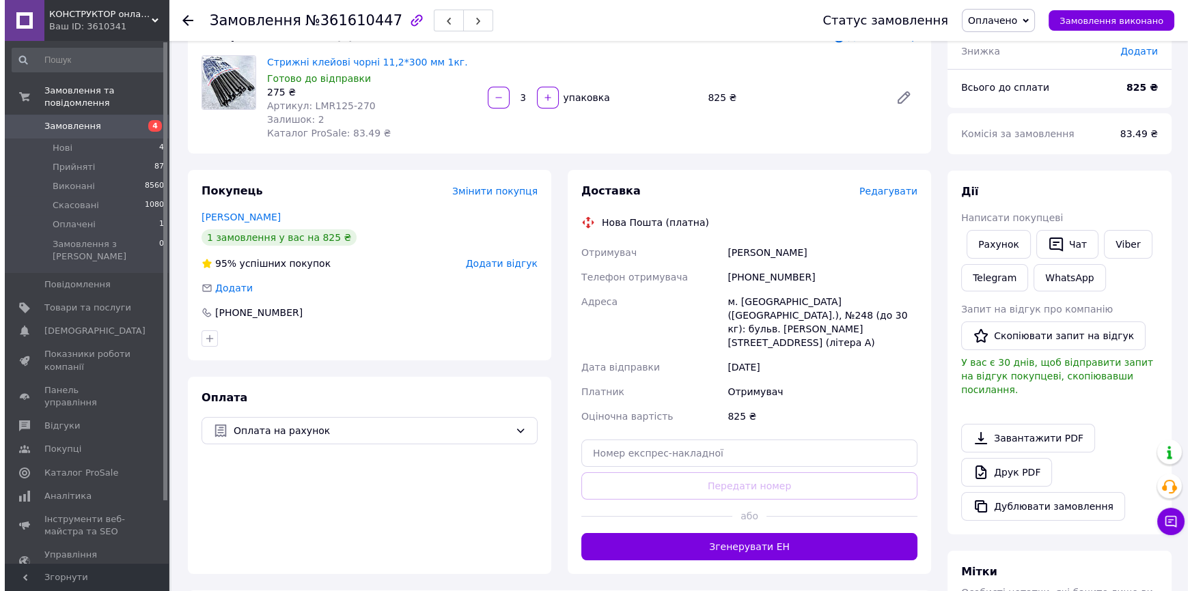
scroll to position [248, 0]
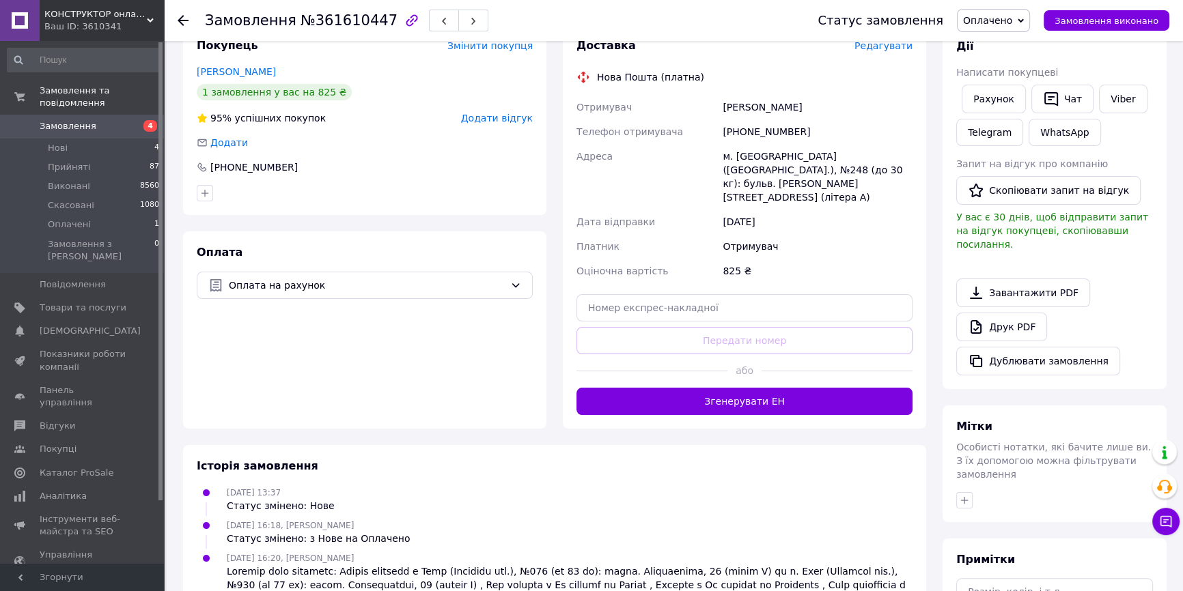
click at [901, 45] on span "Редагувати" at bounding box center [883, 45] width 58 height 11
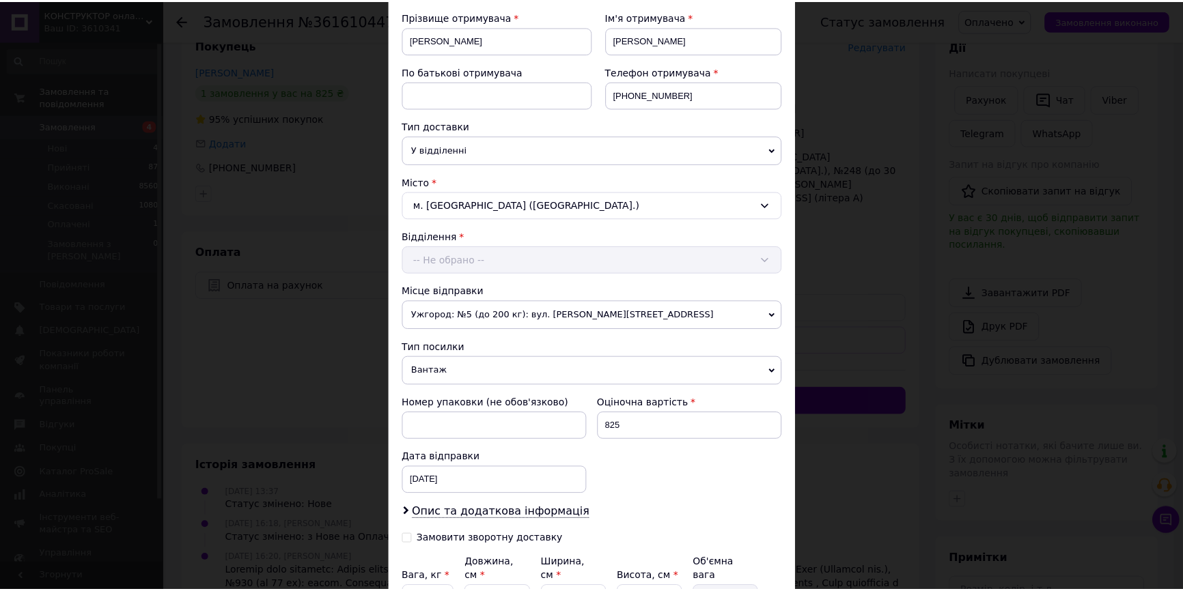
scroll to position [337, 0]
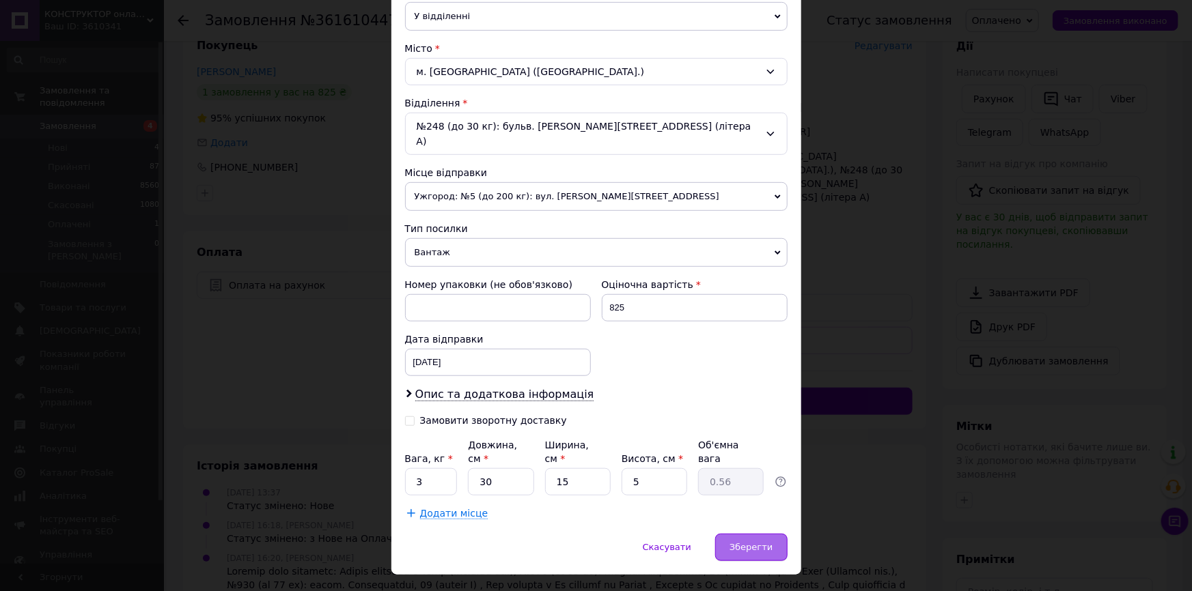
click at [750, 542] on span "Зберегти" at bounding box center [750, 547] width 43 height 10
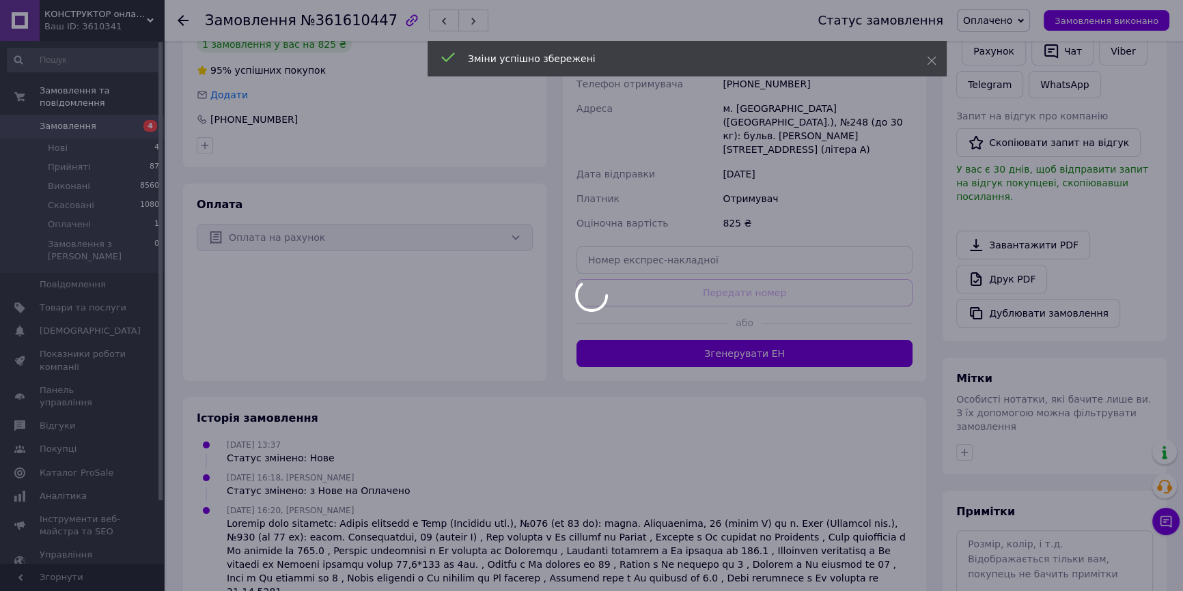
scroll to position [310, 0]
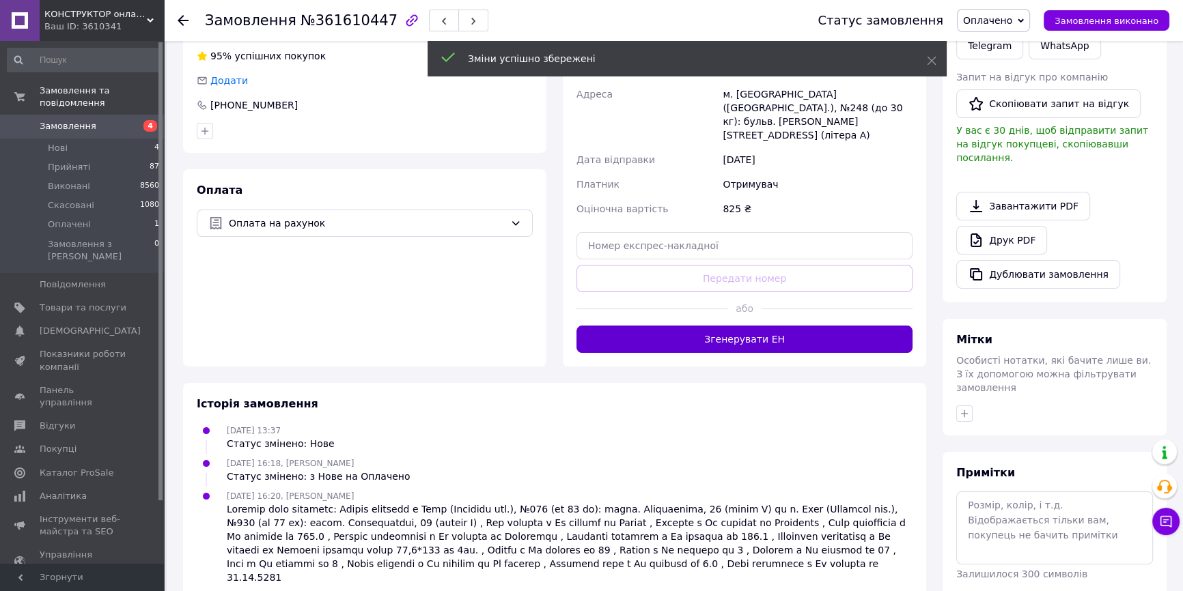
click at [757, 326] on button "Згенерувати ЕН" at bounding box center [744, 339] width 336 height 27
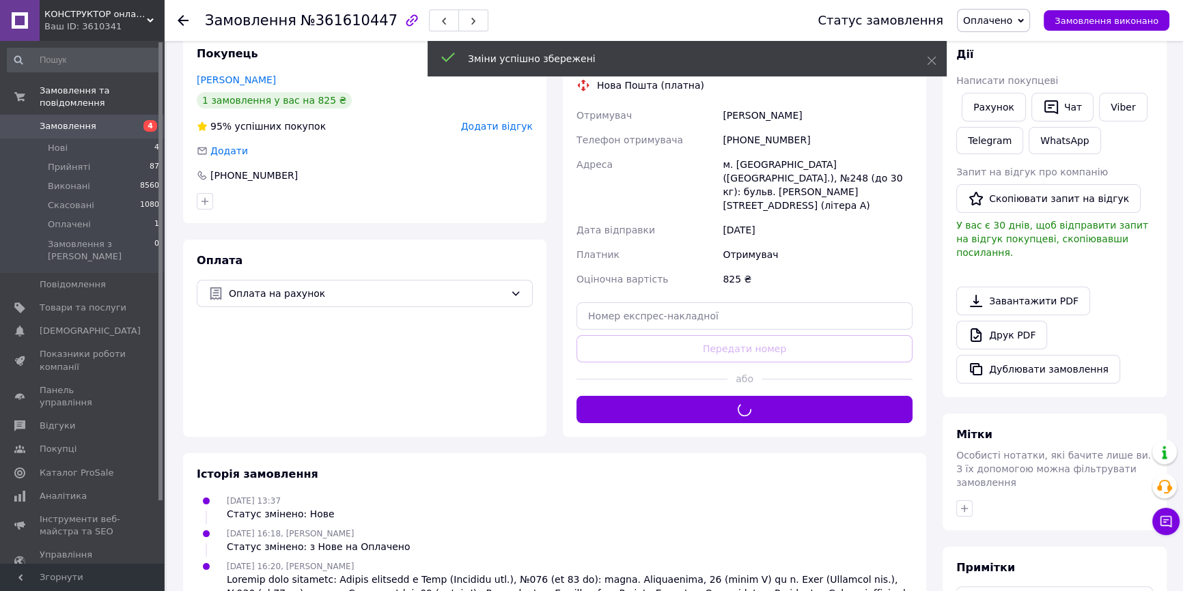
scroll to position [124, 0]
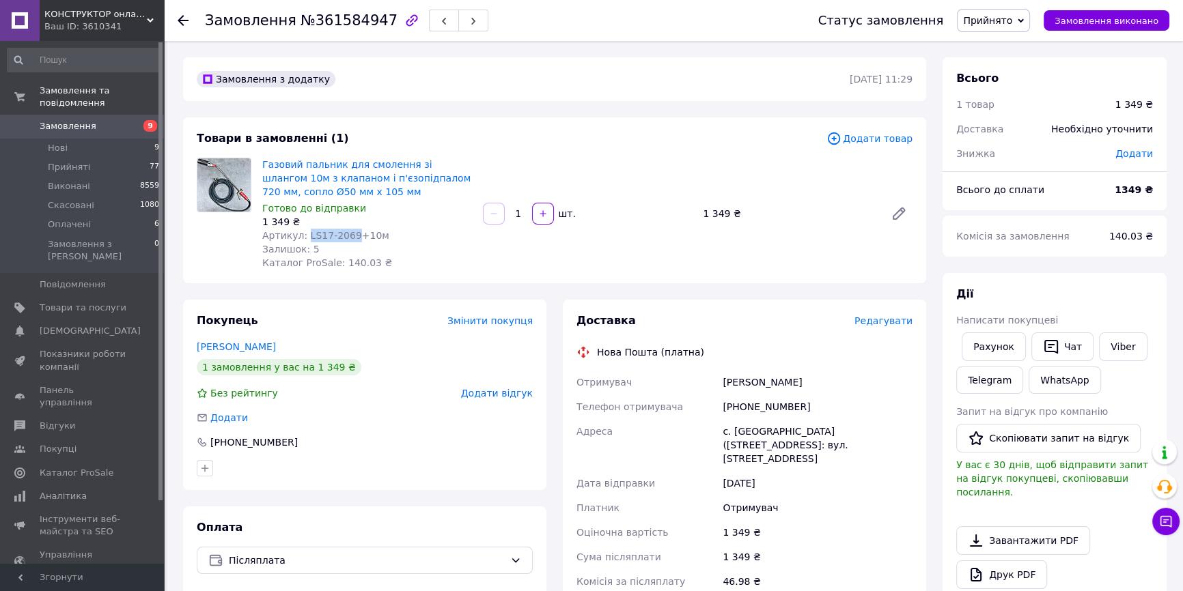
drag, startPoint x: 348, startPoint y: 234, endPoint x: 303, endPoint y: 232, distance: 44.4
click at [303, 232] on span "Артикул: LS17-2069+10м" at bounding box center [325, 235] width 127 height 11
copy span "LS17-2069"
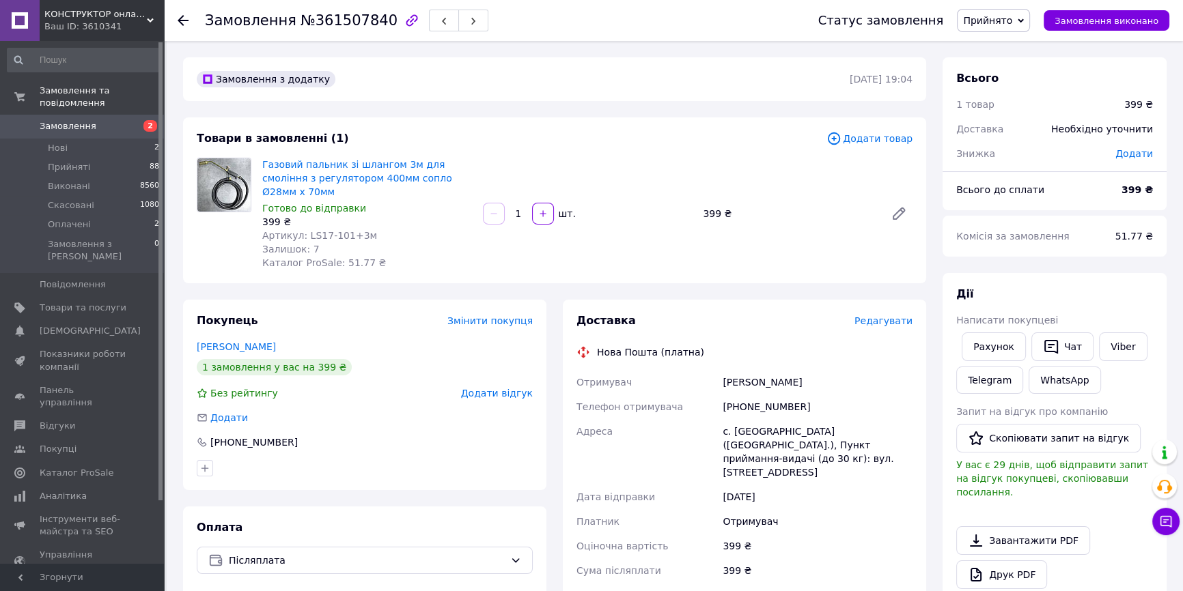
click at [888, 316] on span "Редагувати" at bounding box center [883, 321] width 58 height 11
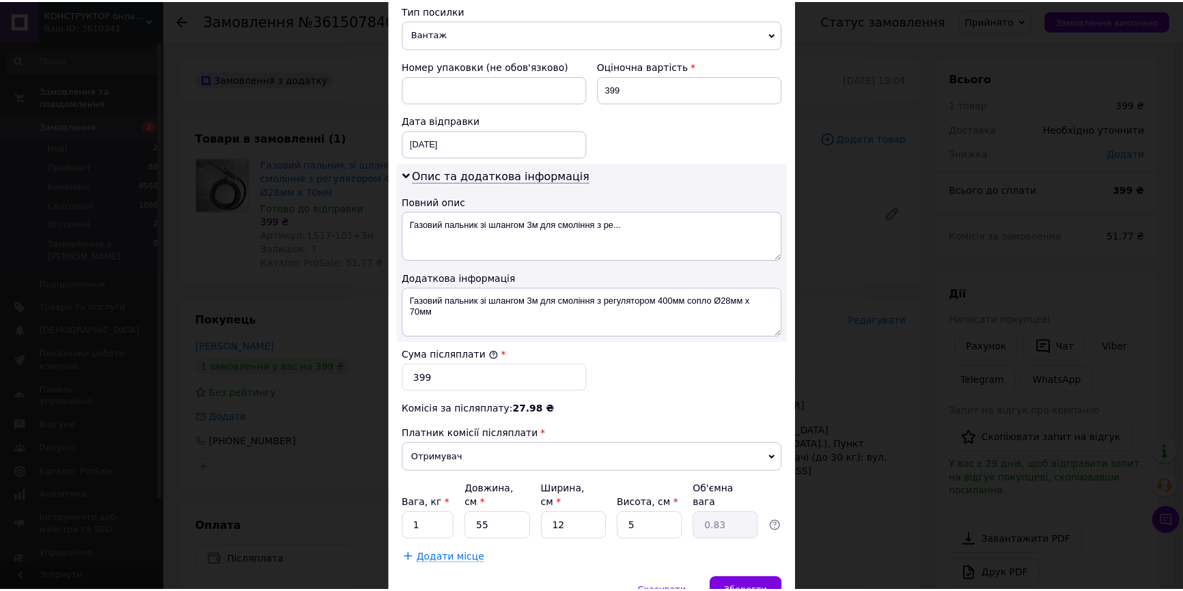
scroll to position [601, 0]
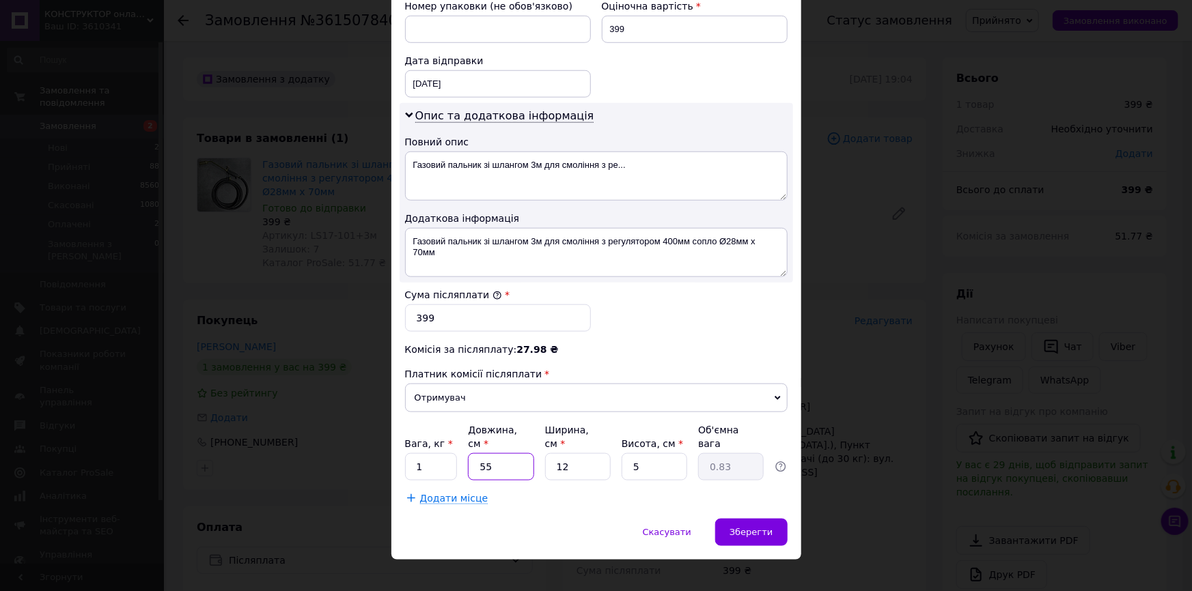
drag, startPoint x: 511, startPoint y: 453, endPoint x: 475, endPoint y: 451, distance: 36.3
click at [475, 453] on input "55" at bounding box center [501, 466] width 66 height 27
type input "4"
type input "0.1"
type input "40"
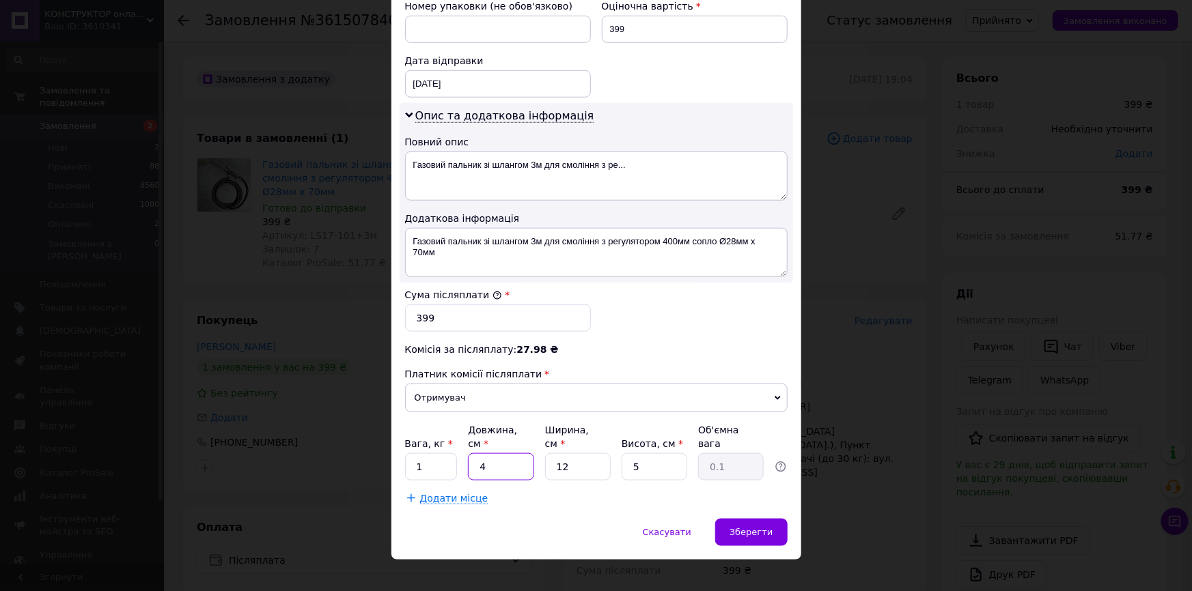
type input "0.6"
type input "40"
click at [732, 519] on div "Зберегти" at bounding box center [751, 532] width 72 height 27
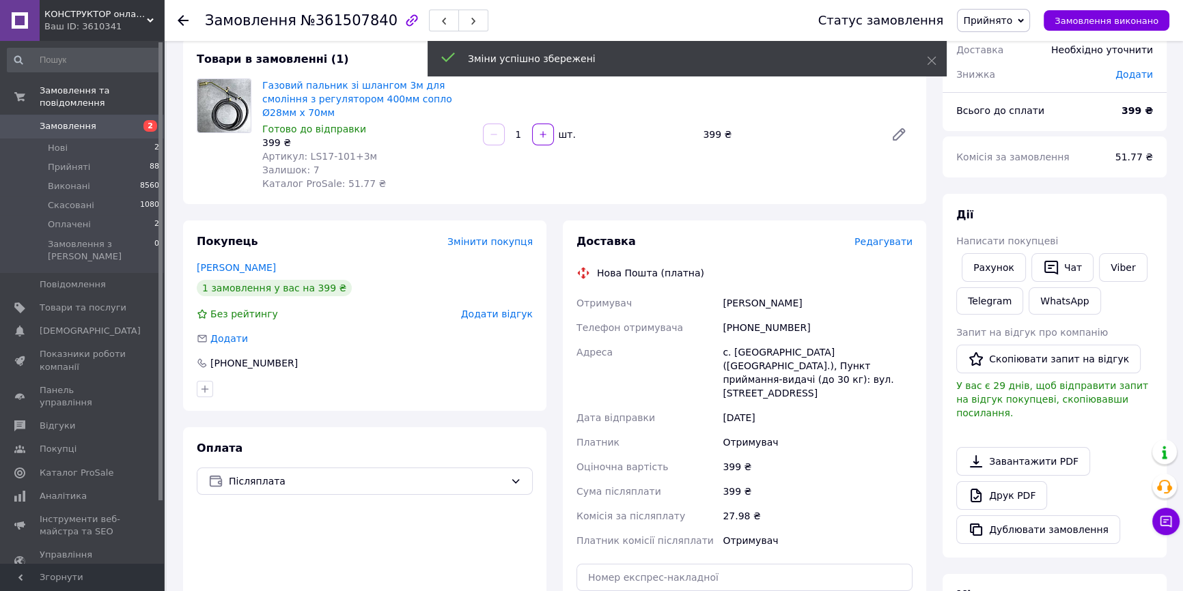
scroll to position [0, 0]
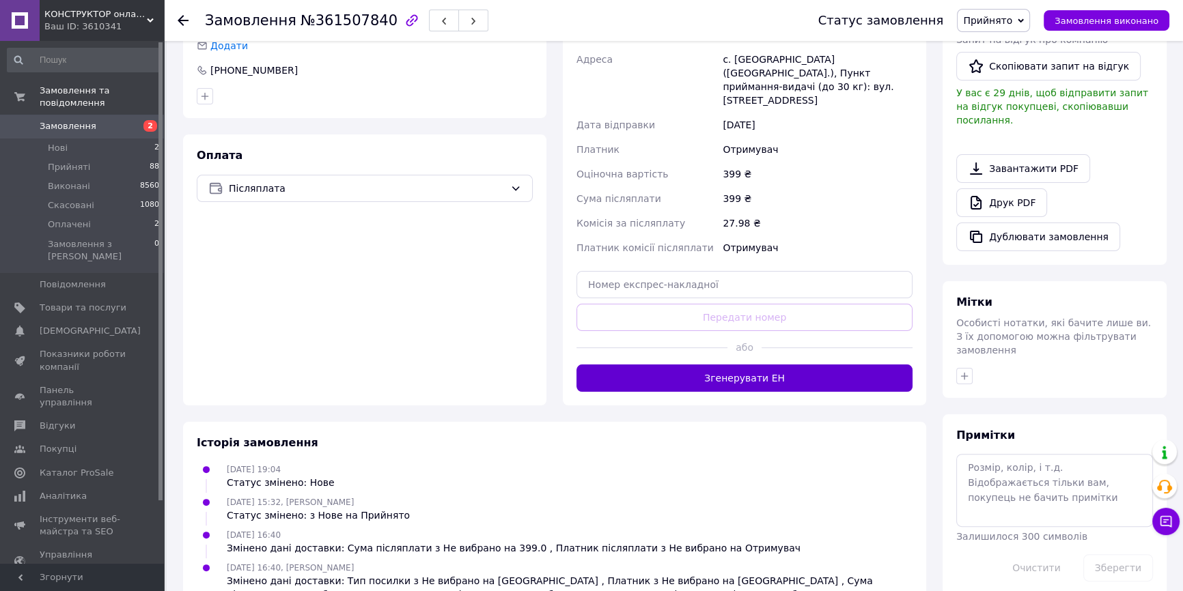
click at [755, 365] on button "Згенерувати ЕН" at bounding box center [744, 378] width 336 height 27
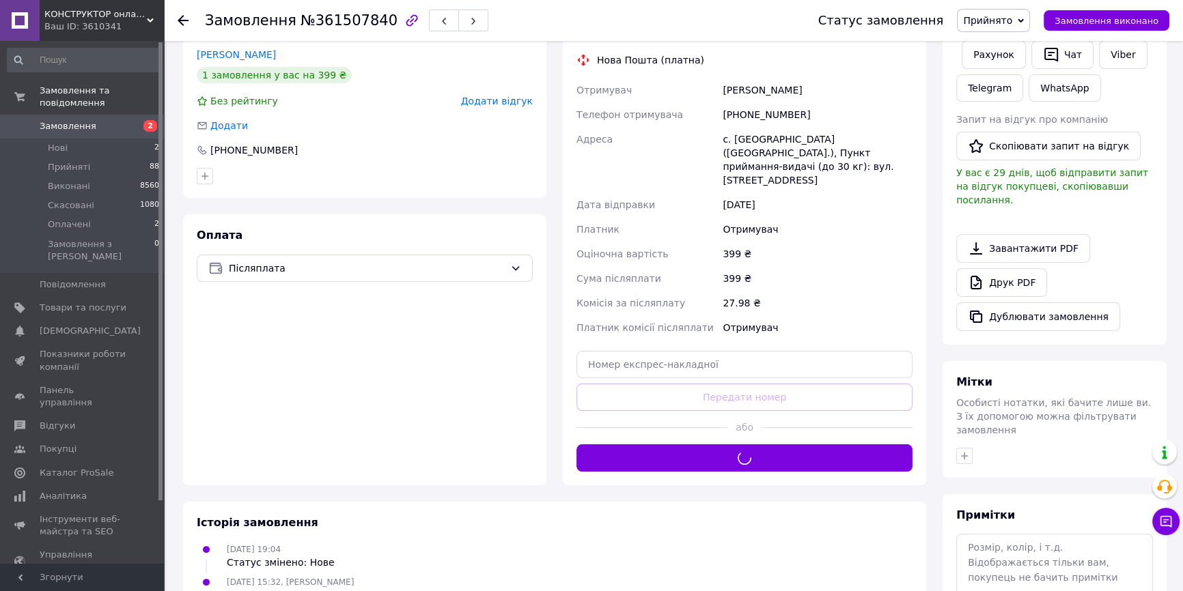
scroll to position [186, 0]
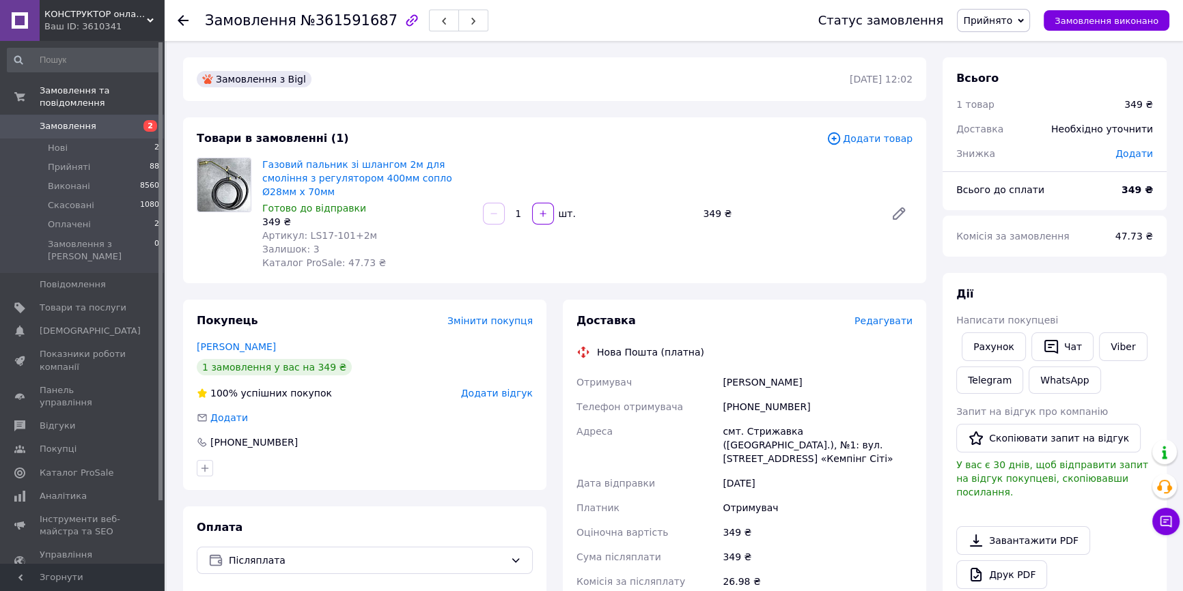
click at [871, 316] on span "Редагувати" at bounding box center [883, 321] width 58 height 11
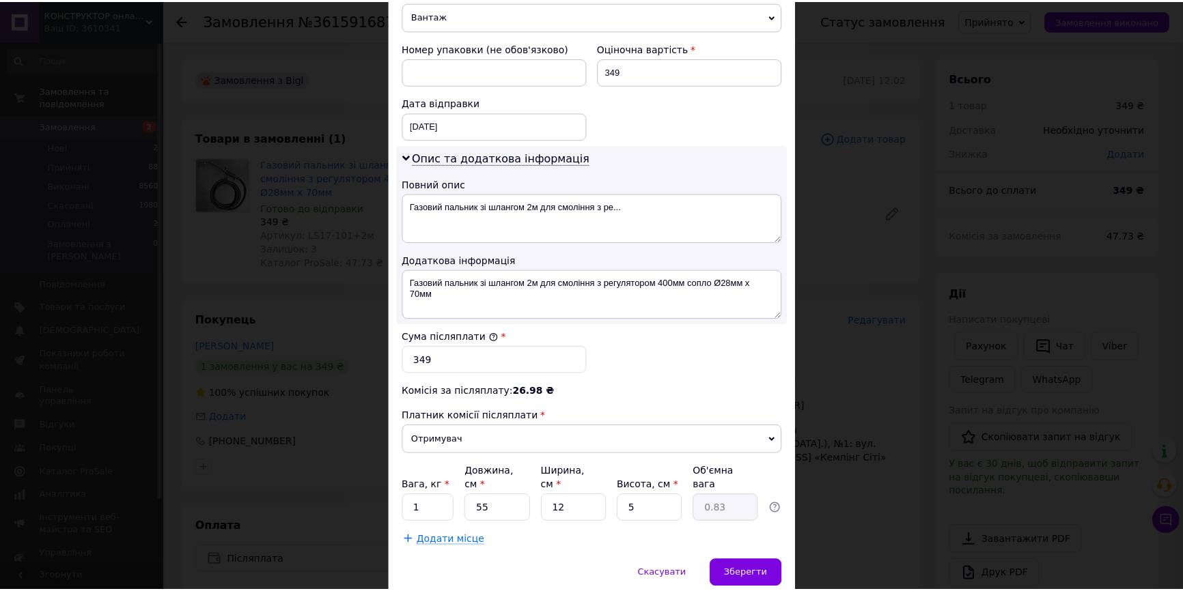
scroll to position [601, 0]
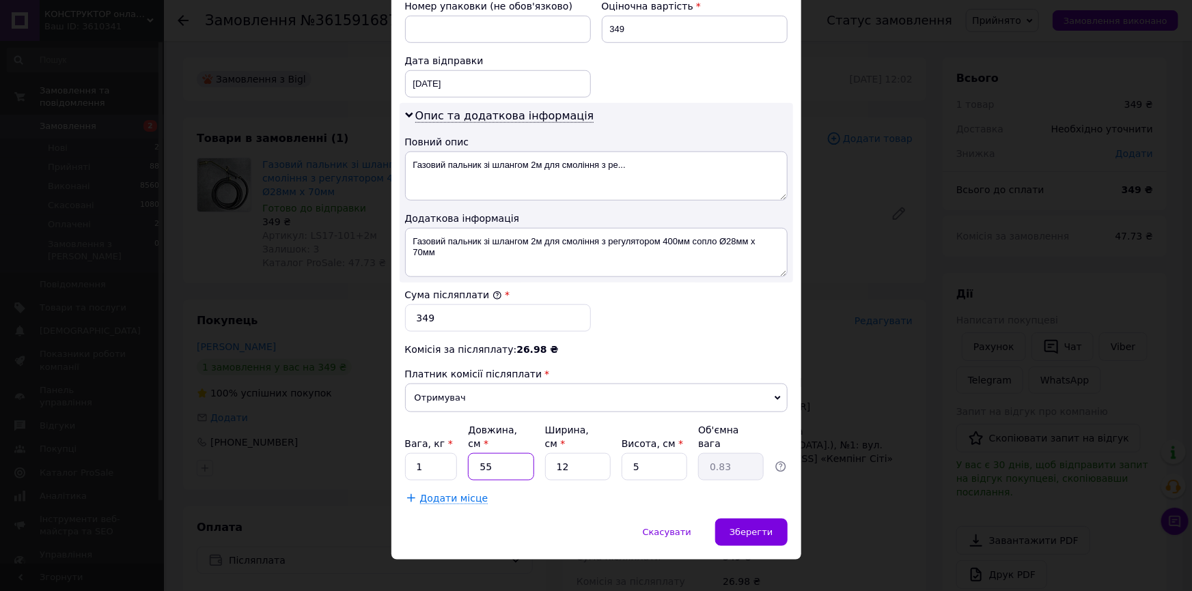
drag, startPoint x: 509, startPoint y: 452, endPoint x: 475, endPoint y: 452, distance: 33.5
click at [475, 453] on input "55" at bounding box center [501, 466] width 66 height 27
type input "4"
type input "0.1"
type input "40"
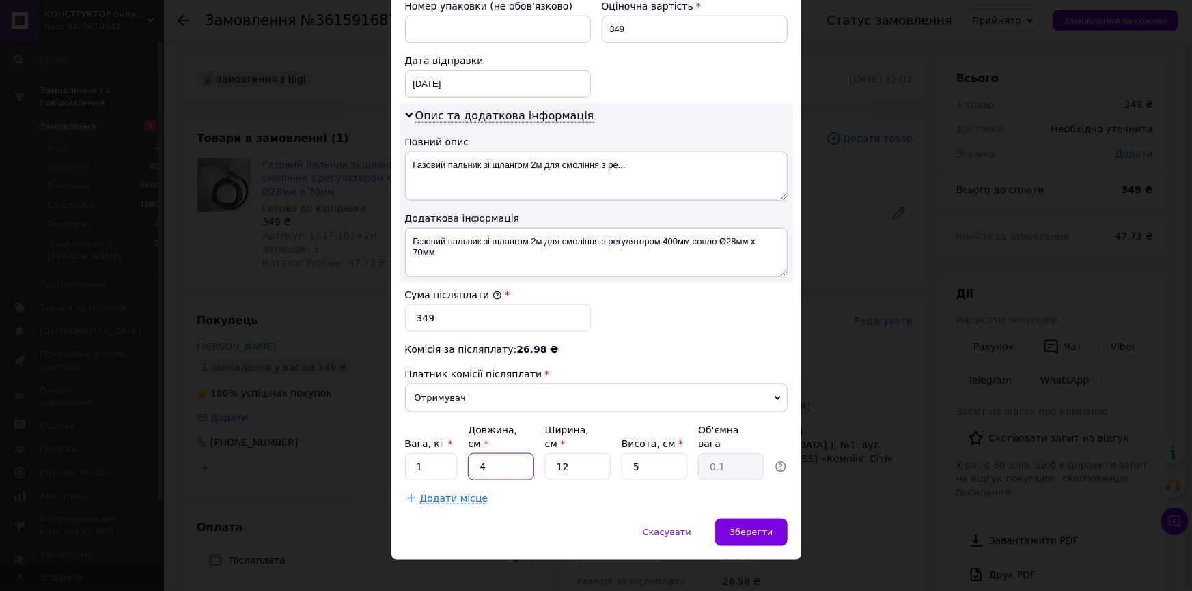
type input "0.6"
type input "40"
click at [758, 527] on span "Зберегти" at bounding box center [750, 532] width 43 height 10
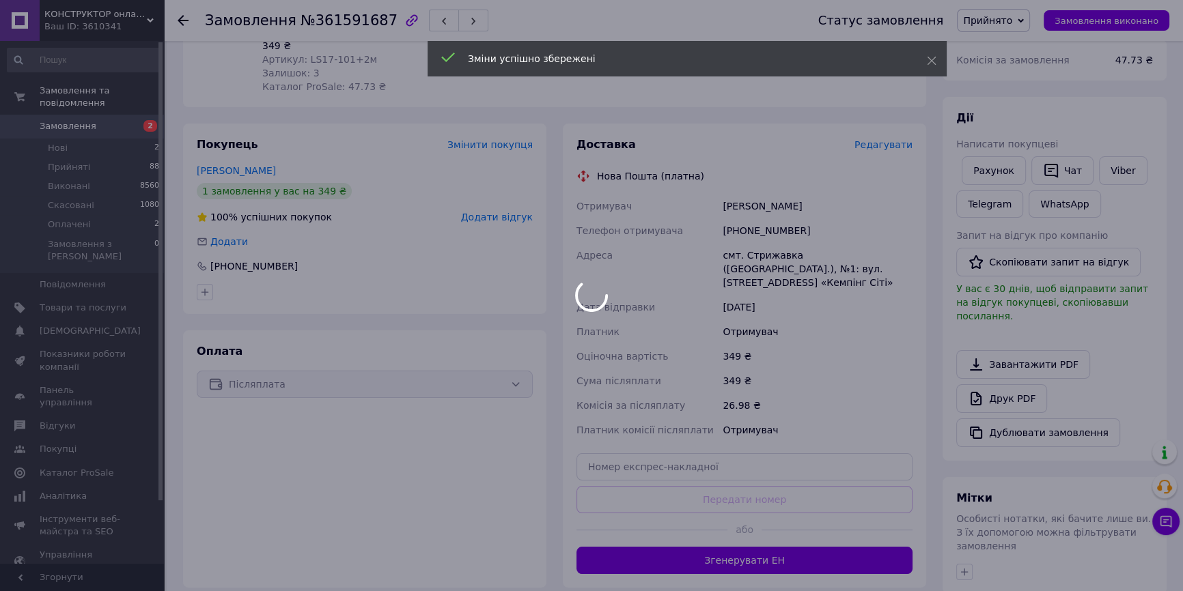
scroll to position [248, 0]
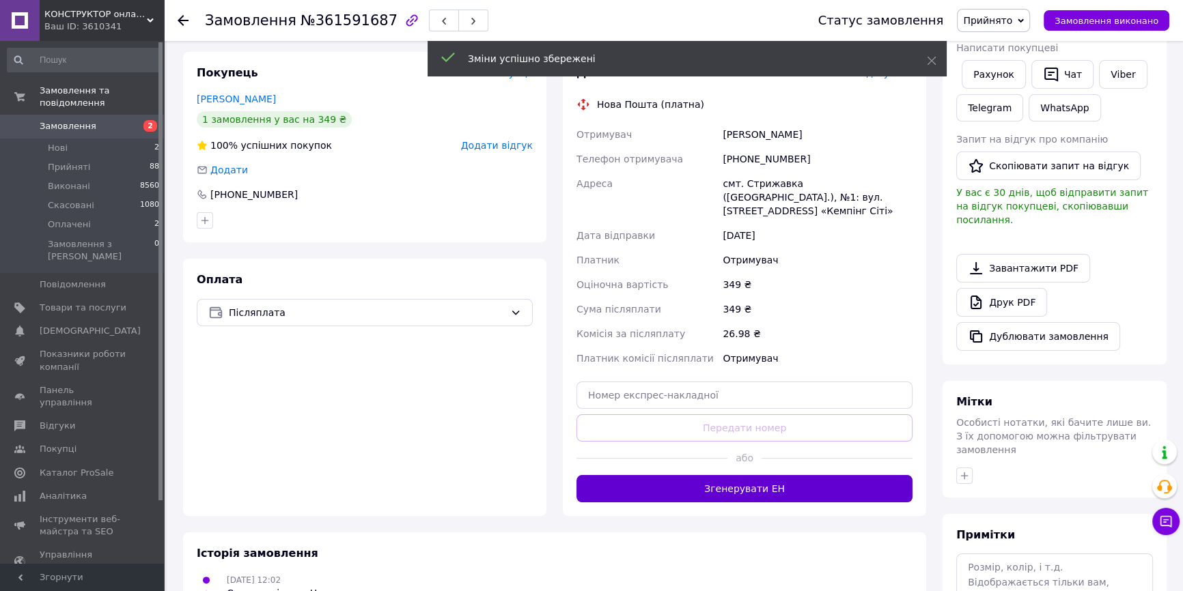
click at [757, 475] on button "Згенерувати ЕН" at bounding box center [744, 488] width 336 height 27
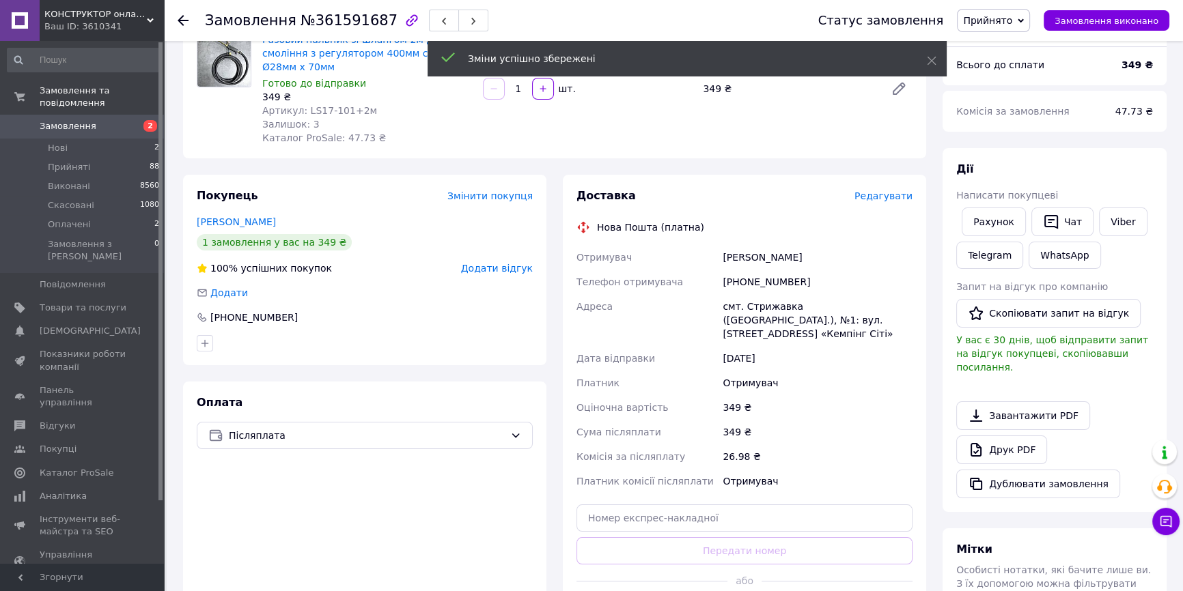
scroll to position [124, 0]
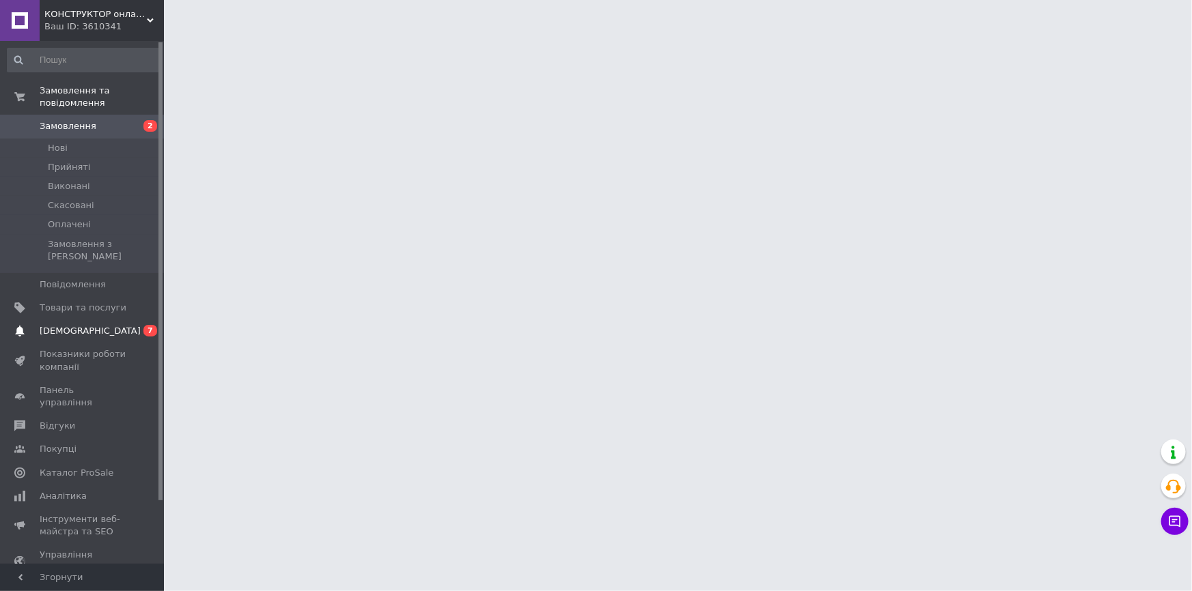
click at [66, 325] on span "[DEMOGRAPHIC_DATA]" at bounding box center [90, 331] width 101 height 12
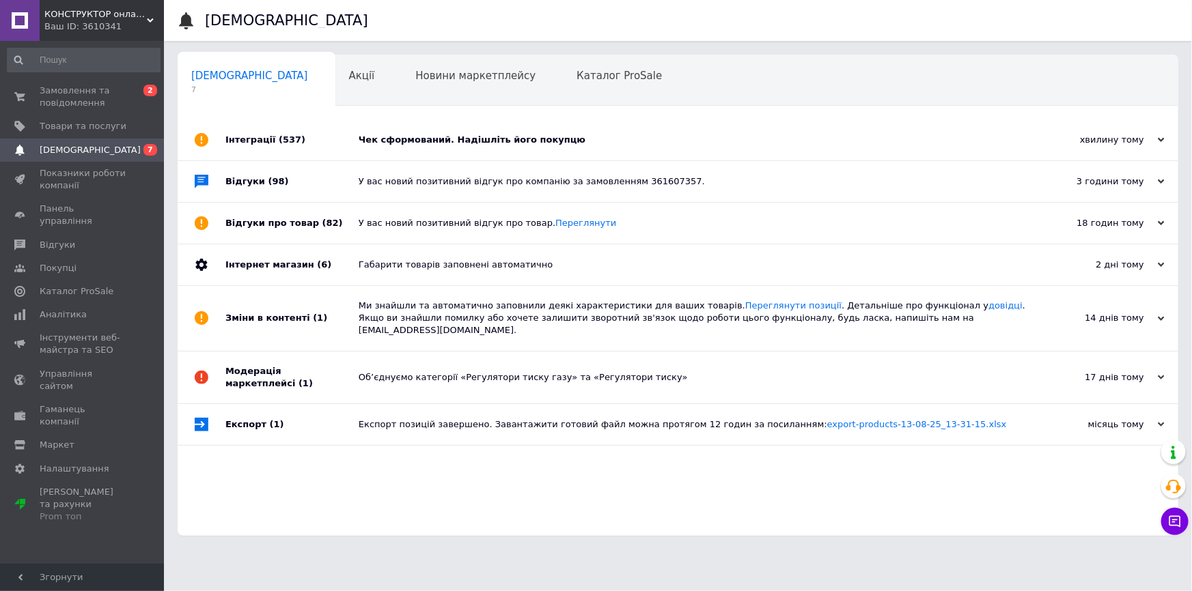
click at [404, 143] on div "Чек сформований. Надішліть його покупцю" at bounding box center [693, 140] width 669 height 12
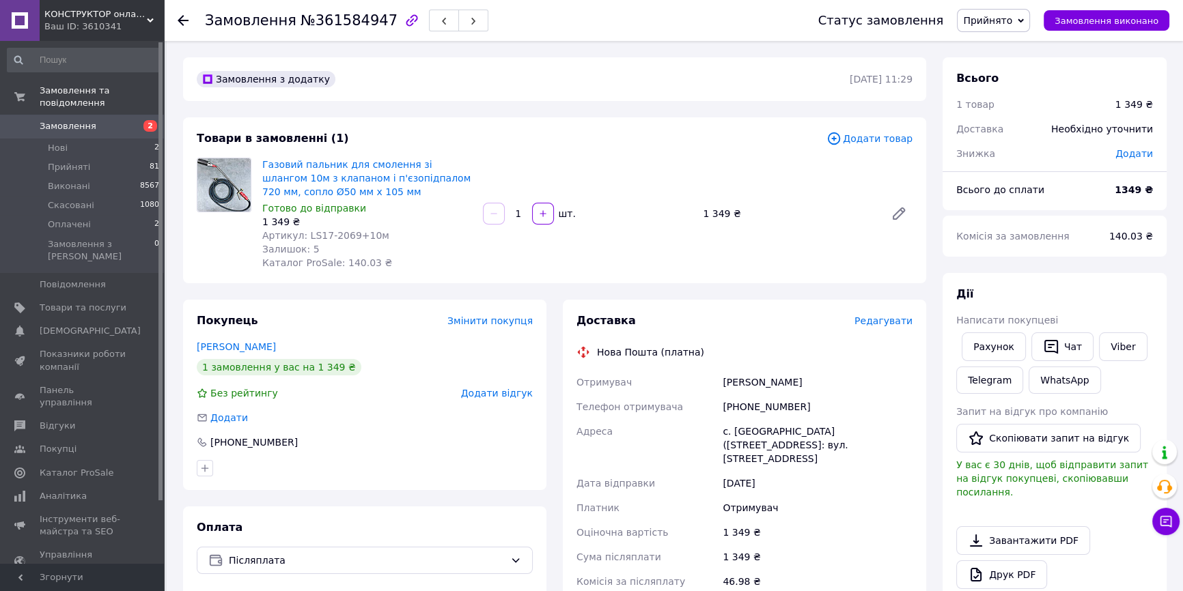
click at [903, 324] on span "Редагувати" at bounding box center [883, 321] width 58 height 11
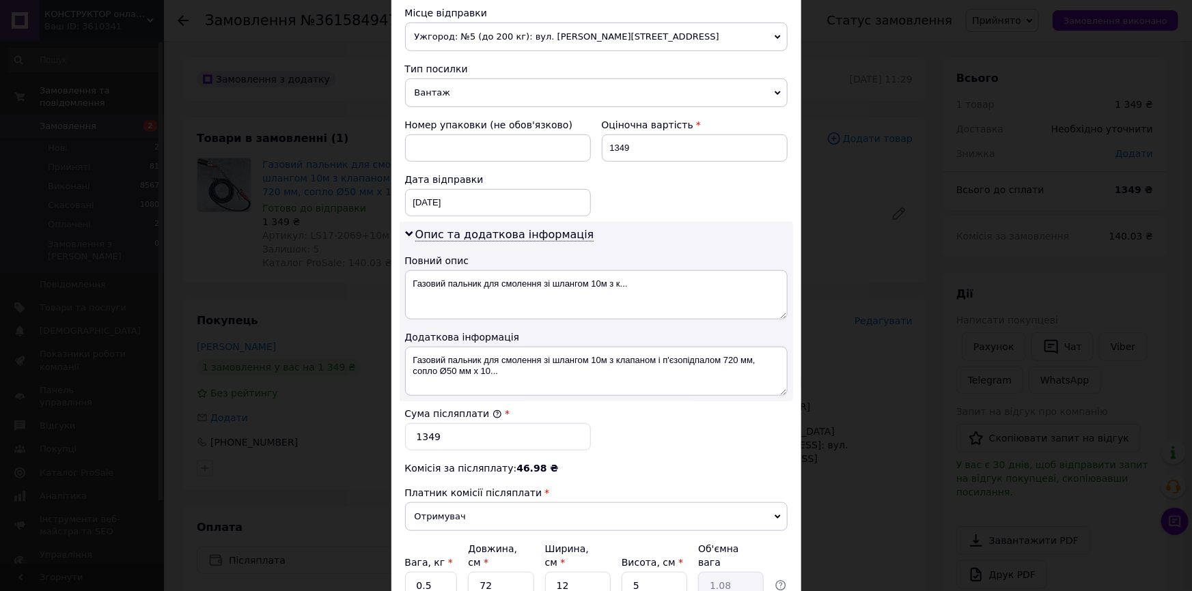
scroll to position [496, 0]
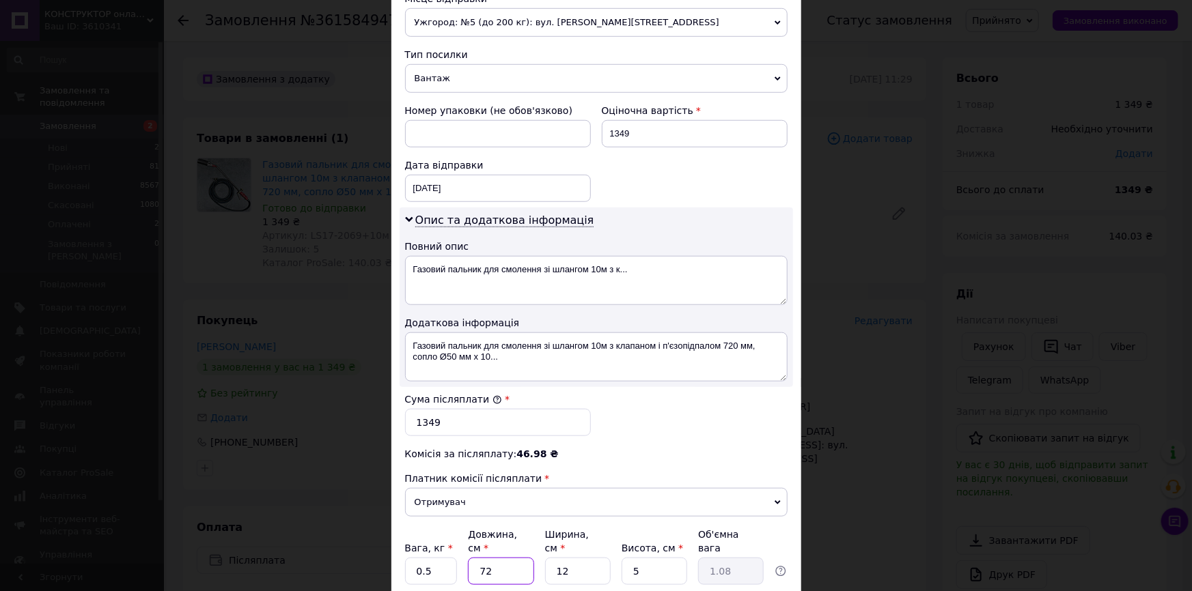
drag, startPoint x: 500, startPoint y: 553, endPoint x: 466, endPoint y: 553, distance: 33.5
click at [468, 558] on input "72" at bounding box center [501, 571] width 66 height 27
type input "1"
type input "0.1"
type input "12"
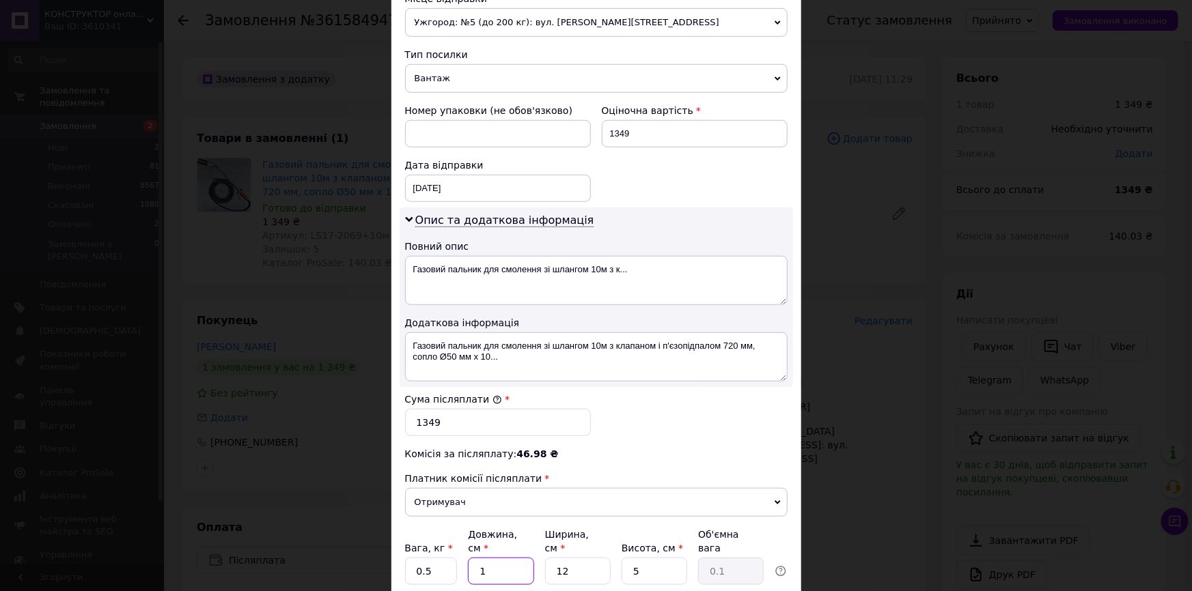
type input "0.18"
type input "120"
type input "1.8"
type input "120"
drag, startPoint x: 574, startPoint y: 557, endPoint x: 546, endPoint y: 561, distance: 27.7
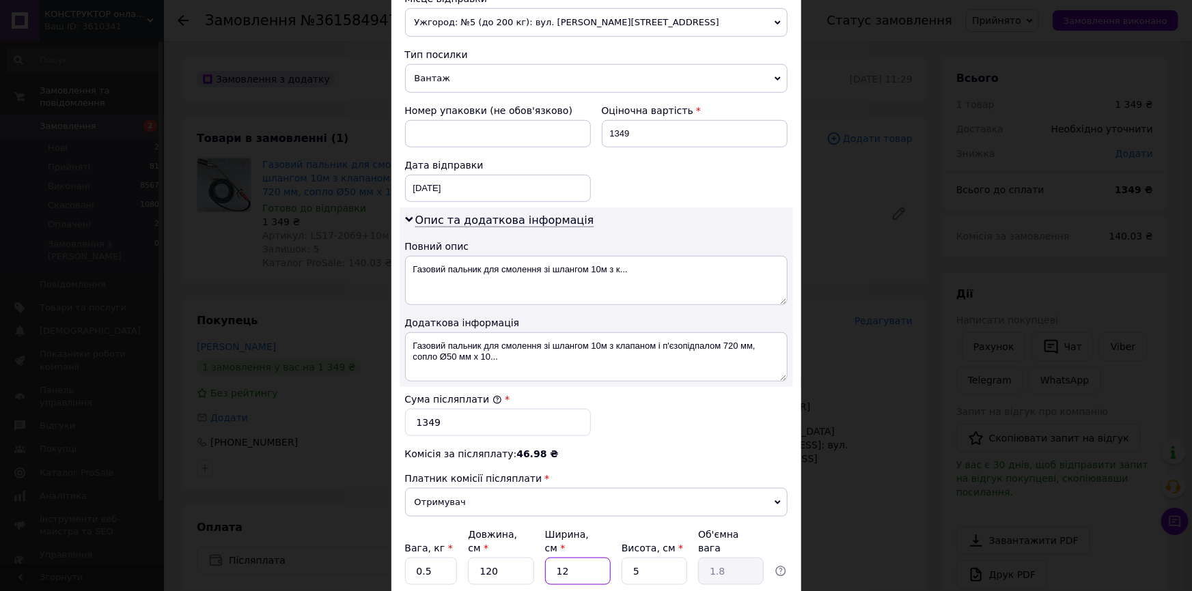
click at [546, 561] on input "12" at bounding box center [578, 571] width 66 height 27
type input "1"
type input "0.15"
type input "14"
type input "2.1"
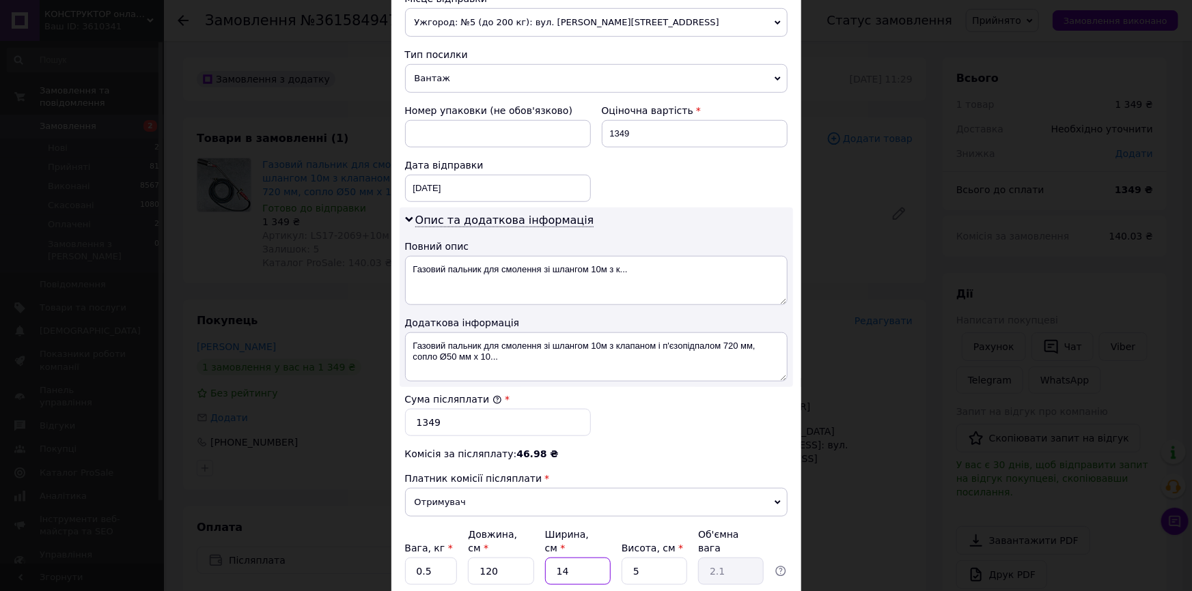
type input "14"
drag, startPoint x: 632, startPoint y: 555, endPoint x: 618, endPoint y: 558, distance: 14.7
click at [618, 558] on div "Вага, кг * 0.5 Довжина, см * 120 Ширина, см * 14 Висота, см * 5 Об'ємна вага 2.1" at bounding box center [596, 556] width 382 height 57
type input "1"
type input "0.42"
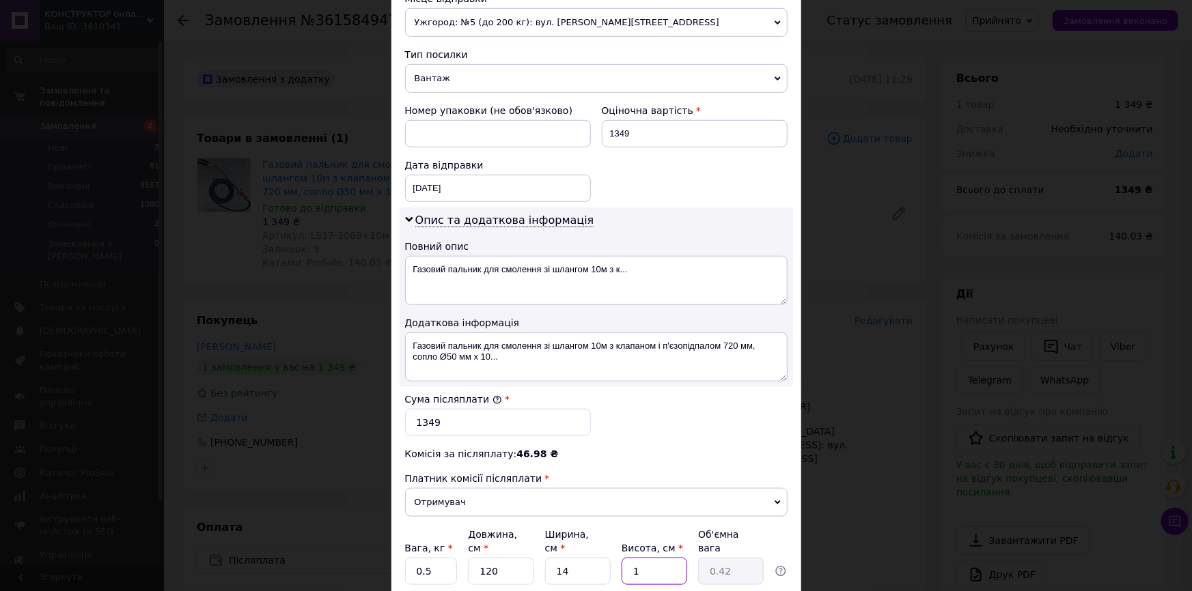
type input "11"
type input "4.62"
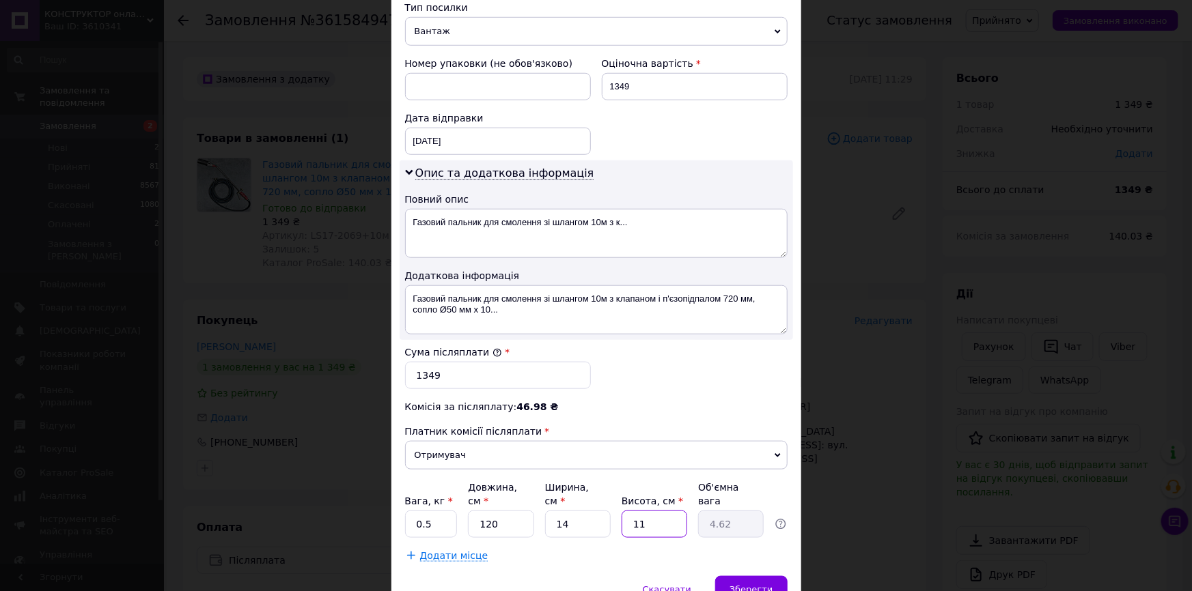
scroll to position [601, 0]
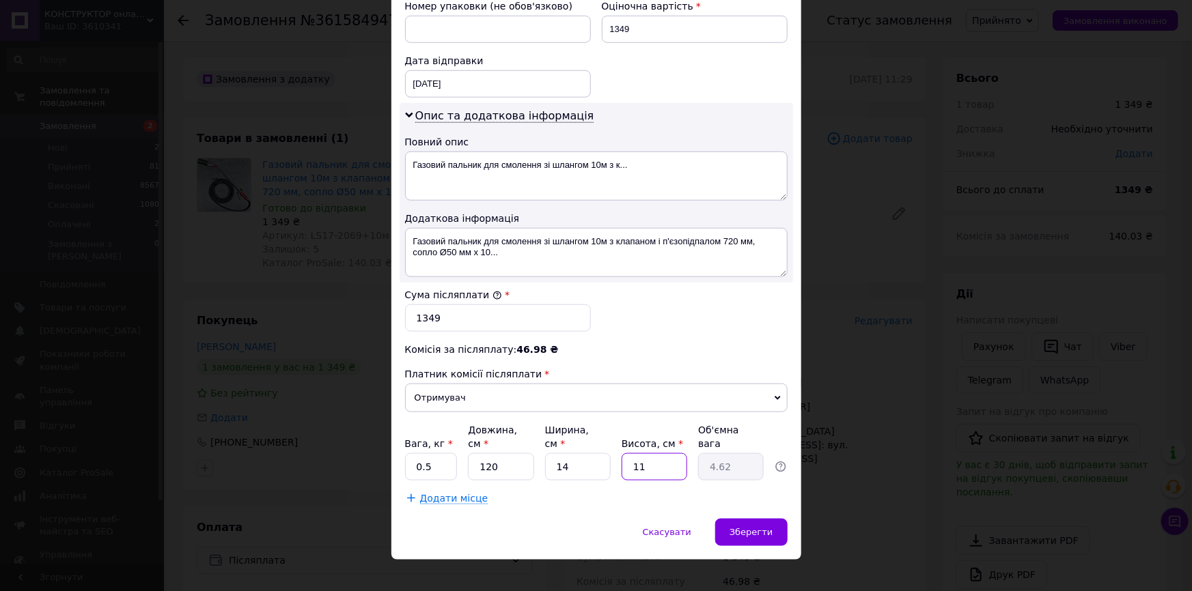
type input "11"
drag, startPoint x: 428, startPoint y: 453, endPoint x: 414, endPoint y: 455, distance: 13.8
click at [414, 455] on input "0.5" at bounding box center [431, 466] width 53 height 27
type input "4"
type input "3"
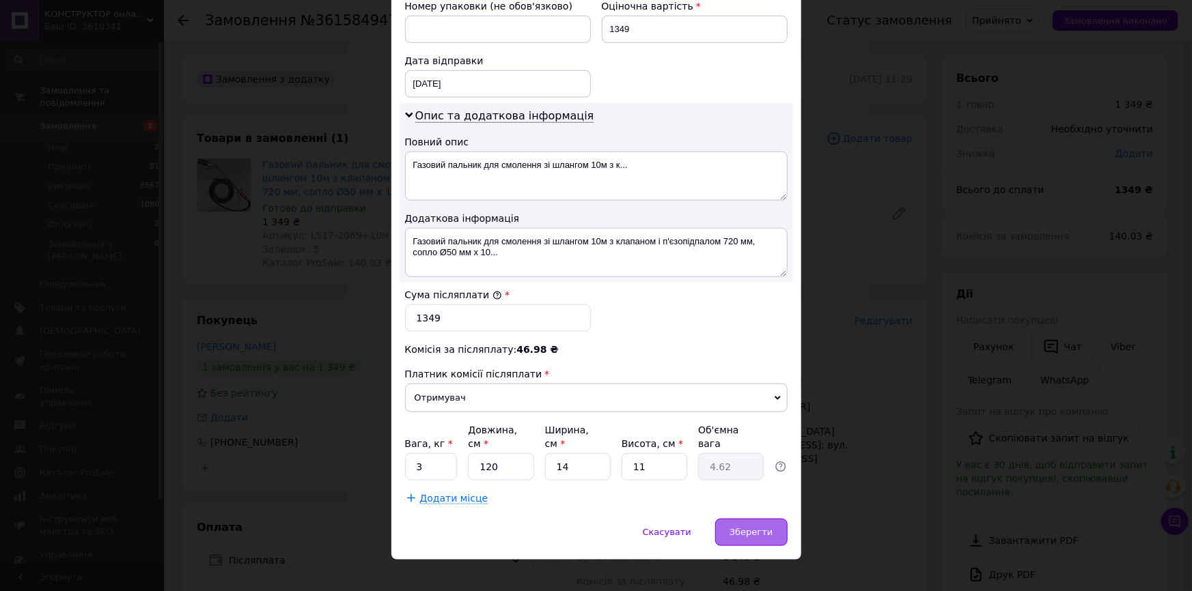
click at [736, 527] on span "Зберегти" at bounding box center [750, 532] width 43 height 10
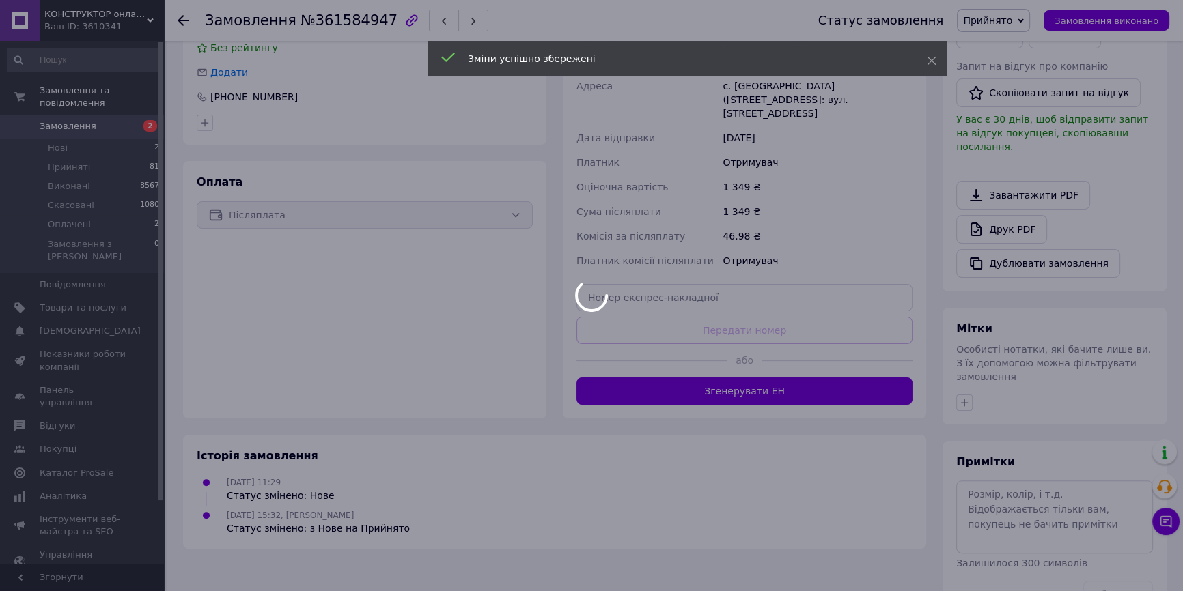
scroll to position [363, 0]
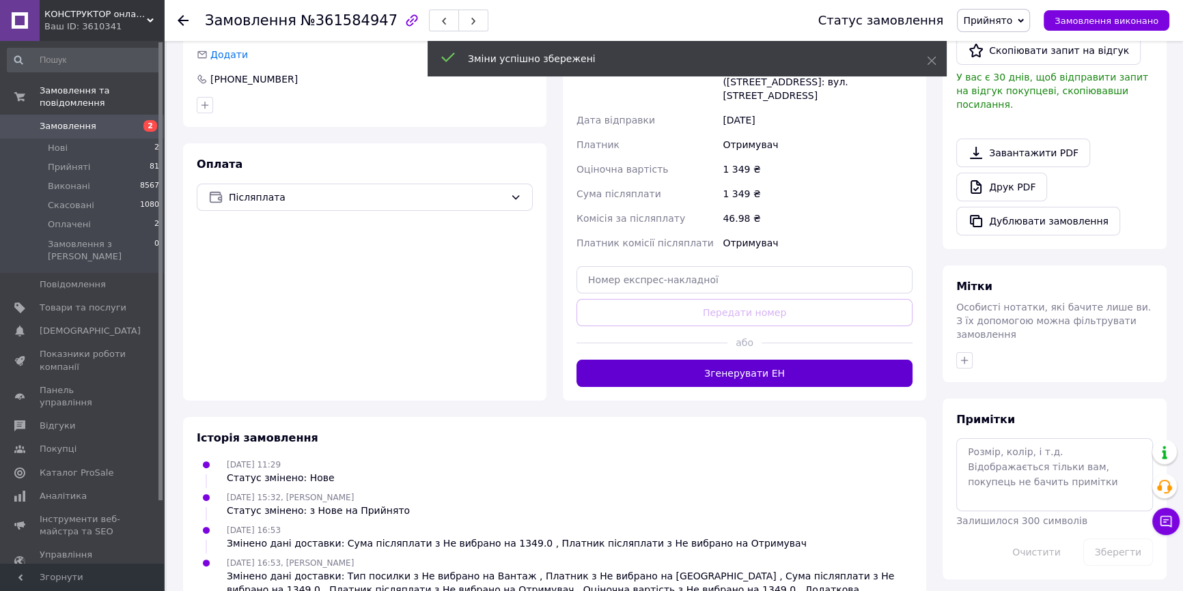
click at [717, 367] on button "Згенерувати ЕН" at bounding box center [744, 373] width 336 height 27
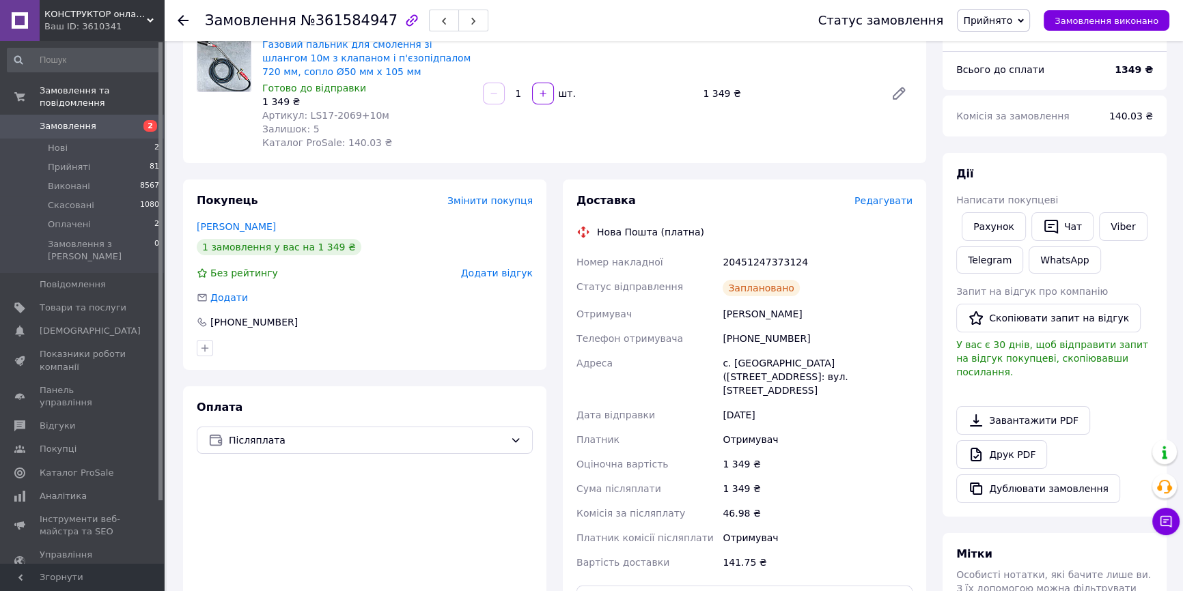
scroll to position [0, 0]
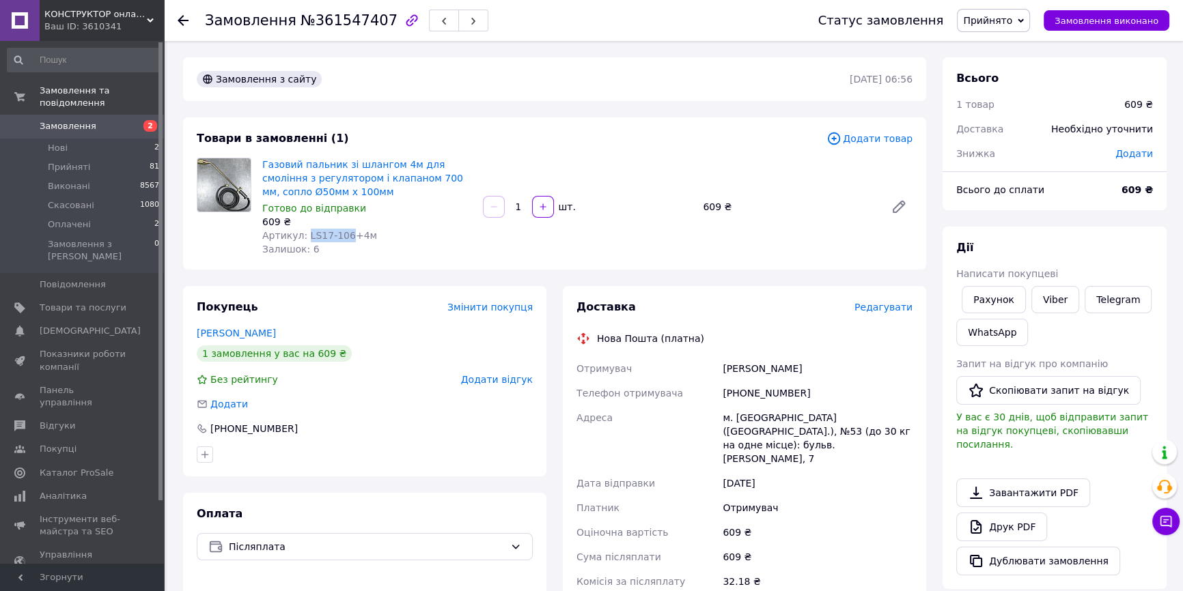
drag, startPoint x: 342, startPoint y: 237, endPoint x: 304, endPoint y: 233, distance: 38.5
click at [304, 233] on span "Артикул: LS17-106+4м" at bounding box center [319, 235] width 115 height 11
copy span "LS17-106"
click at [876, 315] on div "Доставка Редагувати Нова Пошта (платна) Отримувач [PERSON_NAME] Телефон отримув…" at bounding box center [744, 525] width 336 height 451
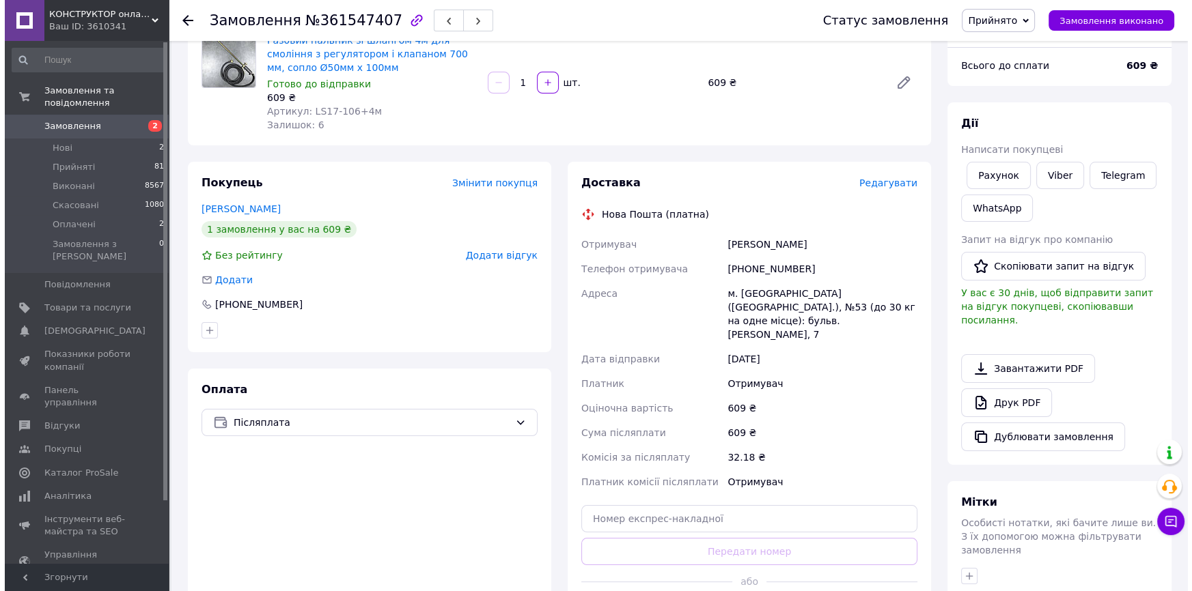
scroll to position [5, 0]
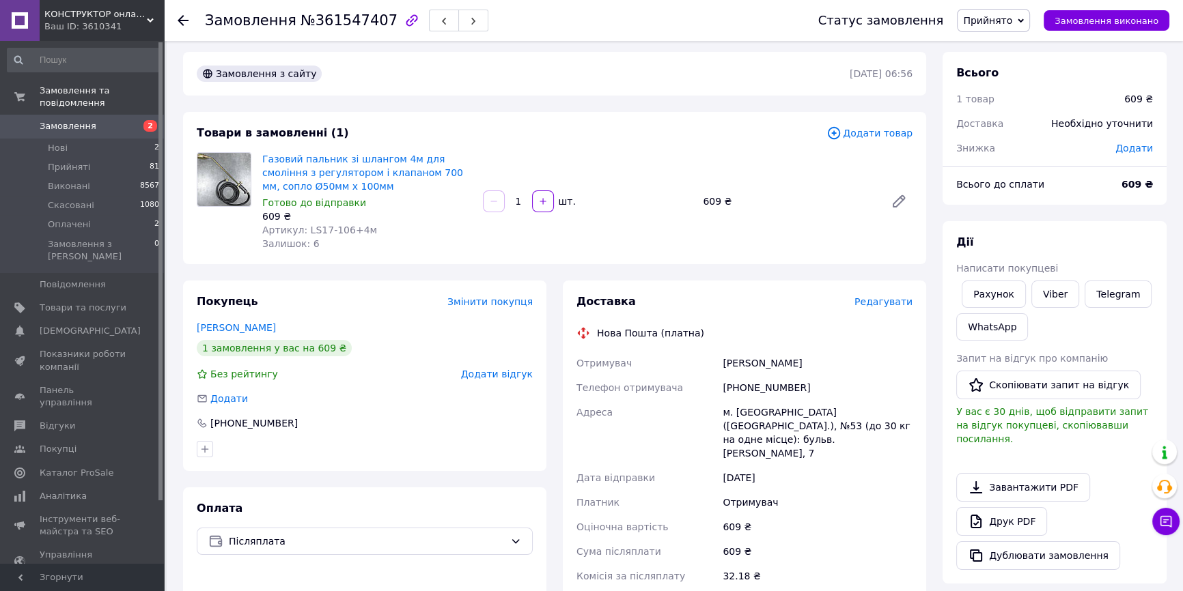
click at [871, 306] on span "Редагувати" at bounding box center [883, 301] width 58 height 11
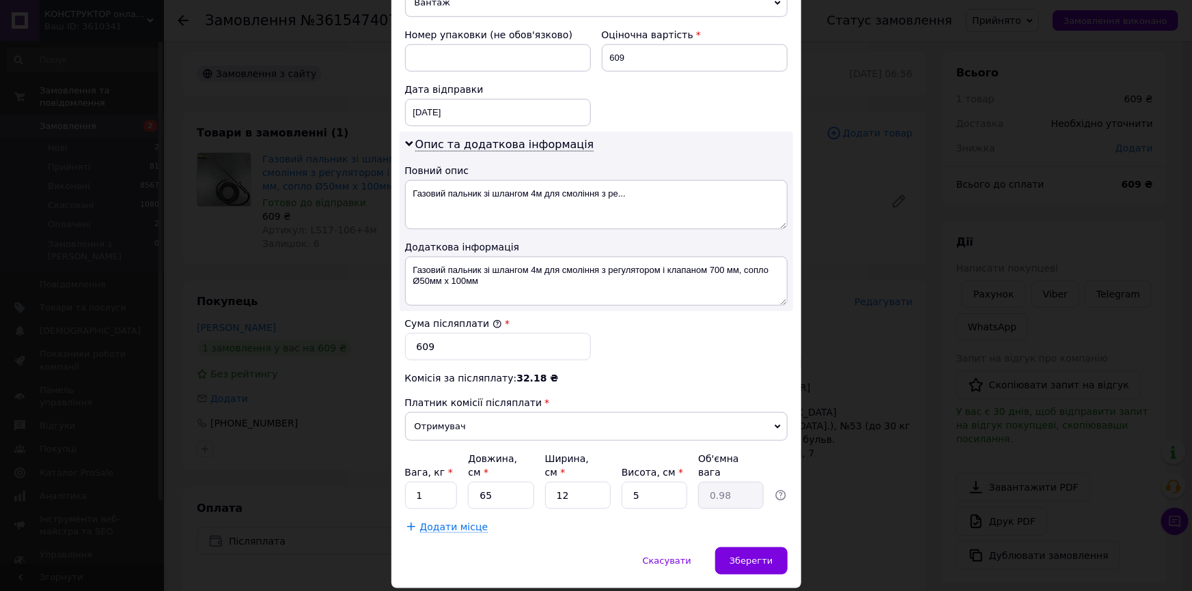
scroll to position [601, 0]
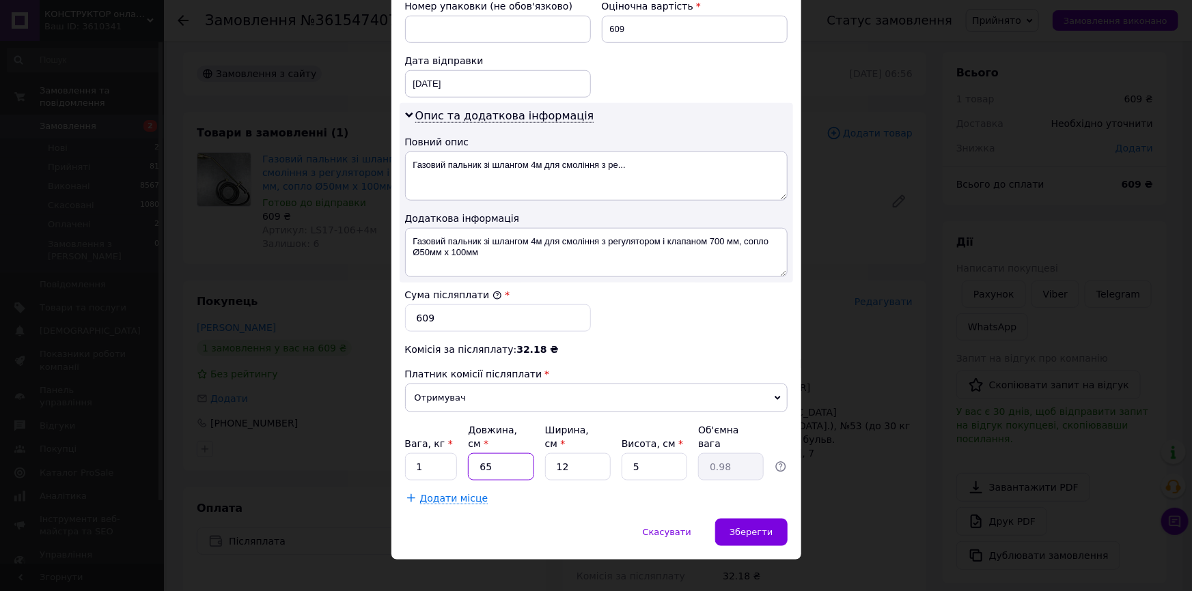
drag, startPoint x: 503, startPoint y: 456, endPoint x: 476, endPoint y: 456, distance: 26.6
click at [476, 456] on input "65" at bounding box center [501, 466] width 66 height 27
type input "1"
type input "0.1"
type input "12"
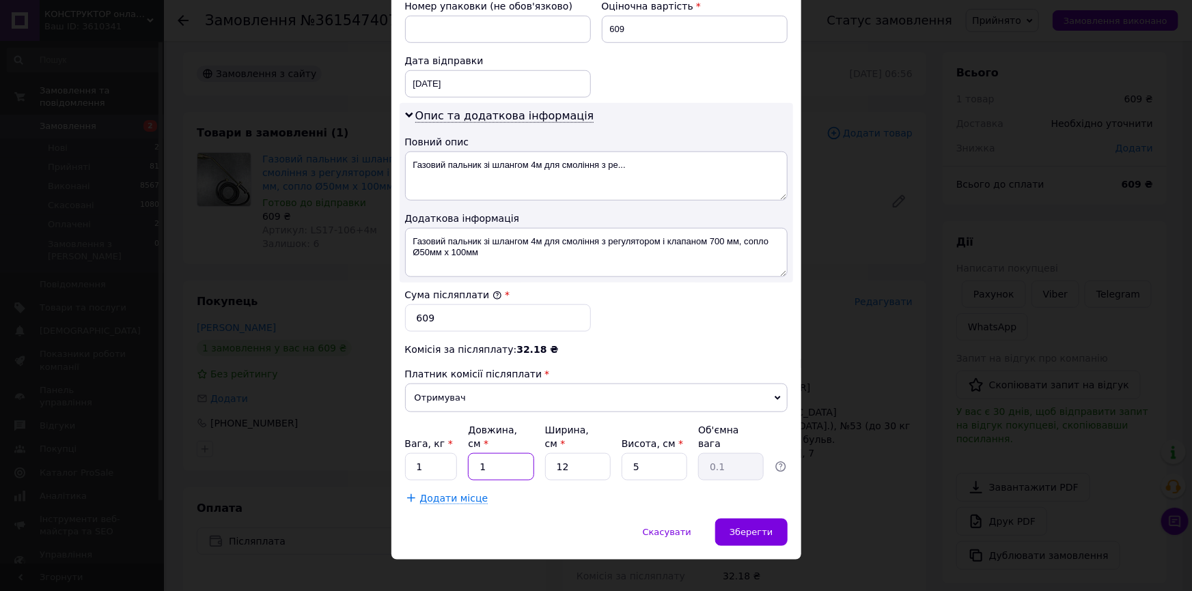
type input "0.18"
type input "120"
type input "1.8"
type input "120"
drag, startPoint x: 574, startPoint y: 450, endPoint x: 542, endPoint y: 454, distance: 31.7
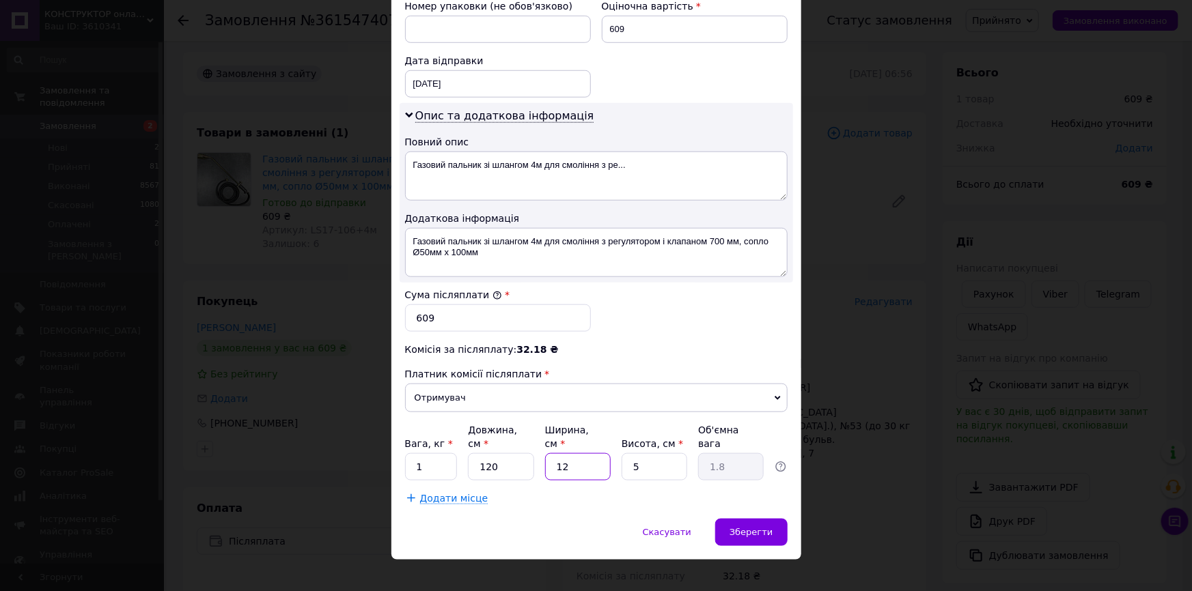
click at [545, 453] on input "12" at bounding box center [578, 466] width 66 height 27
type input "1"
type input "0.15"
type input "14"
type input "2.1"
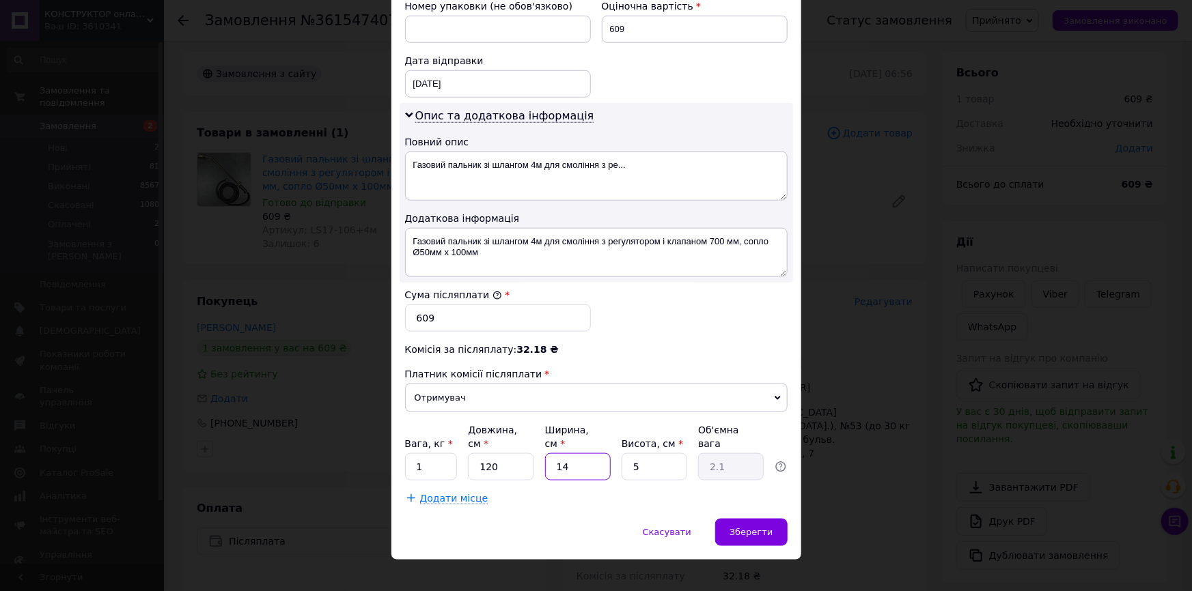
type input "14"
drag, startPoint x: 641, startPoint y: 449, endPoint x: 623, endPoint y: 452, distance: 18.8
click at [624, 453] on input "5" at bounding box center [654, 466] width 66 height 27
type input "1"
type input "0.42"
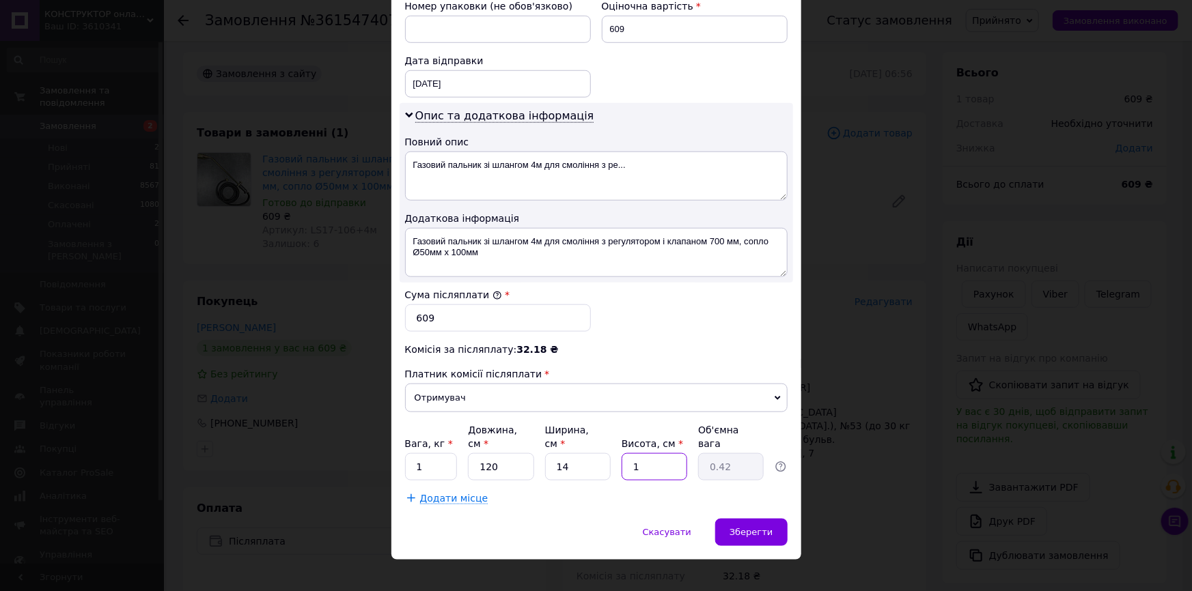
type input "11"
type input "4.62"
type input "11"
drag, startPoint x: 432, startPoint y: 451, endPoint x: 418, endPoint y: 453, distance: 14.5
click at [418, 453] on input "1" at bounding box center [431, 466] width 53 height 27
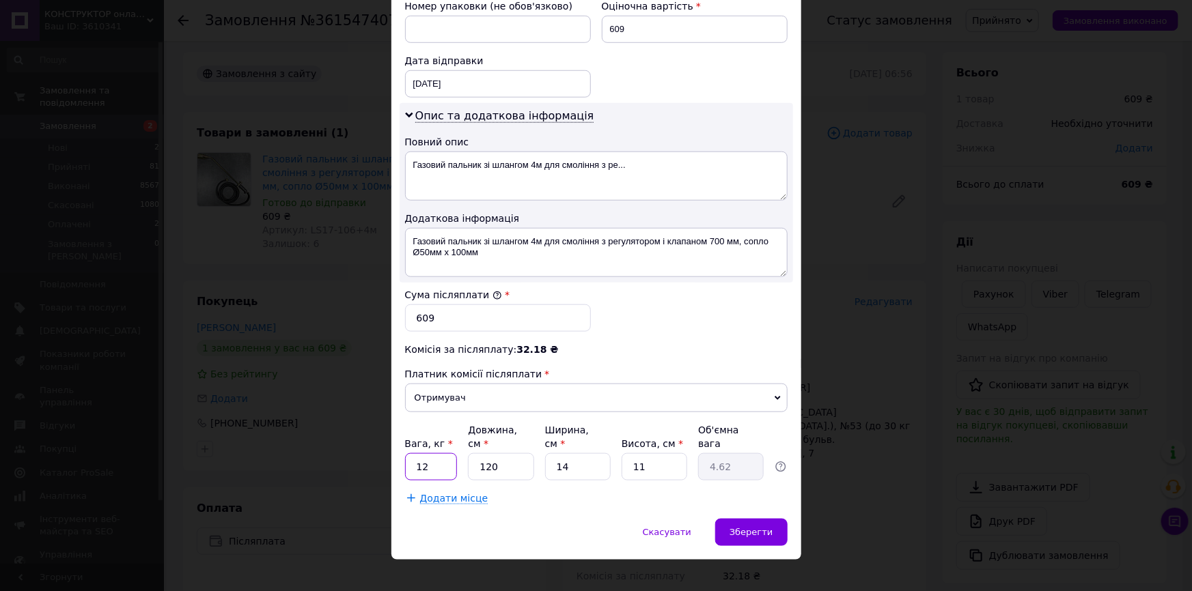
drag, startPoint x: 412, startPoint y: 453, endPoint x: 441, endPoint y: 456, distance: 28.8
click at [434, 454] on input "12" at bounding box center [431, 466] width 53 height 27
type input "2"
click at [750, 519] on div "Зберегти" at bounding box center [751, 532] width 72 height 27
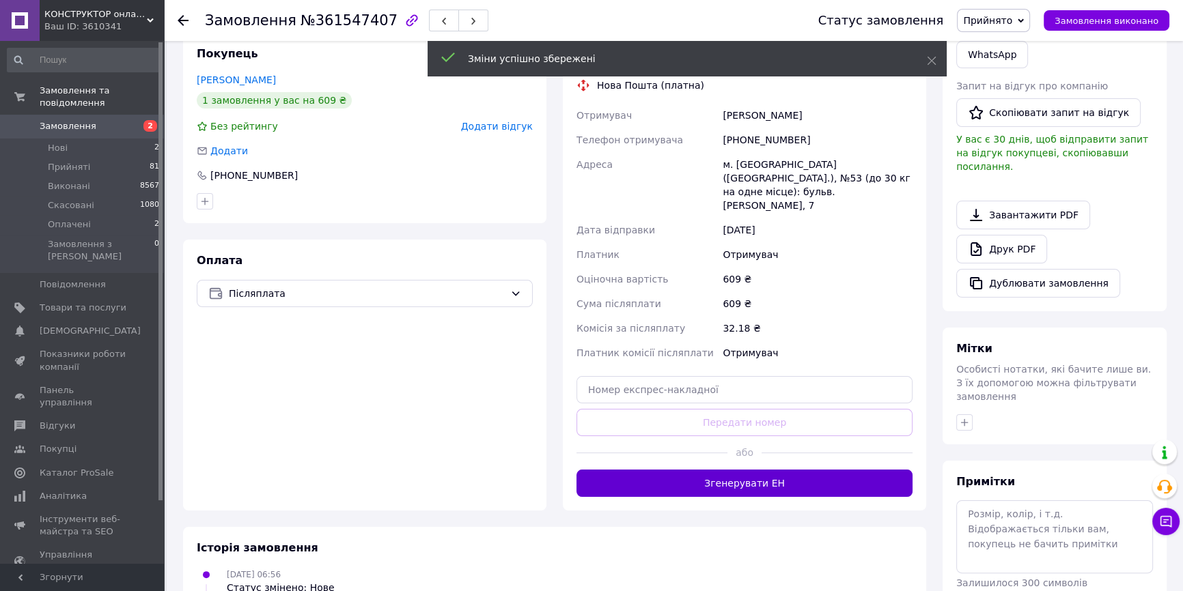
click at [754, 470] on button "Згенерувати ЕН" at bounding box center [744, 483] width 336 height 27
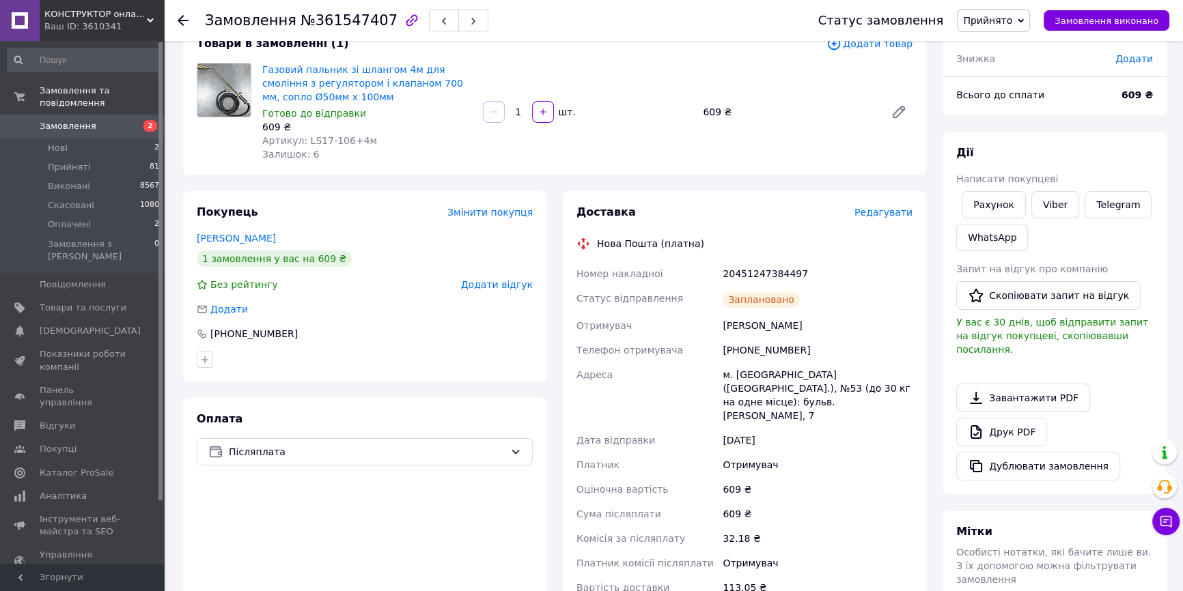
scroll to position [0, 0]
